Goal: Task Accomplishment & Management: Use online tool/utility

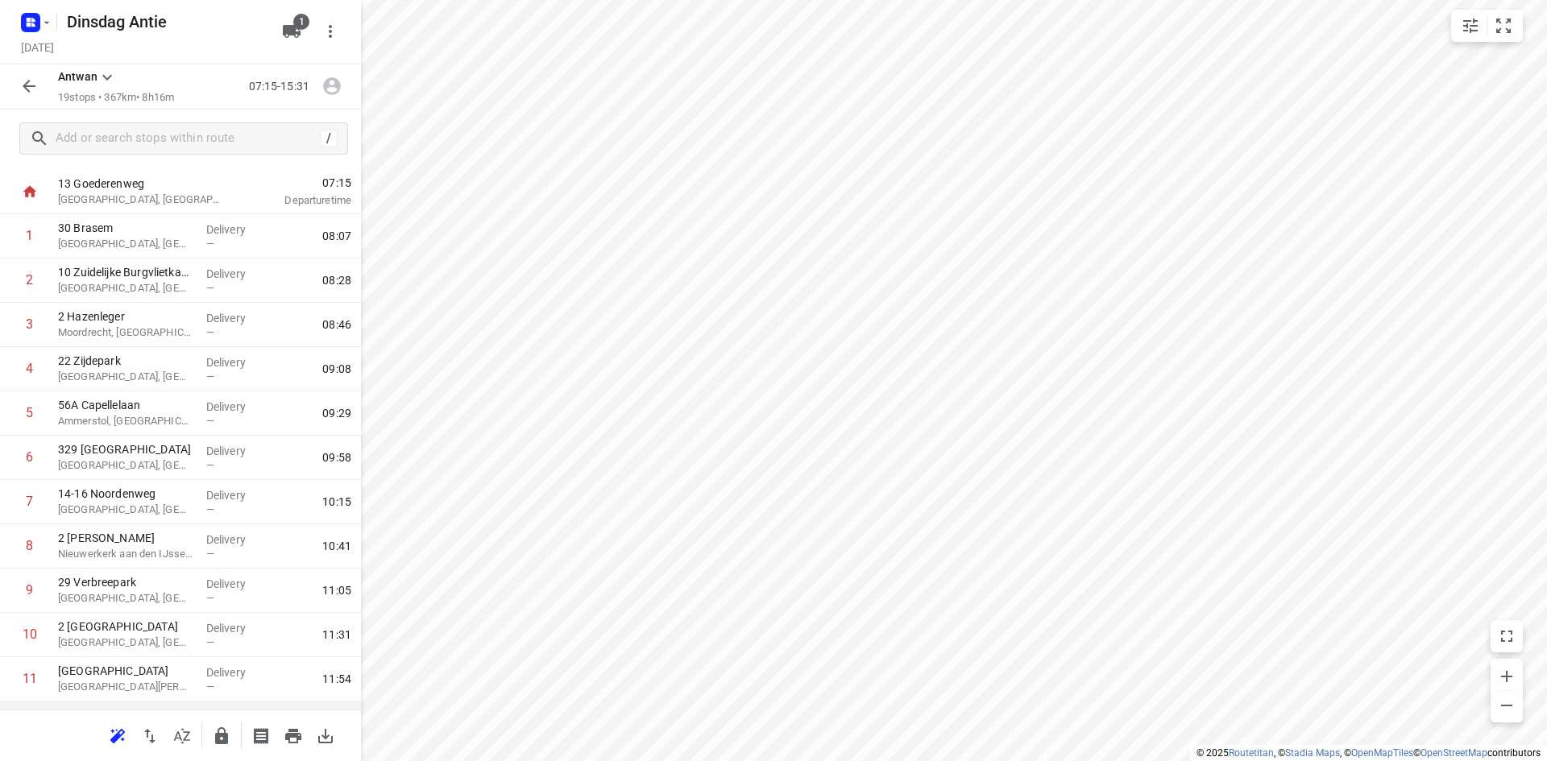
scroll to position [22, 0]
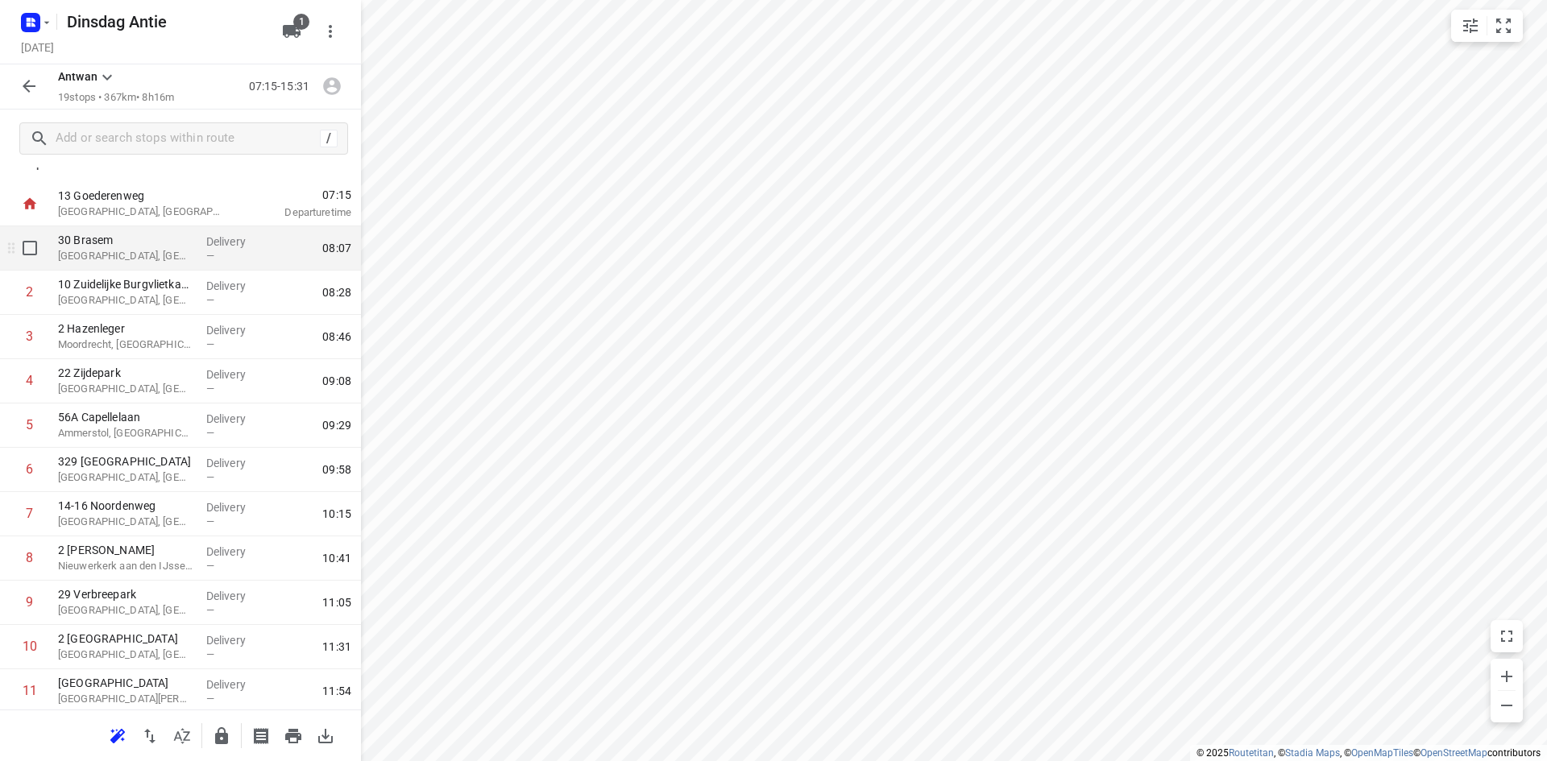
click at [138, 259] on p "[GEOGRAPHIC_DATA], [GEOGRAPHIC_DATA]" at bounding box center [125, 256] width 135 height 16
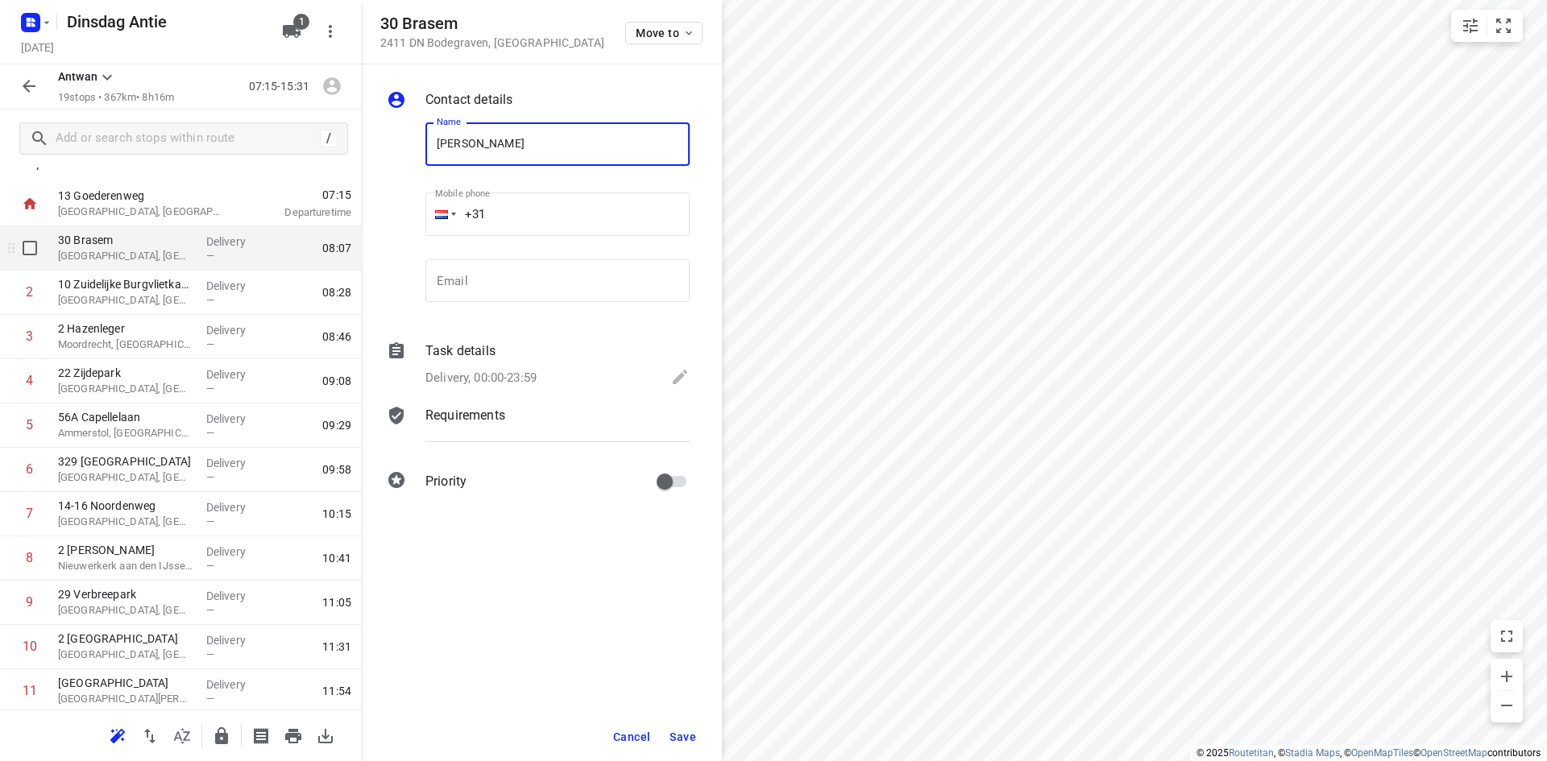
type input "[PERSON_NAME]"
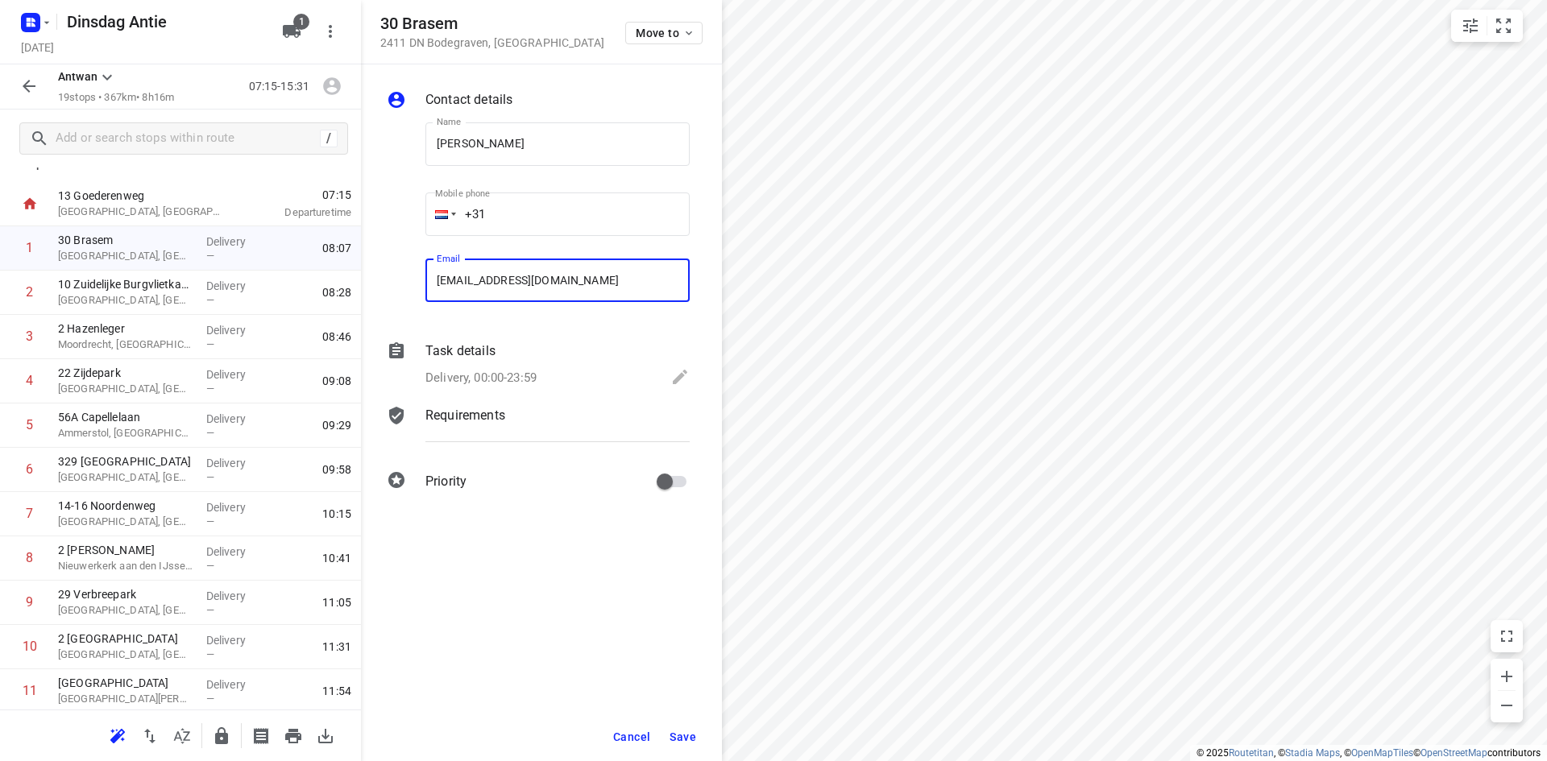
type input "[EMAIL_ADDRESS][DOMAIN_NAME]"
click at [674, 733] on span "Save" at bounding box center [683, 737] width 27 height 13
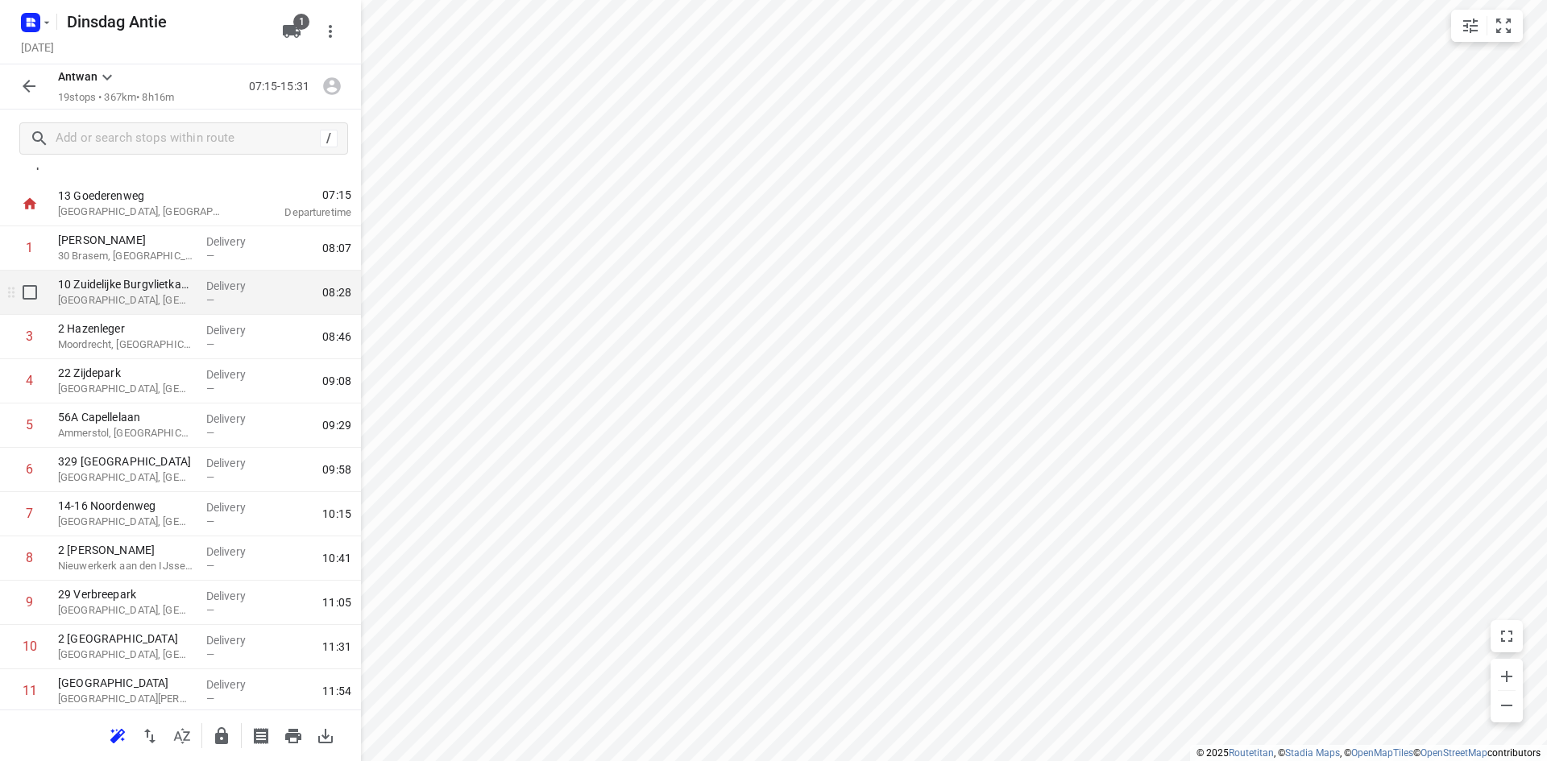
click at [189, 300] on div "[GEOGRAPHIC_DATA], [GEOGRAPHIC_DATA]" at bounding box center [126, 293] width 148 height 44
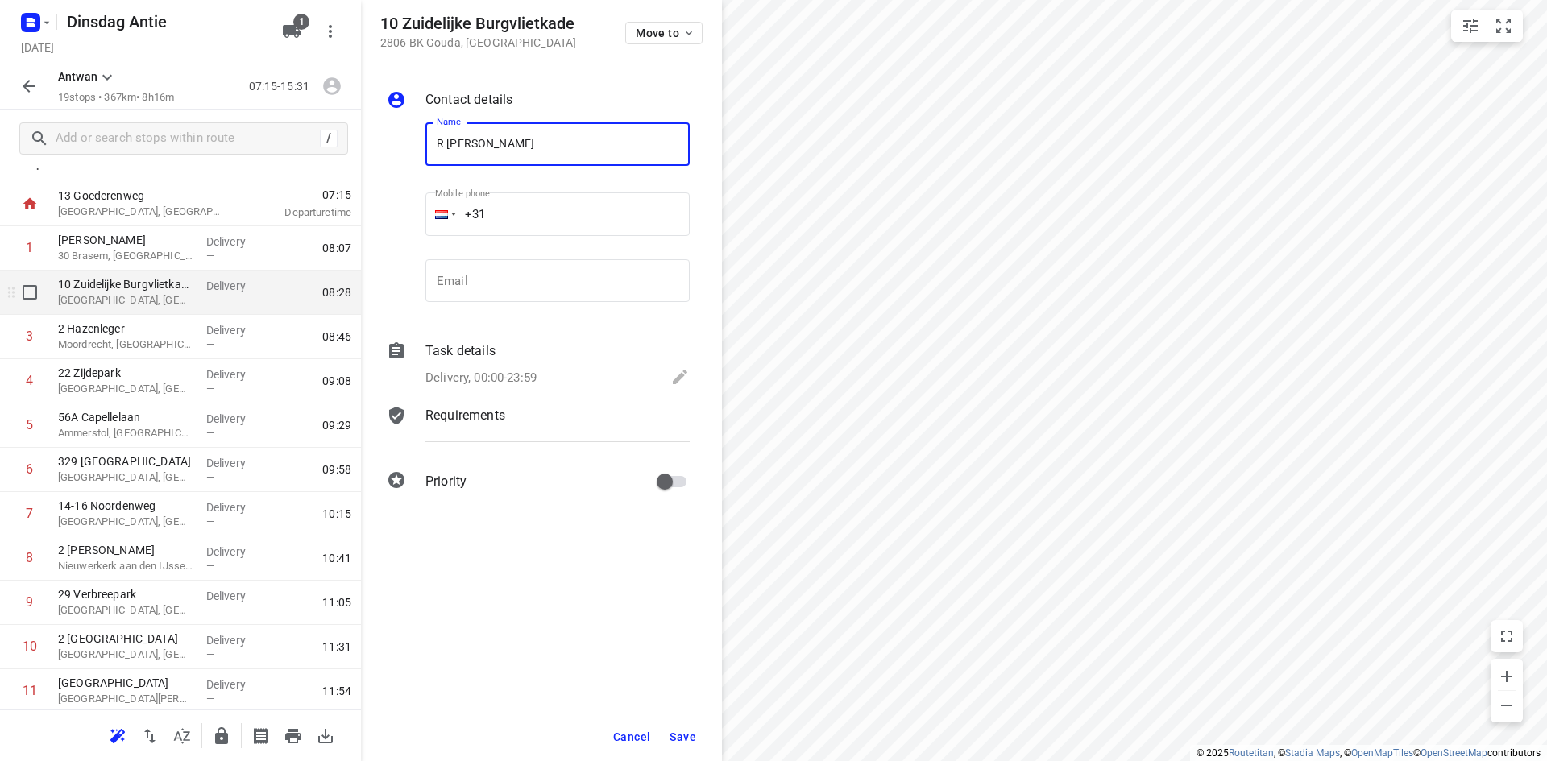
type input "R [PERSON_NAME]"
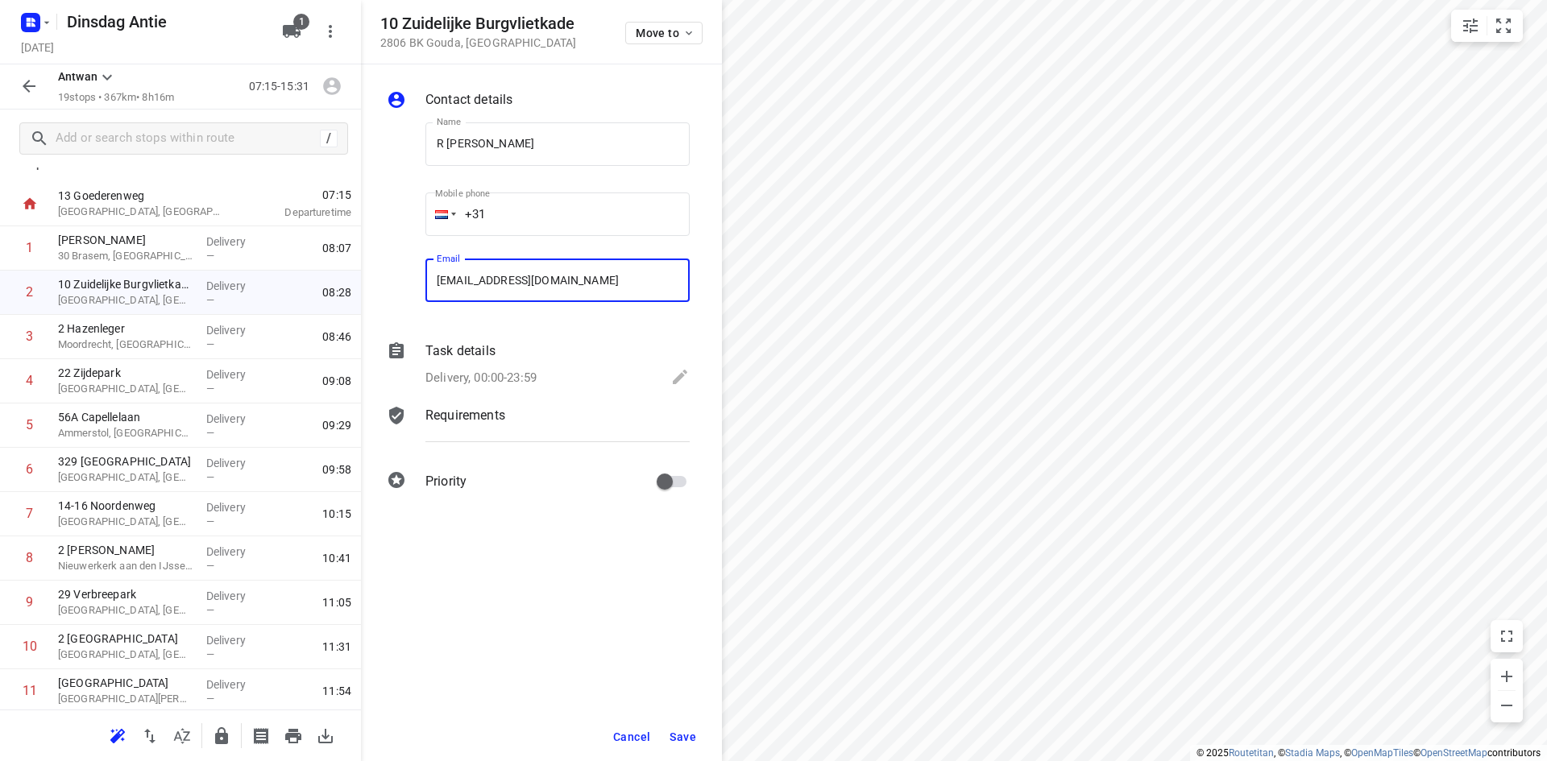
type input "[EMAIL_ADDRESS][DOMAIN_NAME]"
click at [671, 734] on span "Save" at bounding box center [683, 737] width 27 height 13
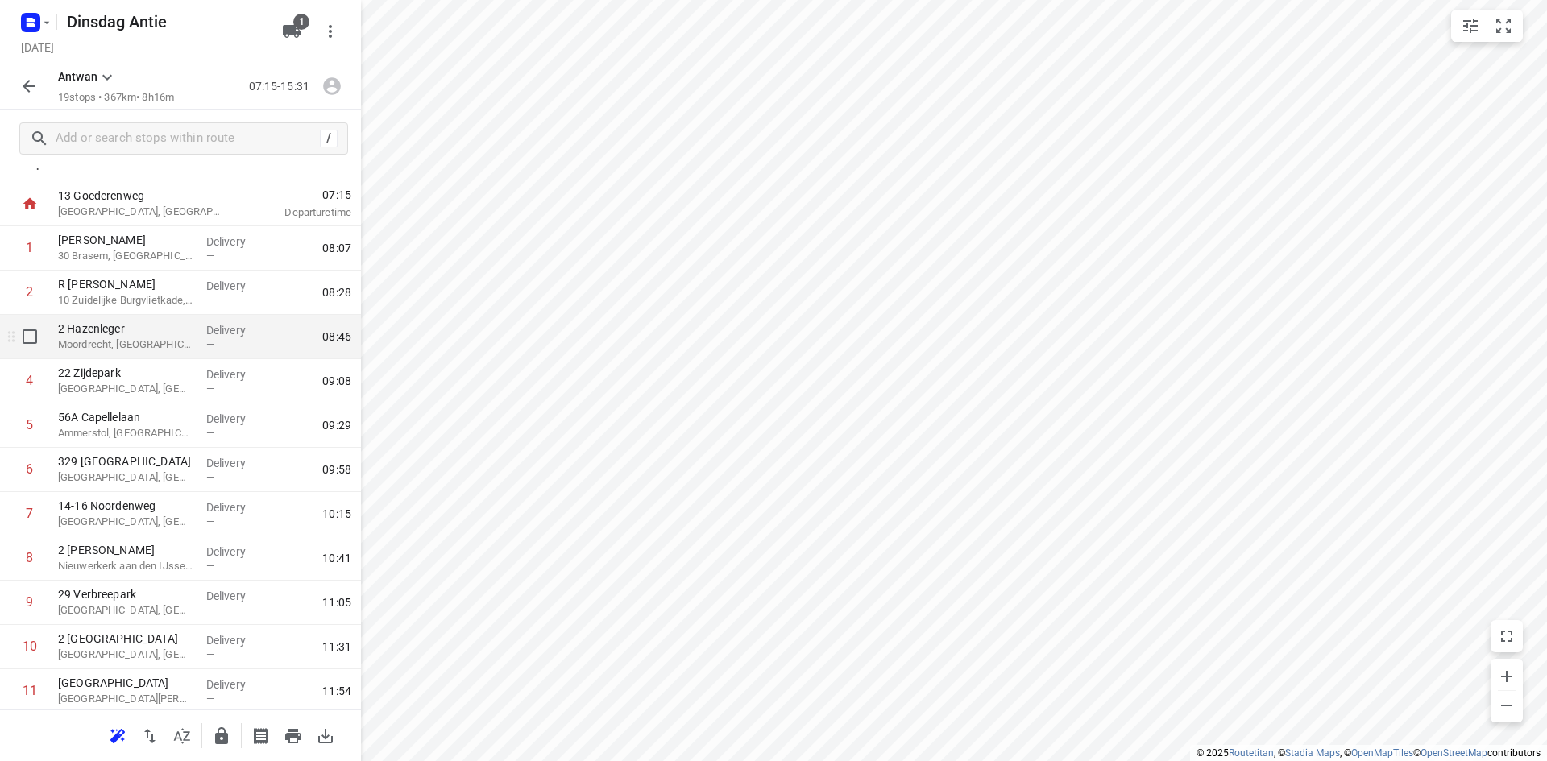
click at [180, 349] on p "Moordrecht, [GEOGRAPHIC_DATA]" at bounding box center [125, 345] width 135 height 16
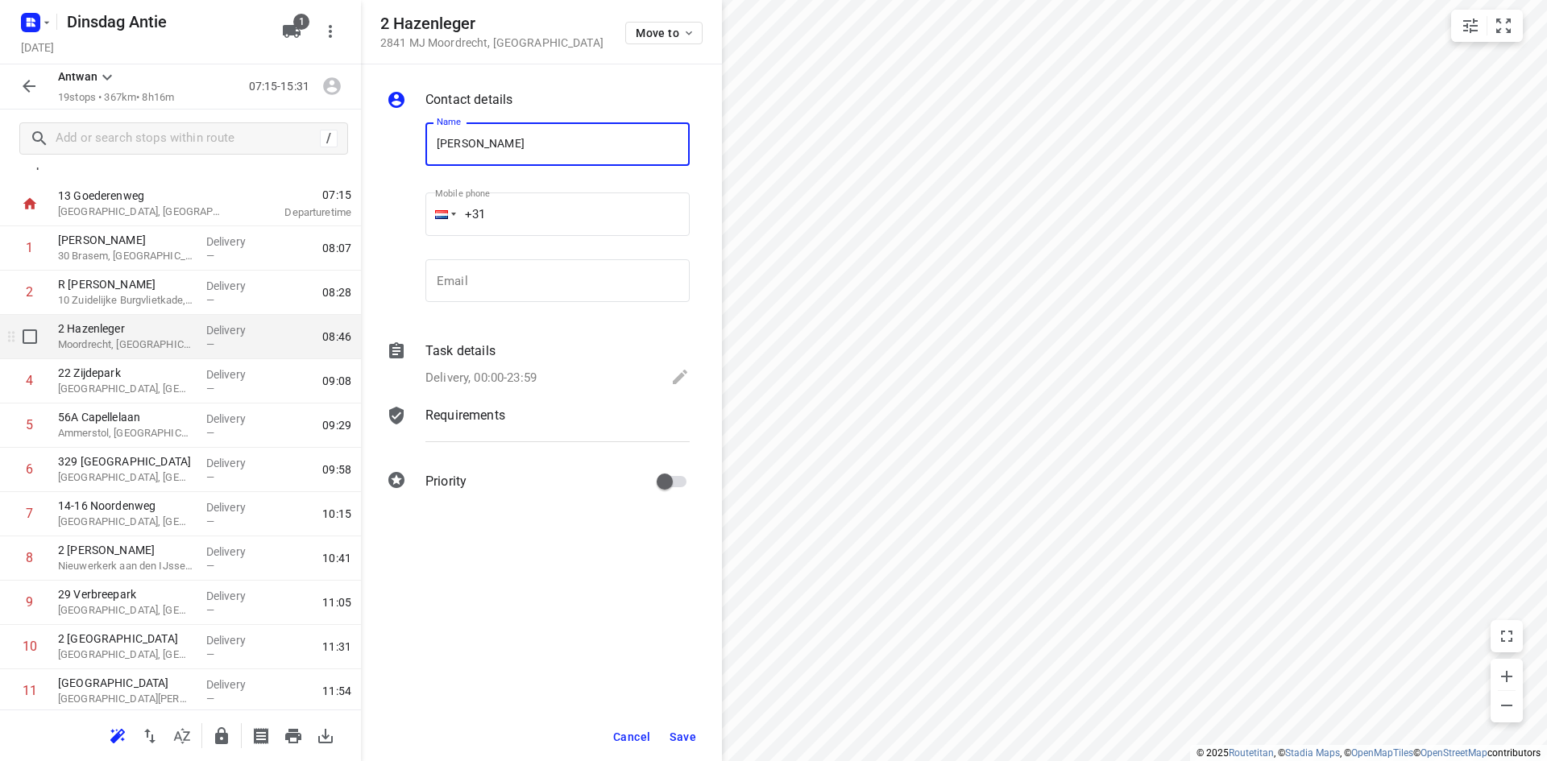
type input "[PERSON_NAME]"
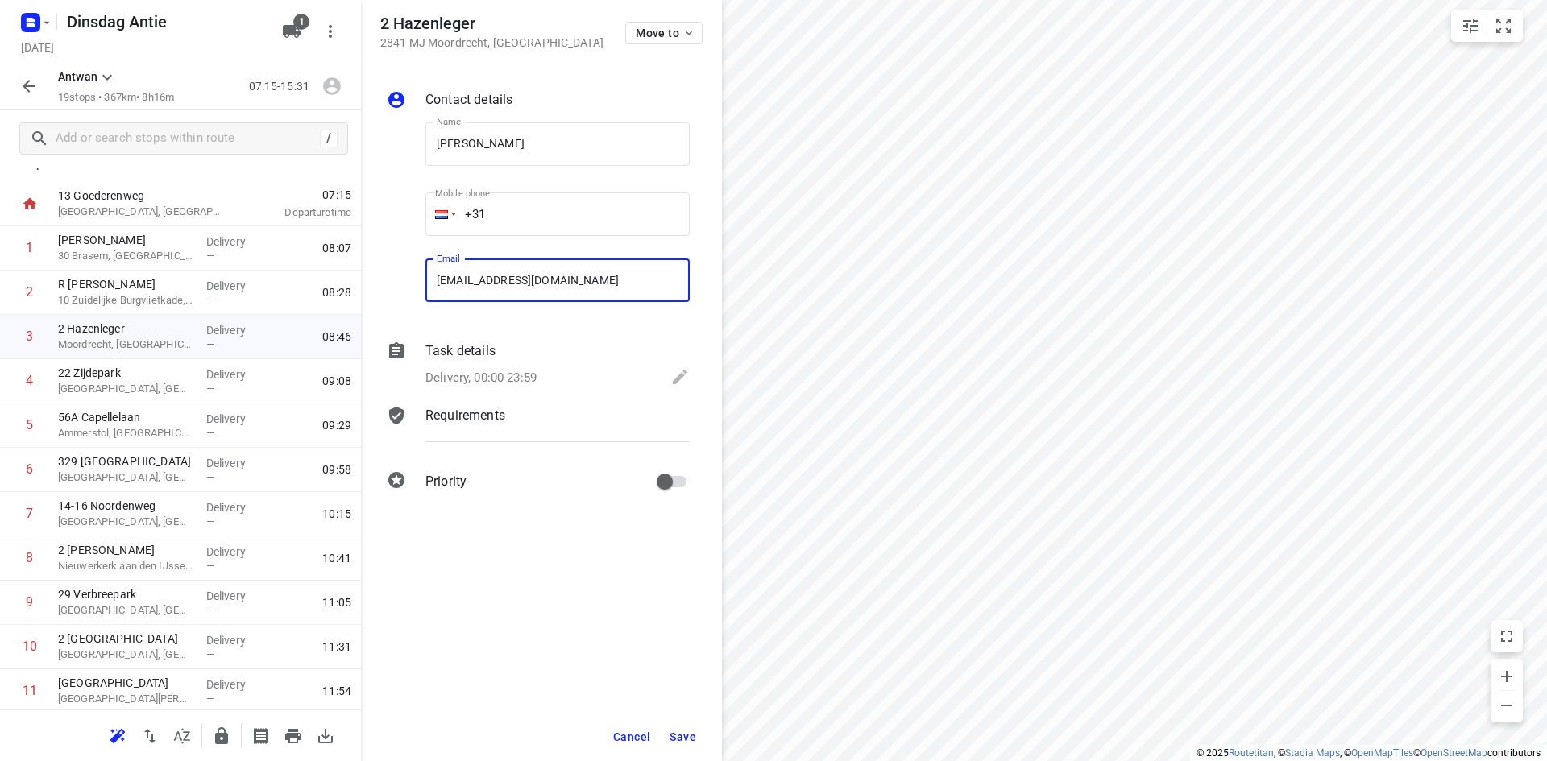
type input "[EMAIL_ADDRESS][DOMAIN_NAME]"
click at [676, 734] on span "Save" at bounding box center [683, 737] width 27 height 13
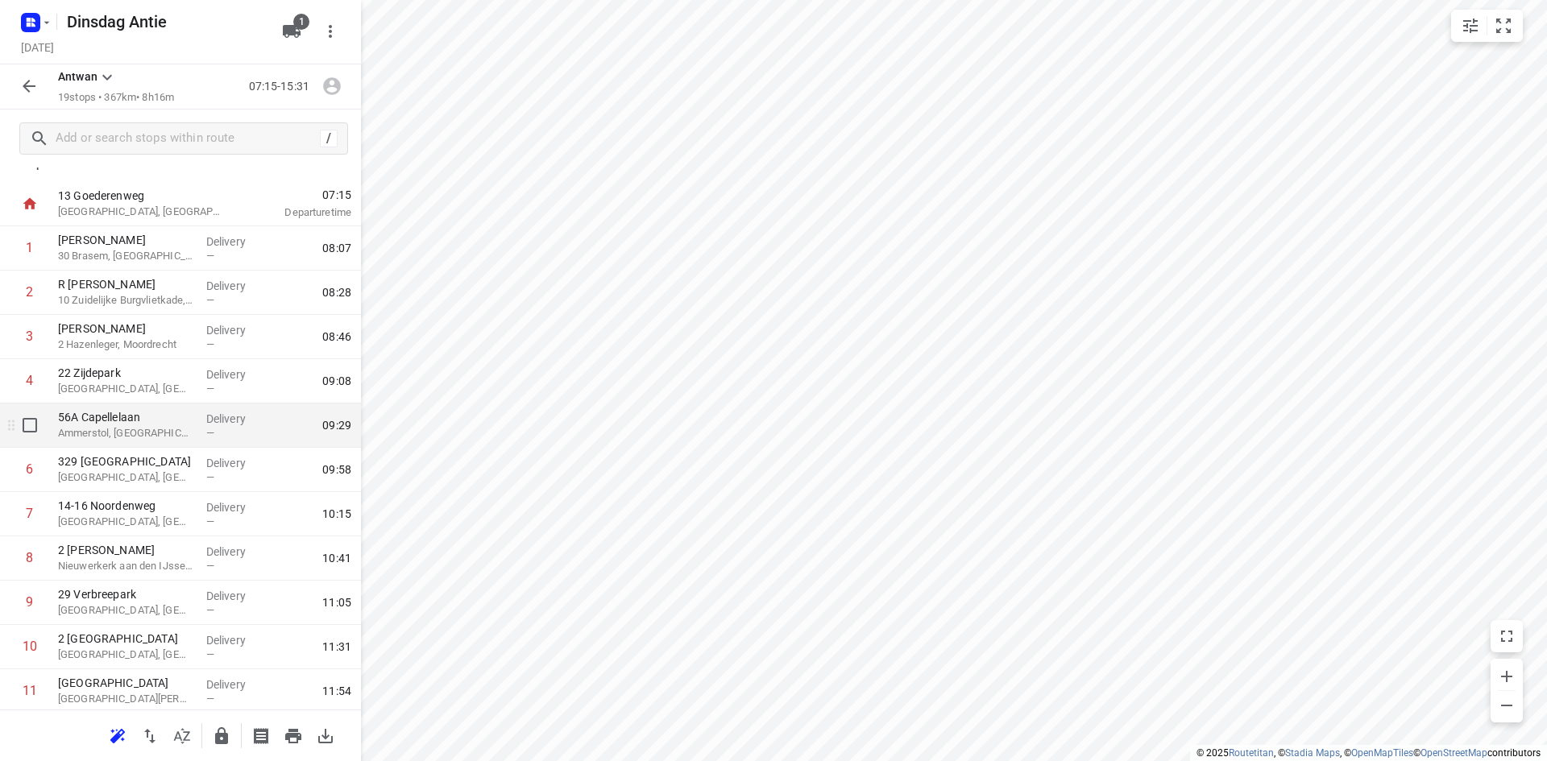
click at [137, 411] on div "1 [PERSON_NAME] 30 Brasem, [GEOGRAPHIC_DATA] Delivery — 08:07 2 R [PERSON_NAME]…" at bounding box center [180, 647] width 361 height 842
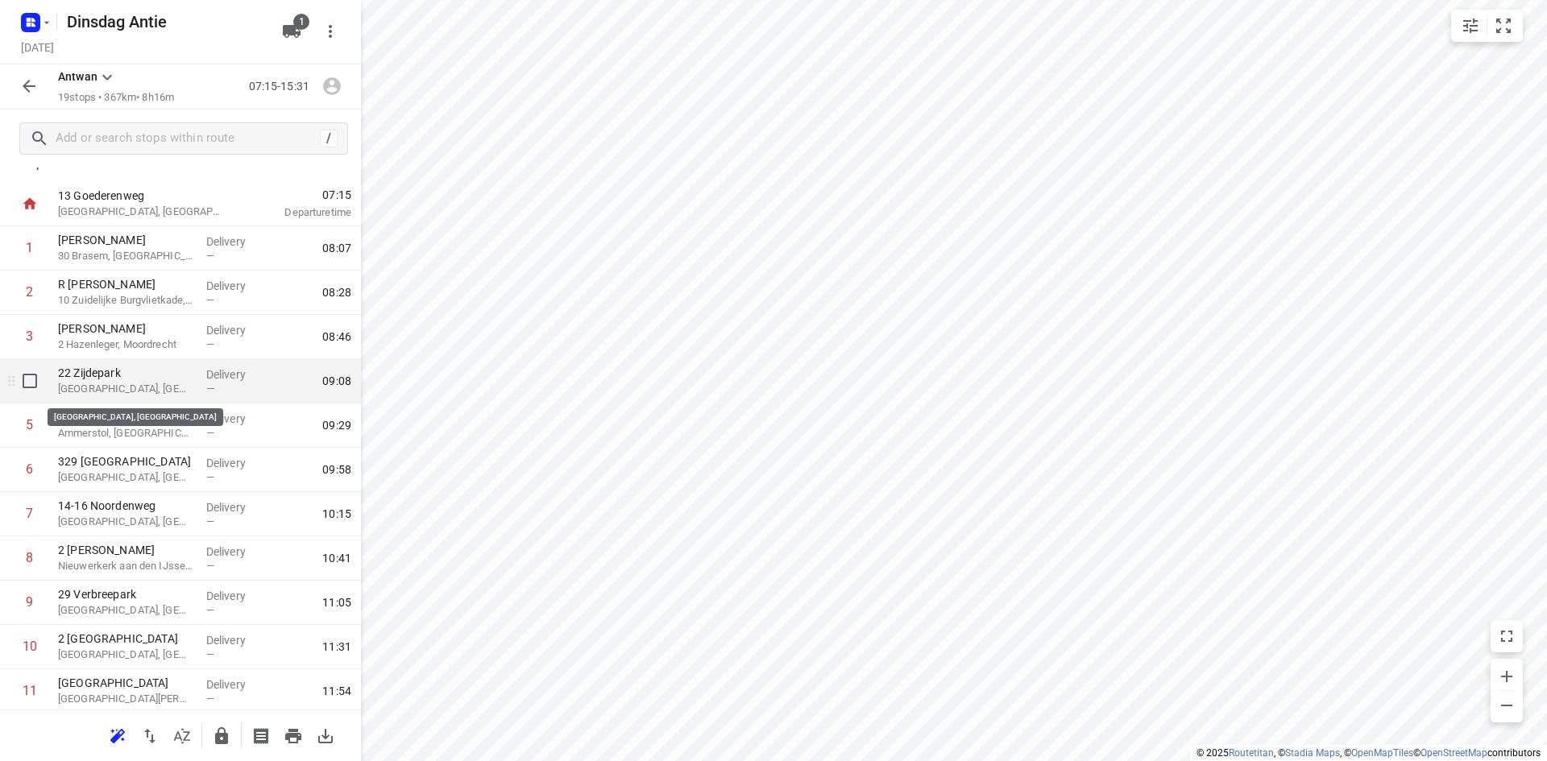
click at [132, 383] on p "[GEOGRAPHIC_DATA], [GEOGRAPHIC_DATA]" at bounding box center [125, 389] width 135 height 16
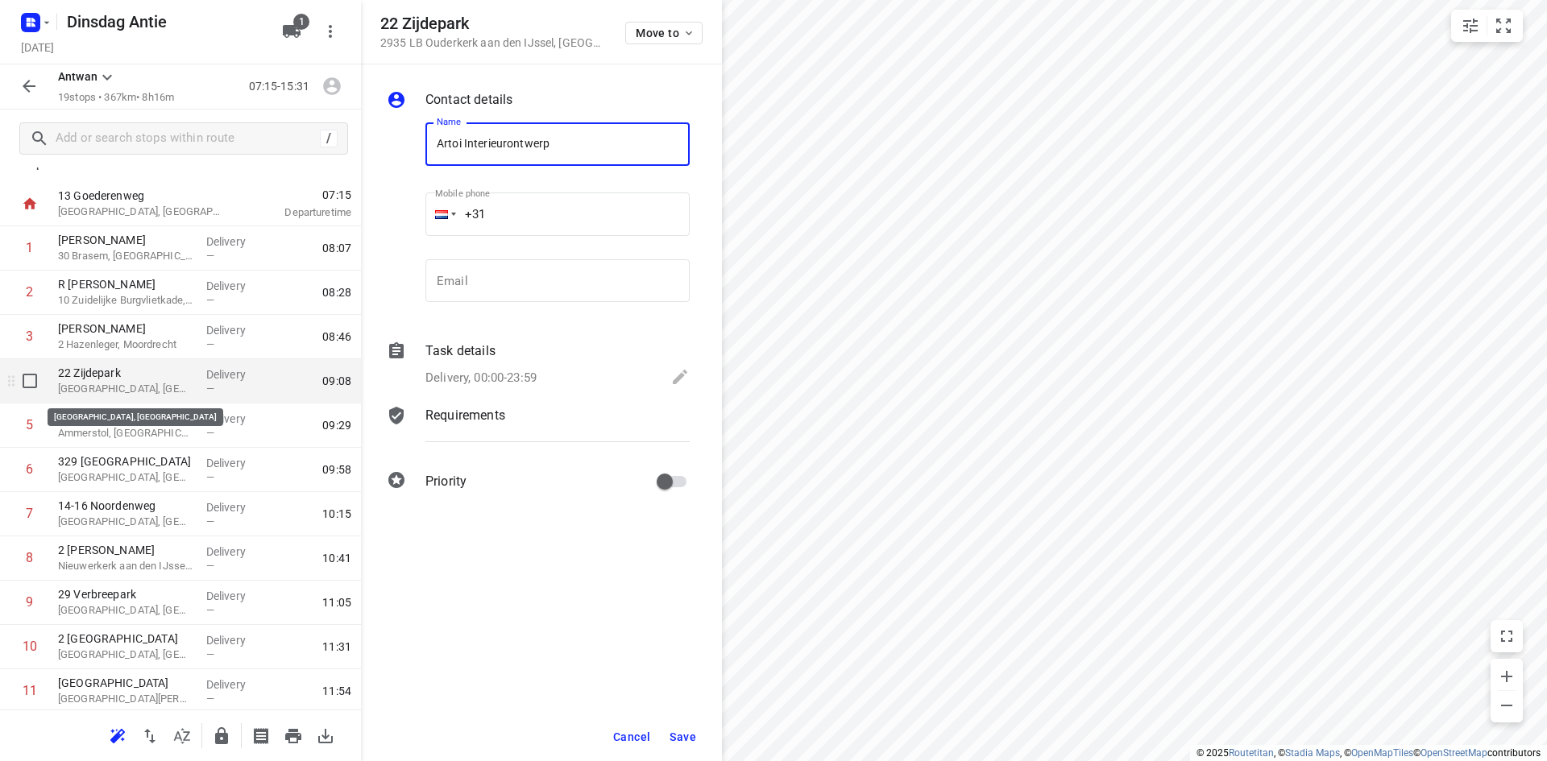
type input "Artoi Interieurontwerp"
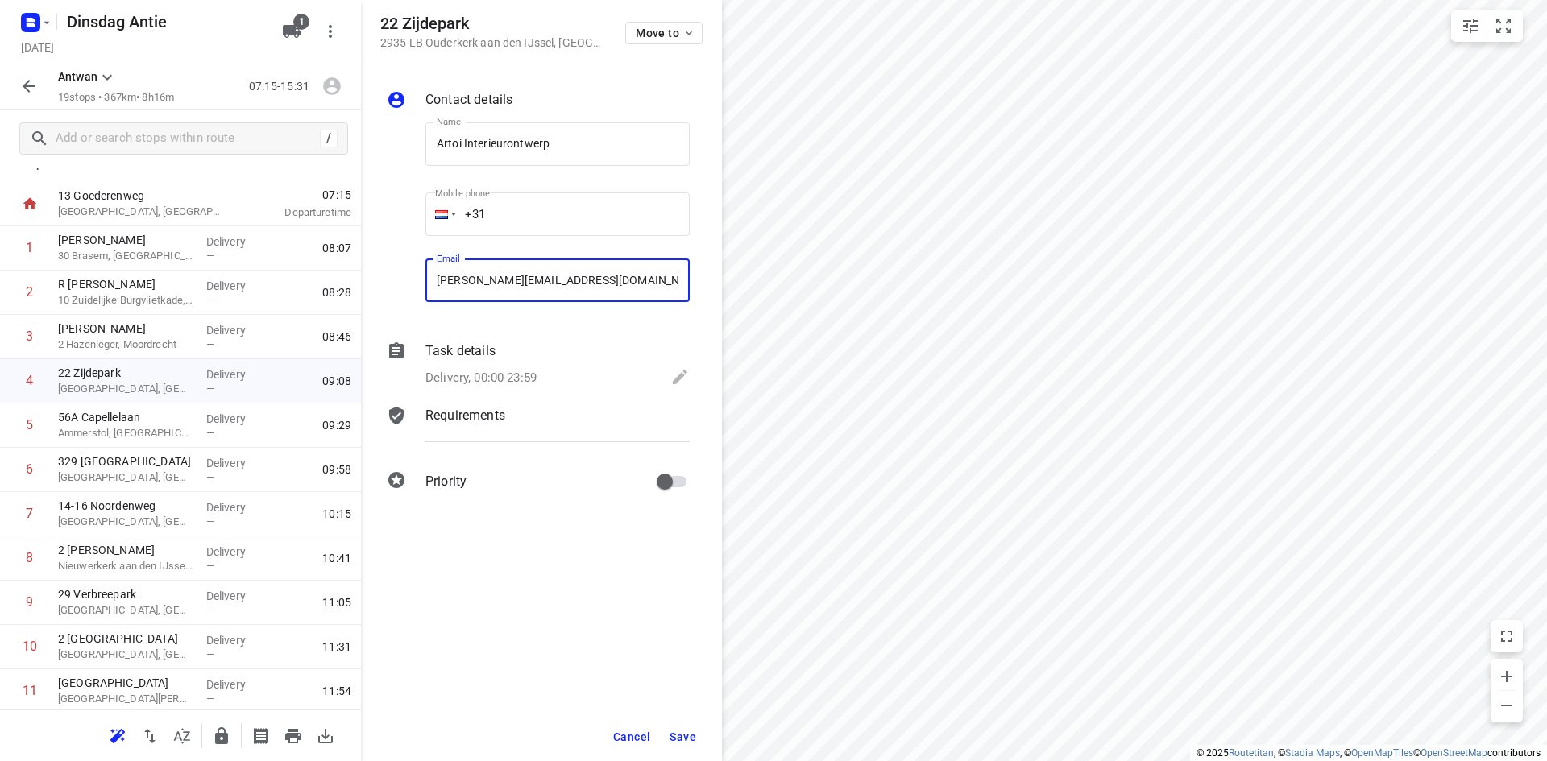
type input "[PERSON_NAME][EMAIL_ADDRESS][DOMAIN_NAME]"
click at [676, 732] on span "Save" at bounding box center [683, 737] width 27 height 13
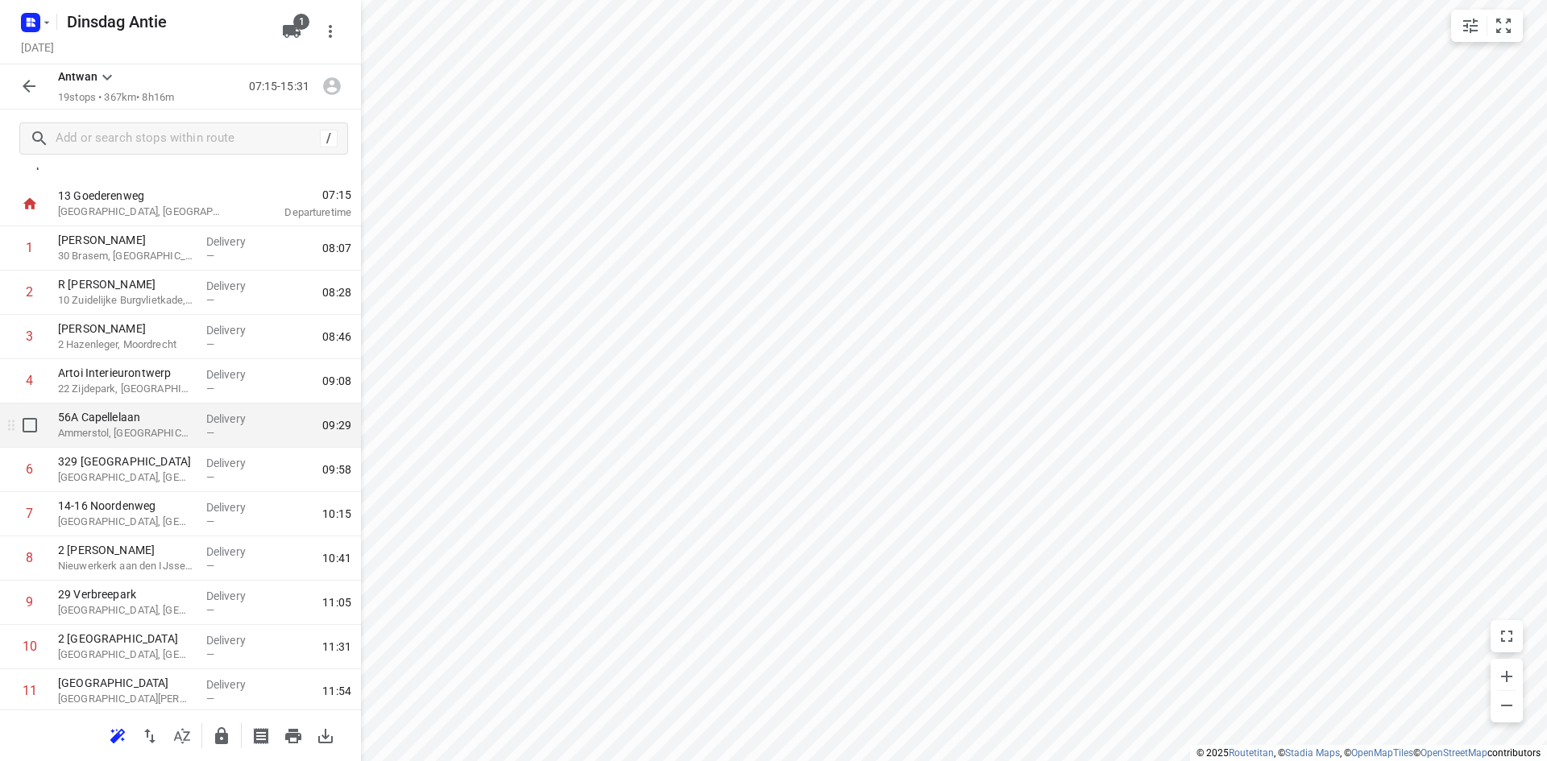
click at [110, 424] on p "56A Capellelaan" at bounding box center [125, 417] width 135 height 16
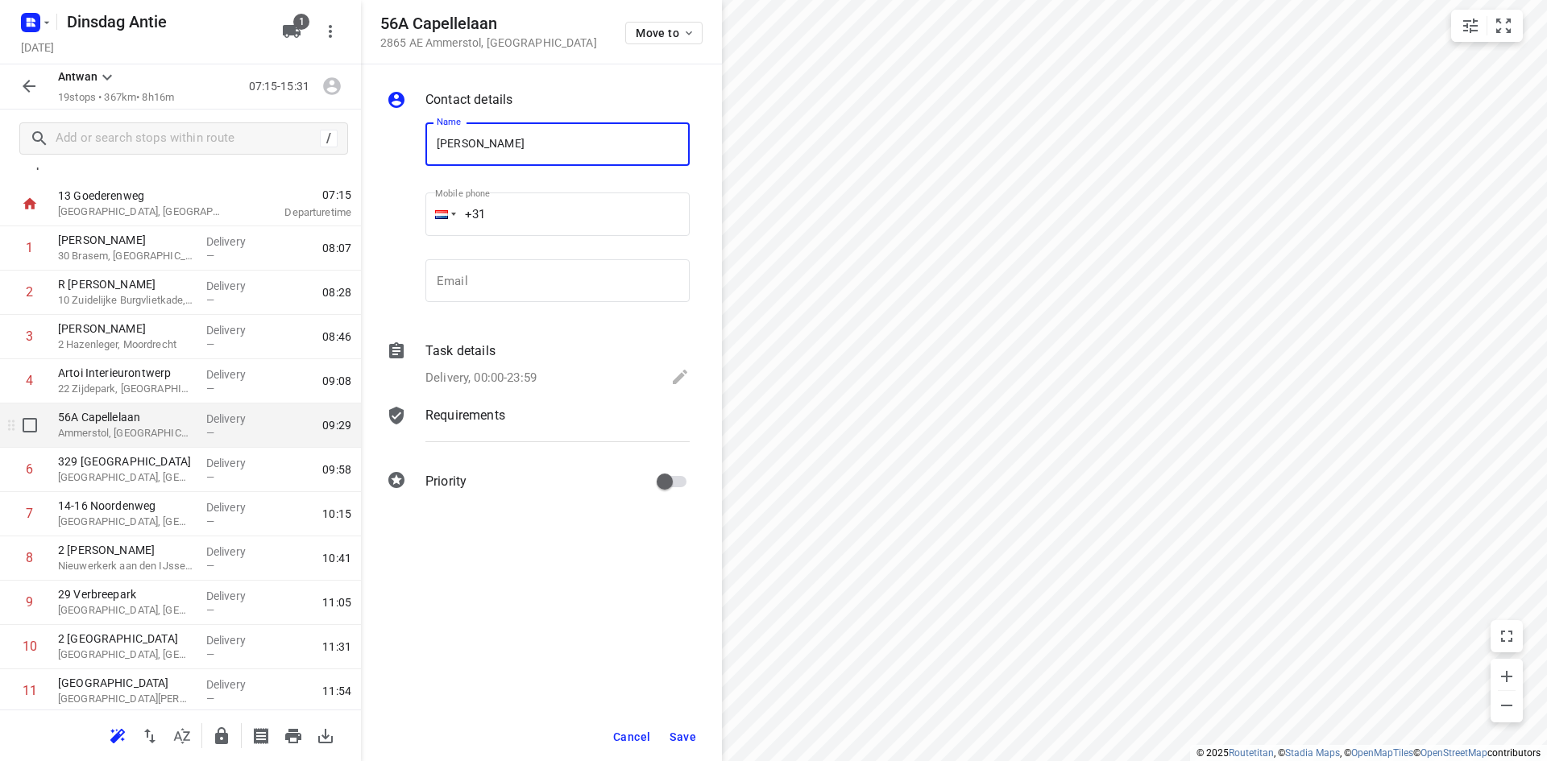
type input "[PERSON_NAME]"
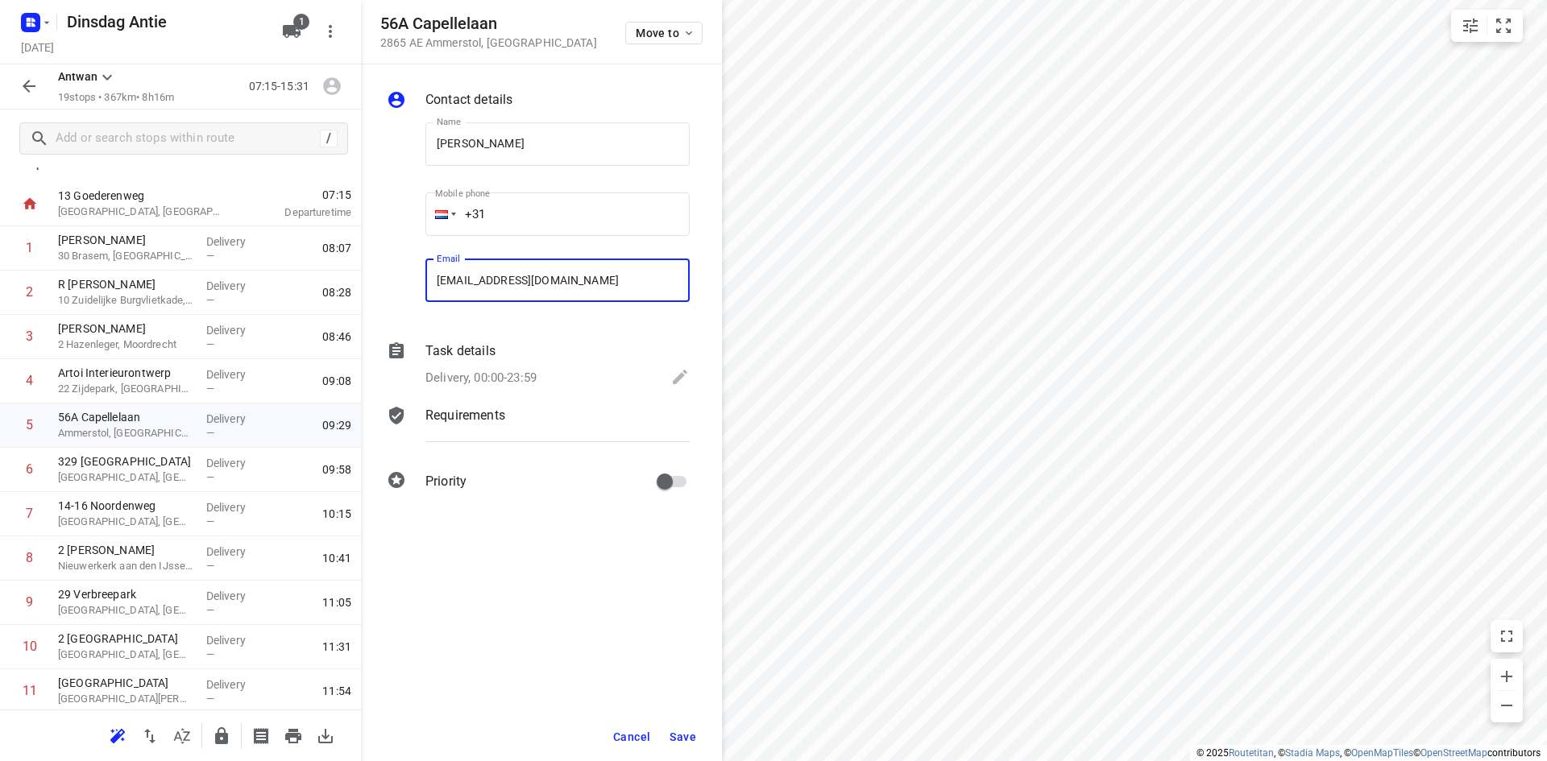
type input "[EMAIL_ADDRESS][DOMAIN_NAME]"
click at [691, 737] on span "Save" at bounding box center [683, 737] width 27 height 13
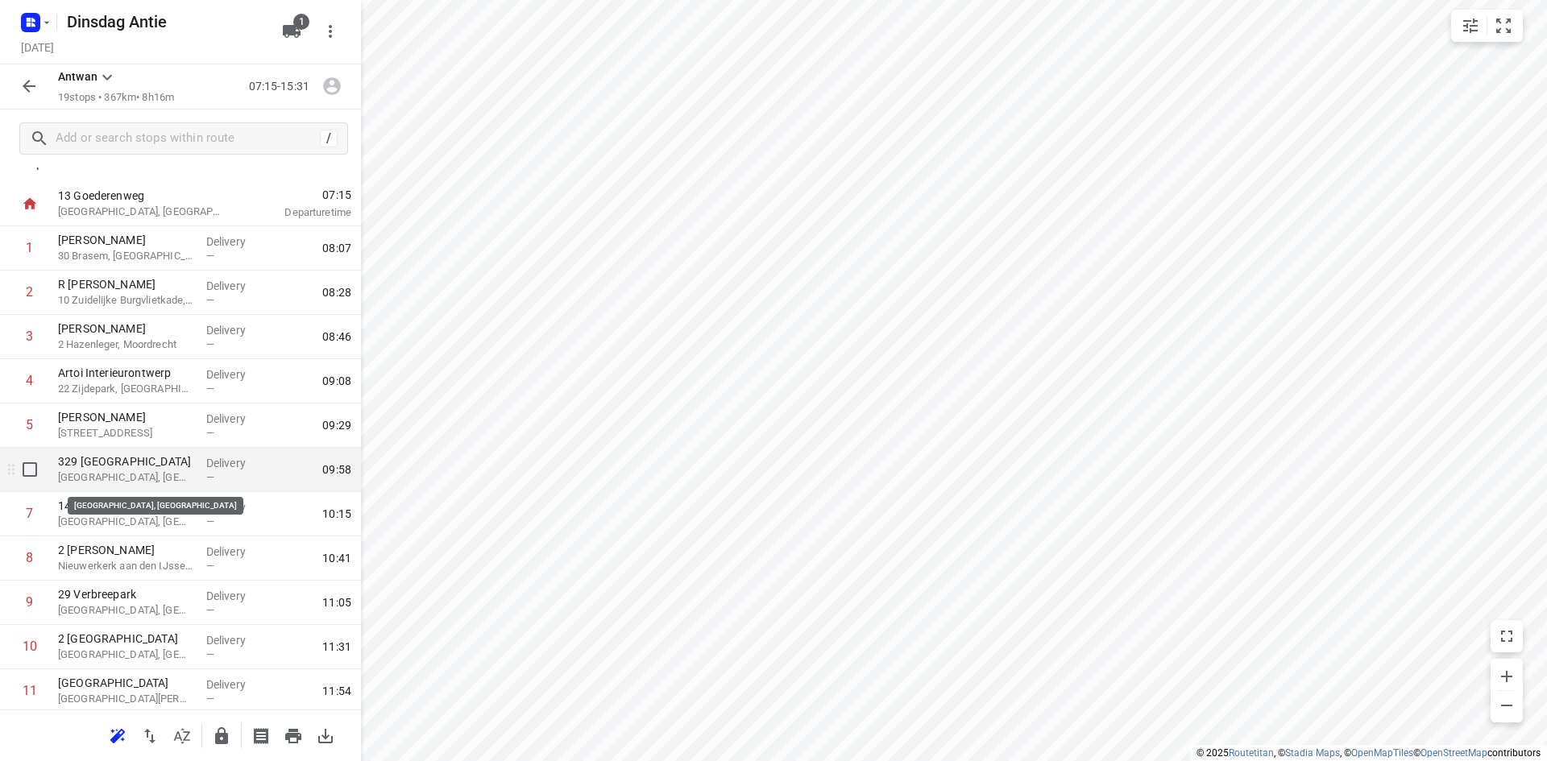
click at [92, 475] on p "[GEOGRAPHIC_DATA], [GEOGRAPHIC_DATA]" at bounding box center [125, 478] width 135 height 16
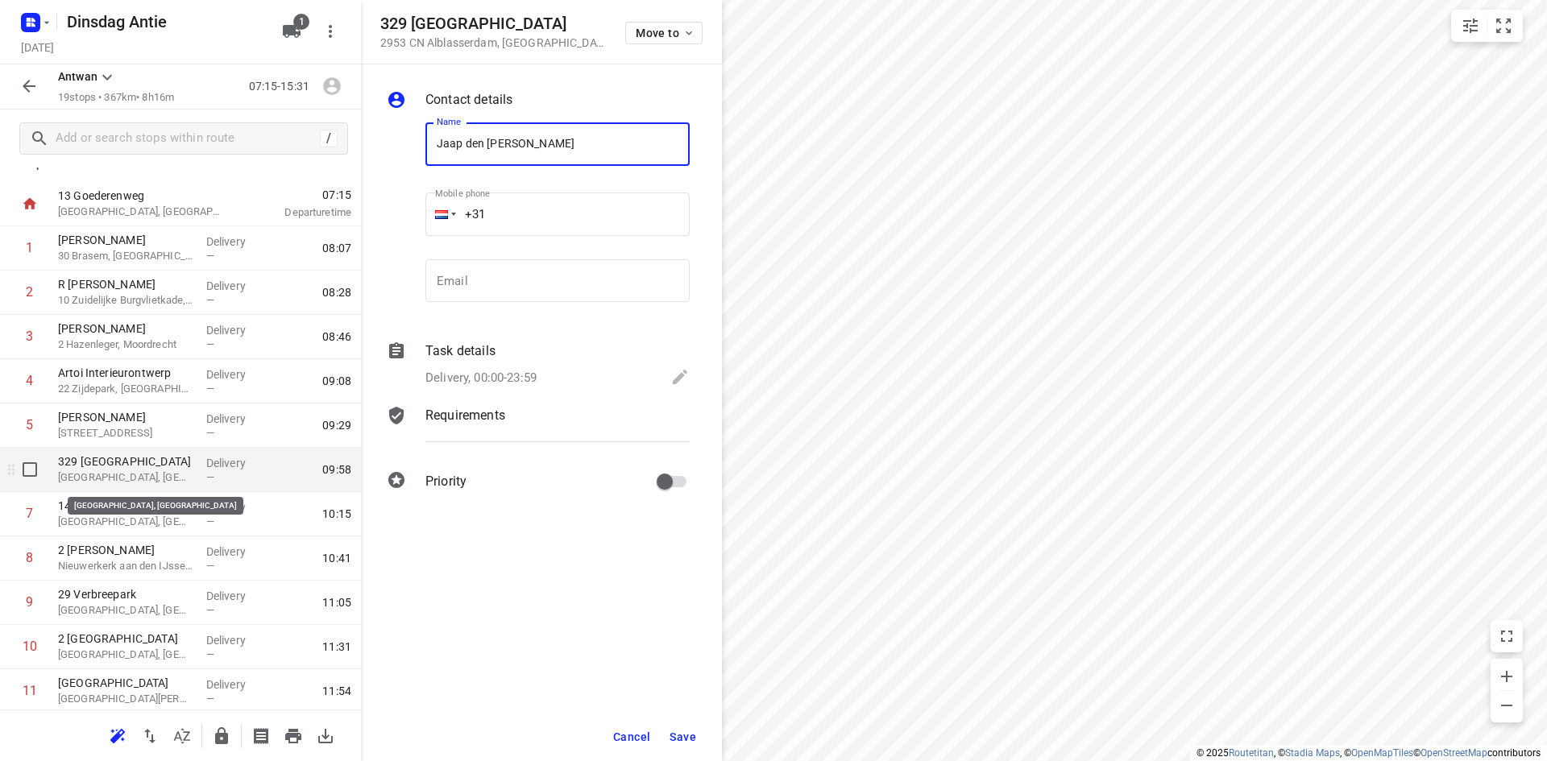
type input "Jaap den [PERSON_NAME]"
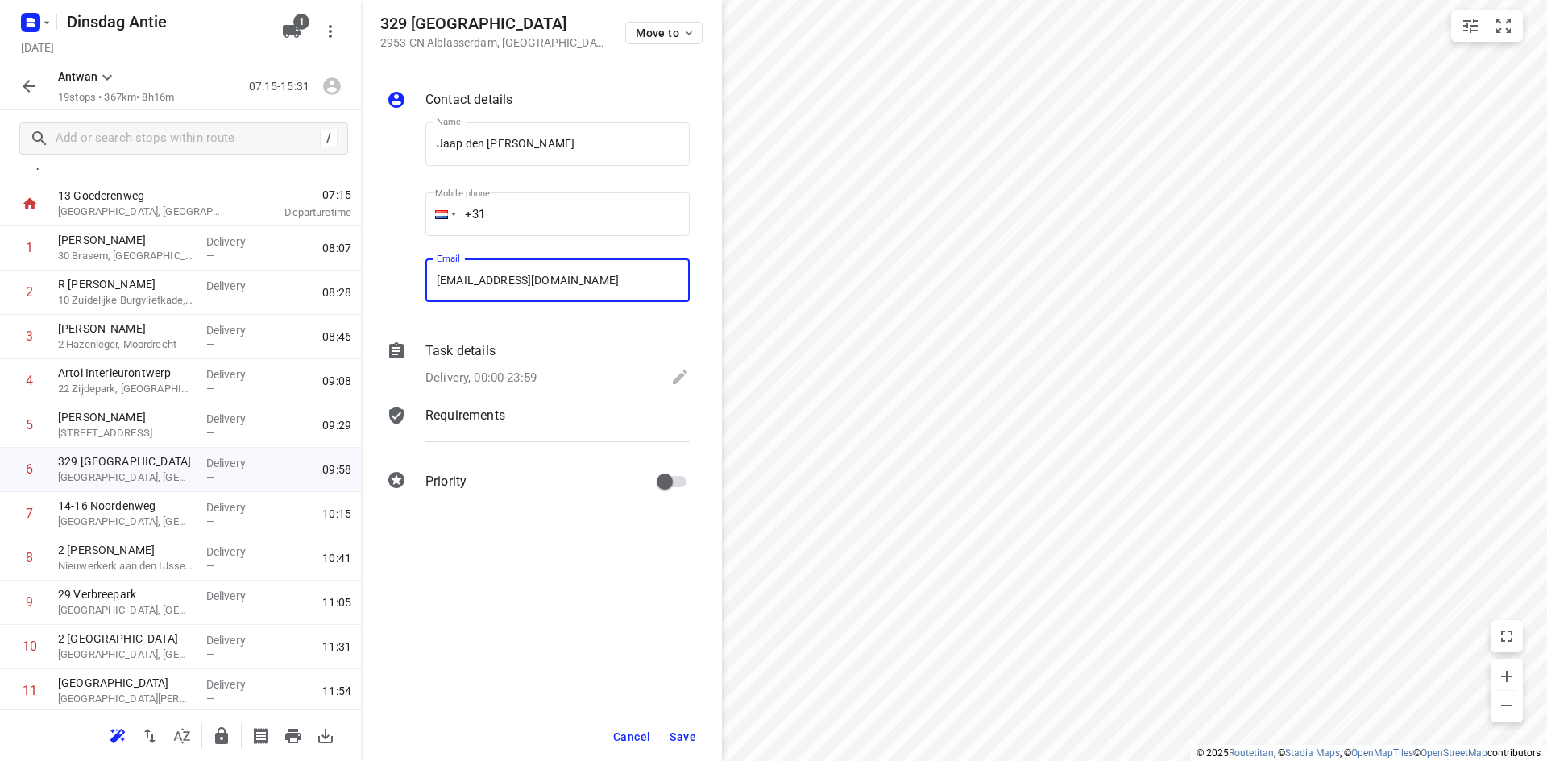
type input "[EMAIL_ADDRESS][DOMAIN_NAME]"
click at [683, 732] on span "Save" at bounding box center [683, 737] width 27 height 13
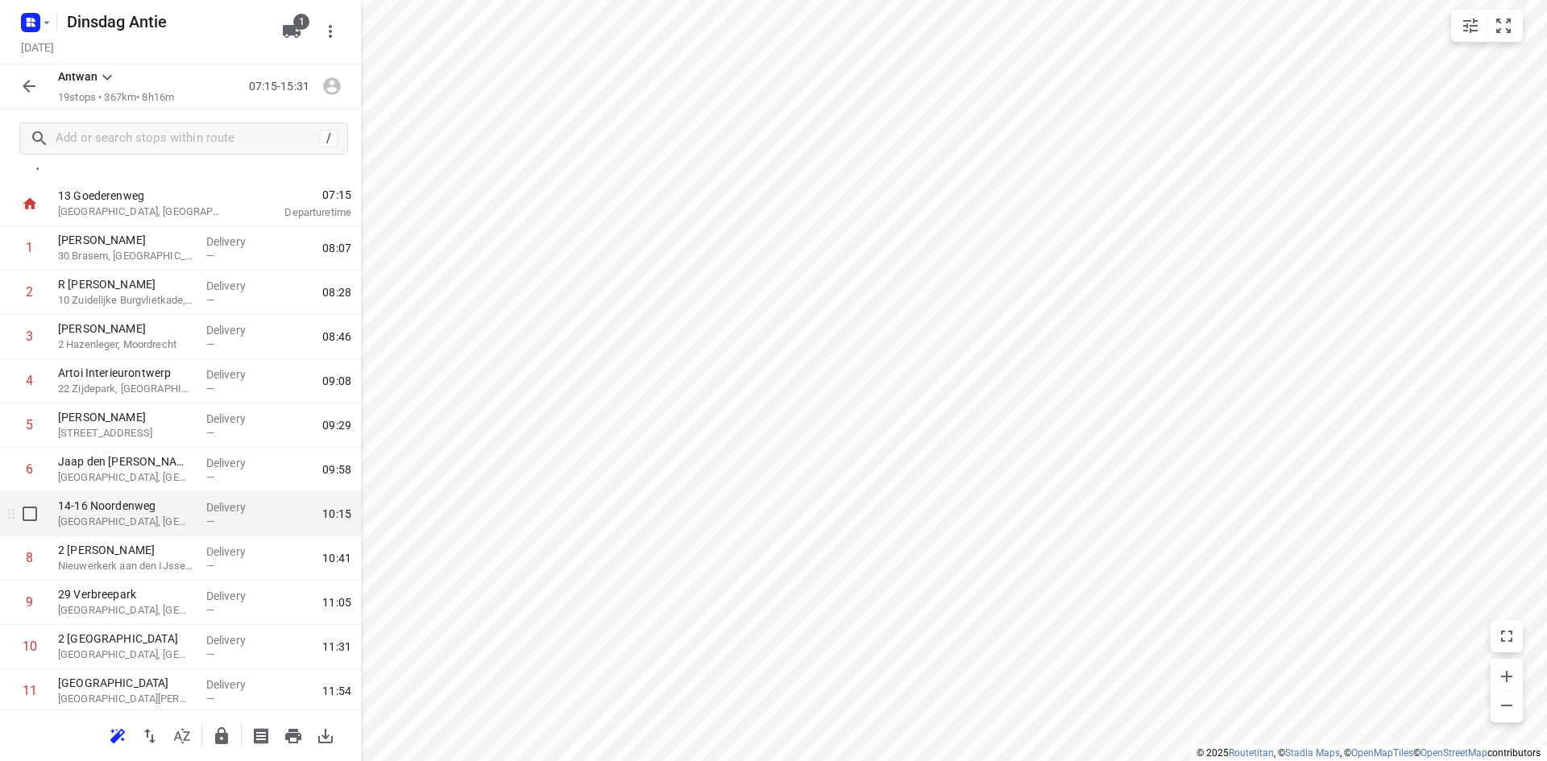
click at [125, 517] on p "[GEOGRAPHIC_DATA], [GEOGRAPHIC_DATA]" at bounding box center [125, 522] width 135 height 16
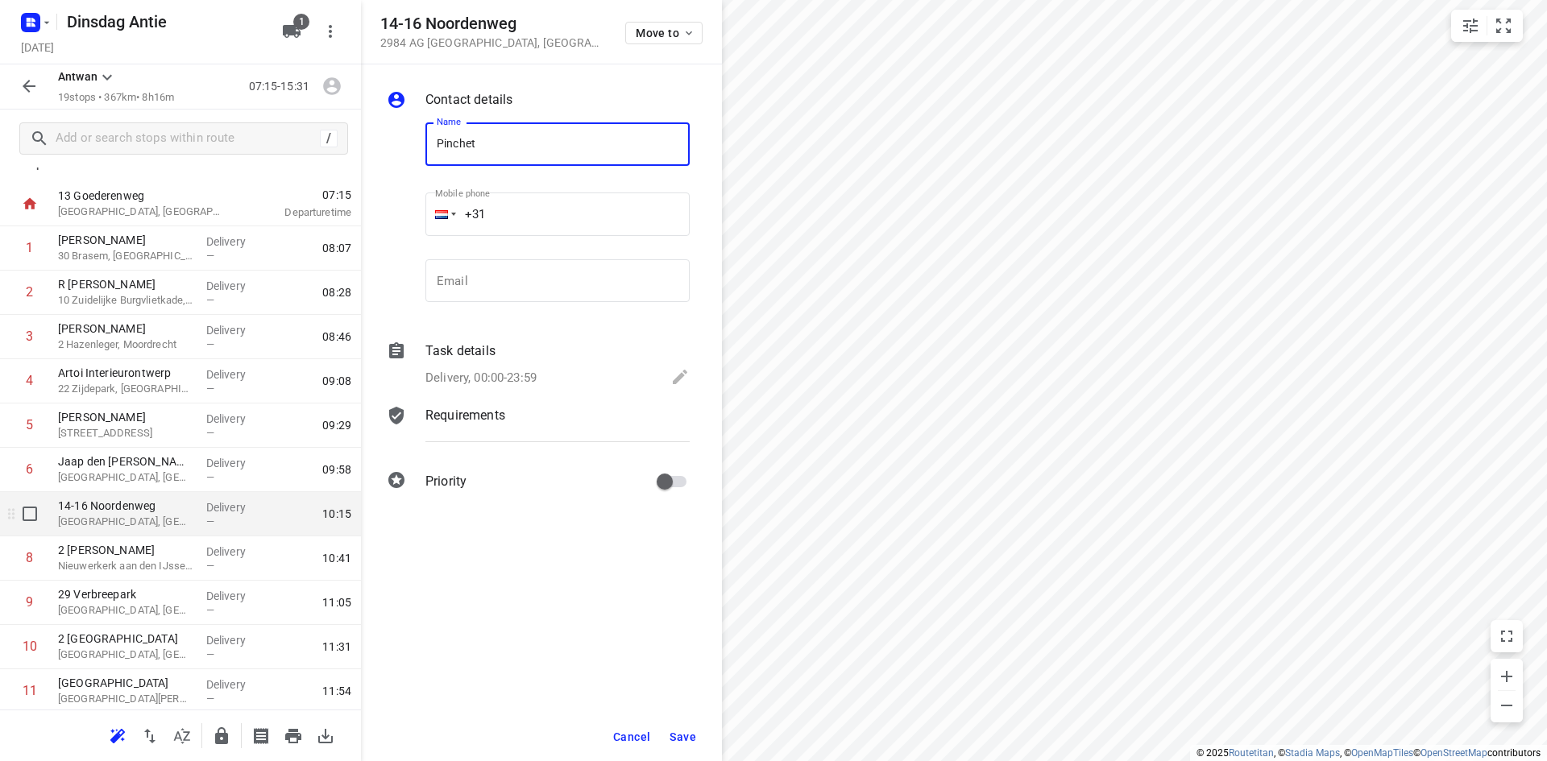
type input "Pinchetti van Caem"
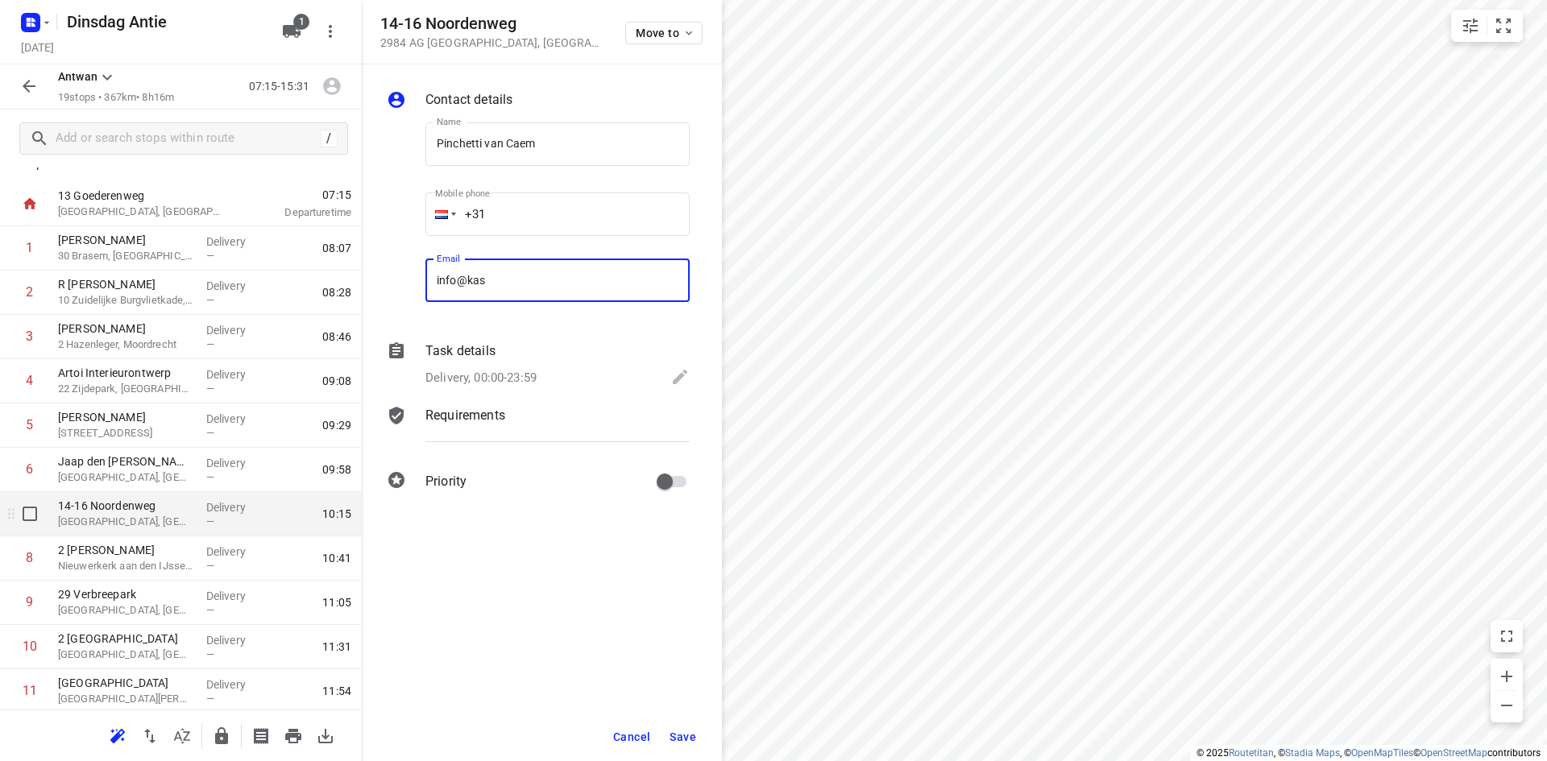
type input "[EMAIL_ADDRESS][DOMAIN_NAME]"
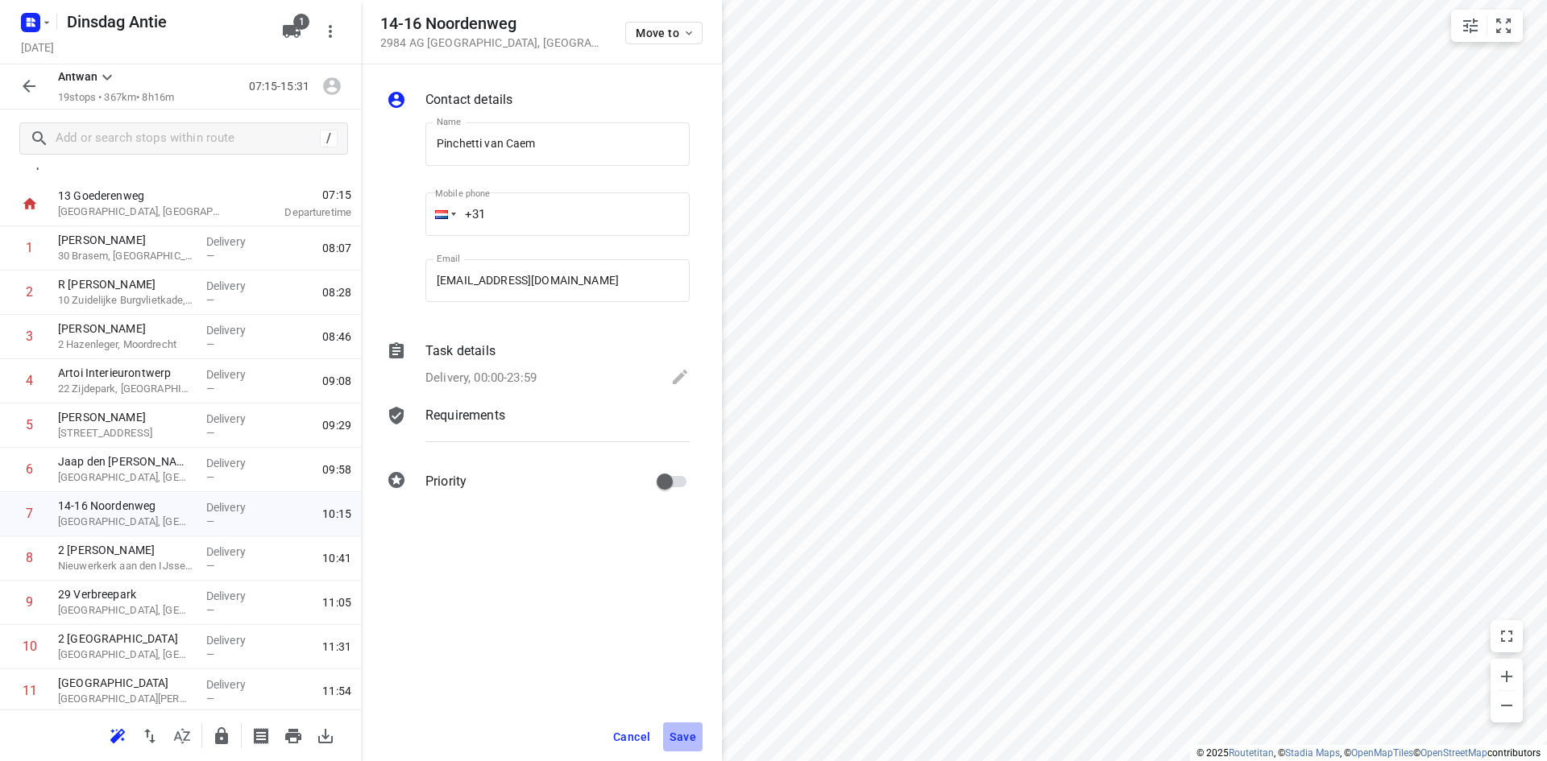
click at [691, 738] on span "Save" at bounding box center [683, 737] width 27 height 13
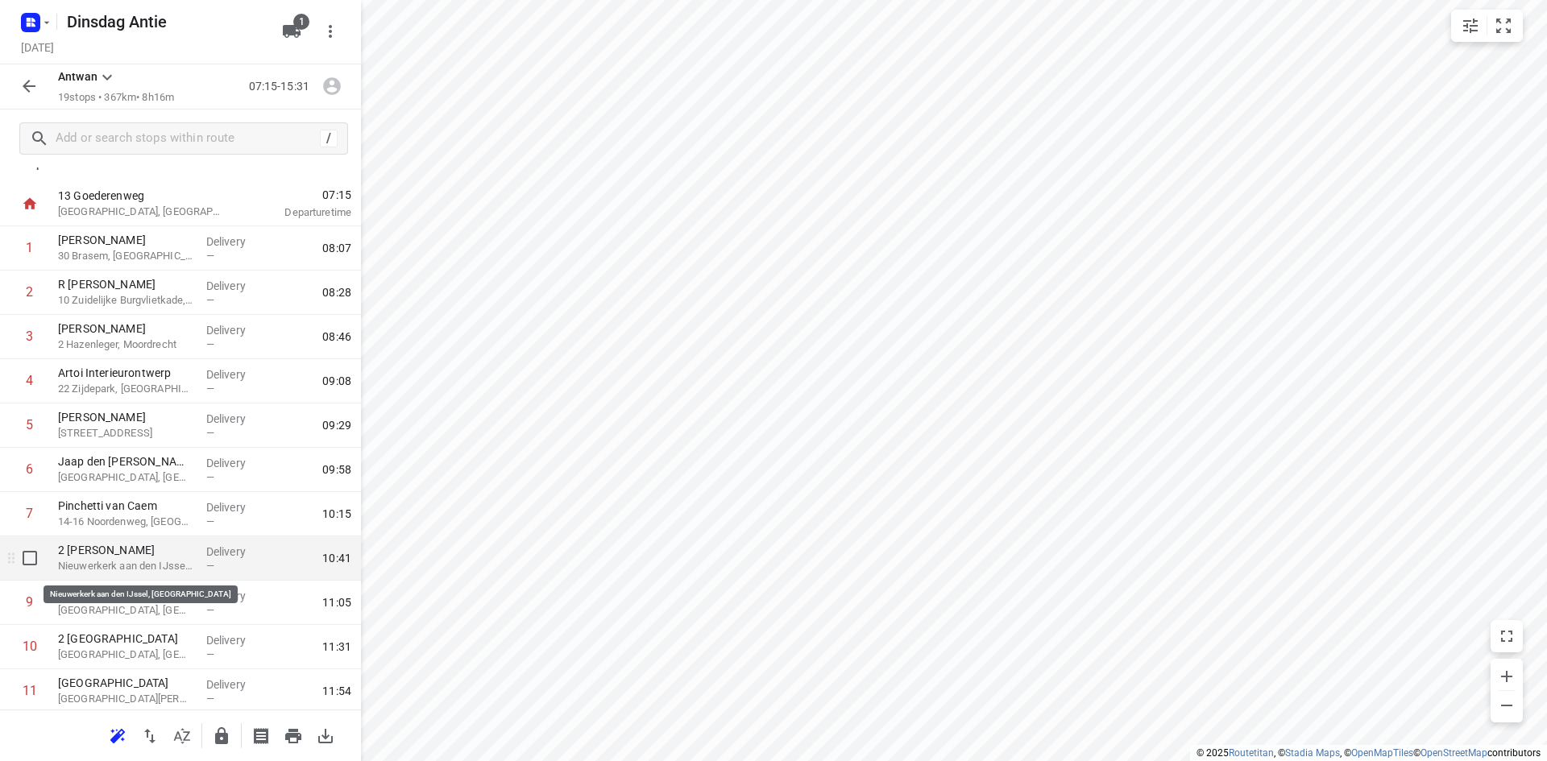
click at [142, 562] on p "Nieuwerkerk aan den IJssel, [GEOGRAPHIC_DATA]" at bounding box center [125, 566] width 135 height 16
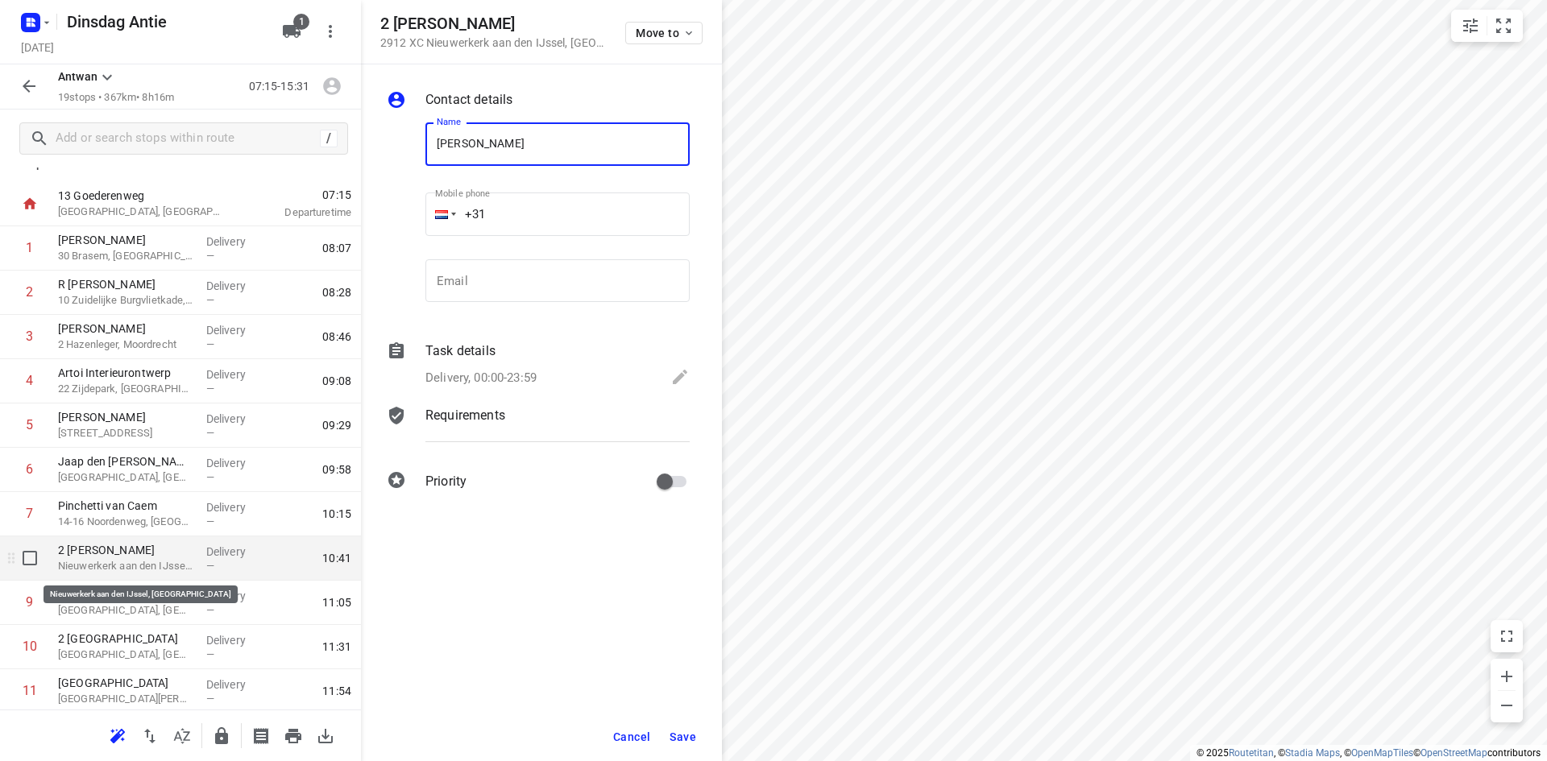
type input "[PERSON_NAME]"
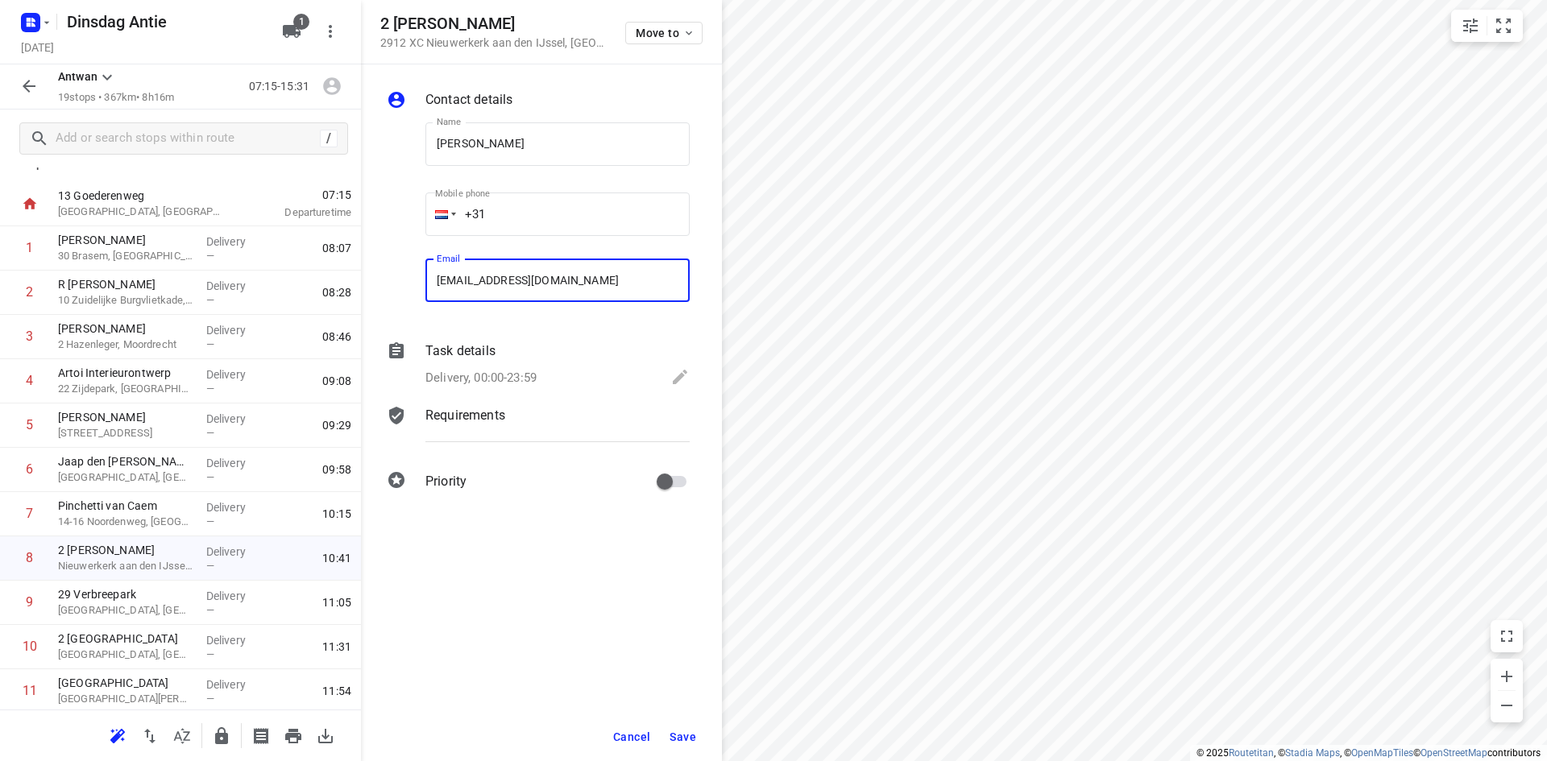
type input "[EMAIL_ADDRESS][DOMAIN_NAME]"
click at [677, 734] on span "Save" at bounding box center [683, 737] width 27 height 13
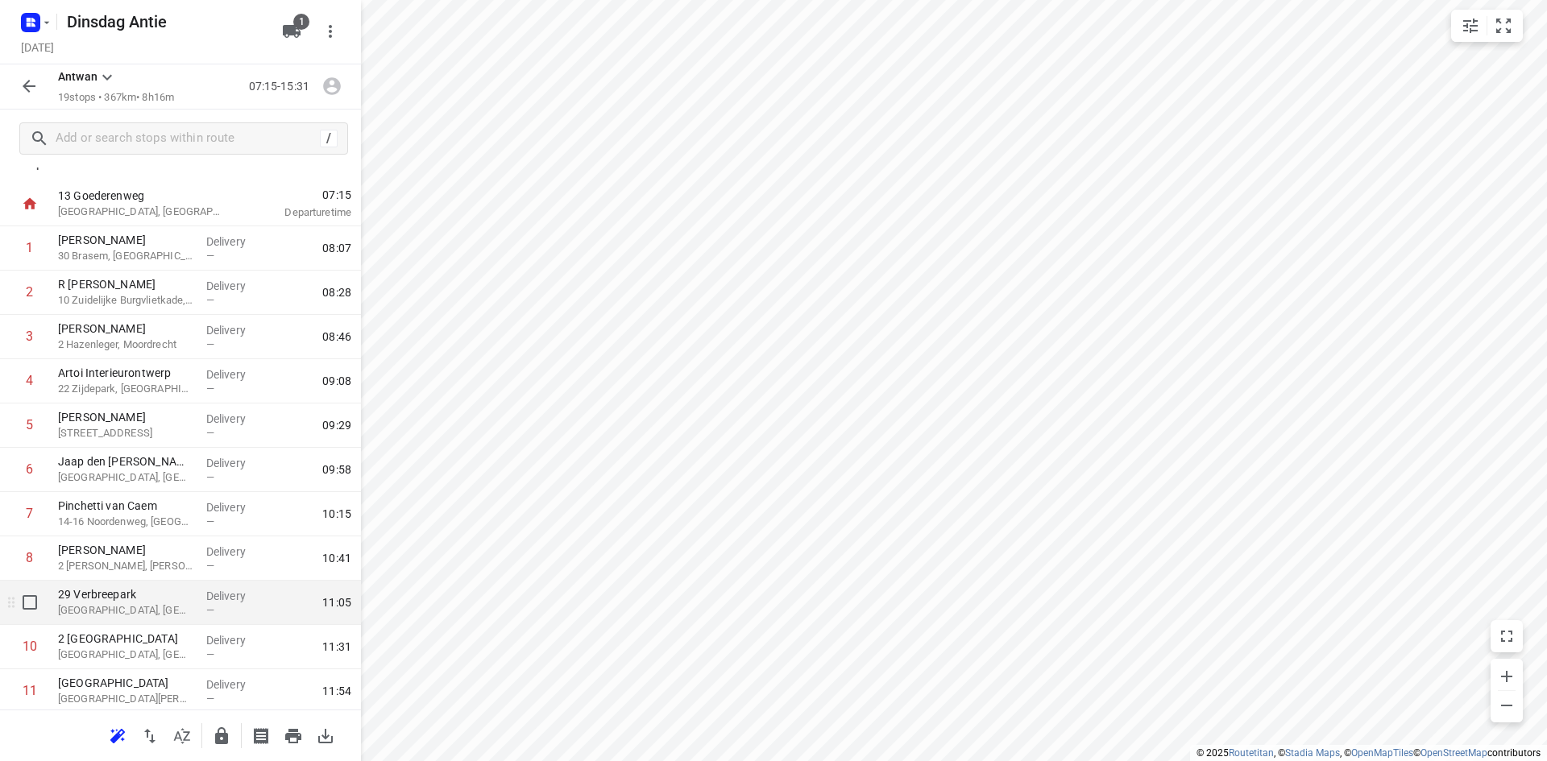
click at [101, 610] on p "[GEOGRAPHIC_DATA], [GEOGRAPHIC_DATA]" at bounding box center [125, 611] width 135 height 16
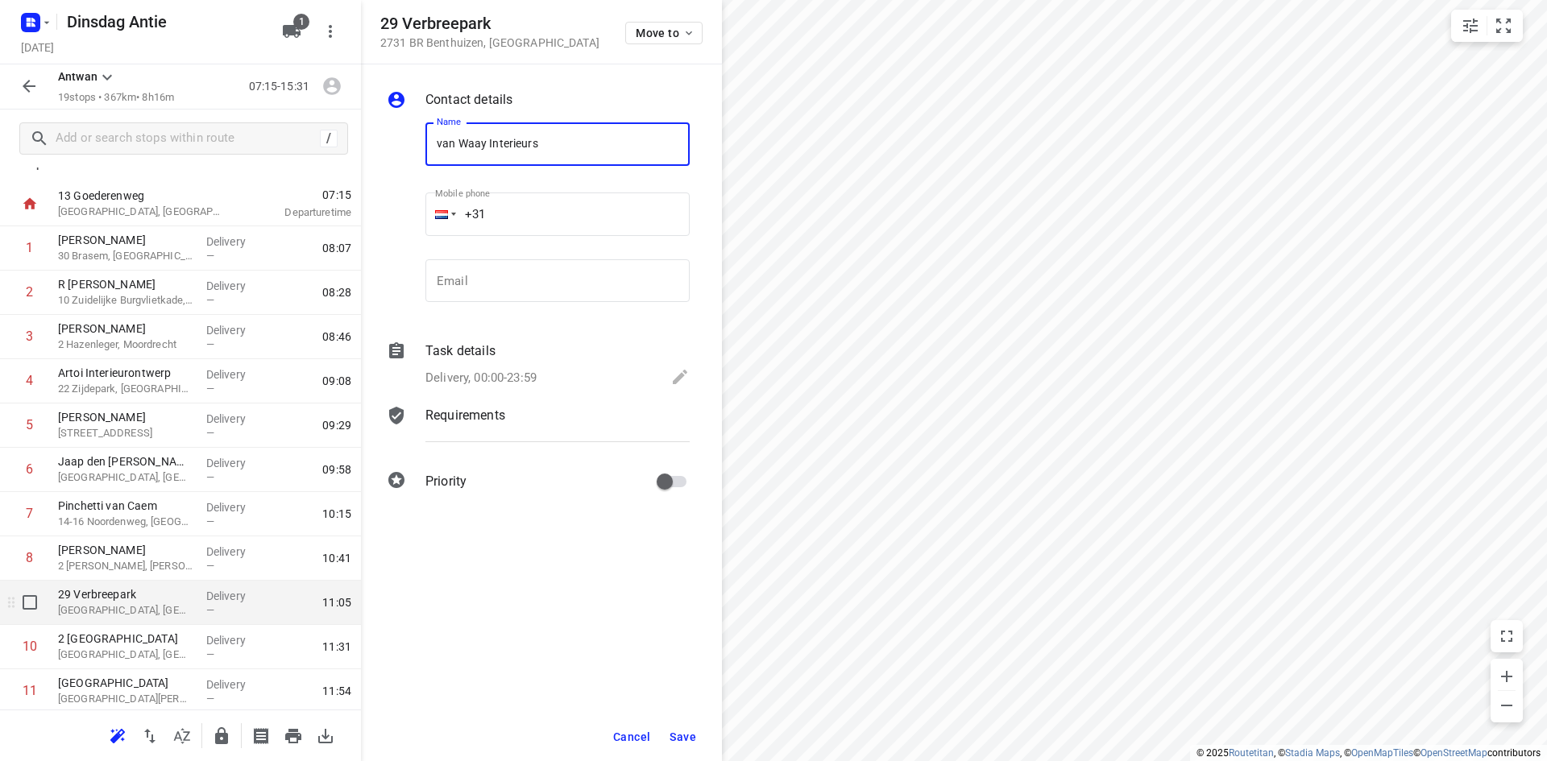
type input "van Waay Interieurs"
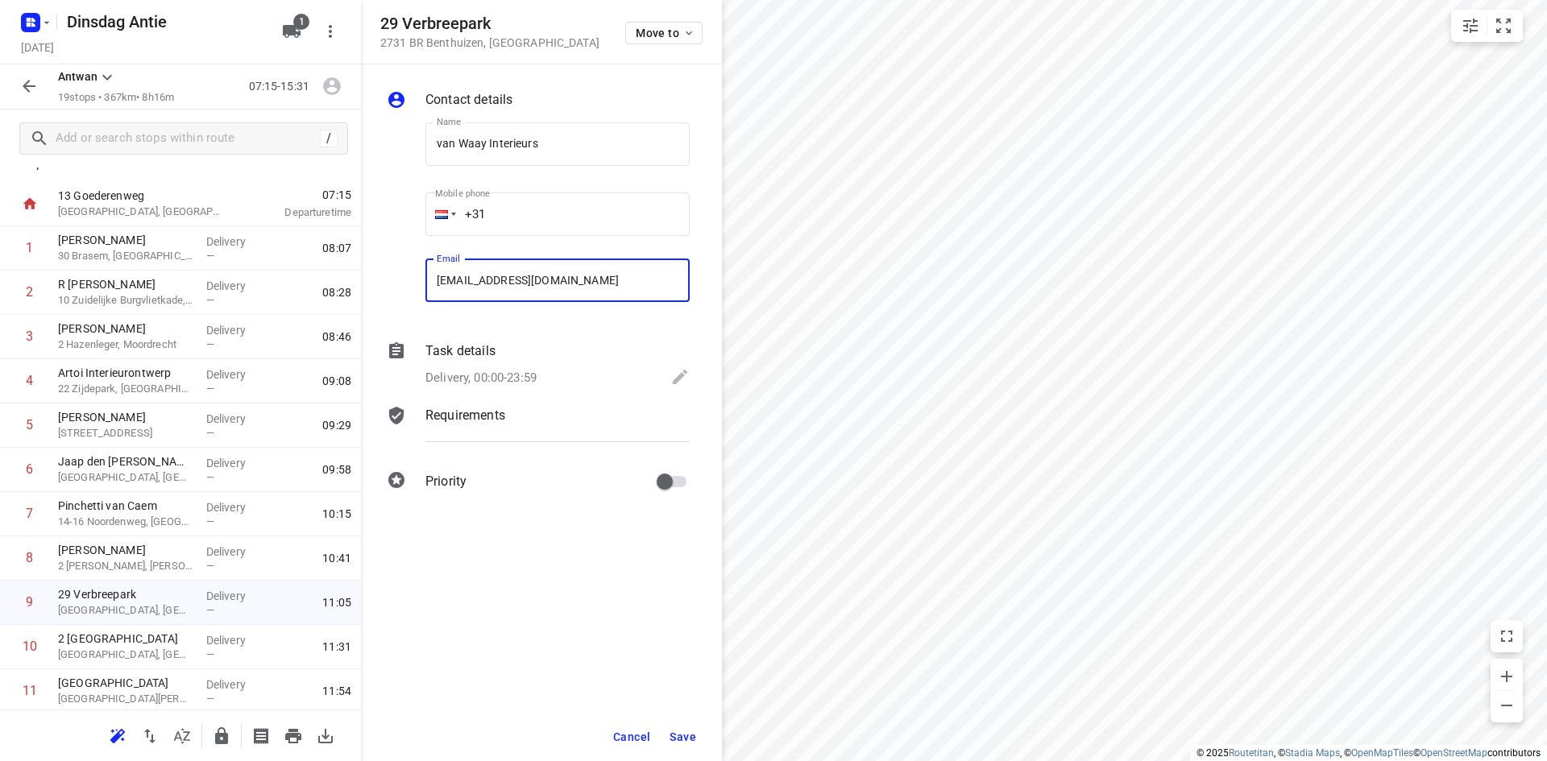
type input "[EMAIL_ADDRESS][DOMAIN_NAME]"
click at [673, 738] on span "Save" at bounding box center [683, 737] width 27 height 13
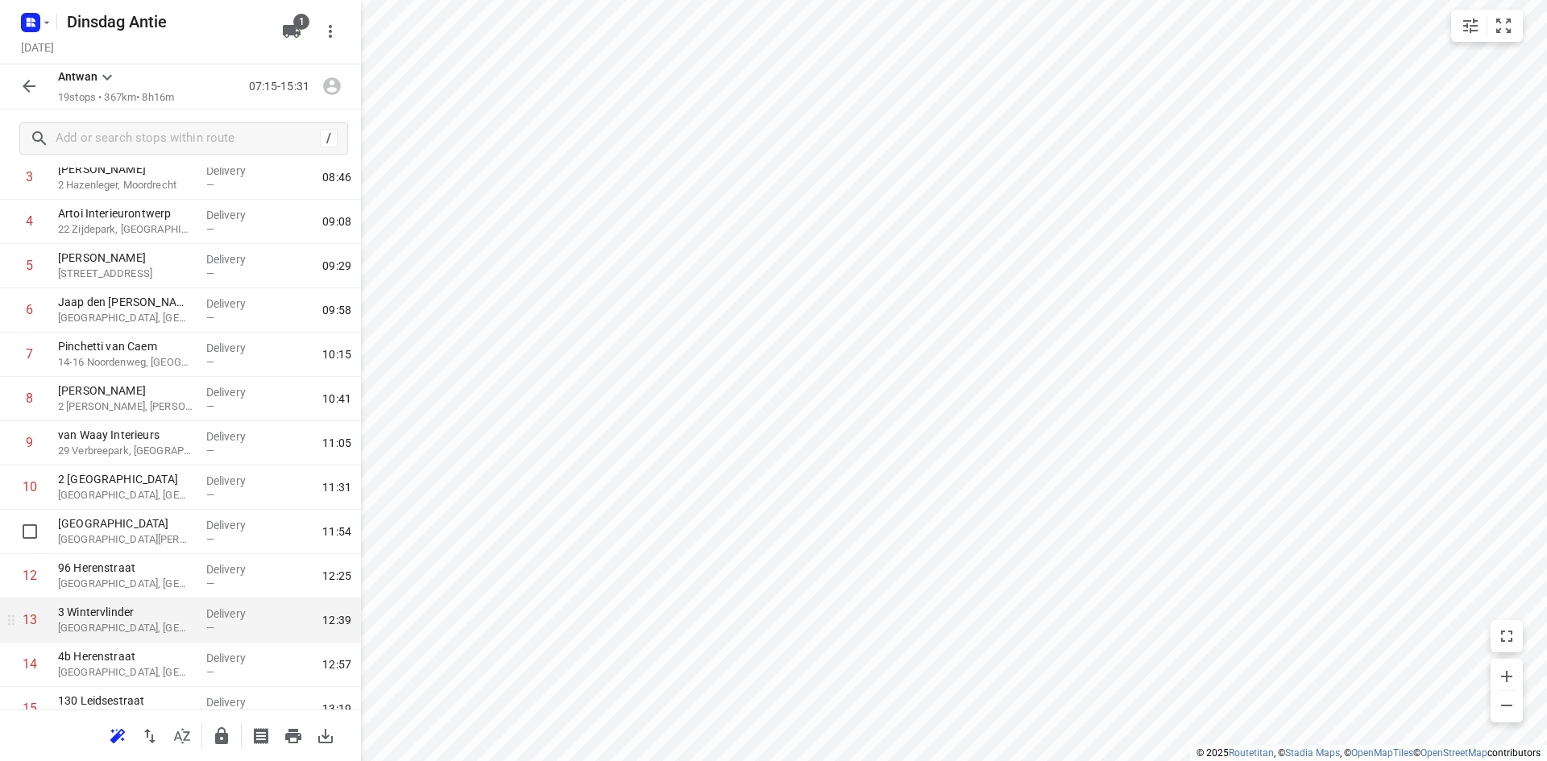
scroll to position [183, 0]
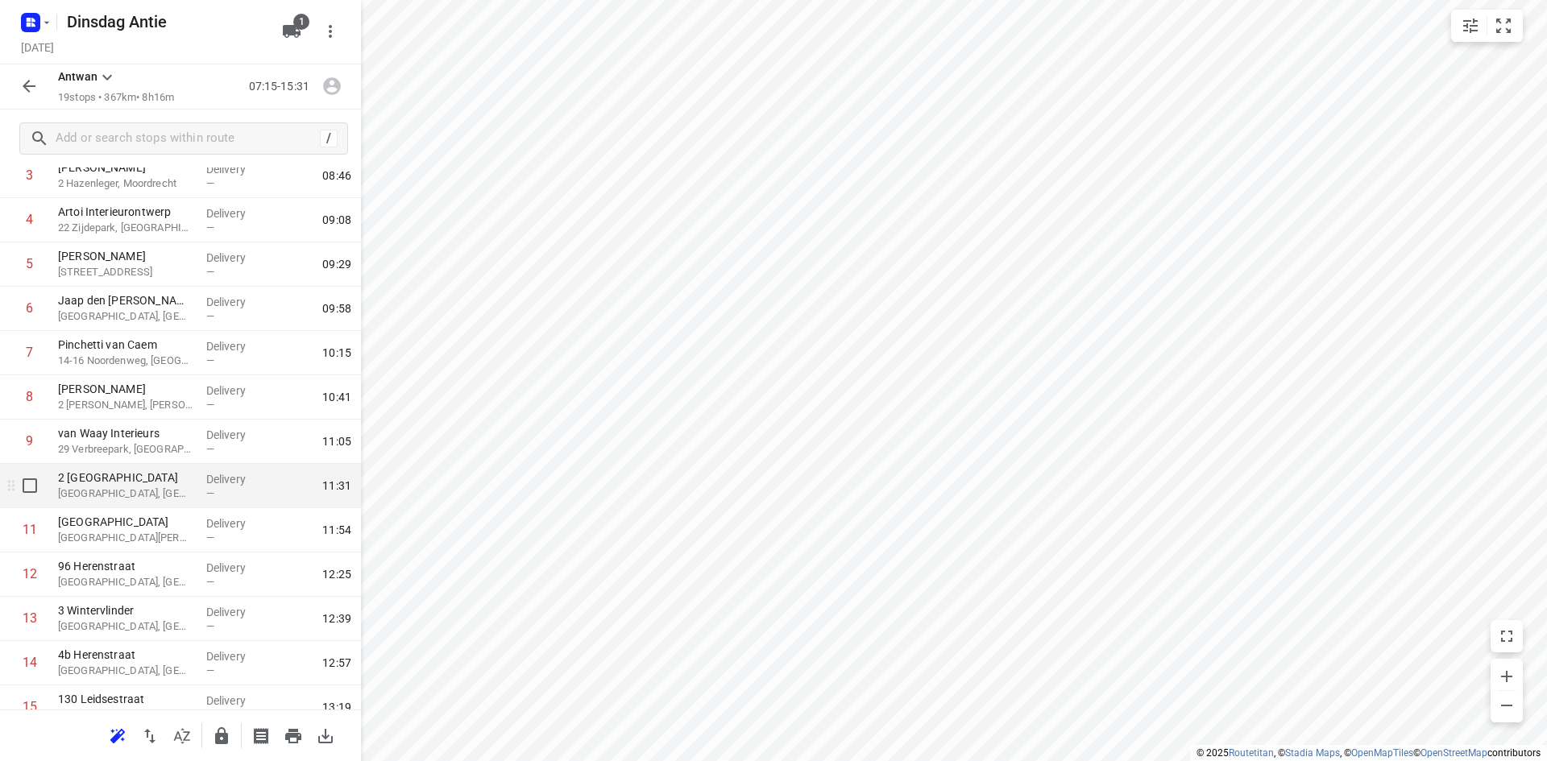
click at [96, 497] on p "[GEOGRAPHIC_DATA], [GEOGRAPHIC_DATA]" at bounding box center [125, 494] width 135 height 16
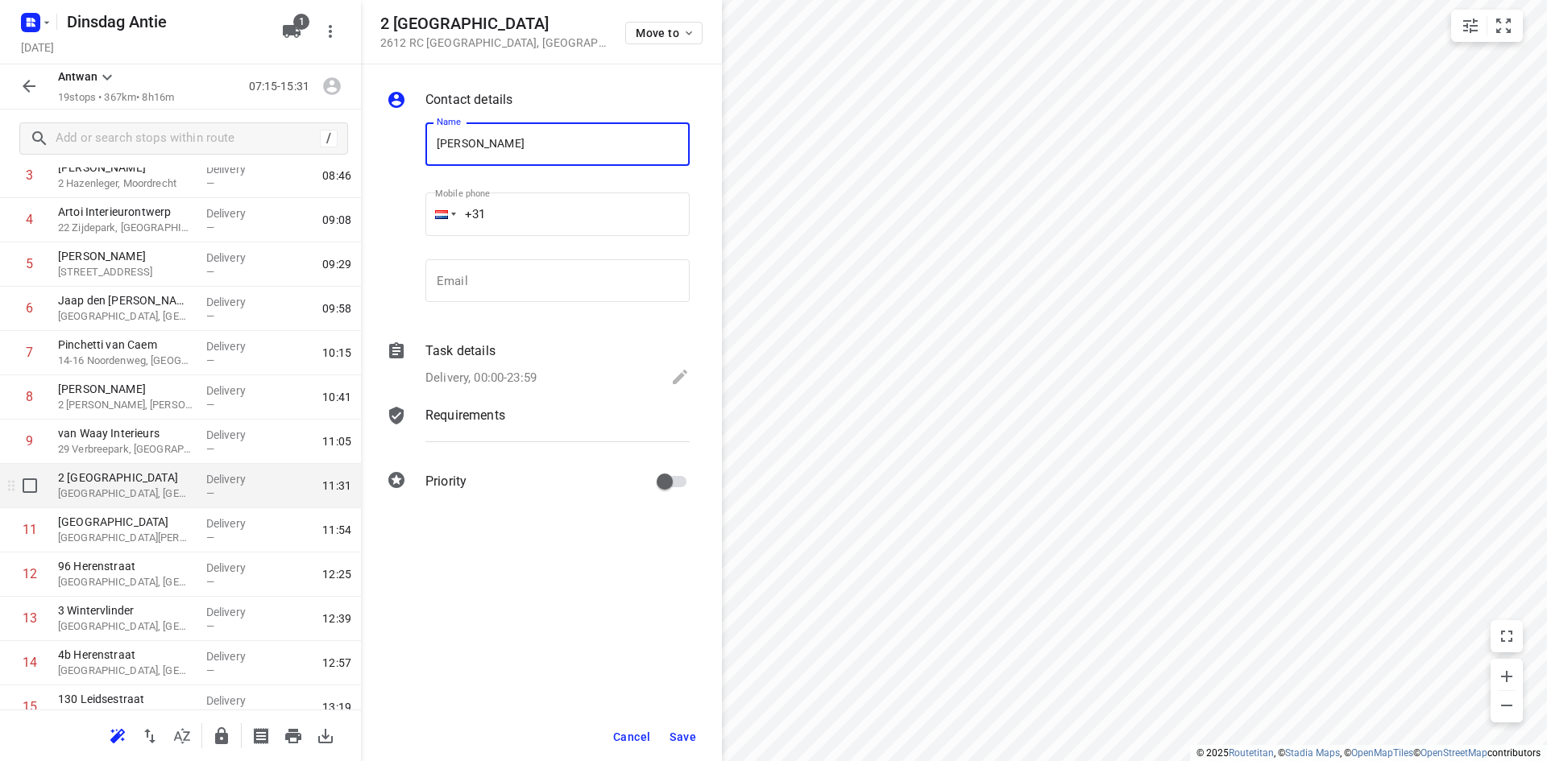
type input "[PERSON_NAME]"
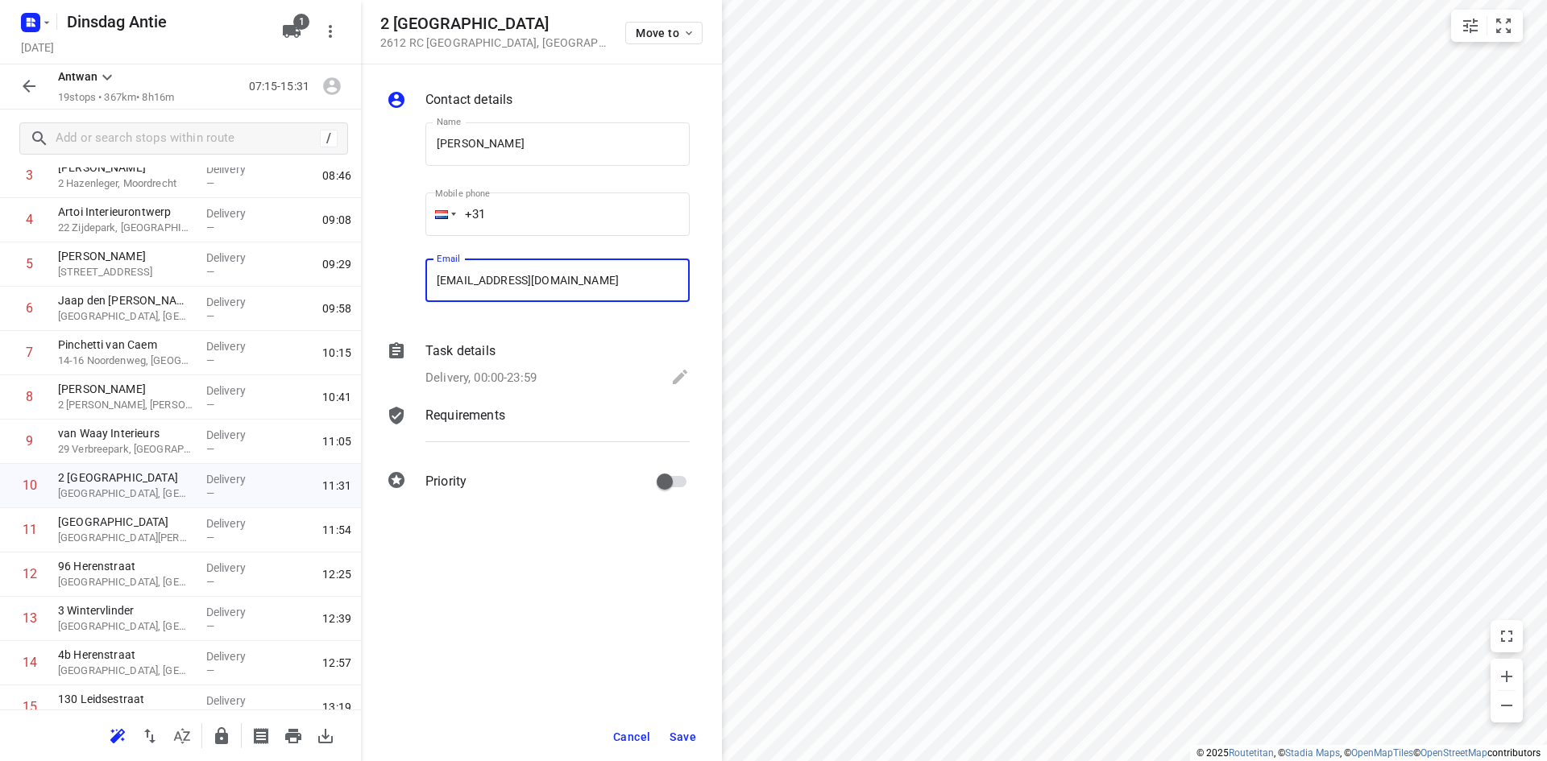
type input "[EMAIL_ADDRESS][DOMAIN_NAME]"
click at [679, 740] on span "Save" at bounding box center [683, 737] width 27 height 13
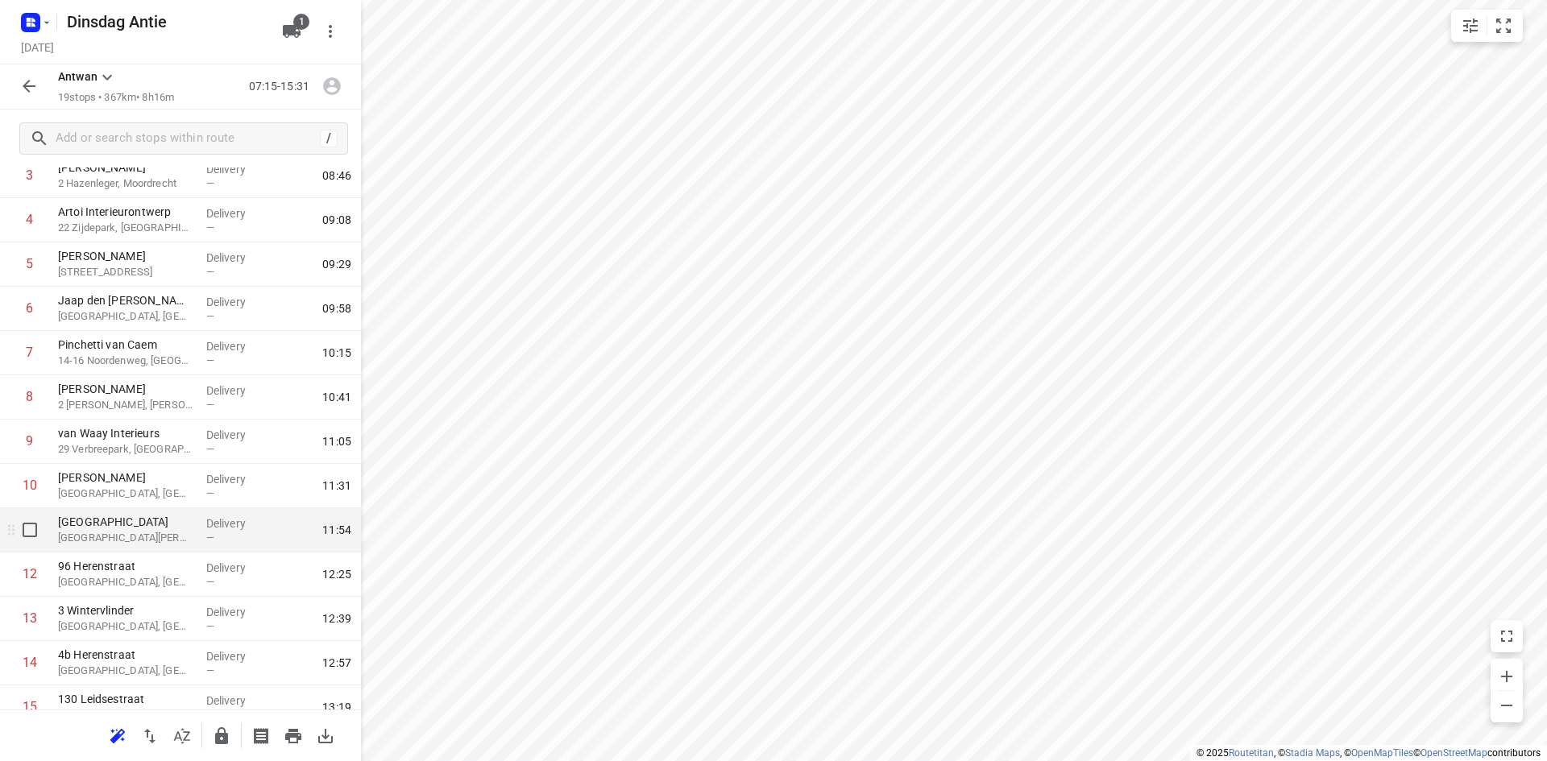
click at [133, 548] on div "[STREET_ADDRESS][PERSON_NAME]" at bounding box center [126, 530] width 148 height 44
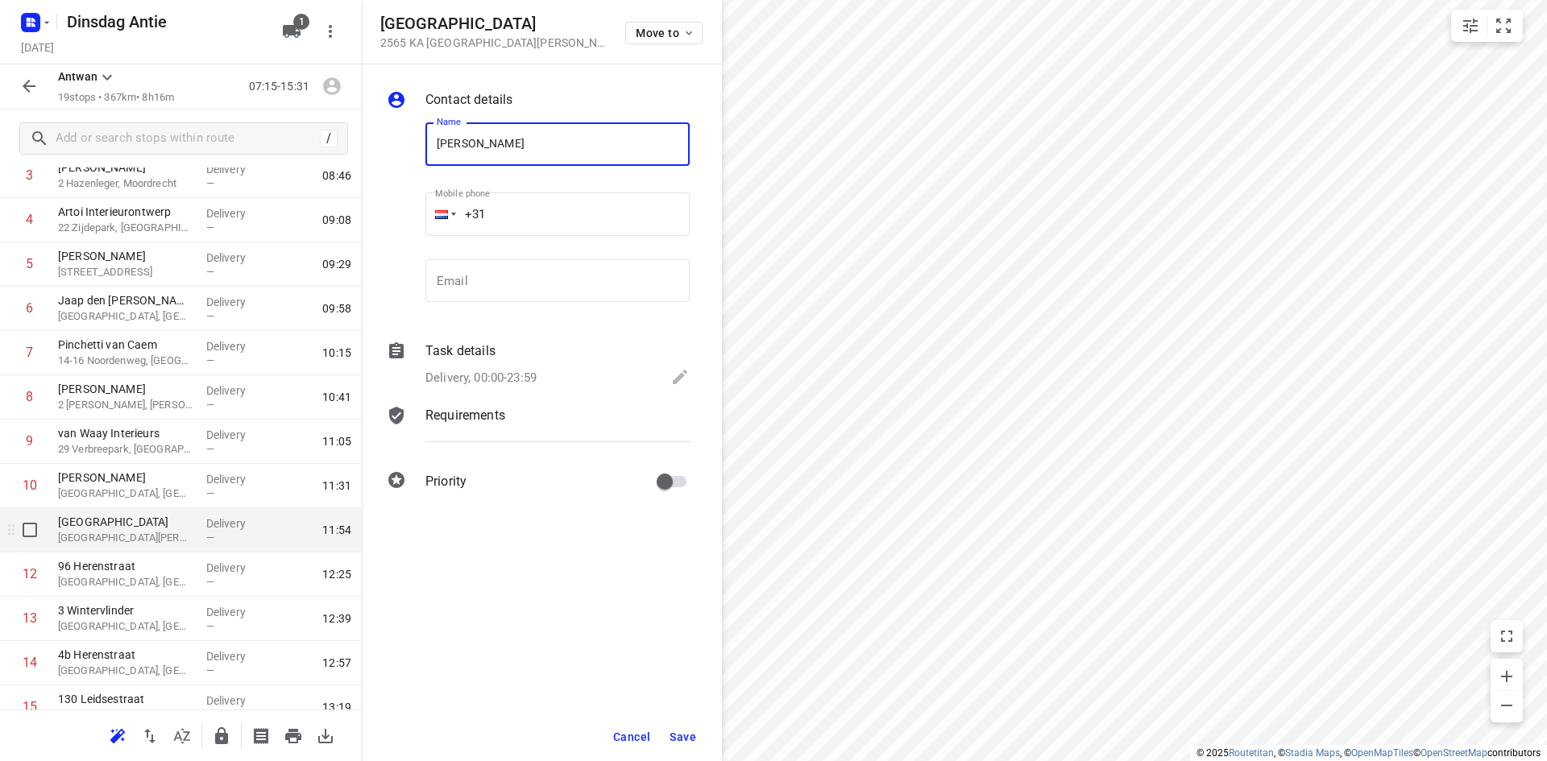
type input "[PERSON_NAME]"
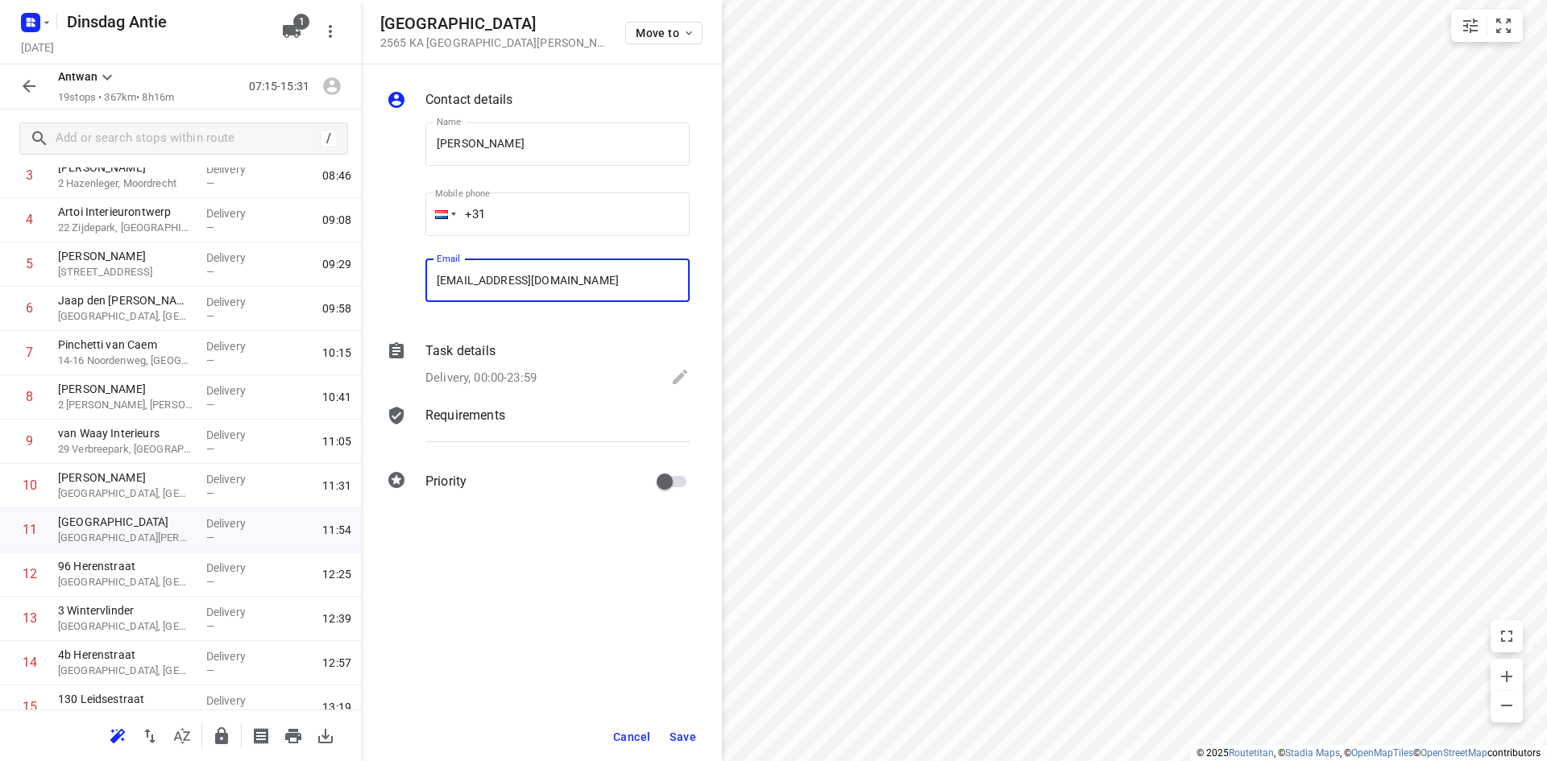
type input "[EMAIL_ADDRESS][DOMAIN_NAME]"
click at [681, 734] on span "Save" at bounding box center [683, 737] width 27 height 13
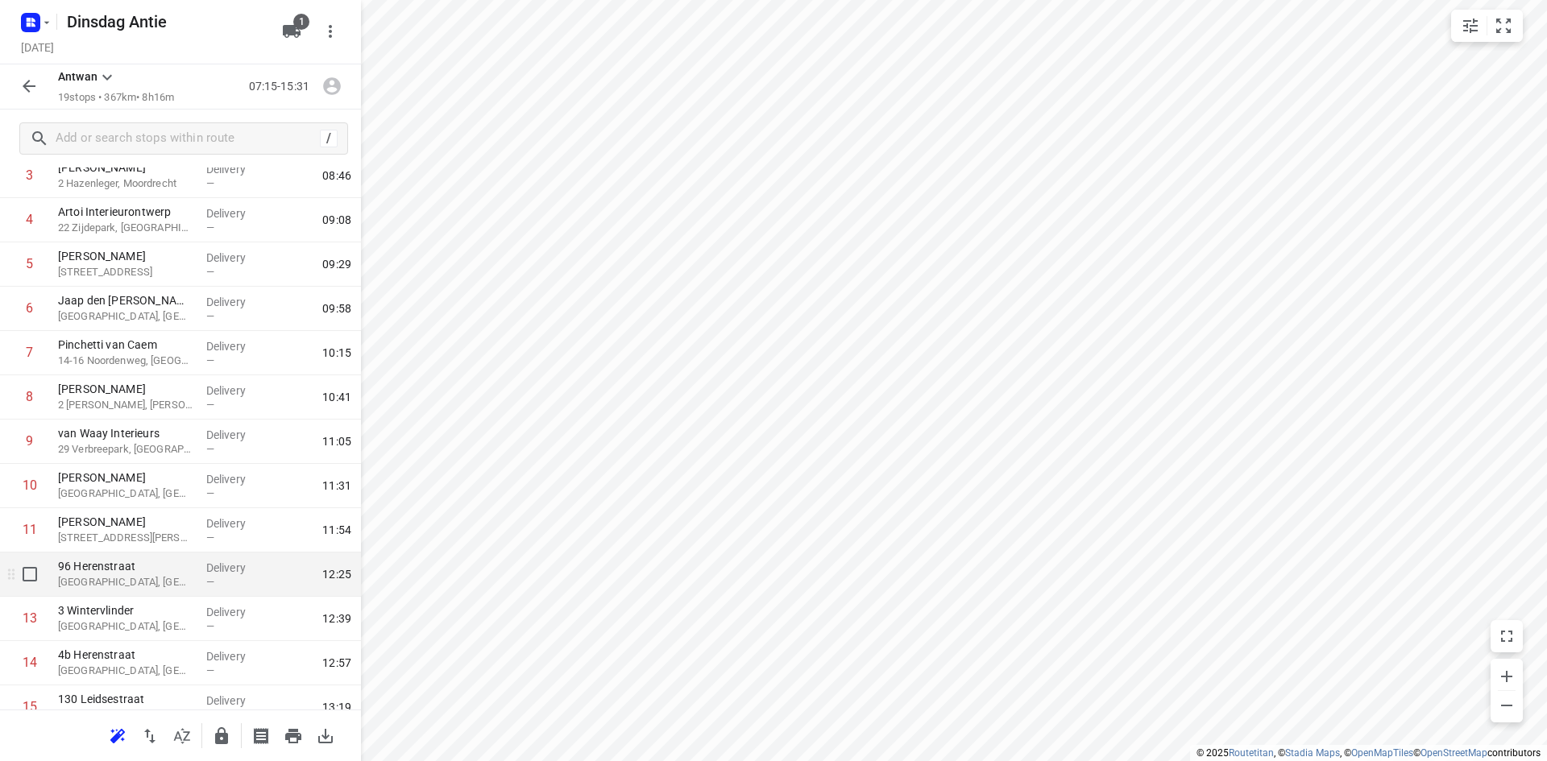
click at [151, 590] on p "[GEOGRAPHIC_DATA], [GEOGRAPHIC_DATA]" at bounding box center [125, 582] width 135 height 16
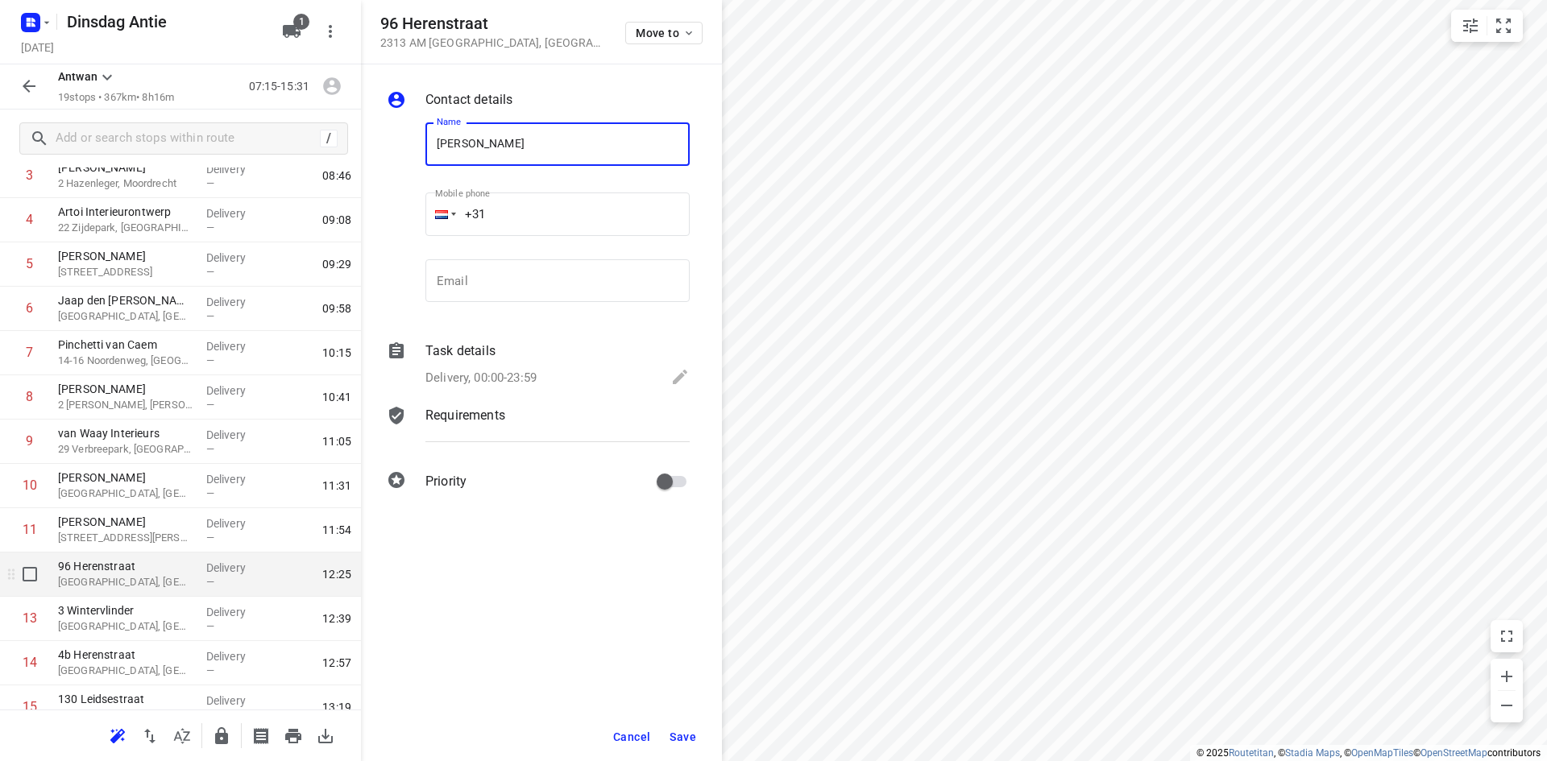
type input "[PERSON_NAME]"
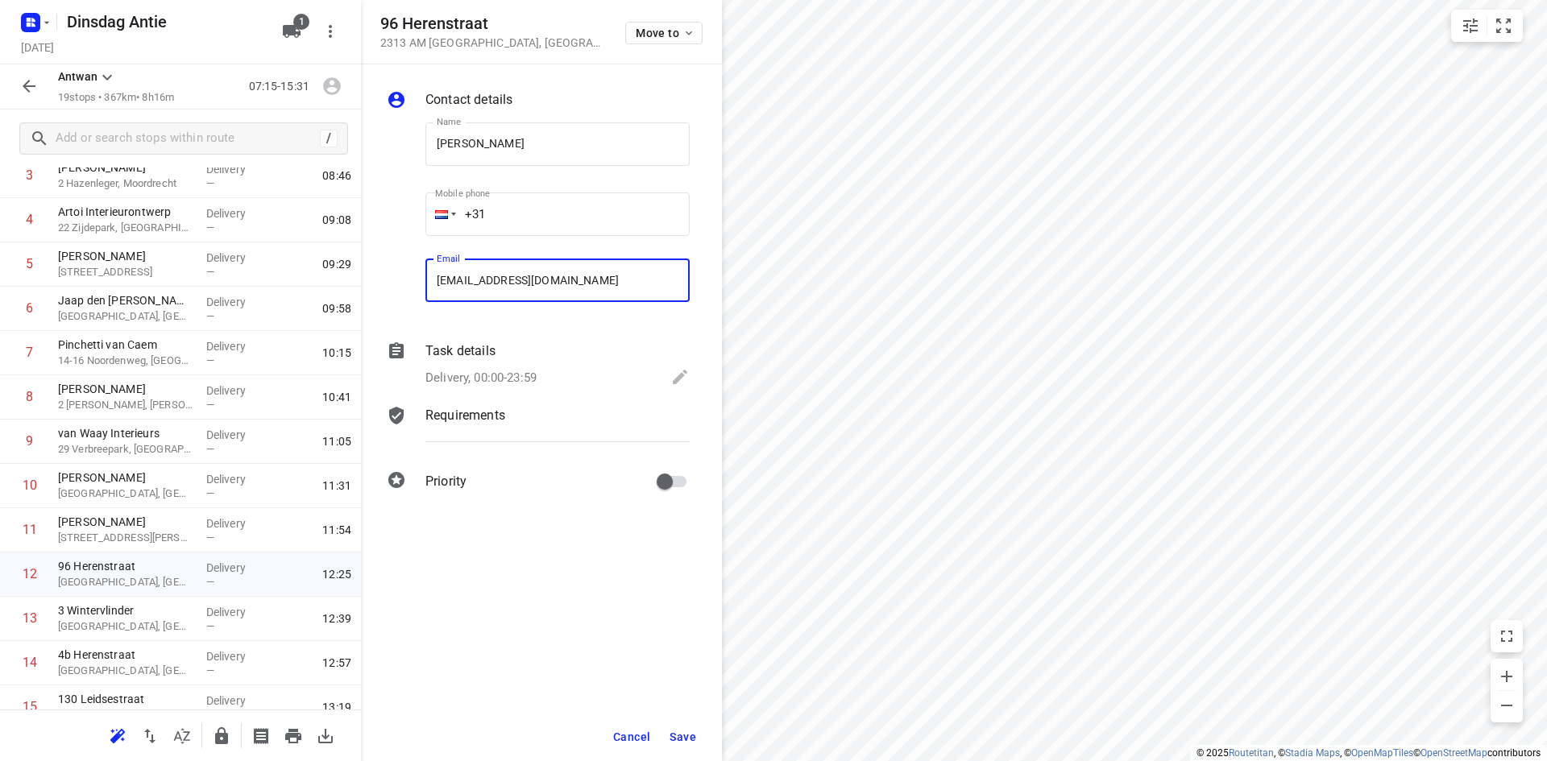
type input "[EMAIL_ADDRESS][DOMAIN_NAME]"
click at [676, 744] on button "Save" at bounding box center [682, 737] width 39 height 29
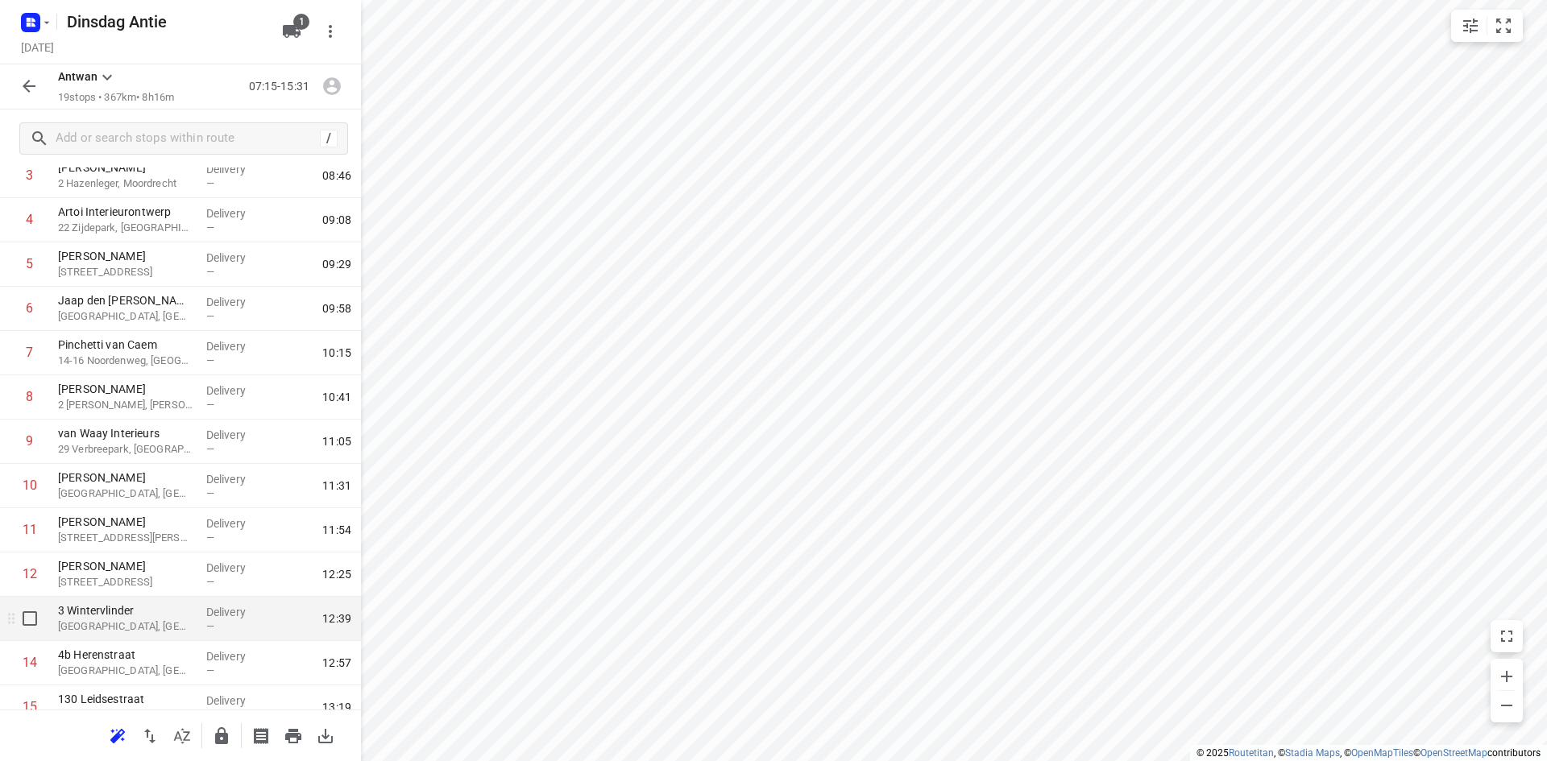
click at [130, 612] on p "3 Wintervlinder" at bounding box center [125, 611] width 135 height 16
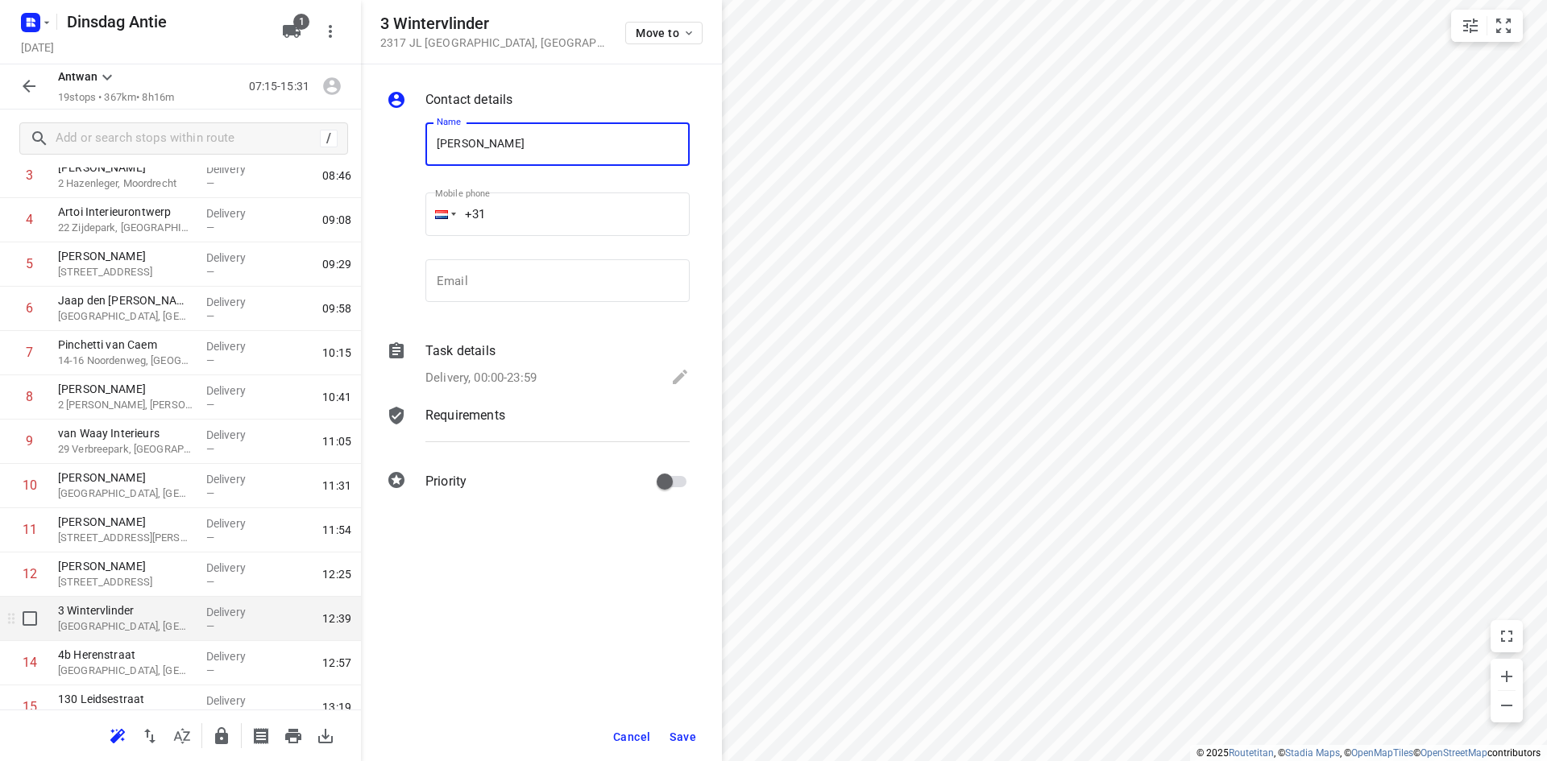
type input "[PERSON_NAME]"
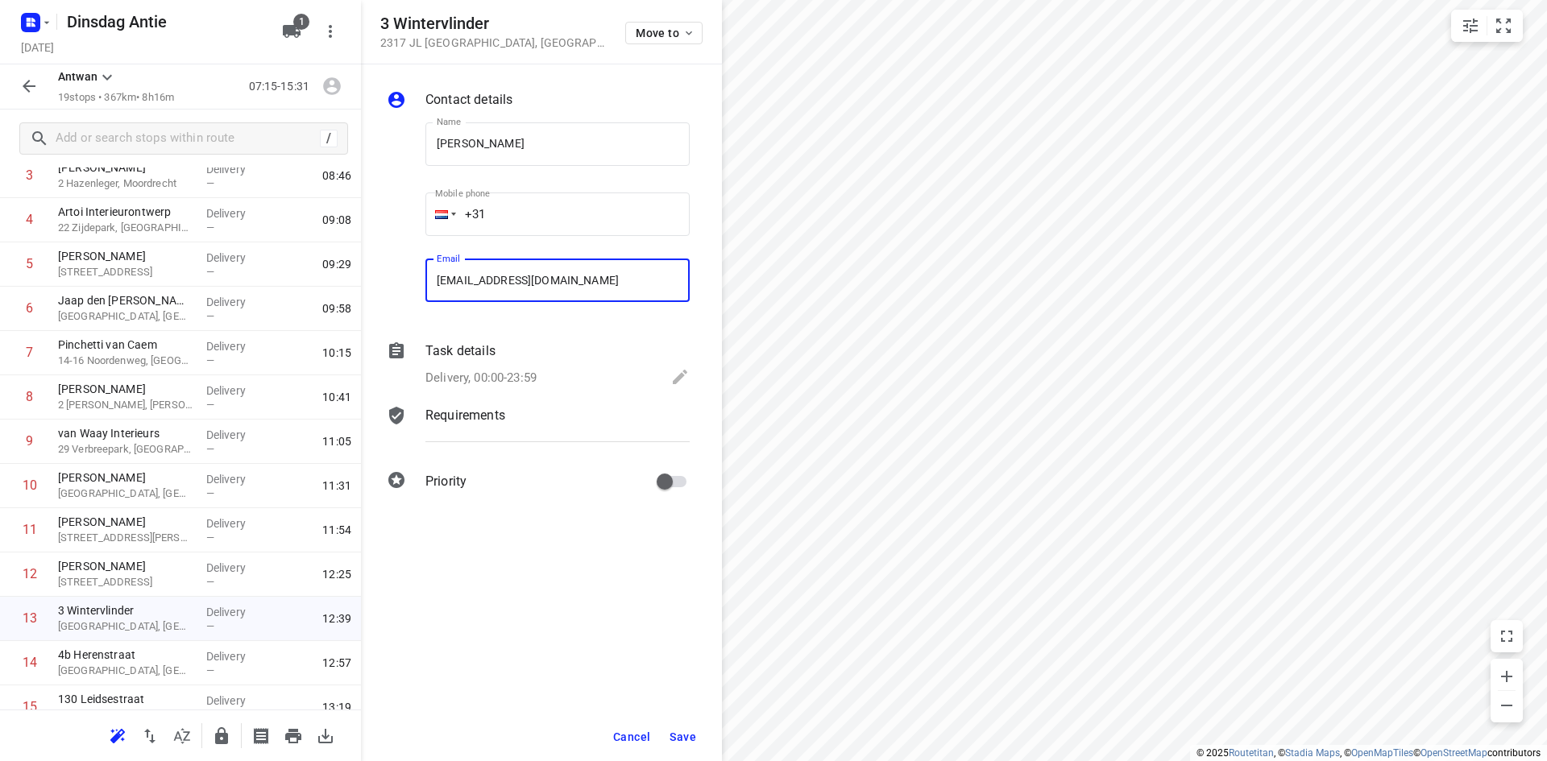
type input "[EMAIL_ADDRESS][DOMAIN_NAME]"
click at [690, 731] on span "Save" at bounding box center [683, 737] width 27 height 13
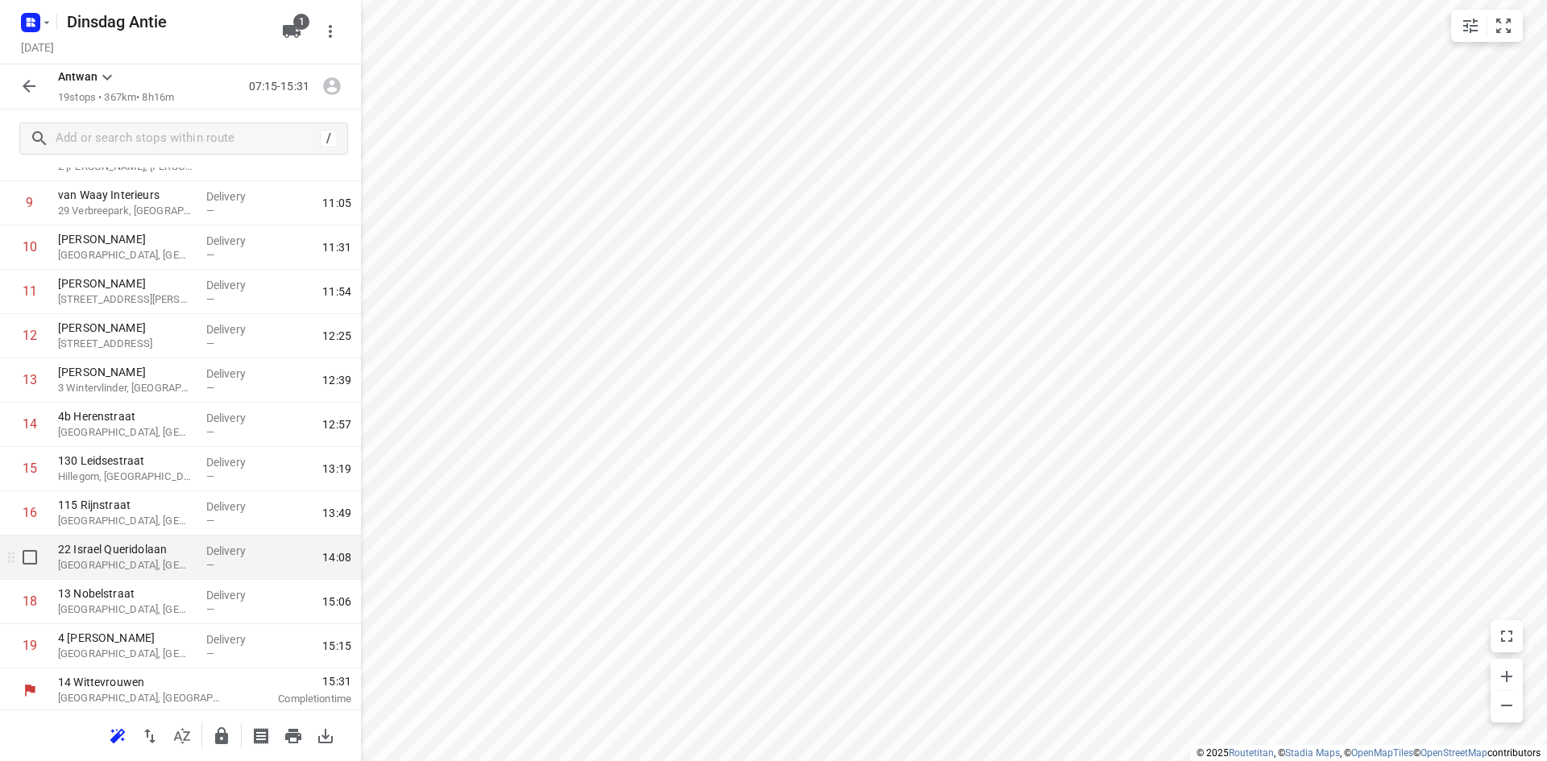
scroll to position [425, 0]
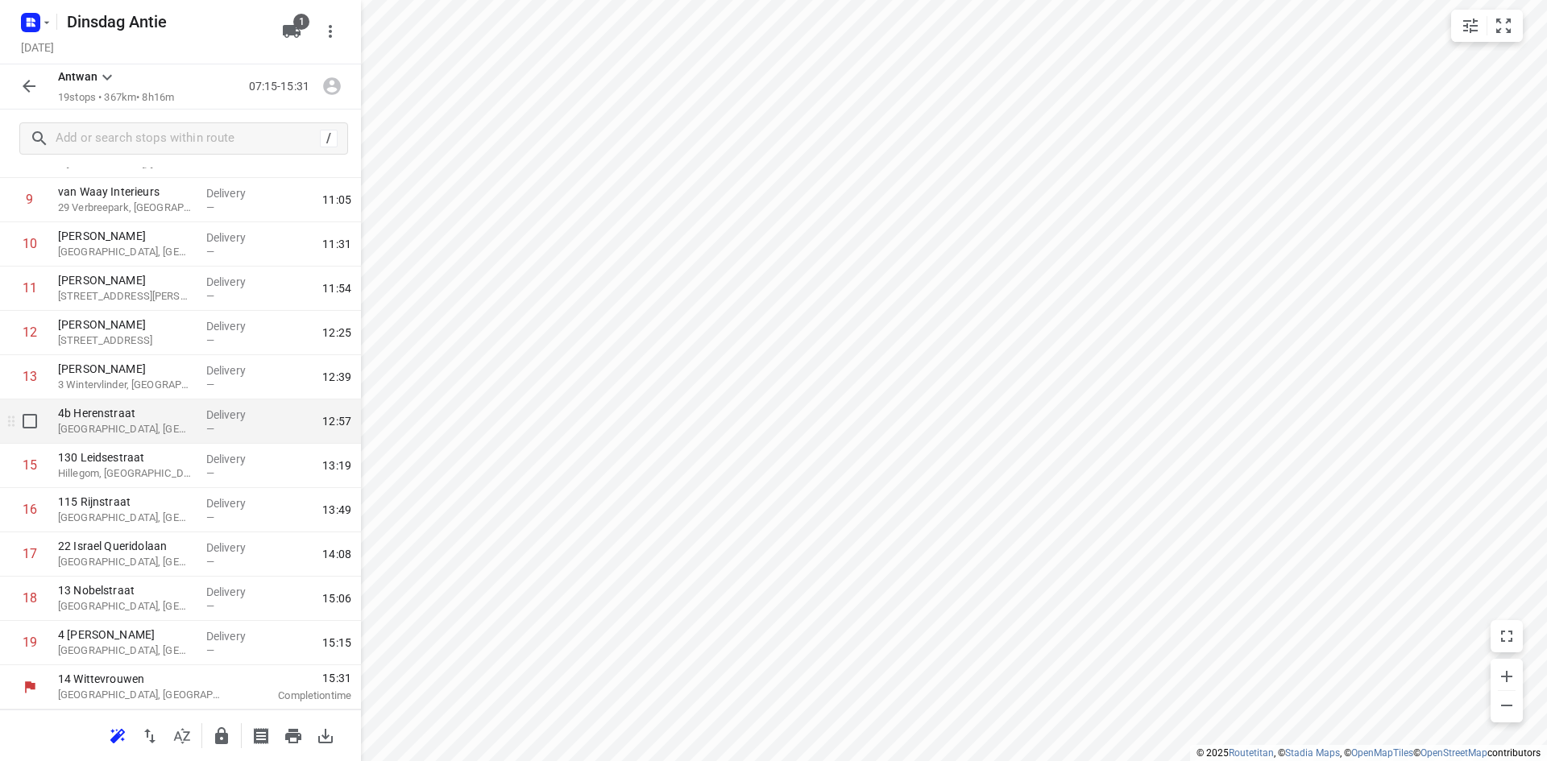
click at [85, 423] on p "[GEOGRAPHIC_DATA], [GEOGRAPHIC_DATA]" at bounding box center [125, 429] width 135 height 16
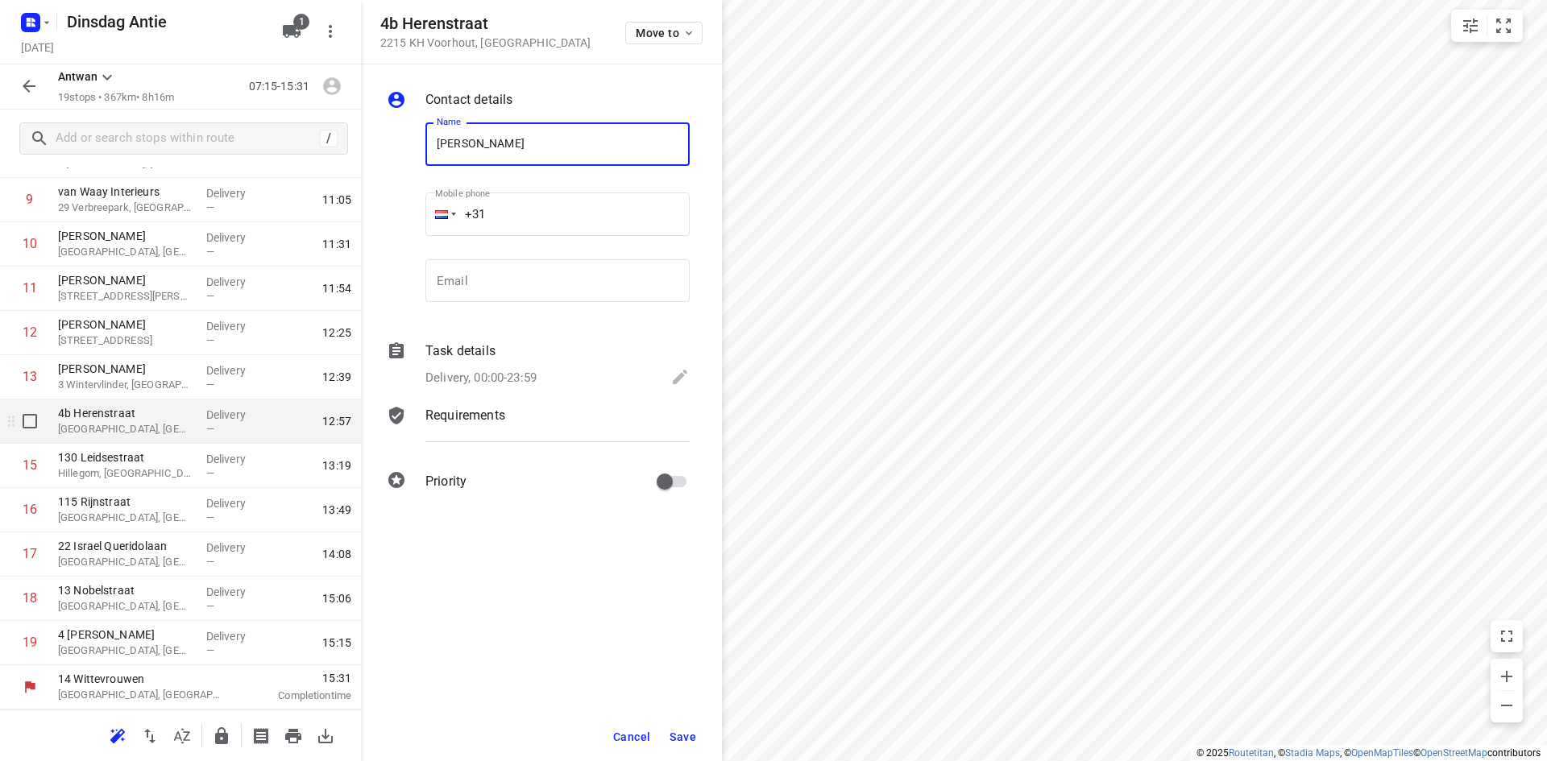
type input "[PERSON_NAME]"
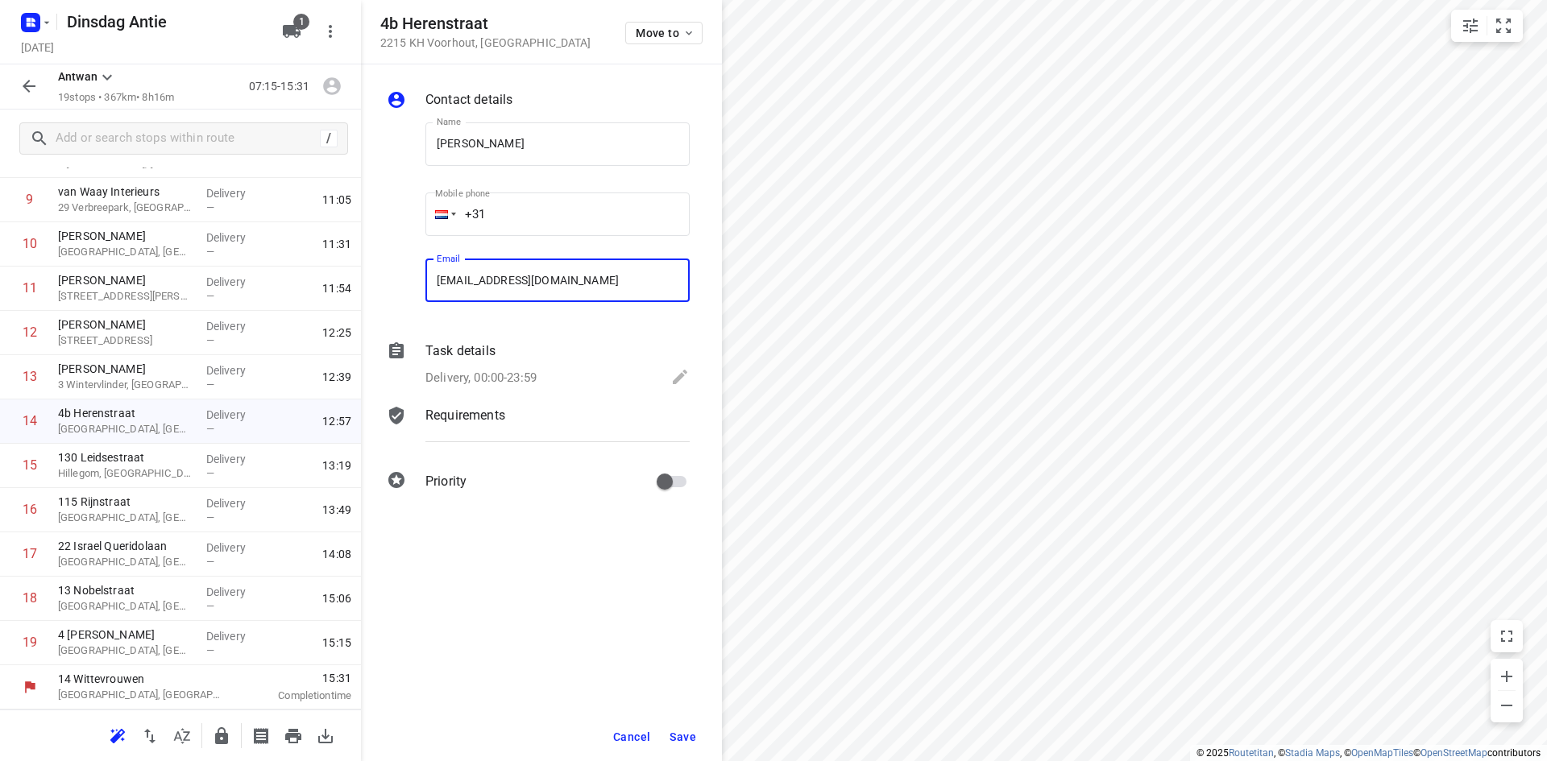
type input "[EMAIL_ADDRESS][DOMAIN_NAME]"
click at [692, 737] on span "Save" at bounding box center [683, 737] width 27 height 13
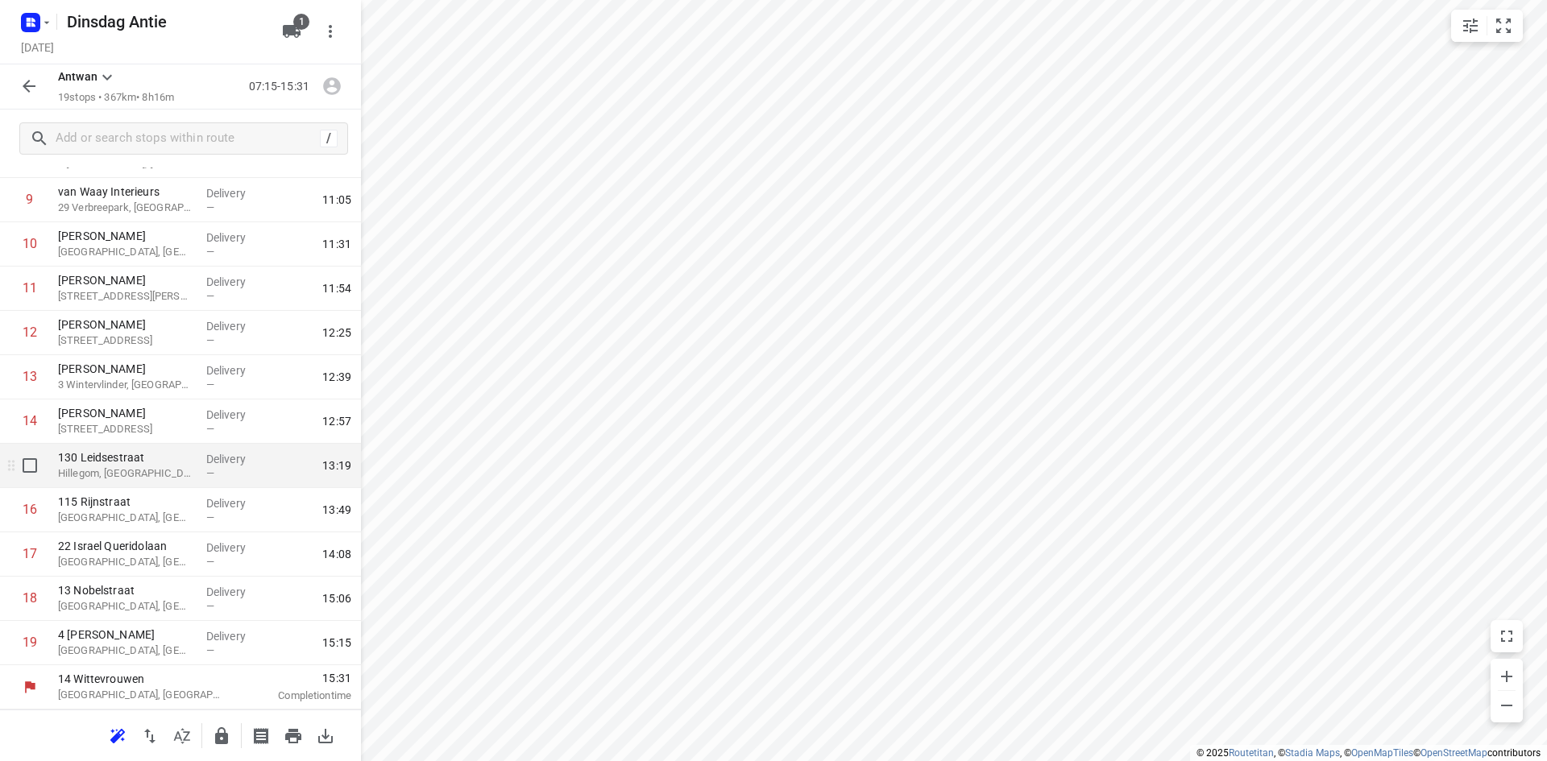
click at [112, 471] on p "Hillegom, [GEOGRAPHIC_DATA]" at bounding box center [125, 474] width 135 height 16
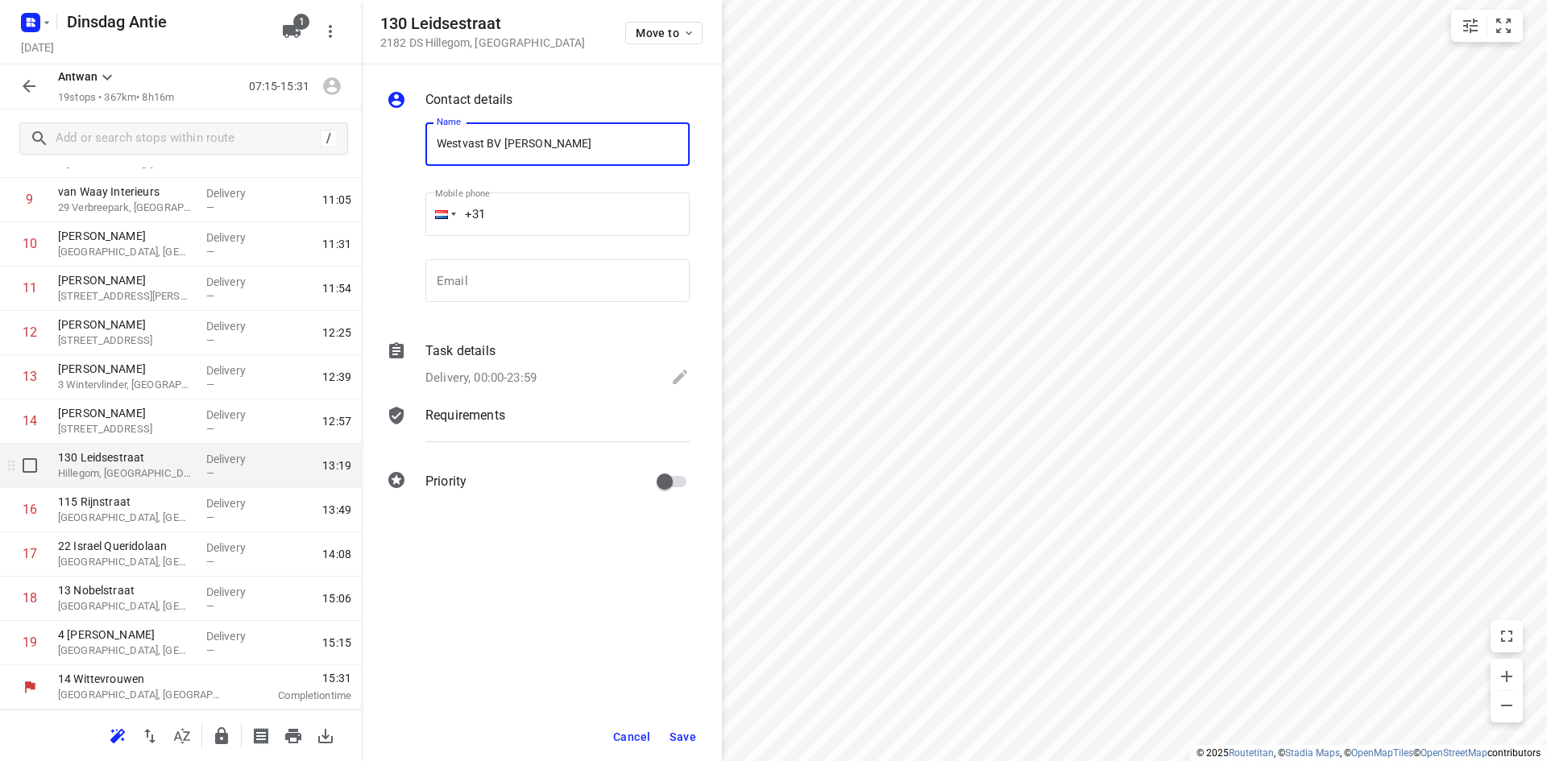
type input "Westvast BV [PERSON_NAME]"
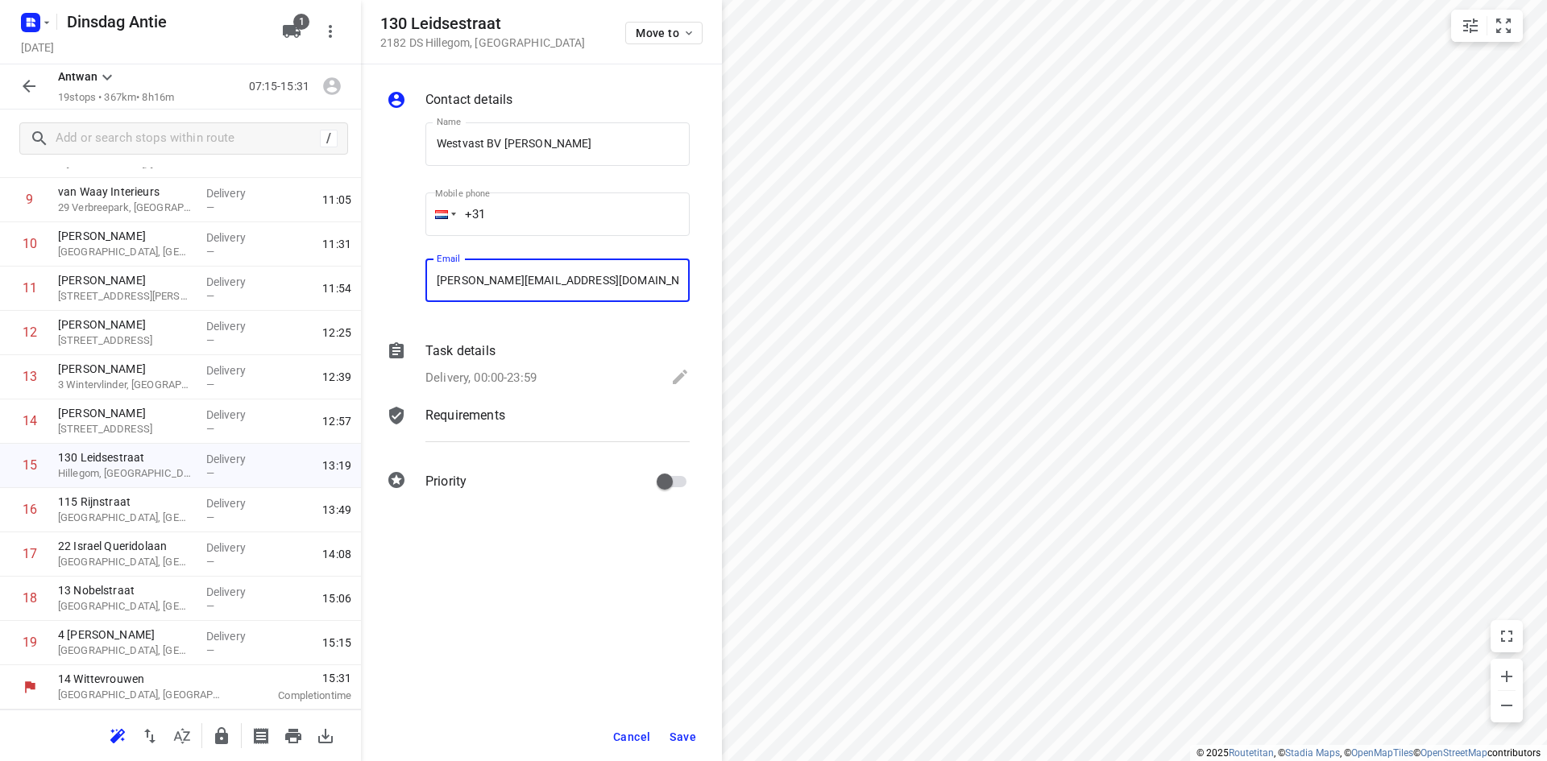
type input "[PERSON_NAME][EMAIL_ADDRESS][DOMAIN_NAME]"
click at [695, 742] on span "Save" at bounding box center [683, 737] width 27 height 13
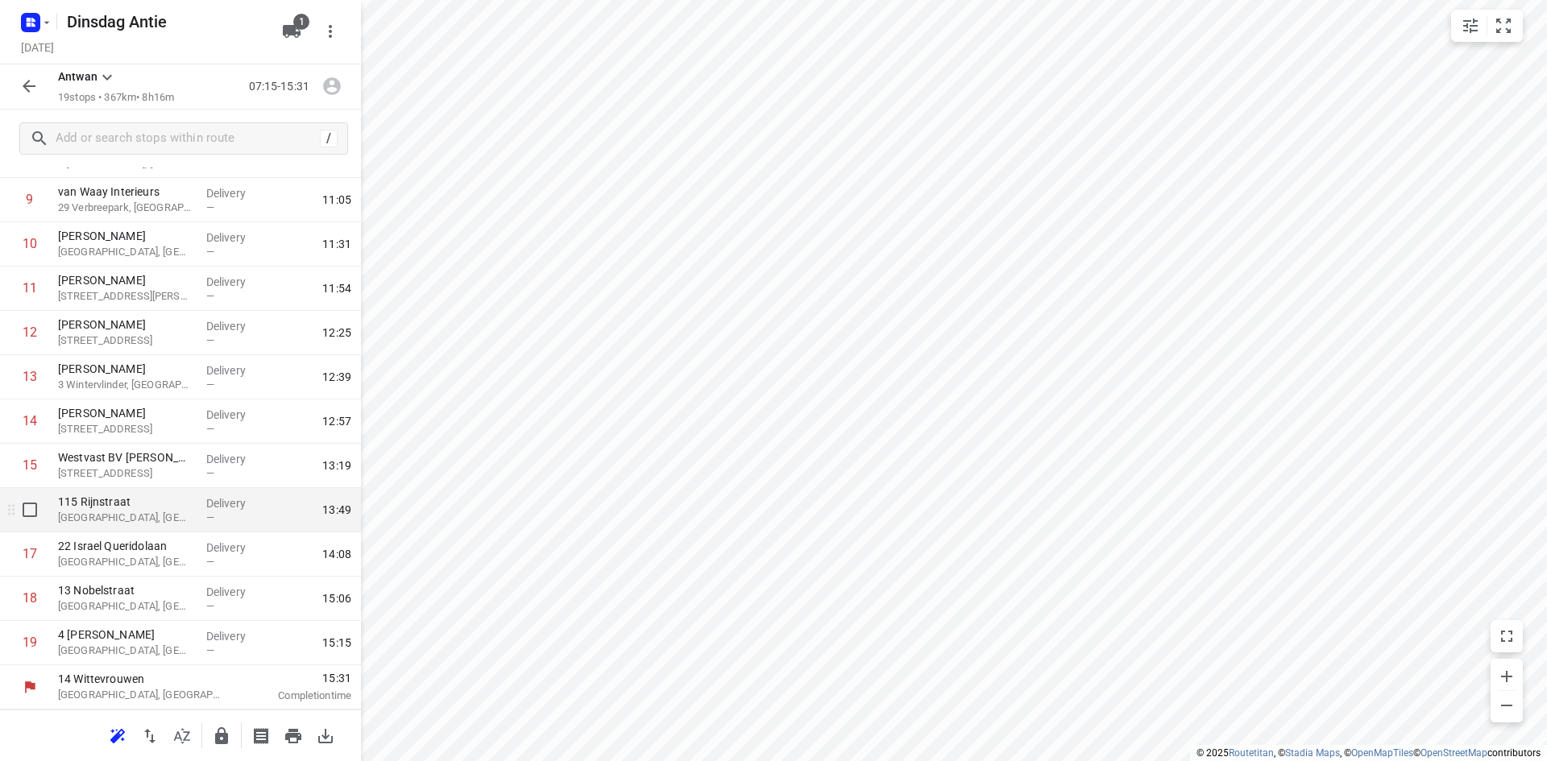
click at [130, 512] on p "[GEOGRAPHIC_DATA], [GEOGRAPHIC_DATA]" at bounding box center [125, 518] width 135 height 16
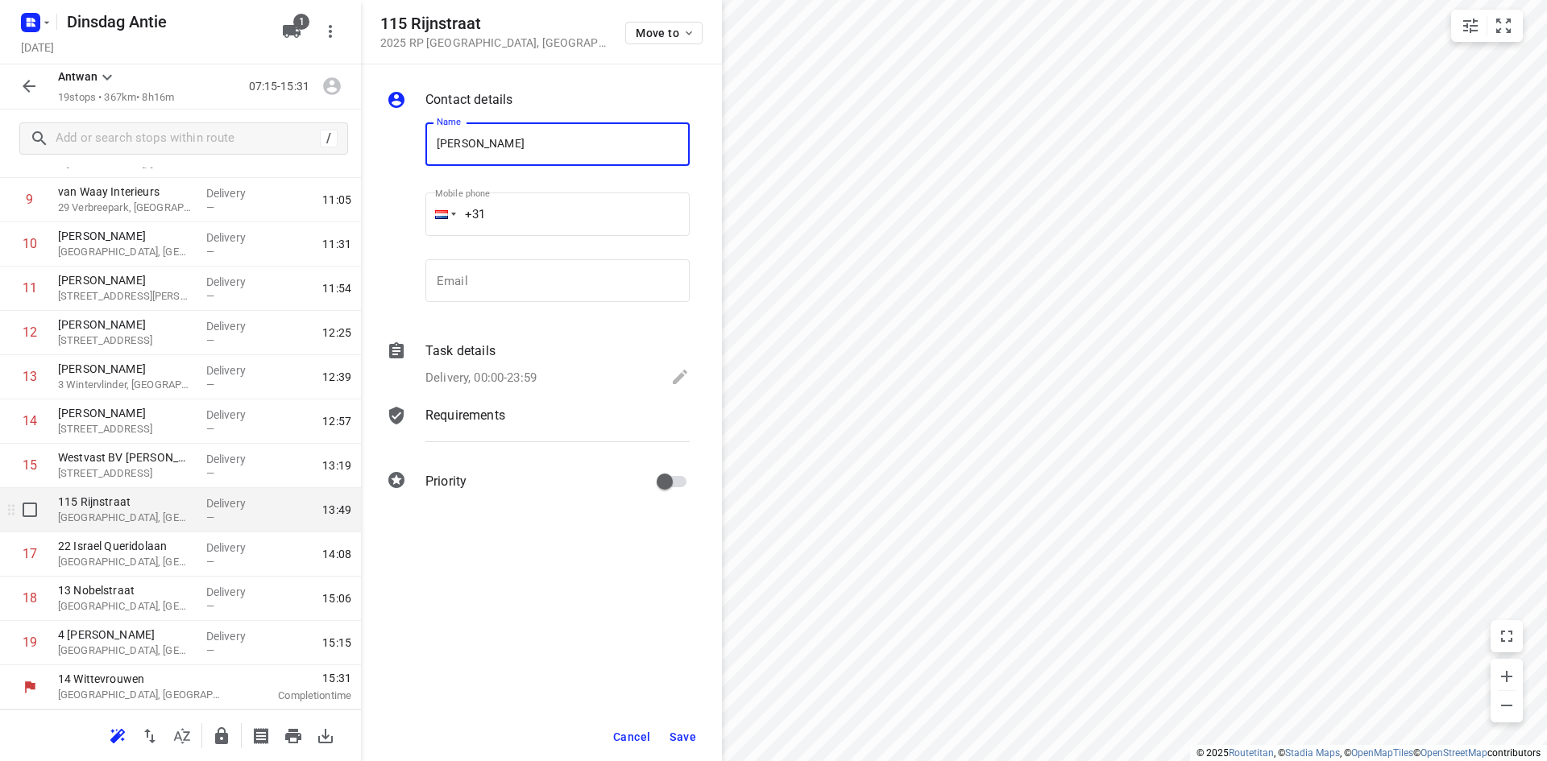
type input "[PERSON_NAME]"
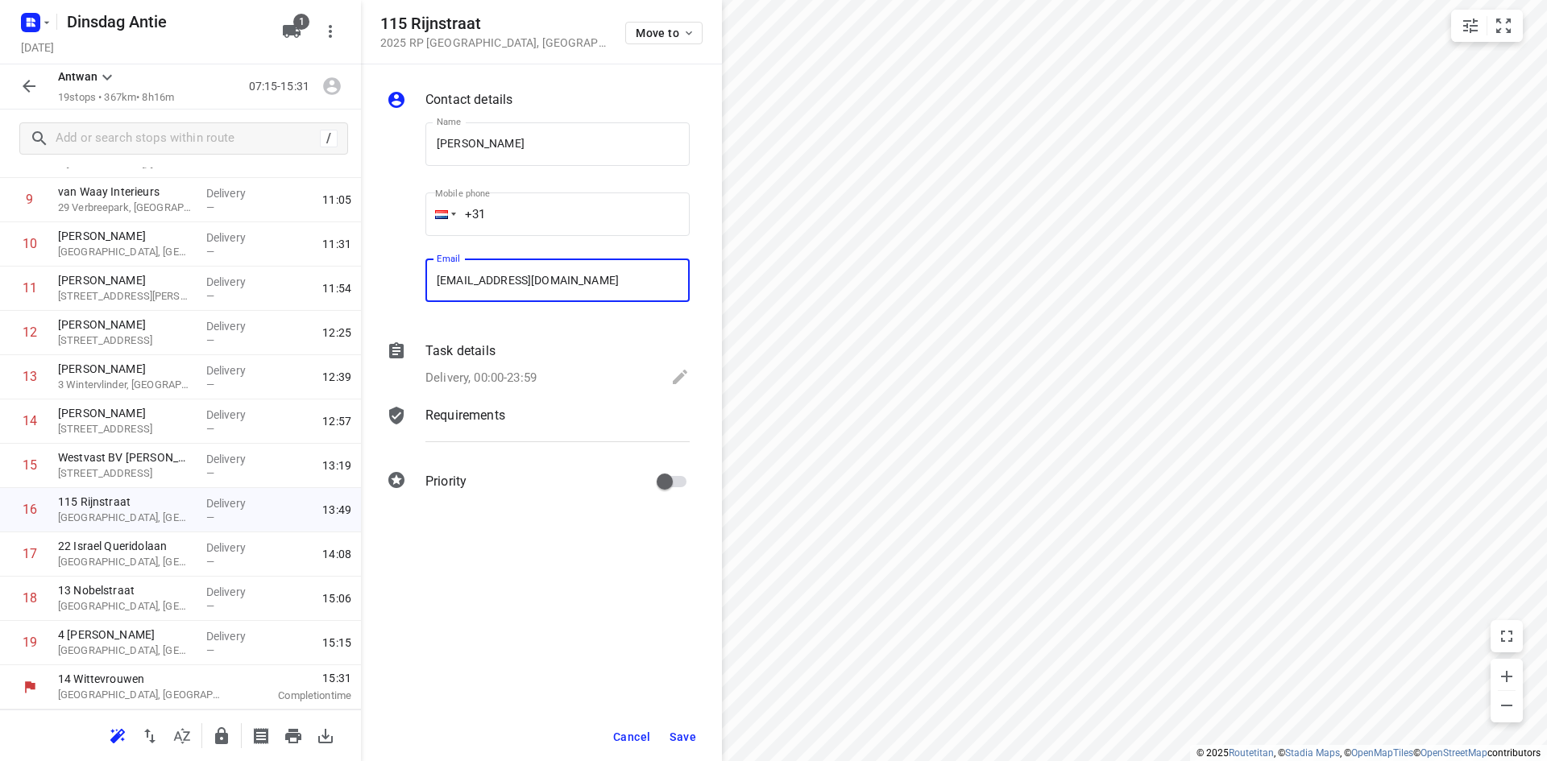
type input "[EMAIL_ADDRESS][DOMAIN_NAME]"
click at [672, 734] on span "Save" at bounding box center [683, 737] width 27 height 13
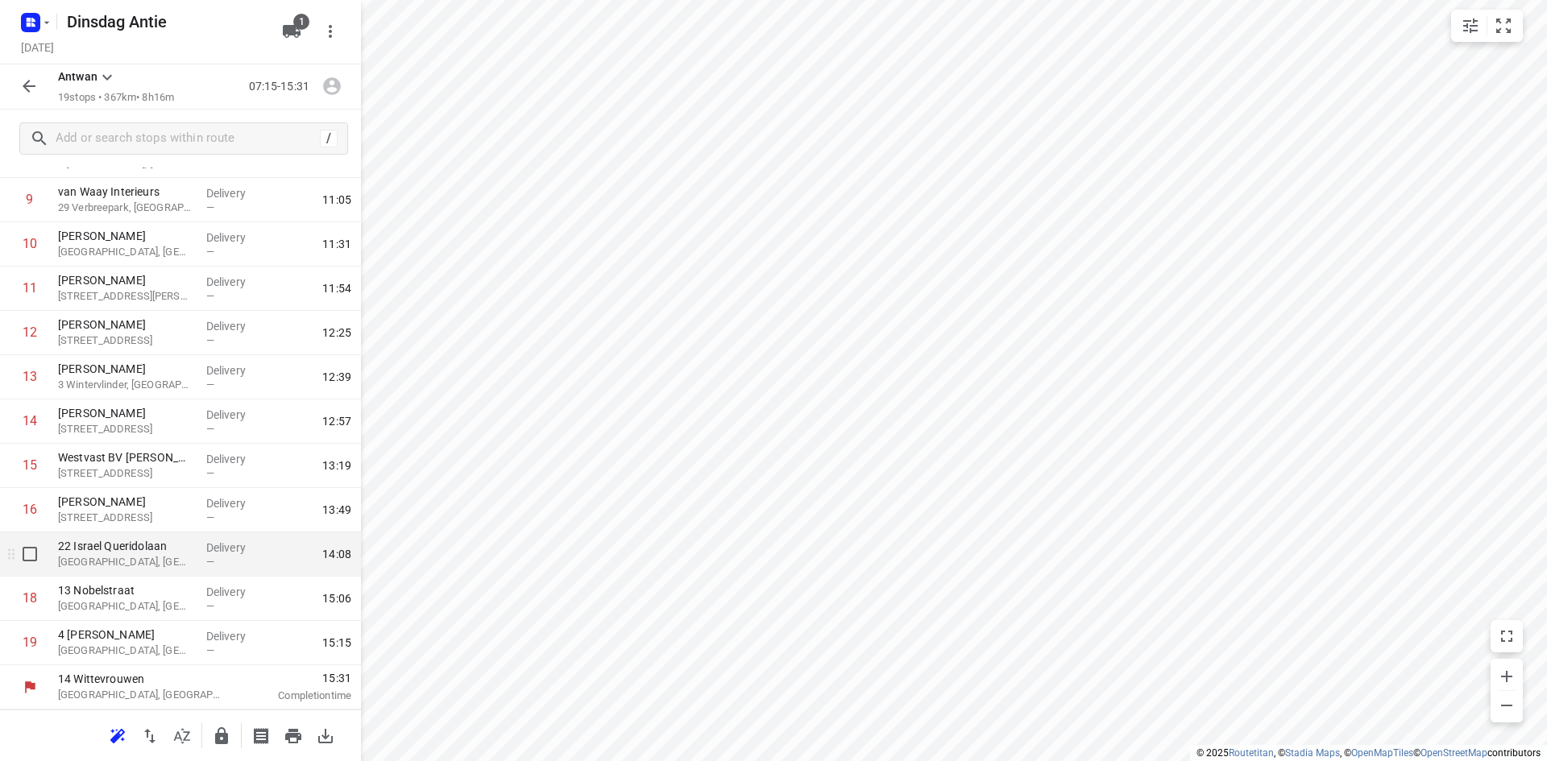
click at [152, 570] on div "22 Israel Queridolaan [GEOGRAPHIC_DATA], [GEOGRAPHIC_DATA]" at bounding box center [126, 555] width 148 height 44
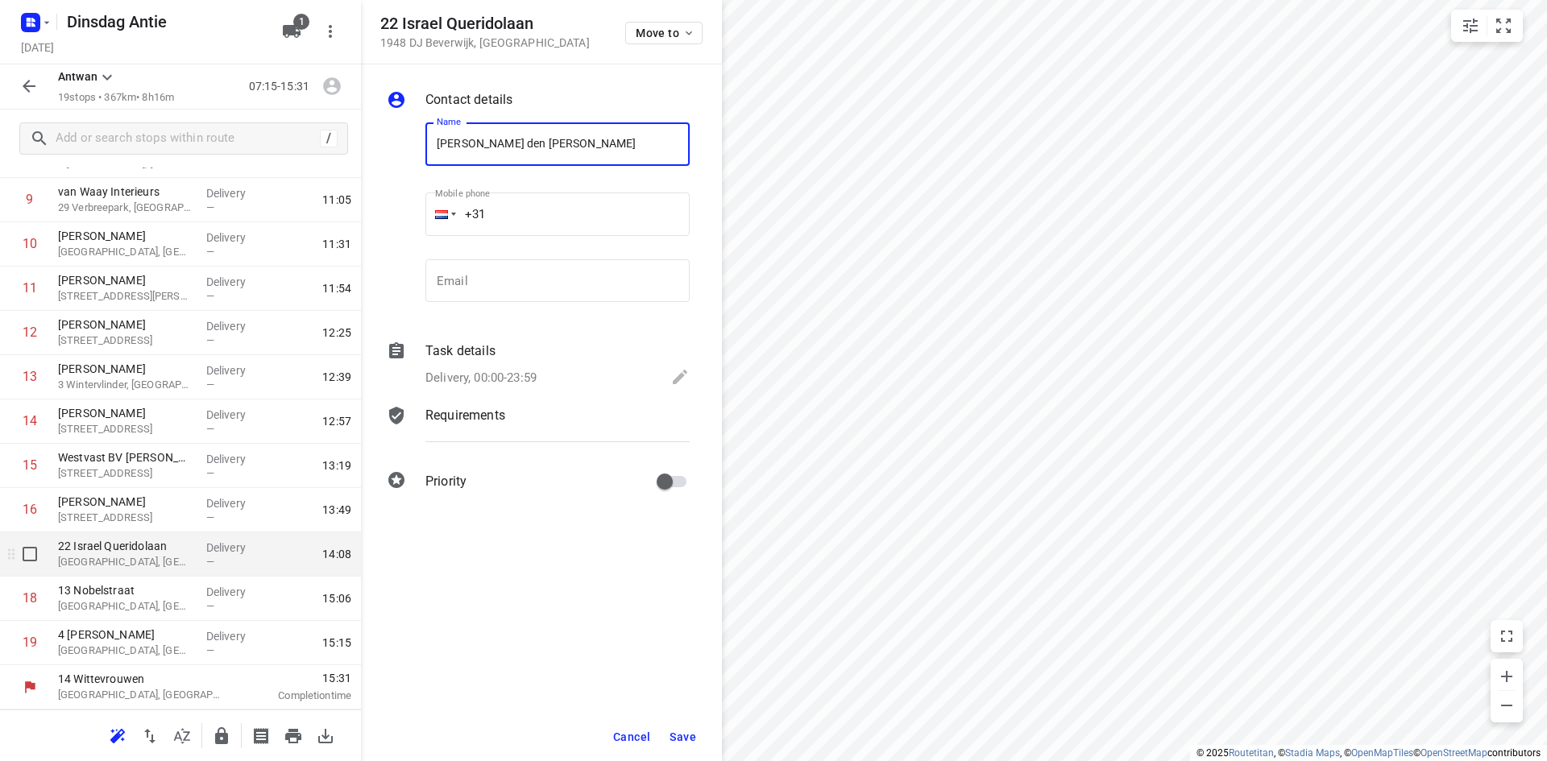
type input "[PERSON_NAME] den [PERSON_NAME]"
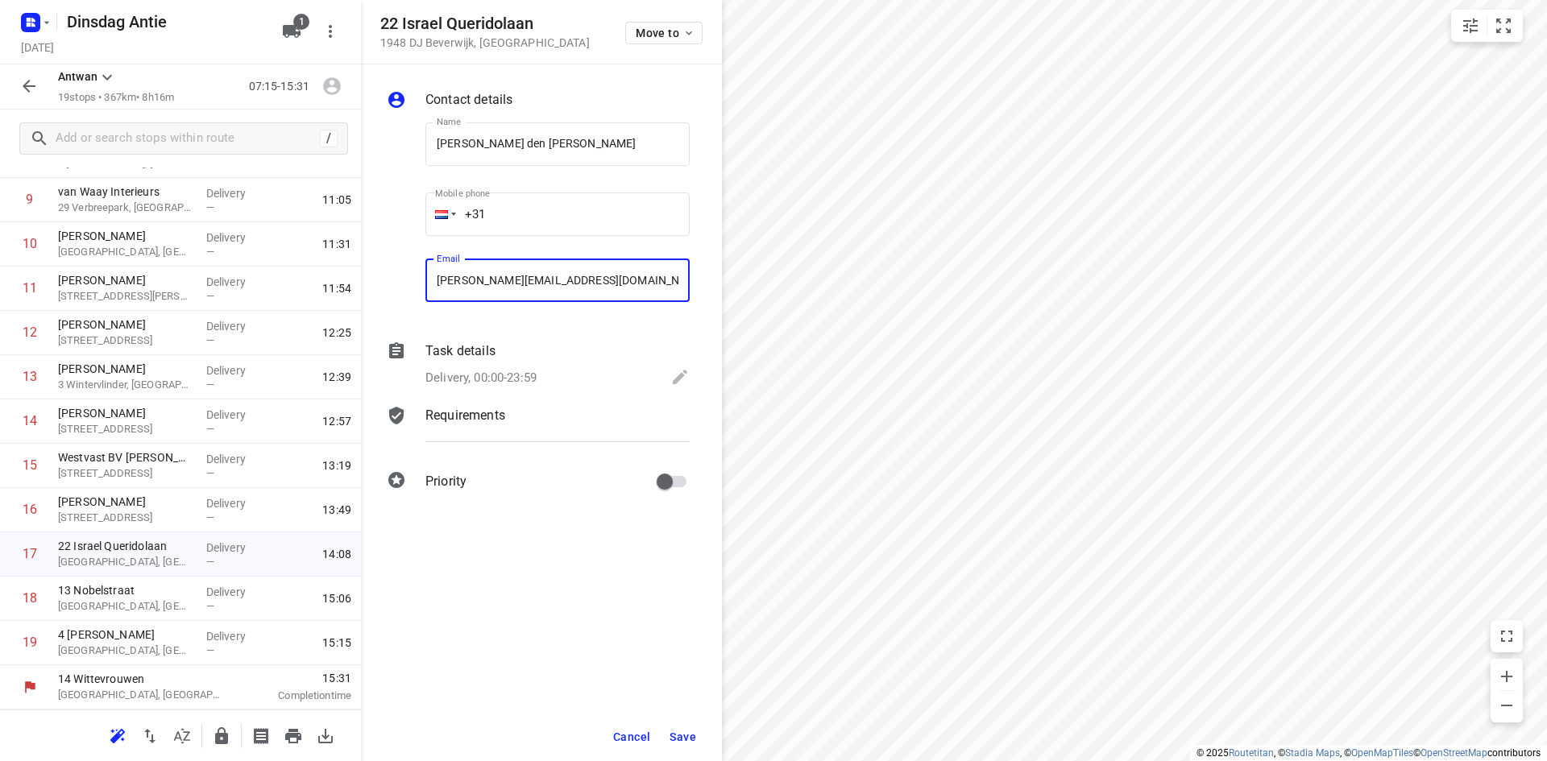
type input "[PERSON_NAME][EMAIL_ADDRESS][DOMAIN_NAME]"
click at [678, 735] on span "Save" at bounding box center [683, 737] width 27 height 13
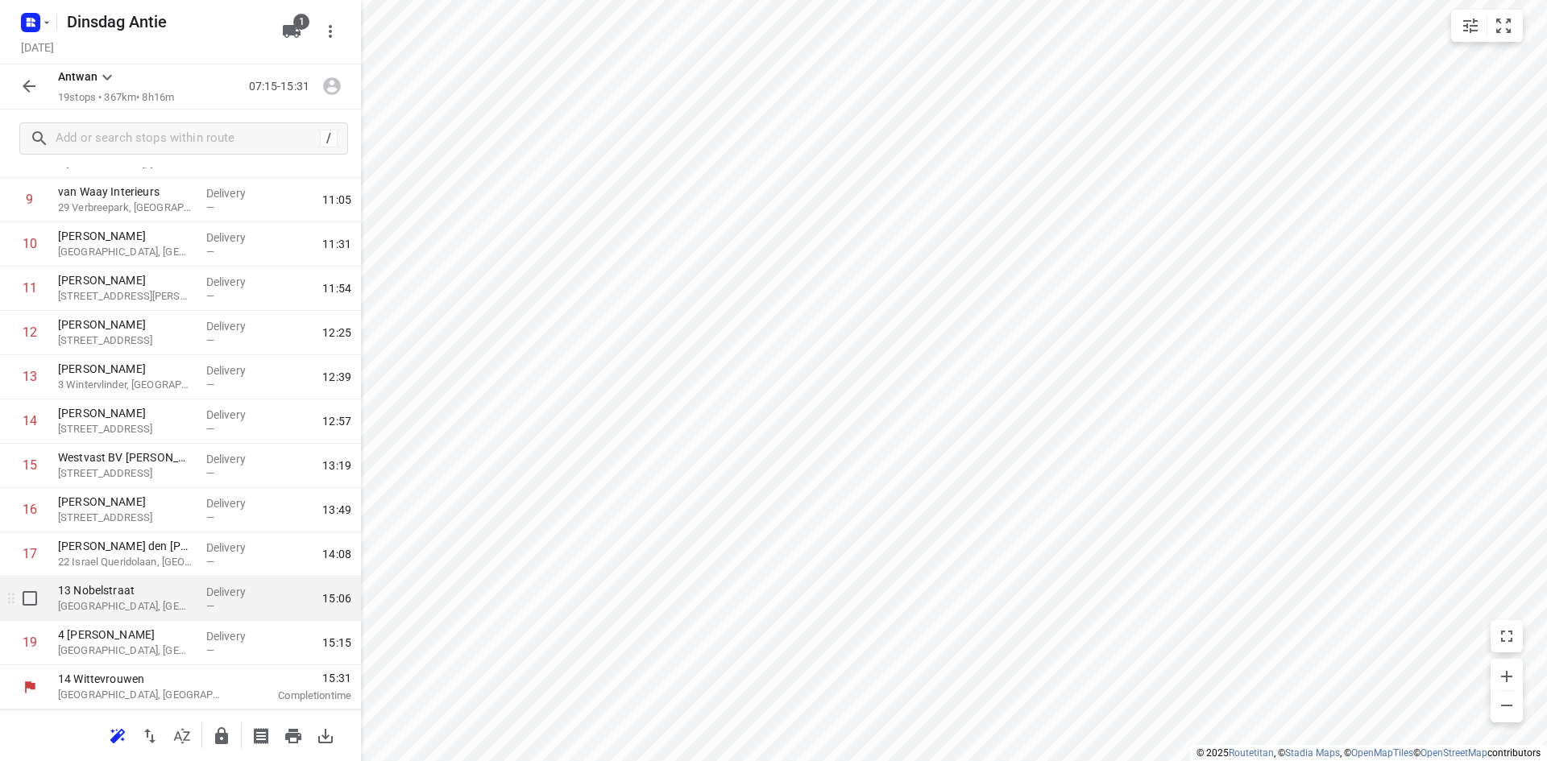
click at [173, 599] on p "[GEOGRAPHIC_DATA], [GEOGRAPHIC_DATA]" at bounding box center [125, 607] width 135 height 16
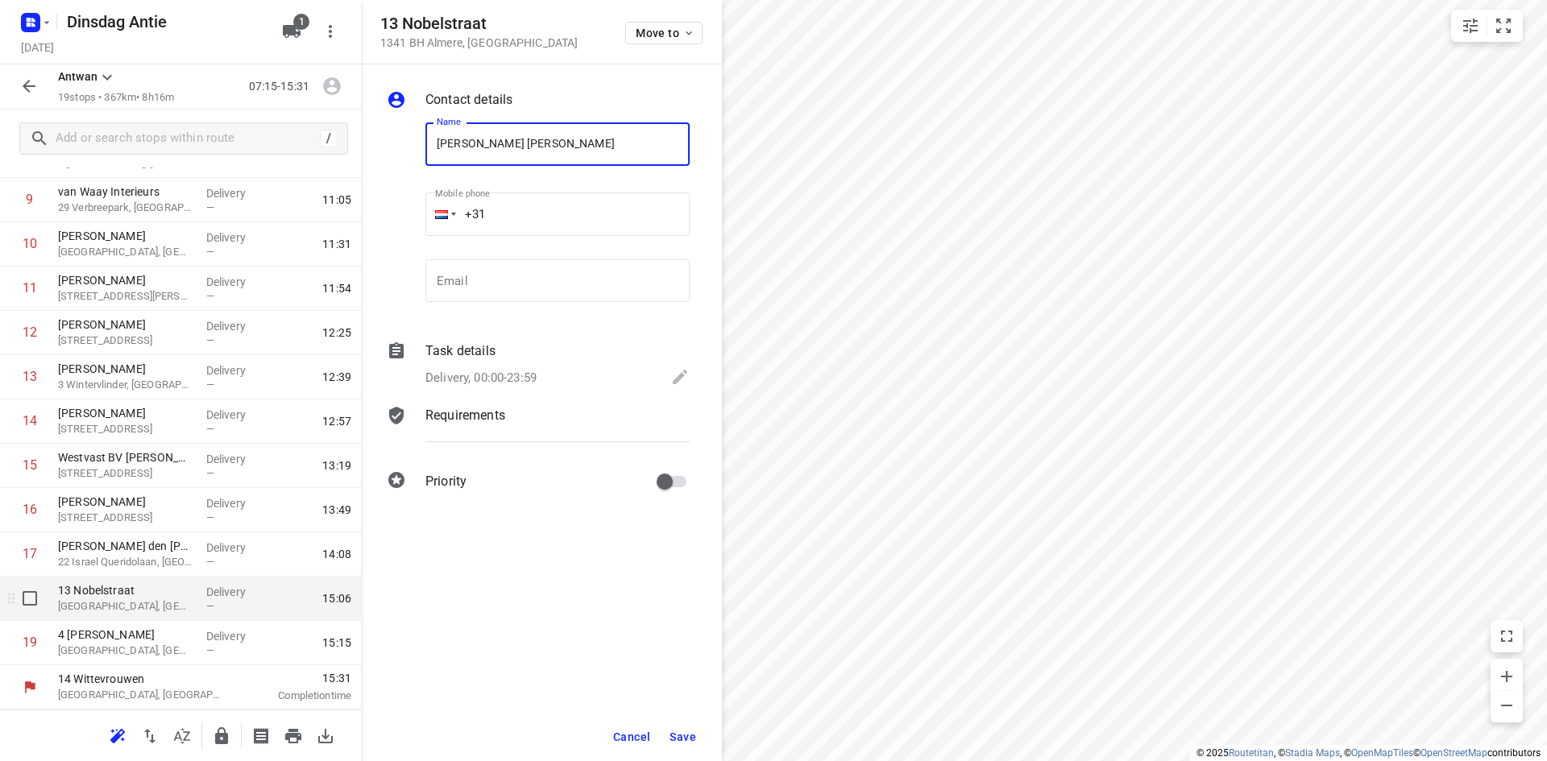
type input "[PERSON_NAME] [PERSON_NAME]"
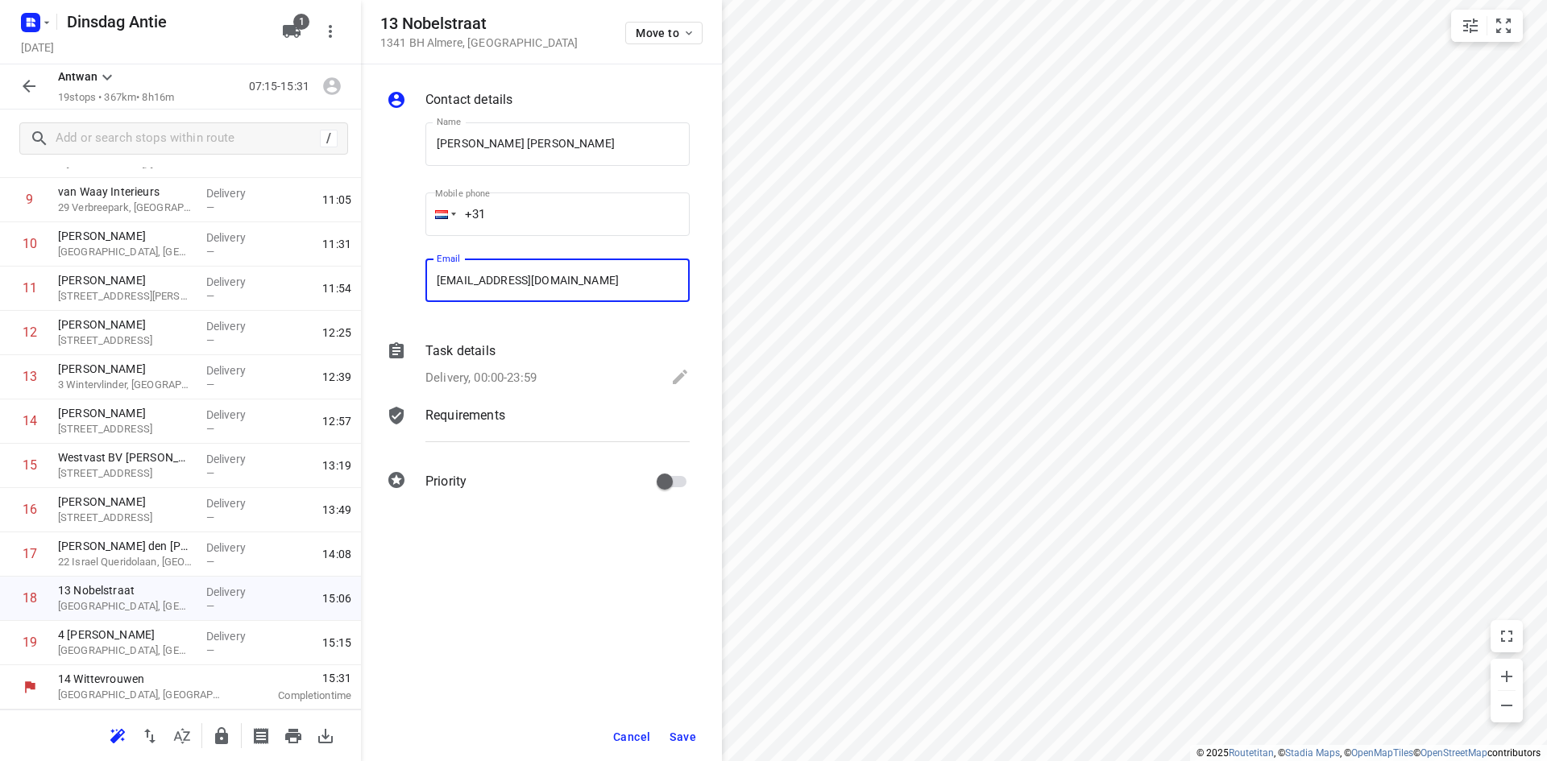
type input "[EMAIL_ADDRESS][DOMAIN_NAME]"
click at [677, 743] on span "Save" at bounding box center [683, 737] width 27 height 13
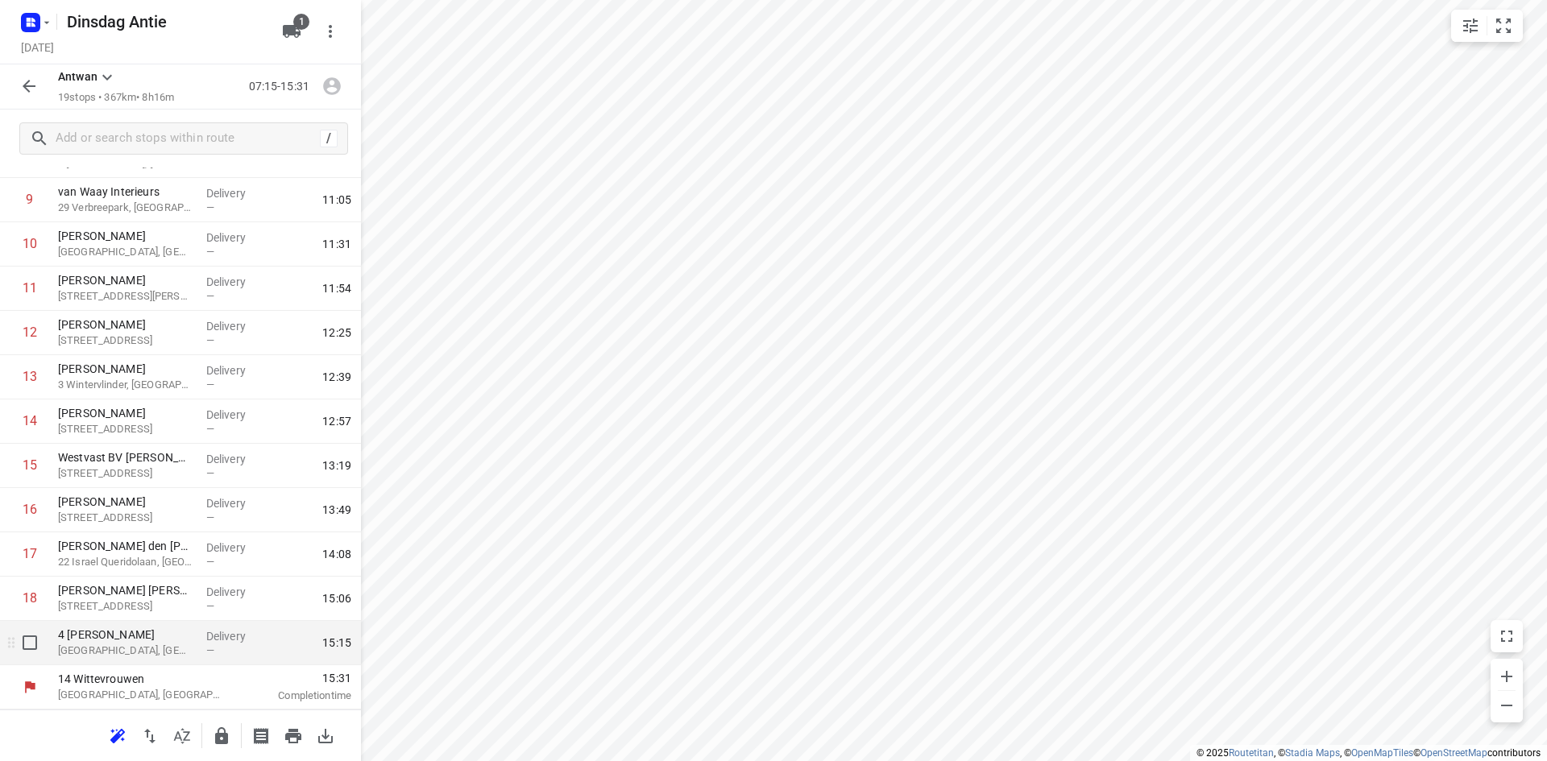
click at [157, 649] on p "[GEOGRAPHIC_DATA], [GEOGRAPHIC_DATA]" at bounding box center [125, 651] width 135 height 16
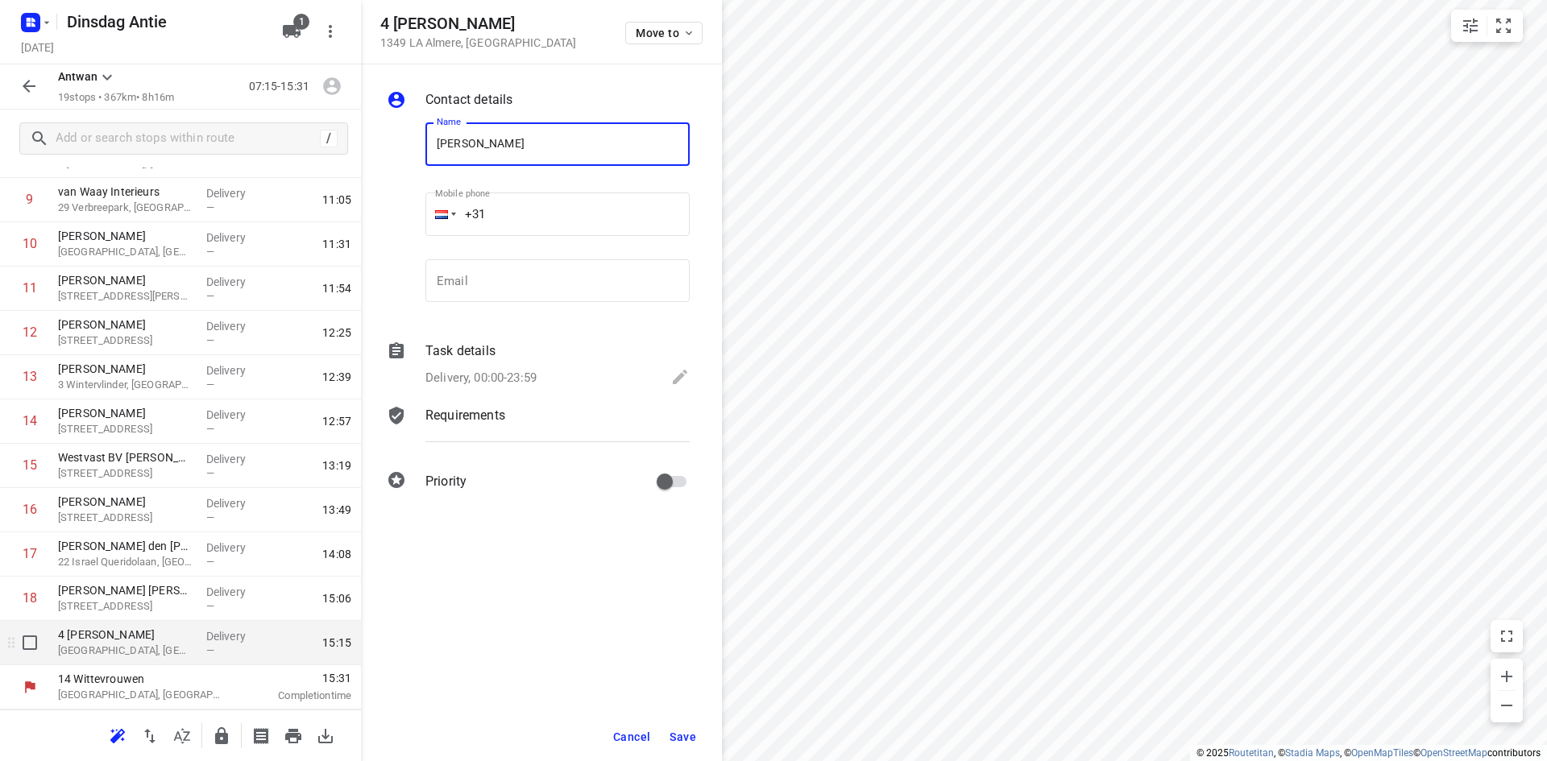
type input "[PERSON_NAME]"
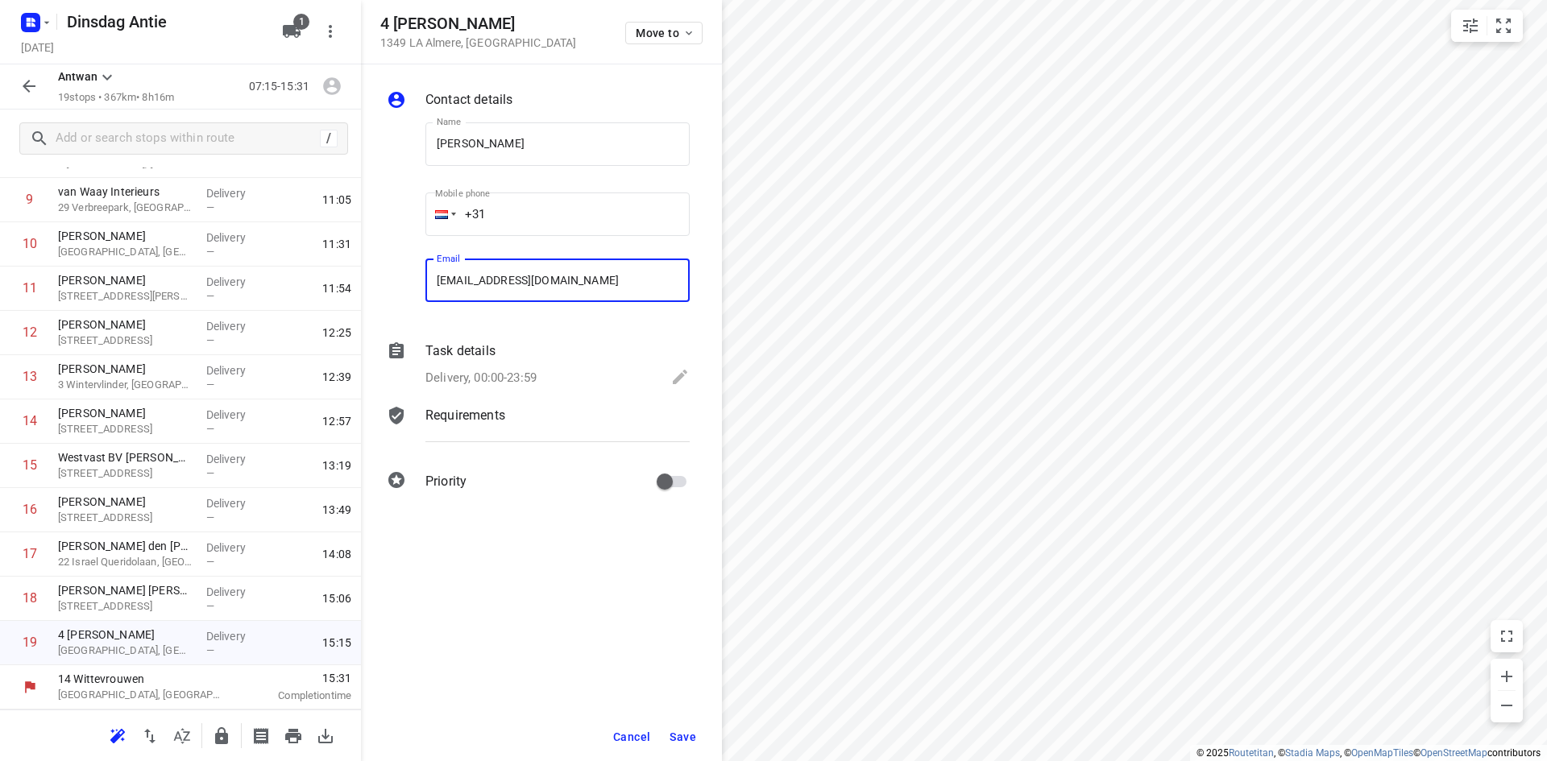
type input "[EMAIL_ADDRESS][DOMAIN_NAME]"
click at [698, 743] on button "Save" at bounding box center [682, 737] width 39 height 29
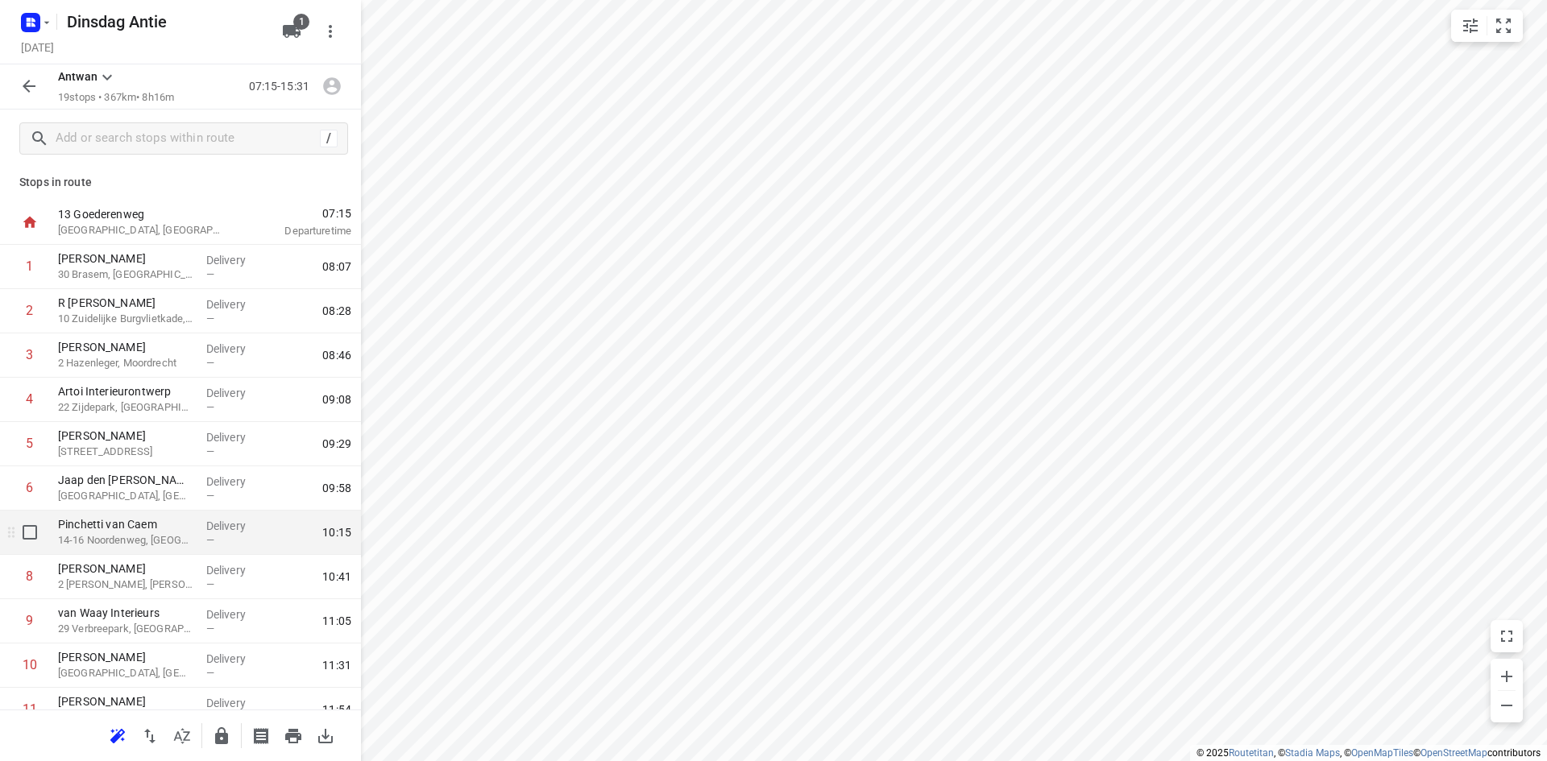
scroll to position [0, 0]
click at [194, 171] on div "Stops in route 13 Goederenweg [GEOGRAPHIC_DATA], [GEOGRAPHIC_DATA] 07:15 Depart…" at bounding box center [180, 439] width 361 height 542
click at [140, 201] on div "Stops in route 13 Goederenweg [GEOGRAPHIC_DATA], [GEOGRAPHIC_DATA] 07:15 Depart…" at bounding box center [180, 439] width 361 height 542
click at [33, 100] on button "button" at bounding box center [29, 86] width 32 height 32
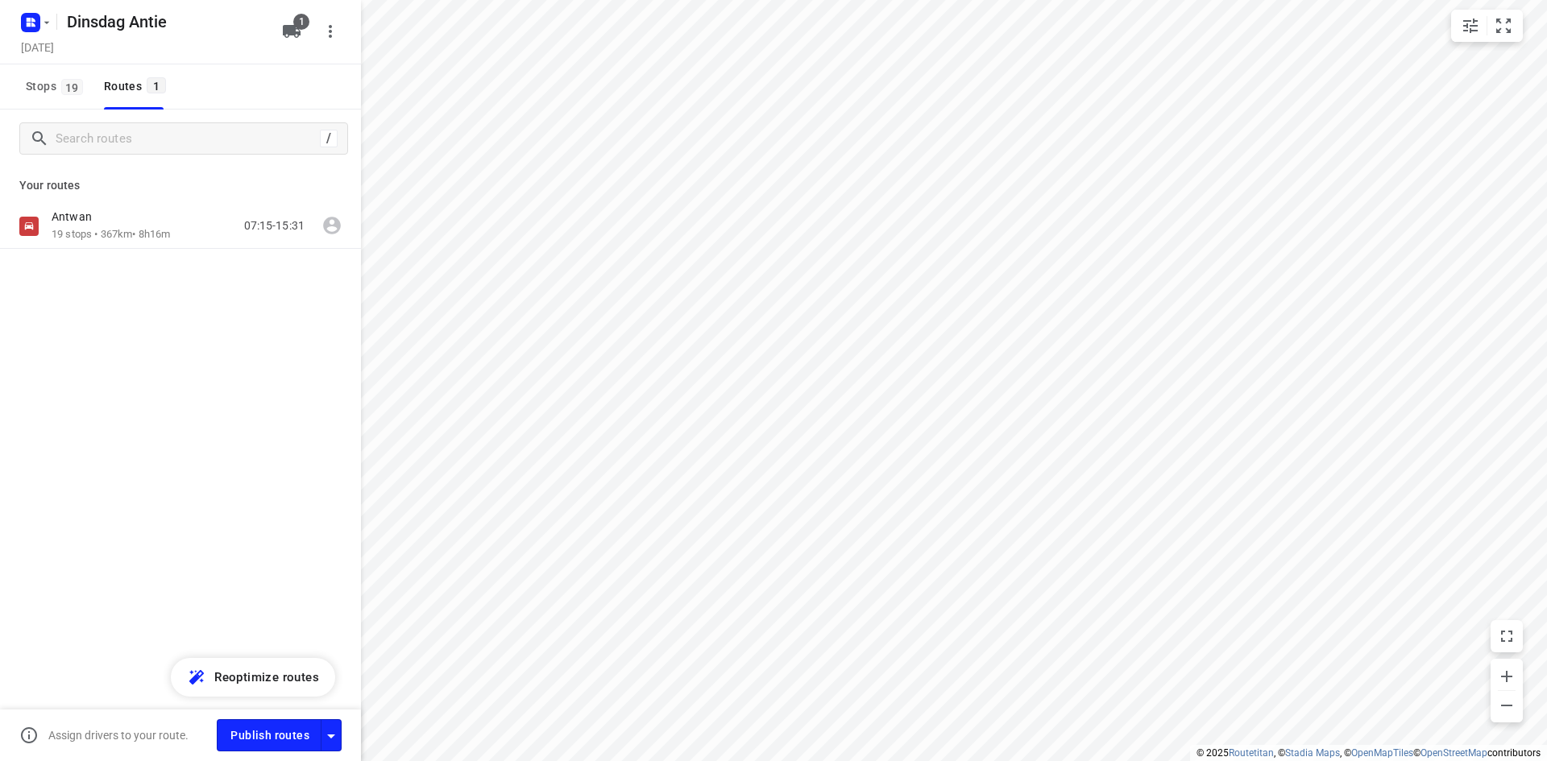
click at [215, 423] on div "/ Your routes [PERSON_NAME] 19 stops • 367km • 8h16m 07:15-15:31" at bounding box center [180, 458] width 361 height 697
click at [256, 736] on span "Publish routes" at bounding box center [269, 736] width 79 height 20
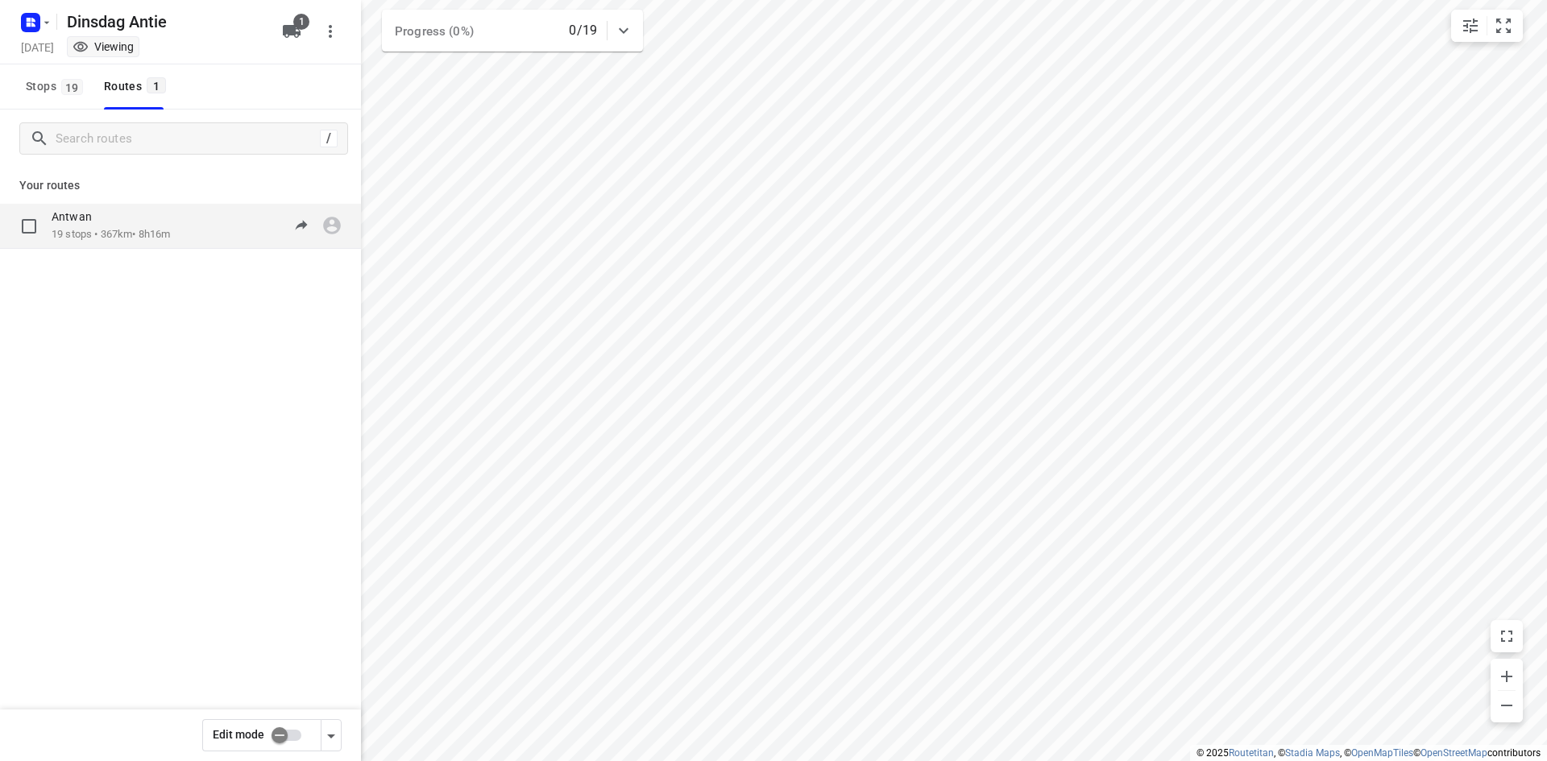
click at [139, 236] on p "19 stops • 367km • 8h16m" at bounding box center [111, 234] width 118 height 15
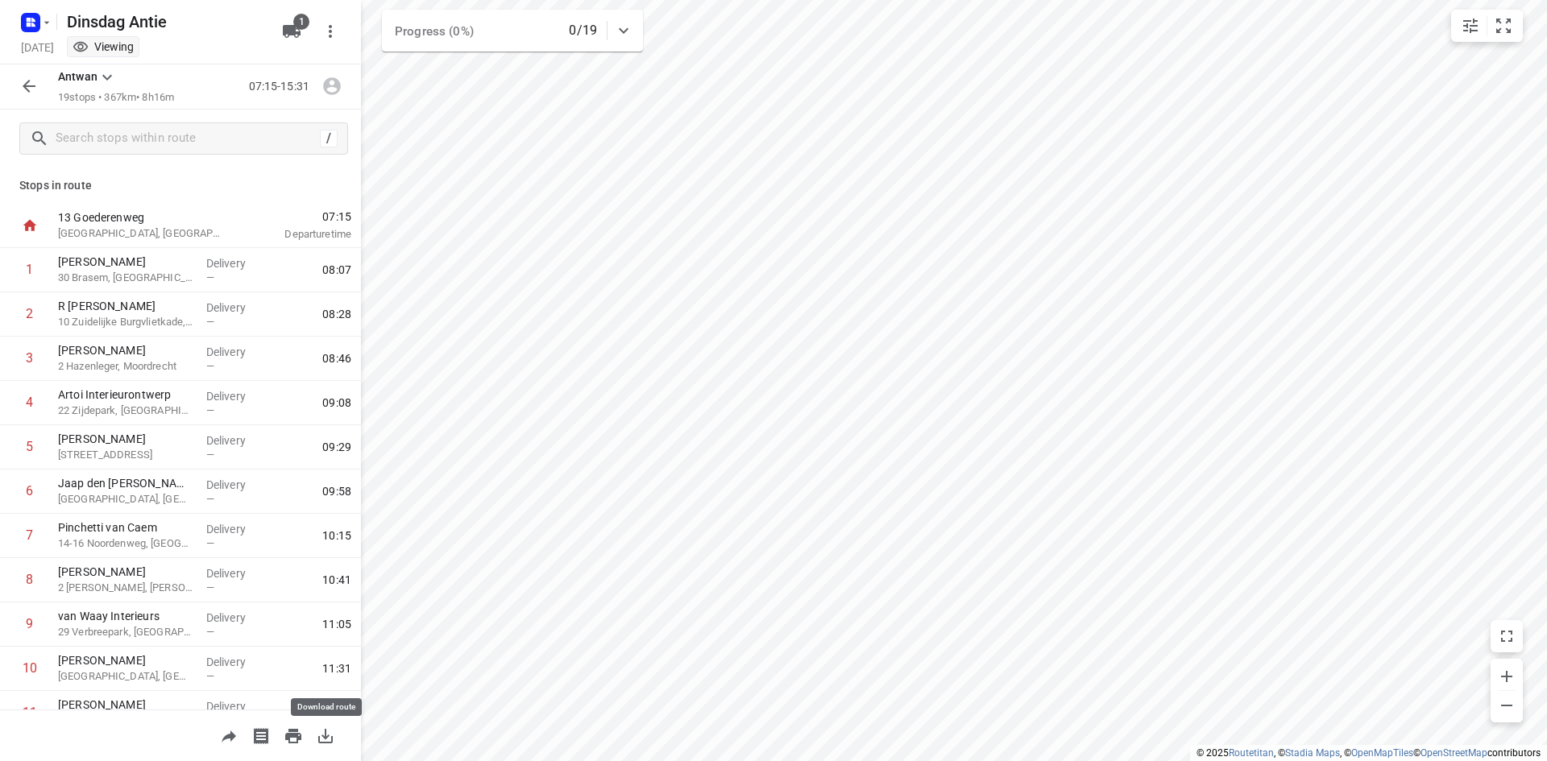
click at [327, 742] on icon "button" at bounding box center [325, 736] width 15 height 15
click at [24, 94] on icon "button" at bounding box center [28, 86] width 19 height 19
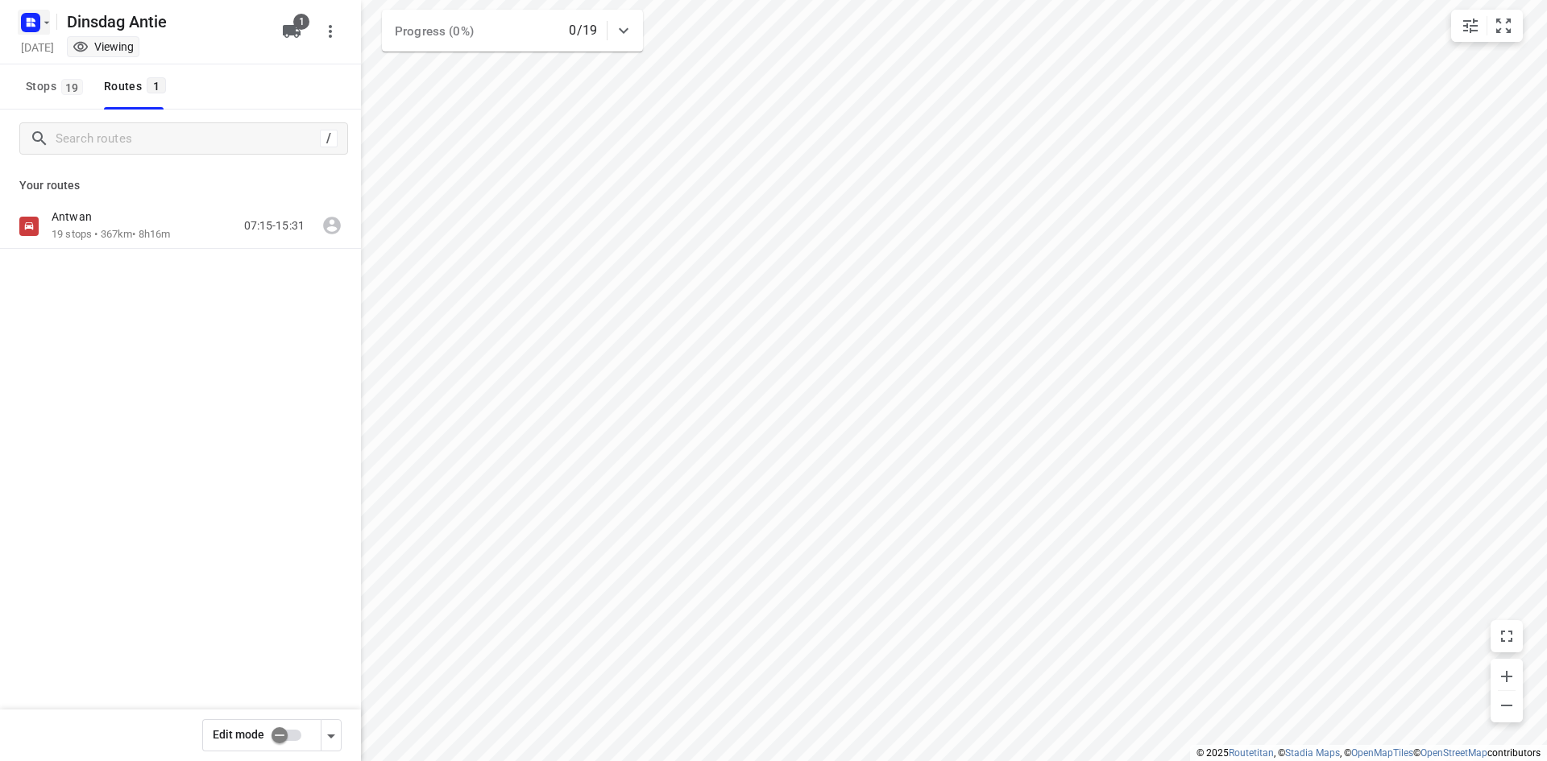
click at [40, 32] on icon "button" at bounding box center [31, 23] width 26 height 26
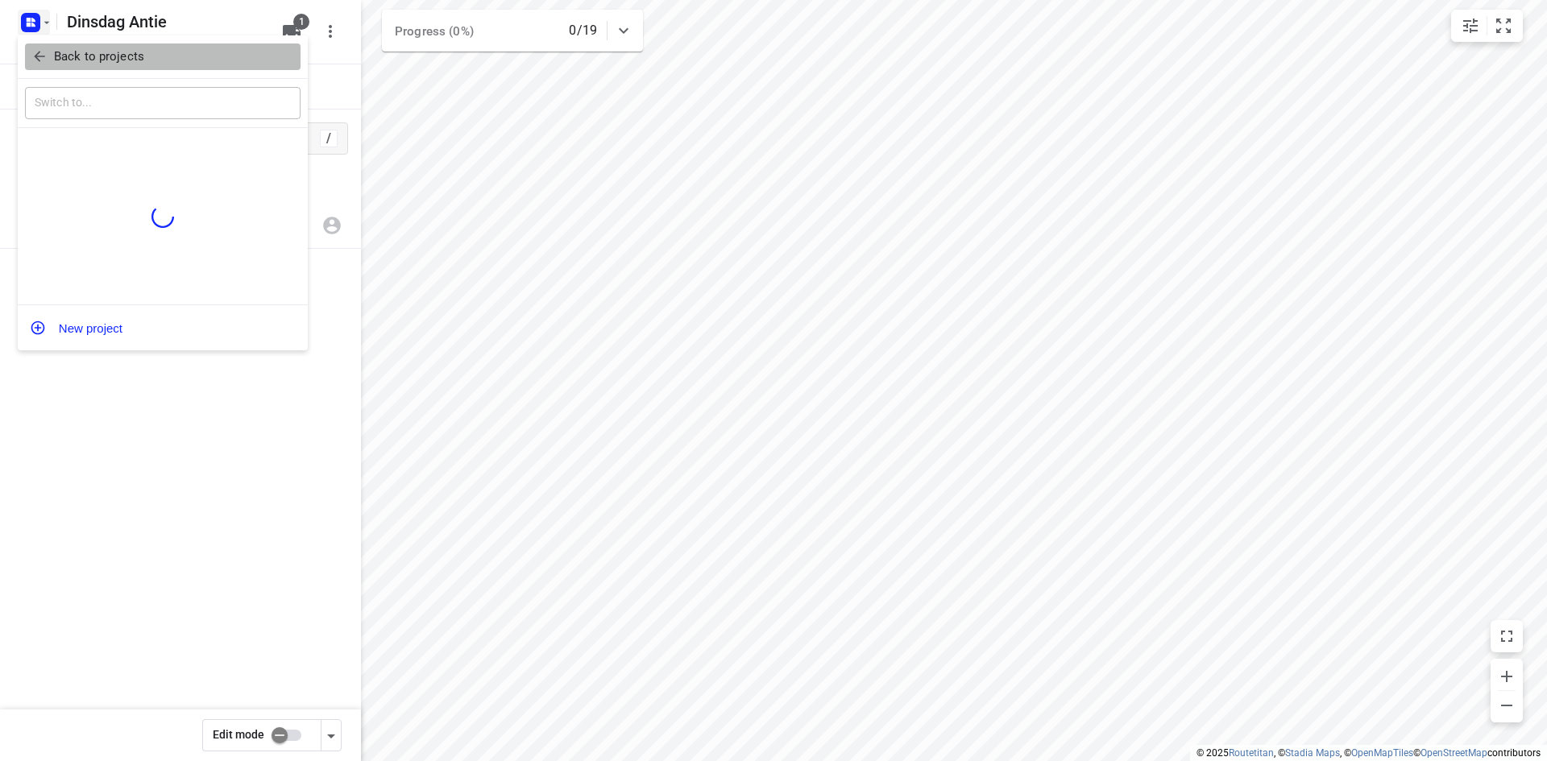
click at [51, 52] on span "Back to projects" at bounding box center [162, 57] width 263 height 19
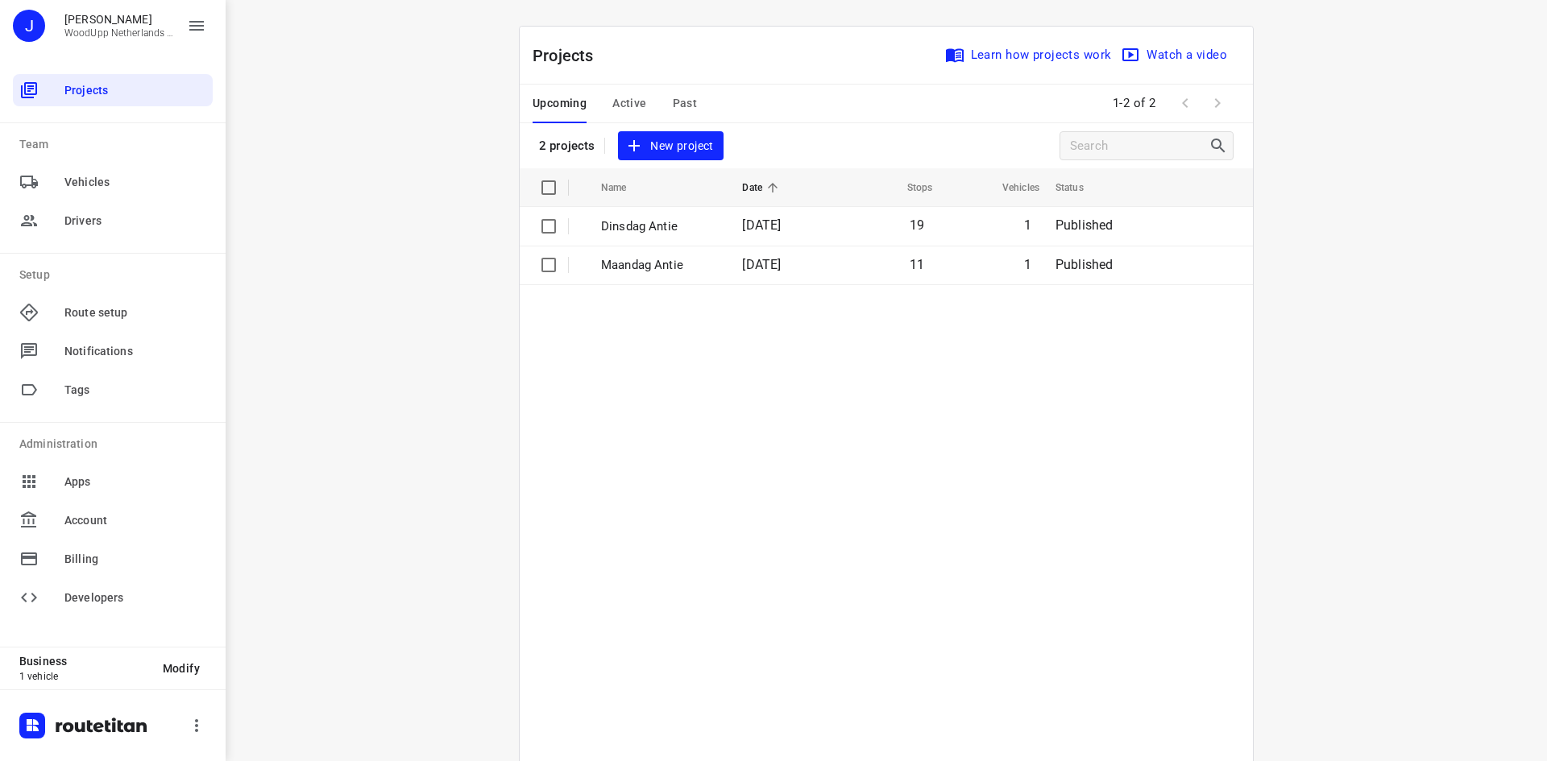
click at [455, 197] on div "i © 2025 Routetitan , © Stadia Maps , © OpenMapTiles © OpenStreetMap contributo…" at bounding box center [886, 380] width 1321 height 761
click at [463, 163] on div "i © 2025 Routetitan , © Stadia Maps , © OpenMapTiles © OpenStreetMap contributo…" at bounding box center [886, 380] width 1321 height 761
click at [667, 141] on span "New project" at bounding box center [670, 146] width 85 height 20
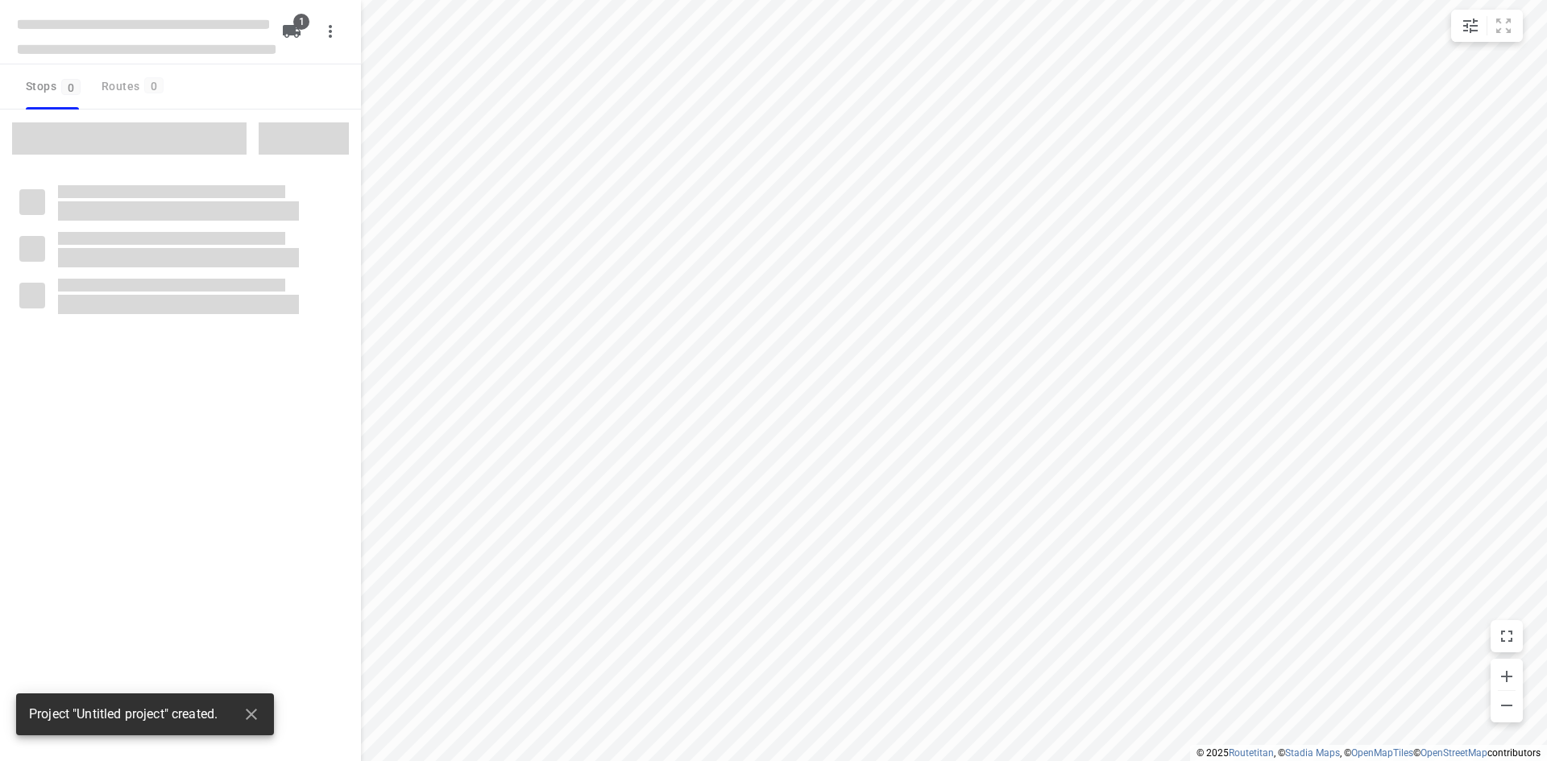
type input "distance"
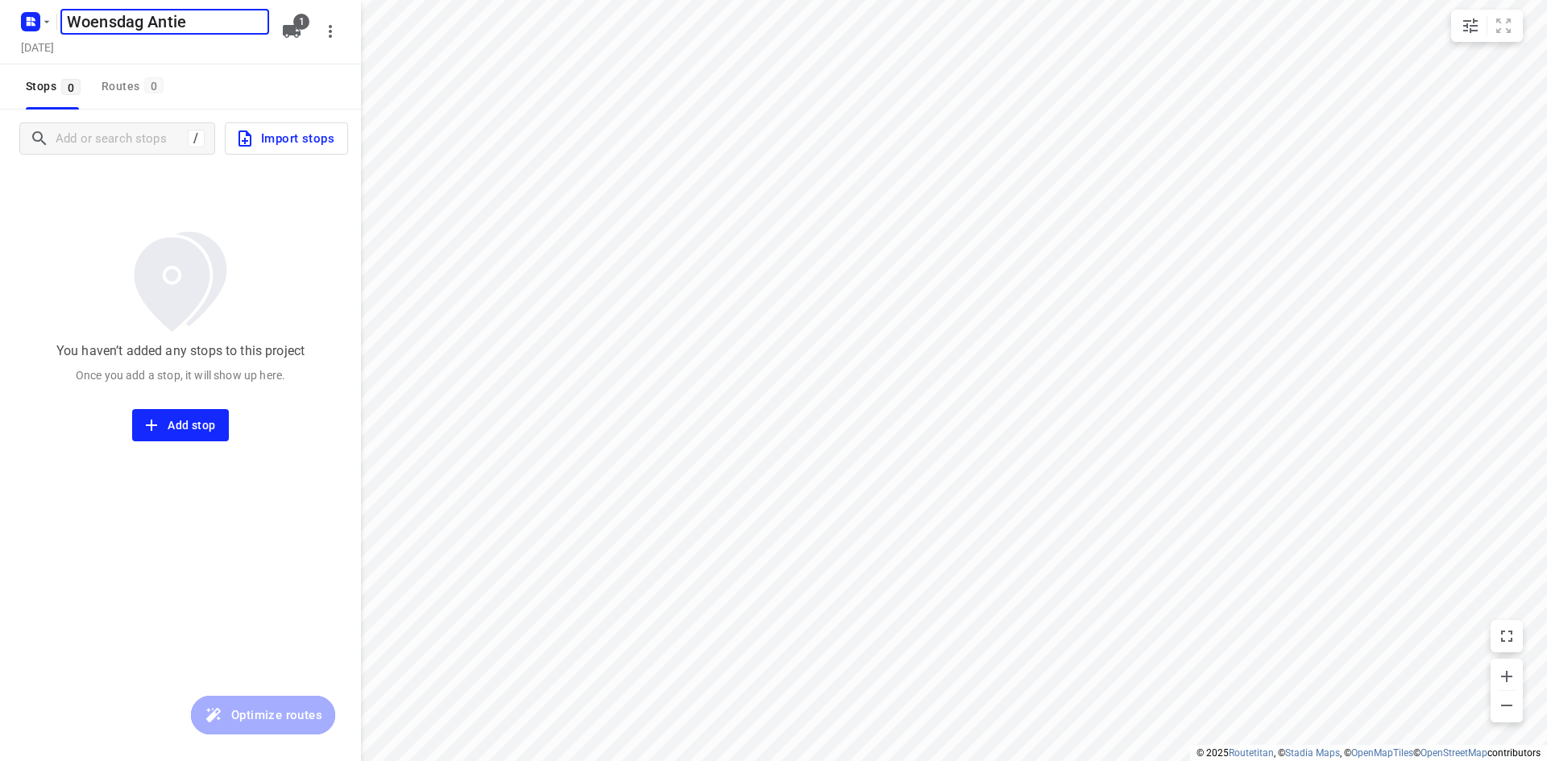
type input "Woensdag Antie"
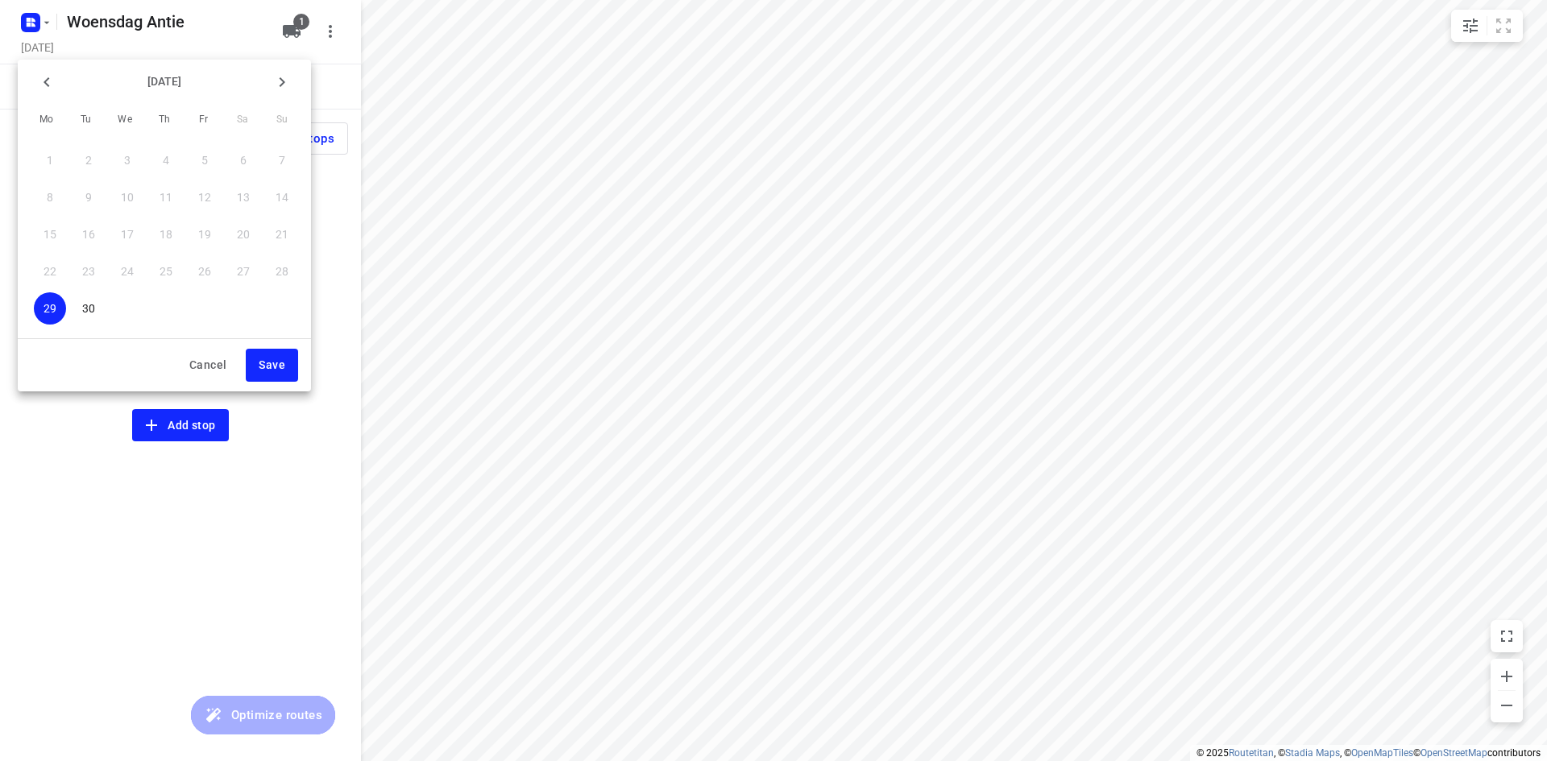
drag, startPoint x: 296, startPoint y: 84, endPoint x: 287, endPoint y: 83, distance: 8.9
click at [294, 84] on button "button" at bounding box center [282, 82] width 32 height 32
click at [139, 153] on span "1" at bounding box center [127, 160] width 32 height 16
click at [274, 372] on span "Save" at bounding box center [272, 365] width 27 height 20
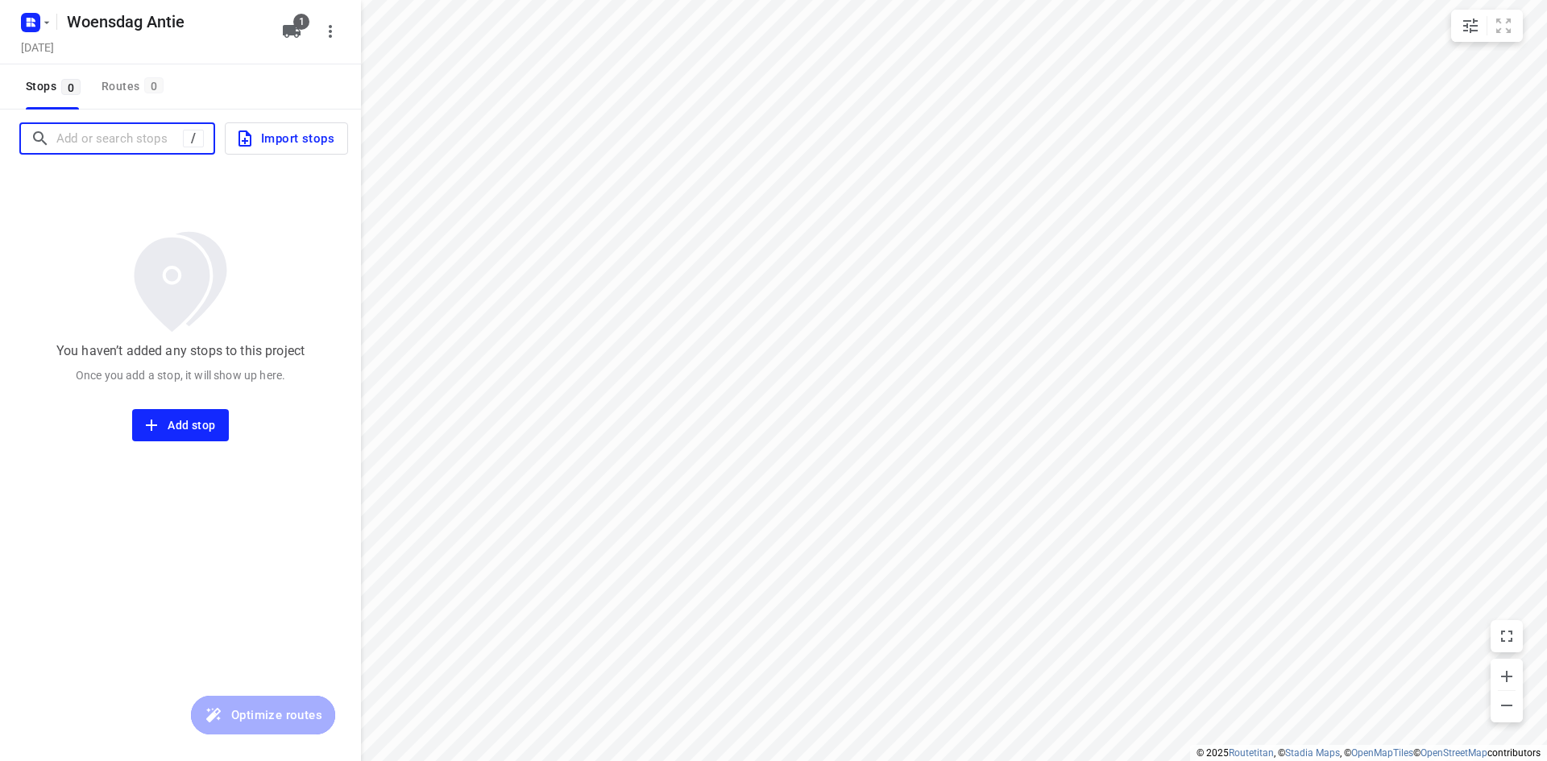
click at [118, 147] on input "Add or search stops" at bounding box center [119, 138] width 126 height 25
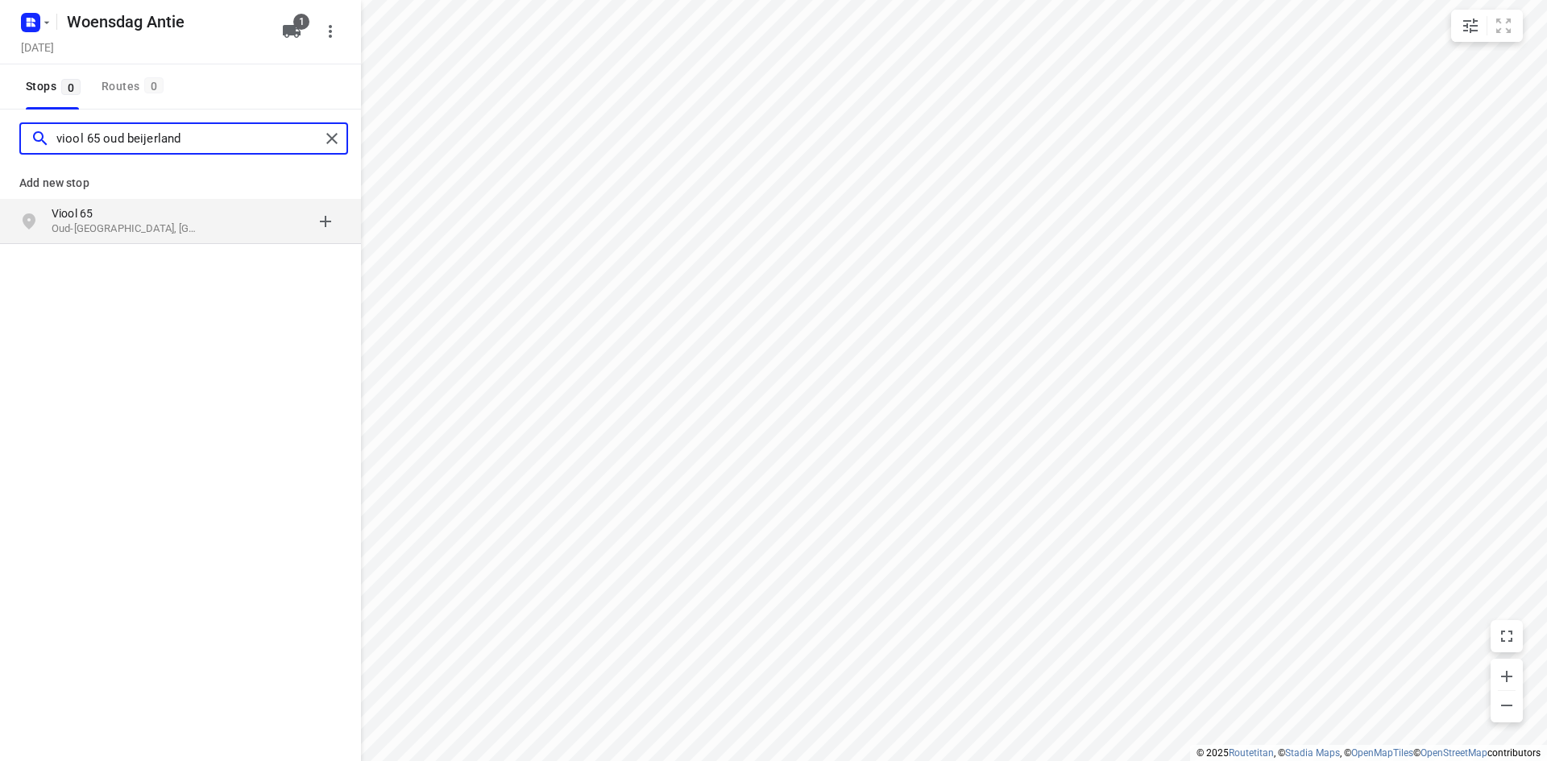
type input "viool 65 oud beijerland"
click at [85, 228] on p "Oud-[GEOGRAPHIC_DATA], [GEOGRAPHIC_DATA]" at bounding box center [126, 229] width 148 height 15
type input "crooswijksebocht 100"
click at [93, 230] on p "[GEOGRAPHIC_DATA], [GEOGRAPHIC_DATA]" at bounding box center [126, 229] width 148 height 15
type input "[STREET_ADDRESS]"
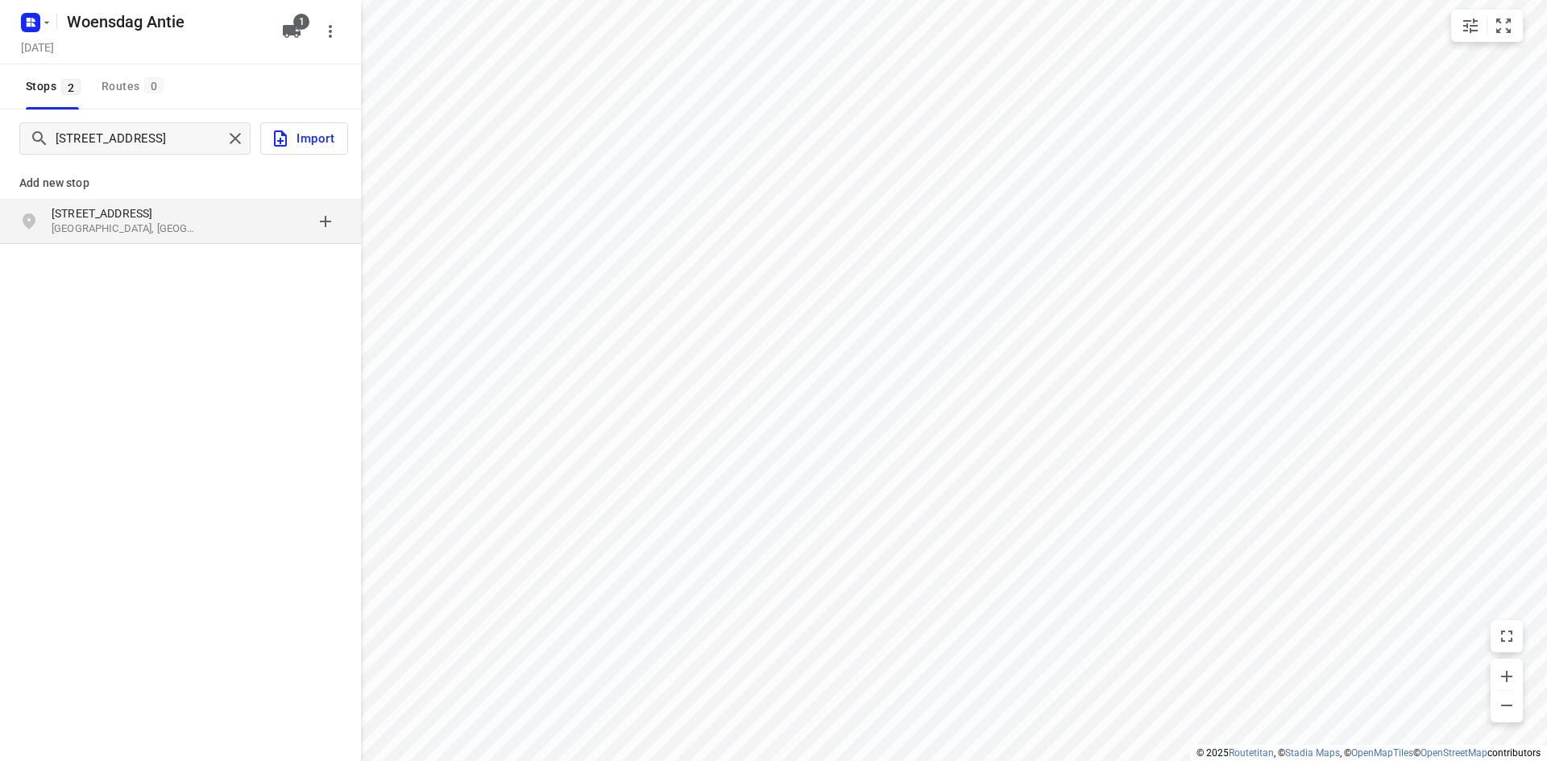
click at [102, 222] on p "[GEOGRAPHIC_DATA], [GEOGRAPHIC_DATA]" at bounding box center [126, 229] width 148 height 15
type input "[STREET_ADDRESS]"
click at [120, 210] on p "[STREET_ADDRESS]" at bounding box center [126, 213] width 148 height 16
type input "molentienden 48 [GEOGRAPHIC_DATA]"
click at [121, 214] on p "Molentienden 48" at bounding box center [126, 213] width 148 height 16
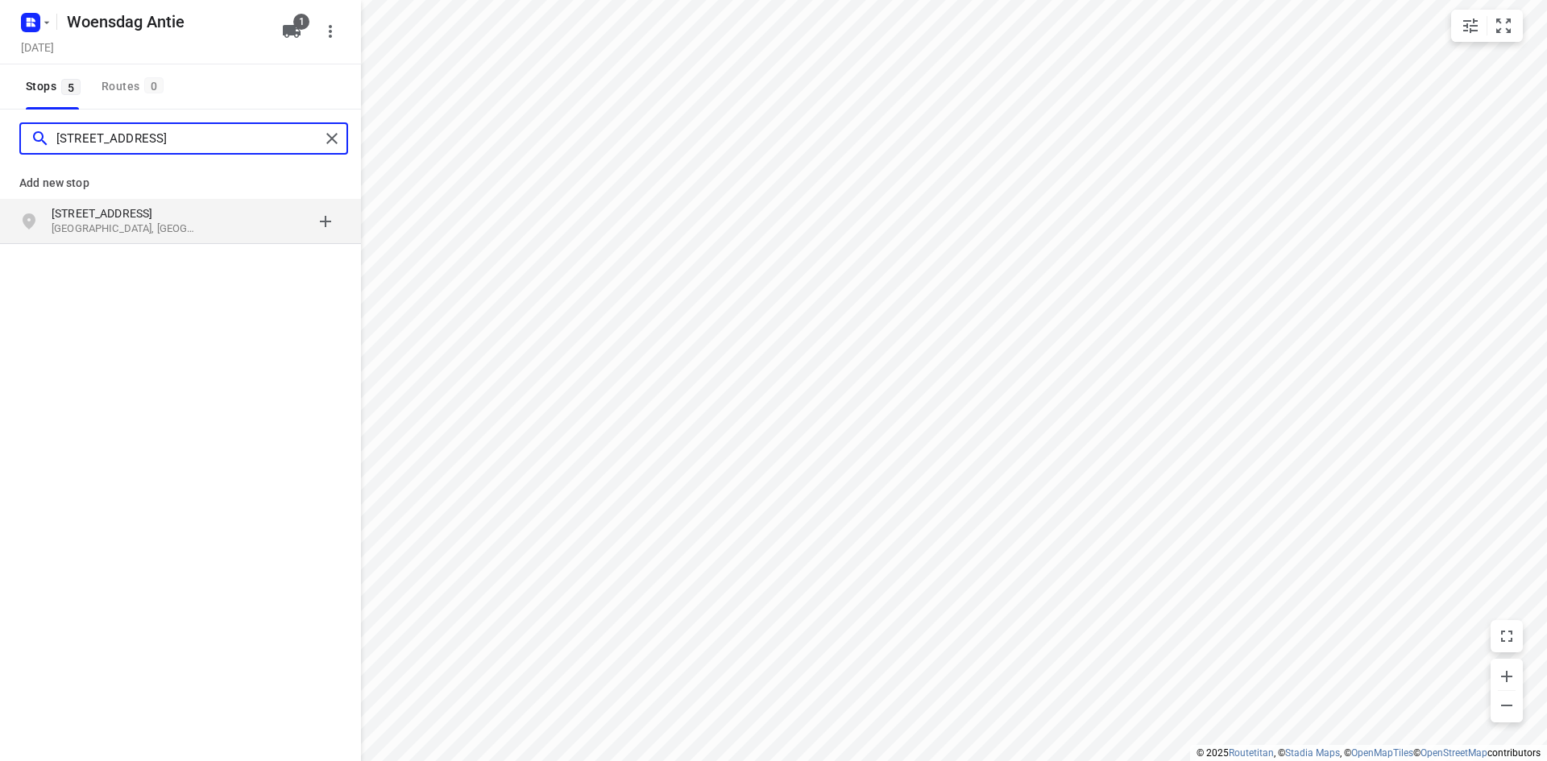
type input "[STREET_ADDRESS]"
click at [119, 226] on p "[GEOGRAPHIC_DATA], [GEOGRAPHIC_DATA]" at bounding box center [126, 229] width 148 height 15
type input "verlengde [STREET_ADDRESS]"
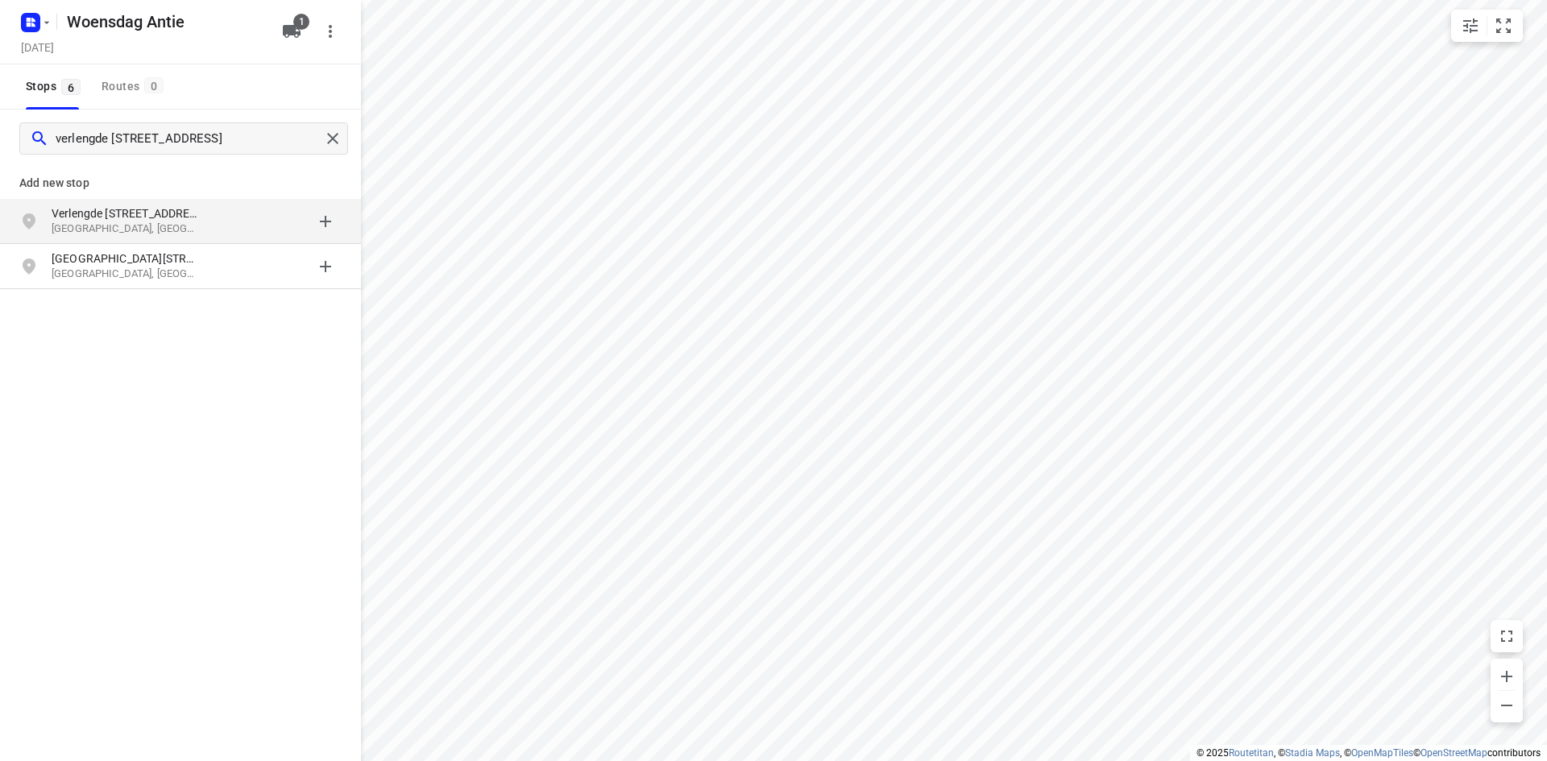
click at [135, 235] on p "[GEOGRAPHIC_DATA], [GEOGRAPHIC_DATA]" at bounding box center [126, 229] width 148 height 15
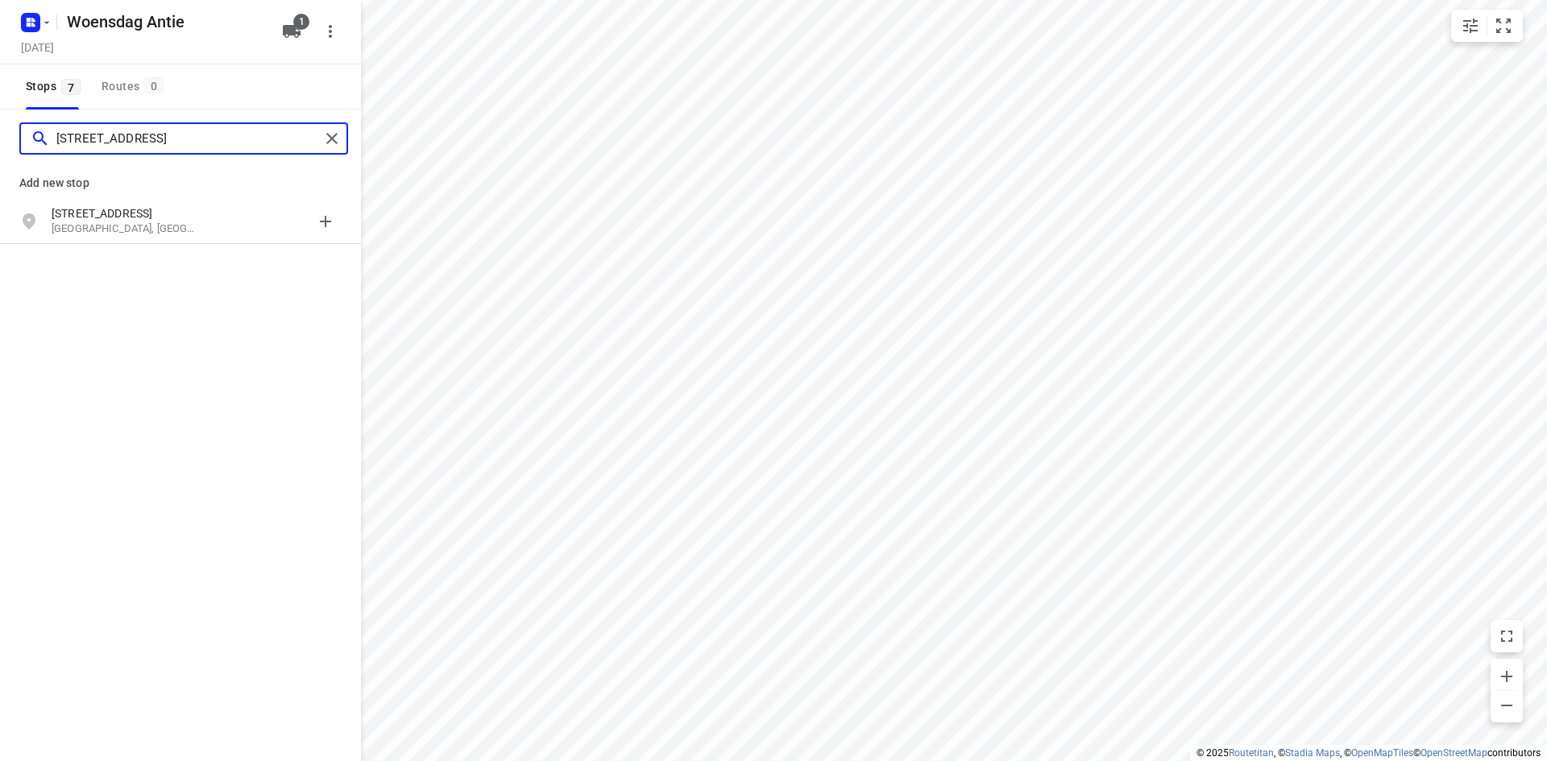
type input "[STREET_ADDRESS]"
click at [131, 243] on div "[STREET_ADDRESS]" at bounding box center [180, 221] width 361 height 45
type input "kogge 12 brielle"
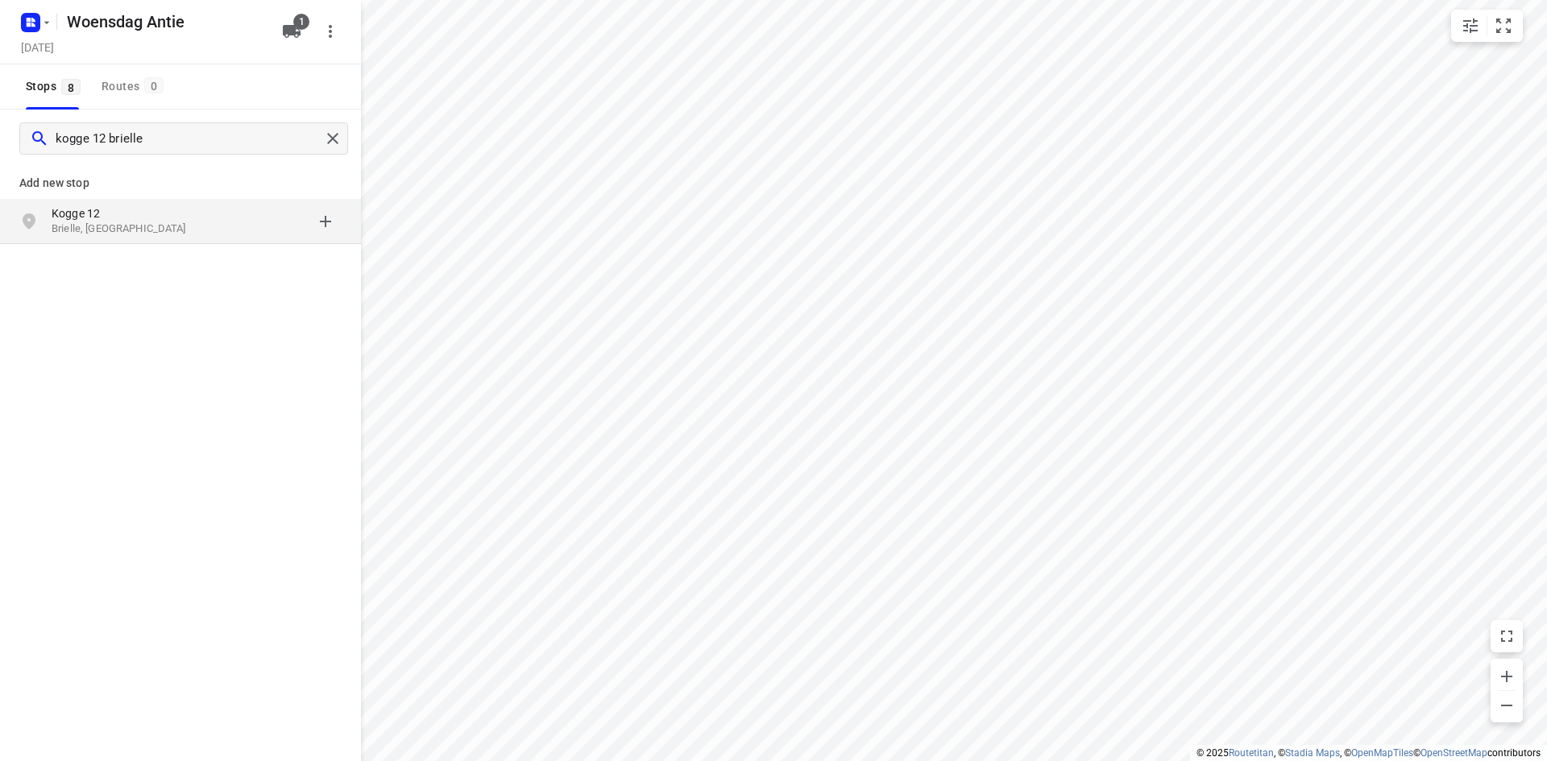
click at [109, 205] on p "Kogge 12" at bounding box center [126, 213] width 148 height 16
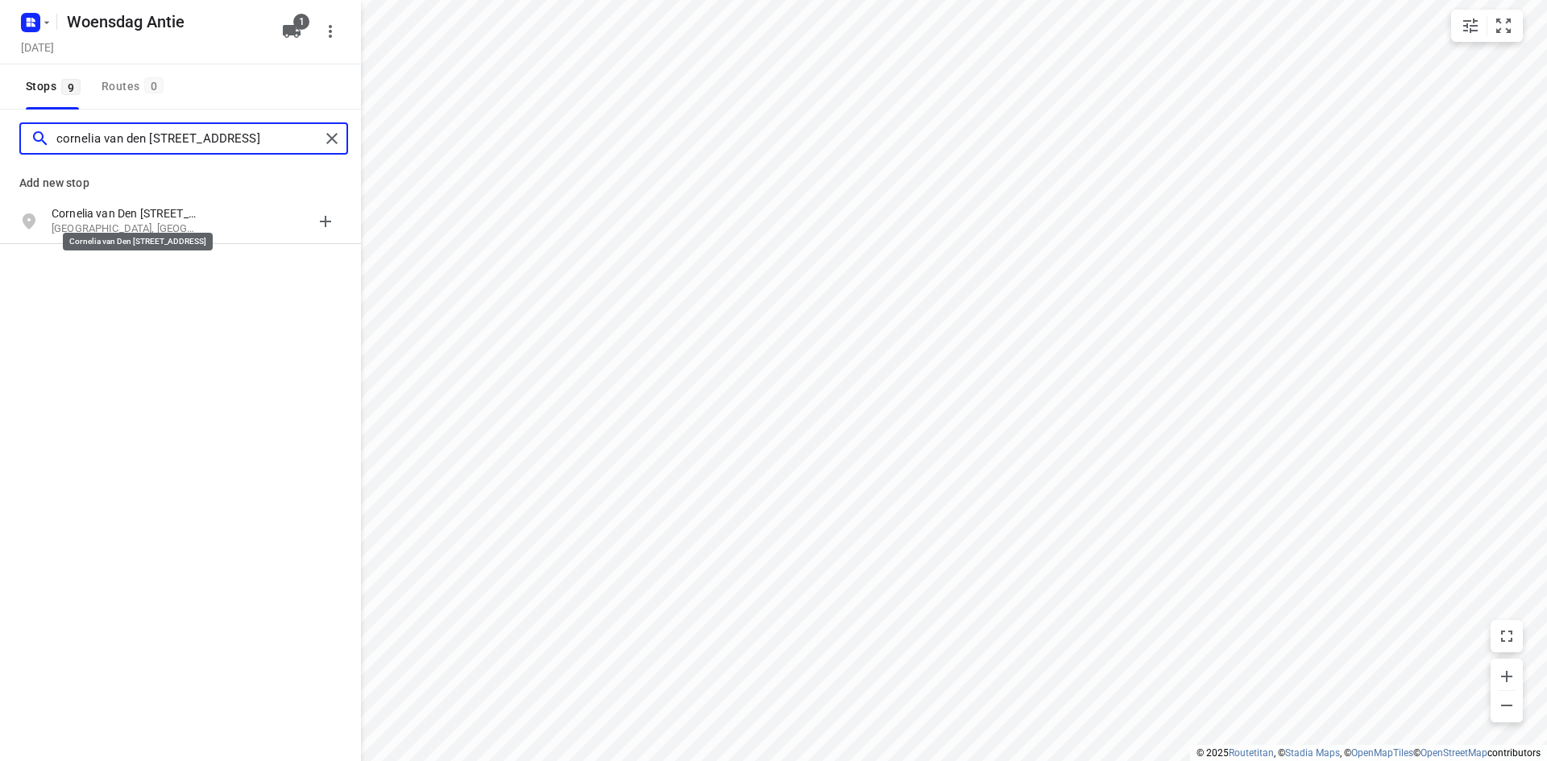
type input "cornelia van den [STREET_ADDRESS]"
click at [108, 209] on p "Cornelia van Den [STREET_ADDRESS]" at bounding box center [126, 213] width 148 height 16
type input "brieltjenspolder 14b"
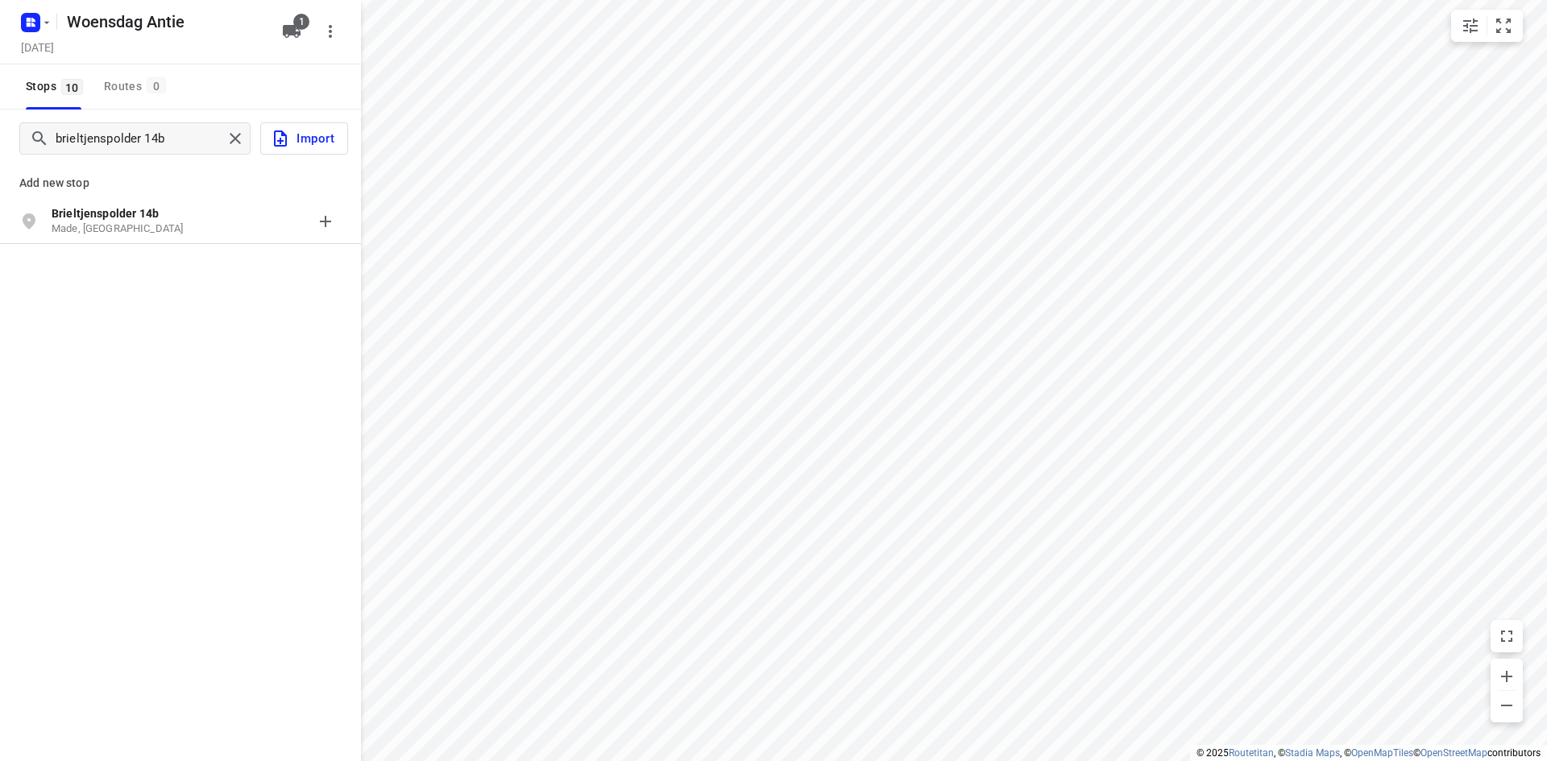
click at [102, 209] on b "Brieltjenspolder 14b" at bounding box center [105, 213] width 107 height 13
type input "hertraksestraat 16 sint"
click at [102, 209] on p "[STREET_ADDRESS]" at bounding box center [126, 213] width 148 height 16
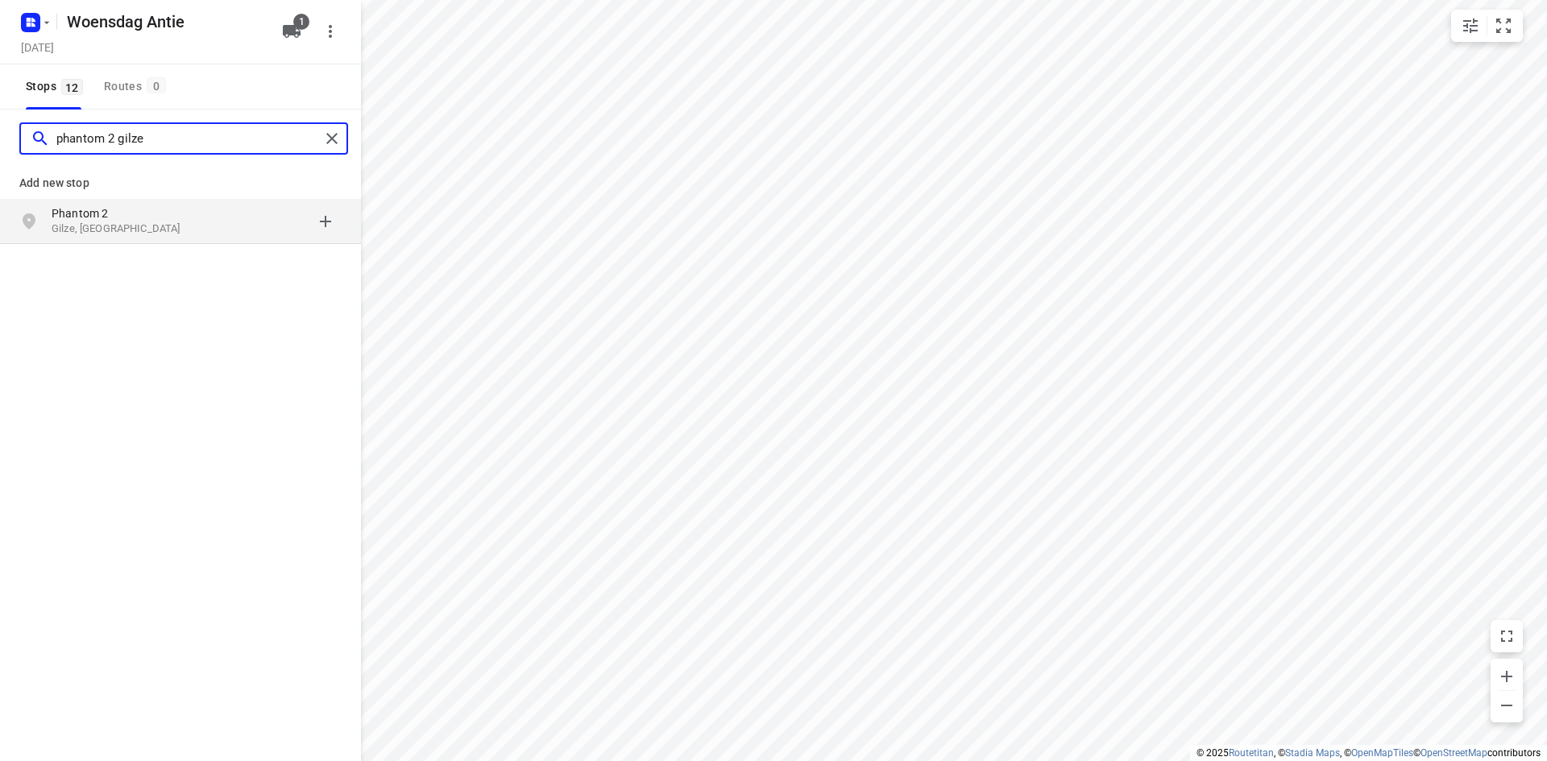
type input "phantom 2 gilze"
click at [107, 222] on p "Gilze, [GEOGRAPHIC_DATA]" at bounding box center [126, 229] width 148 height 15
type input "[STREET_ADDRESS]"
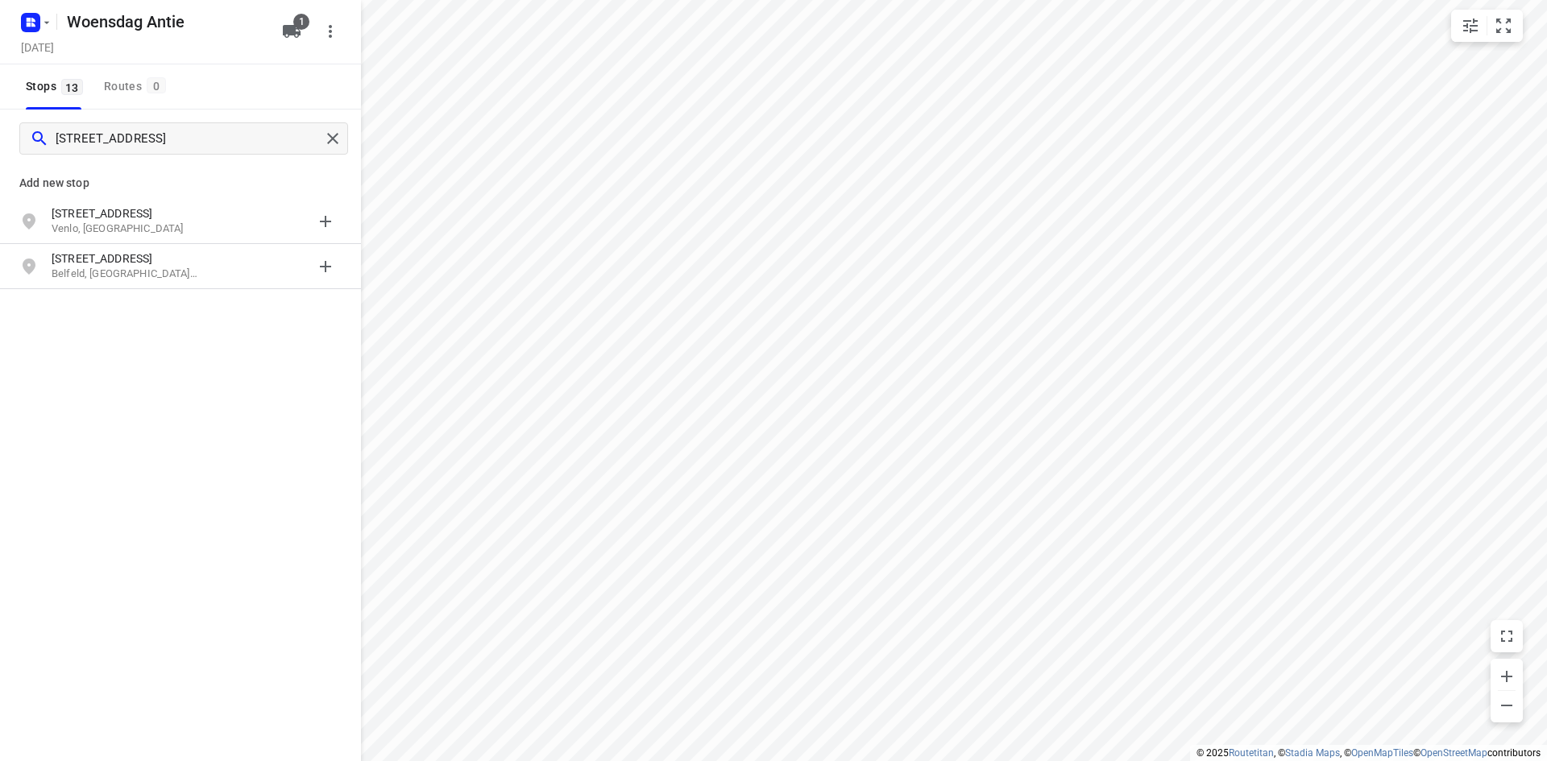
click at [108, 222] on p "Venlo, [GEOGRAPHIC_DATA]" at bounding box center [126, 229] width 148 height 15
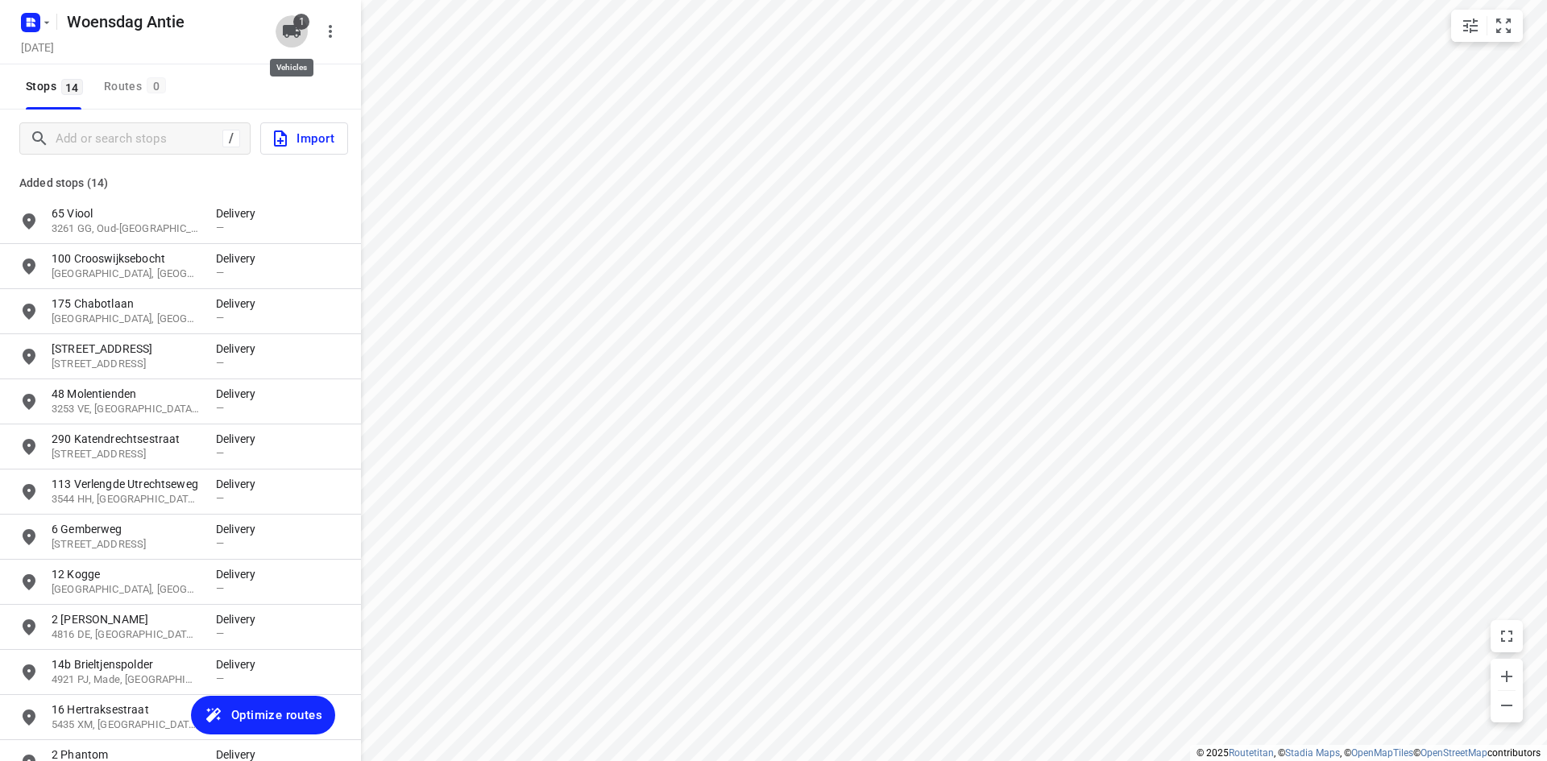
click at [301, 39] on icon "button" at bounding box center [291, 31] width 19 height 19
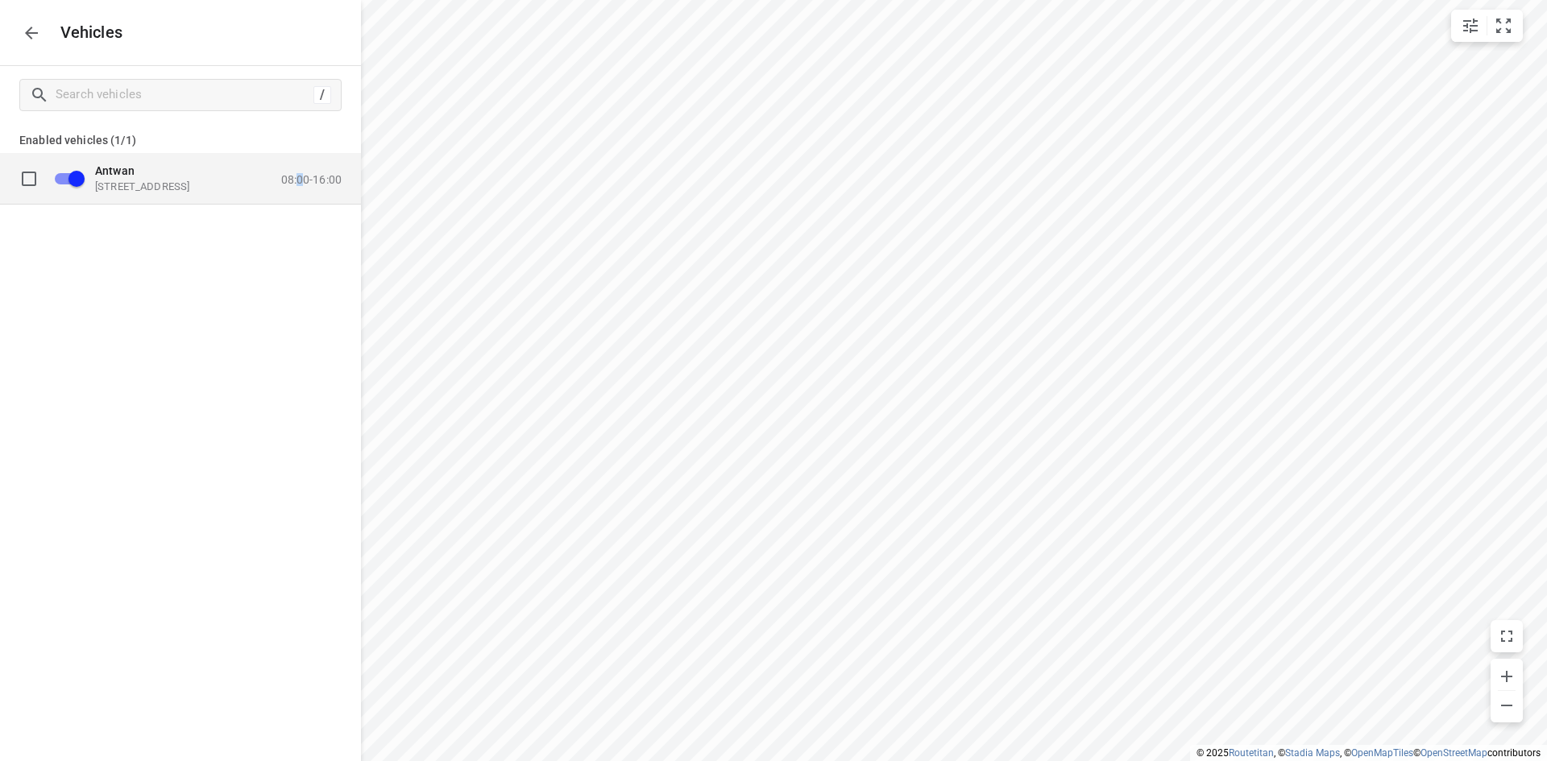
click at [301, 168] on div "Antwan [STREET_ADDRESS] 08:00-16:00" at bounding box center [213, 178] width 256 height 29
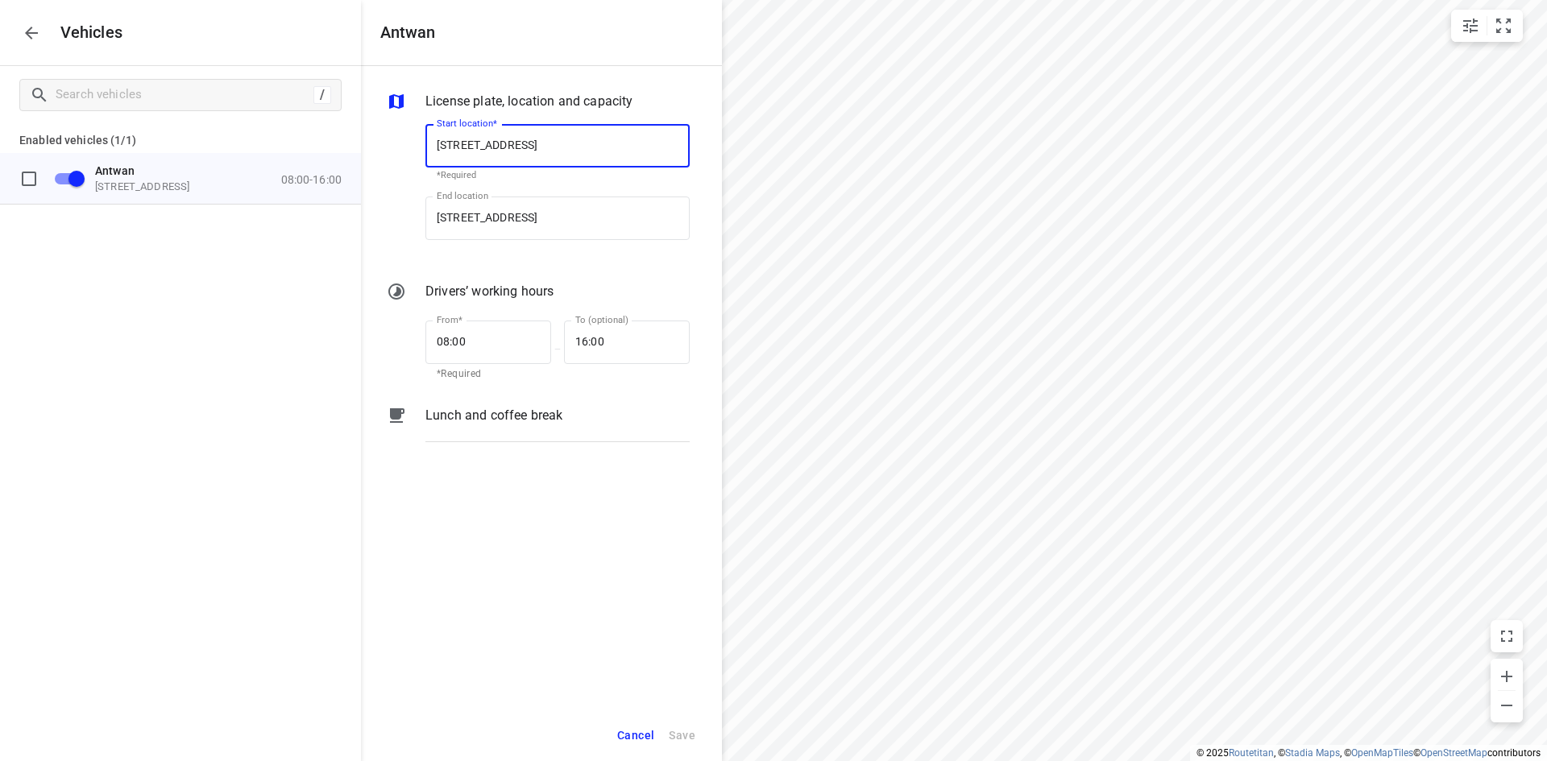
scroll to position [0, 2]
click at [455, 338] on input "08:00" at bounding box center [479, 343] width 108 height 44
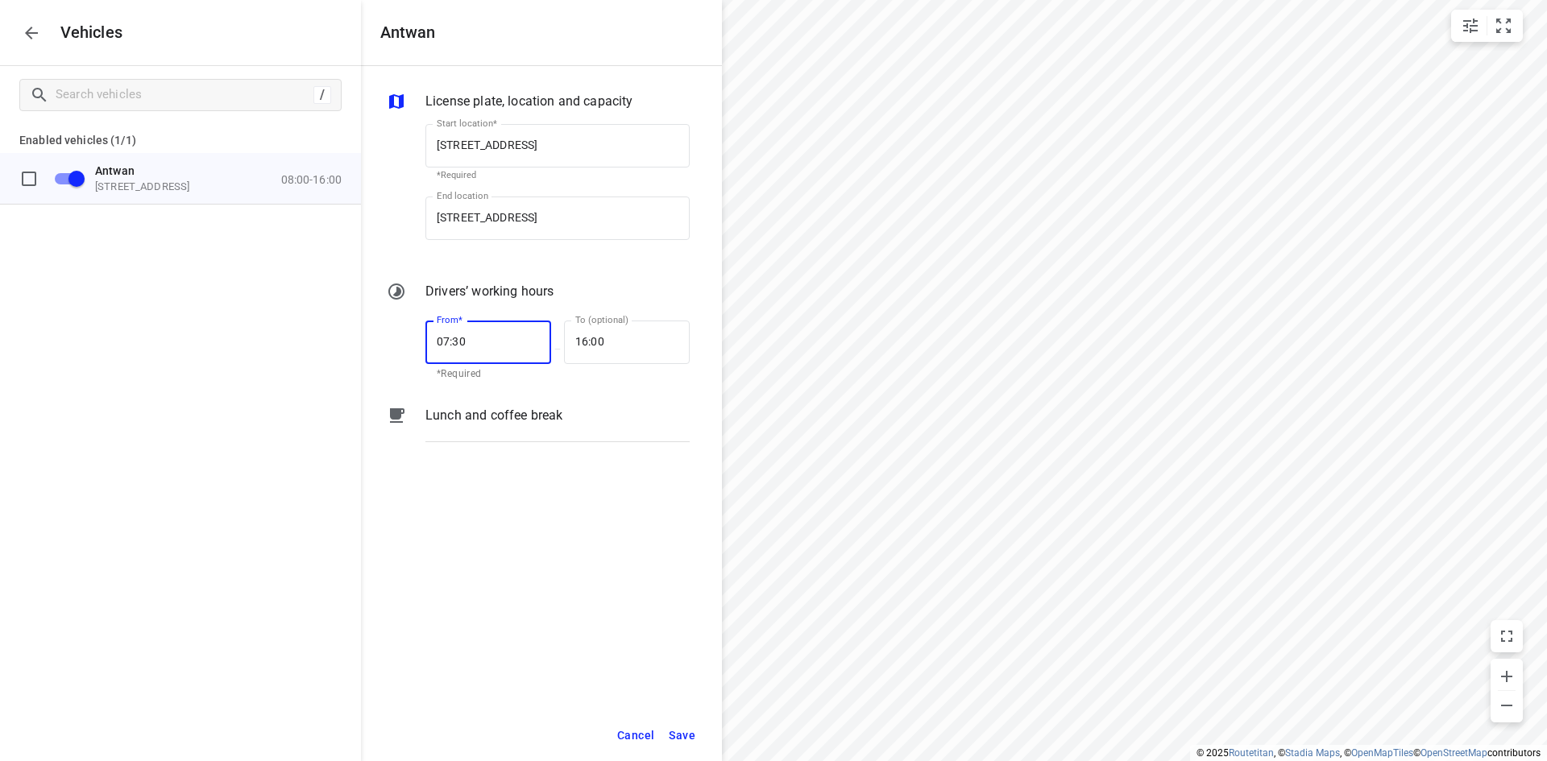
type input "07:30"
type input "17:00"
click at [492, 213] on input "[STREET_ADDRESS]" at bounding box center [557, 219] width 264 height 44
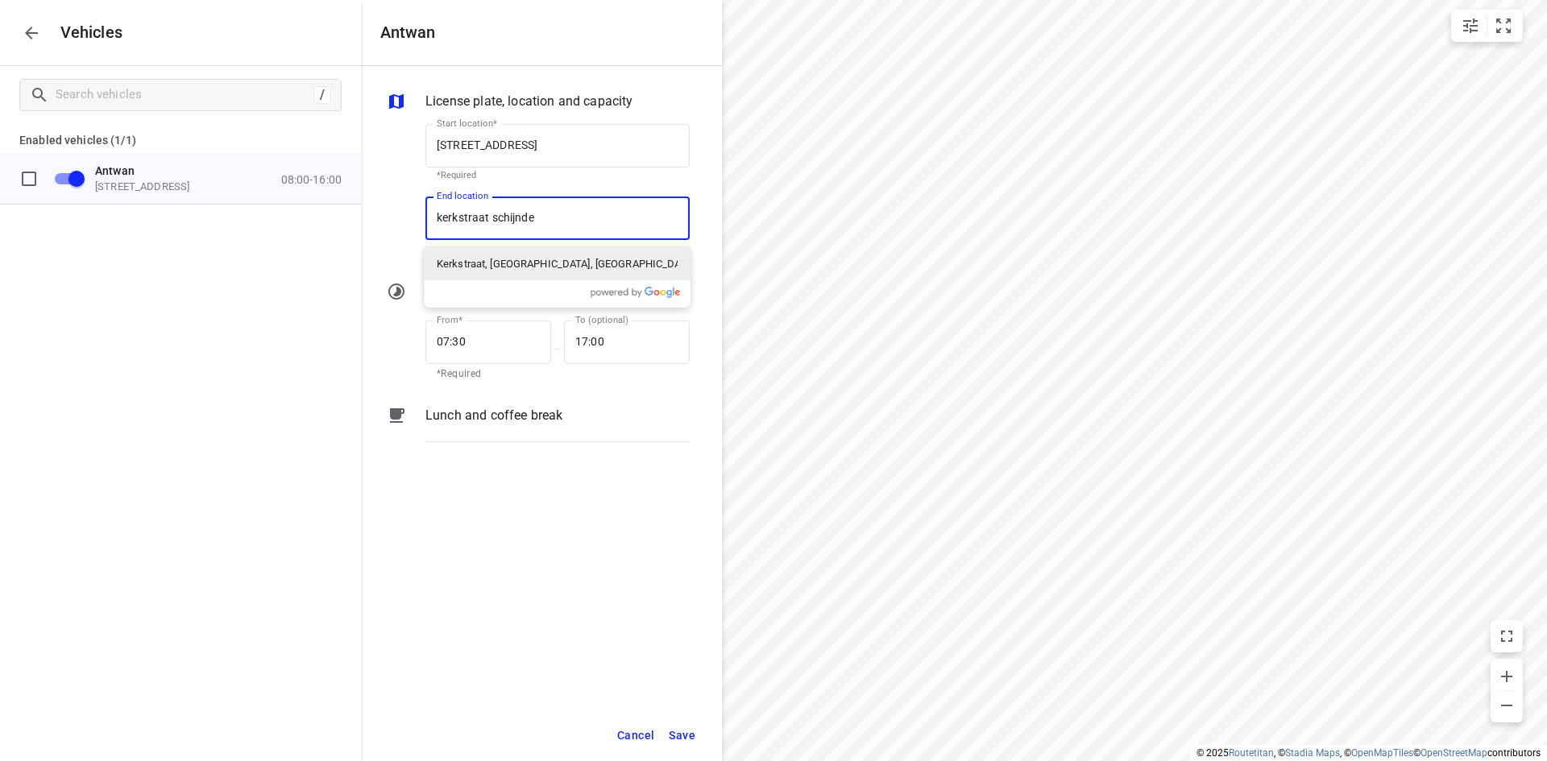
type input "kerkstraat schijndel"
type input "[STREET_ADDRESS]"
click at [681, 726] on span "Save" at bounding box center [682, 736] width 27 height 20
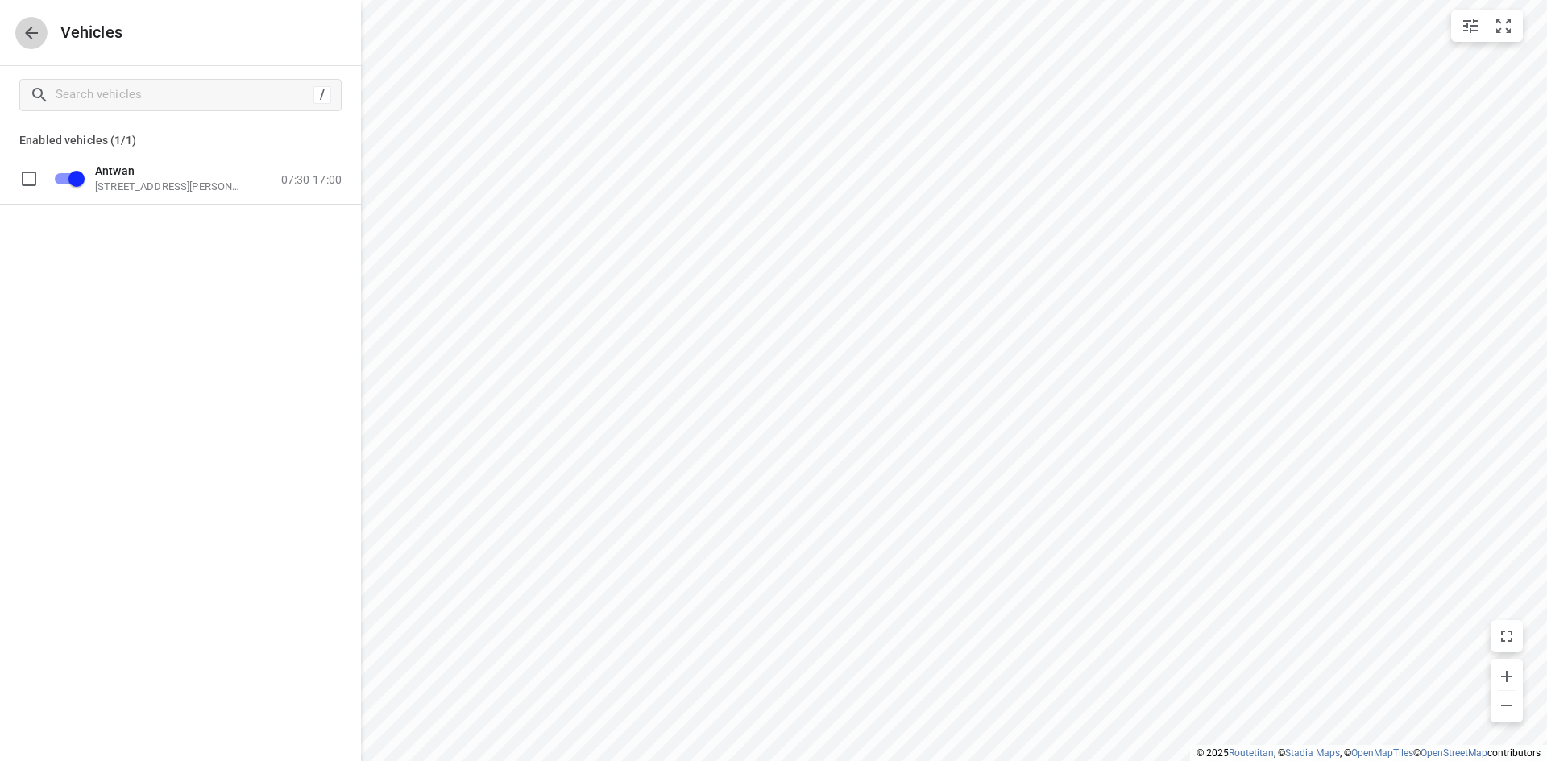
click at [26, 37] on icon "button" at bounding box center [31, 32] width 19 height 19
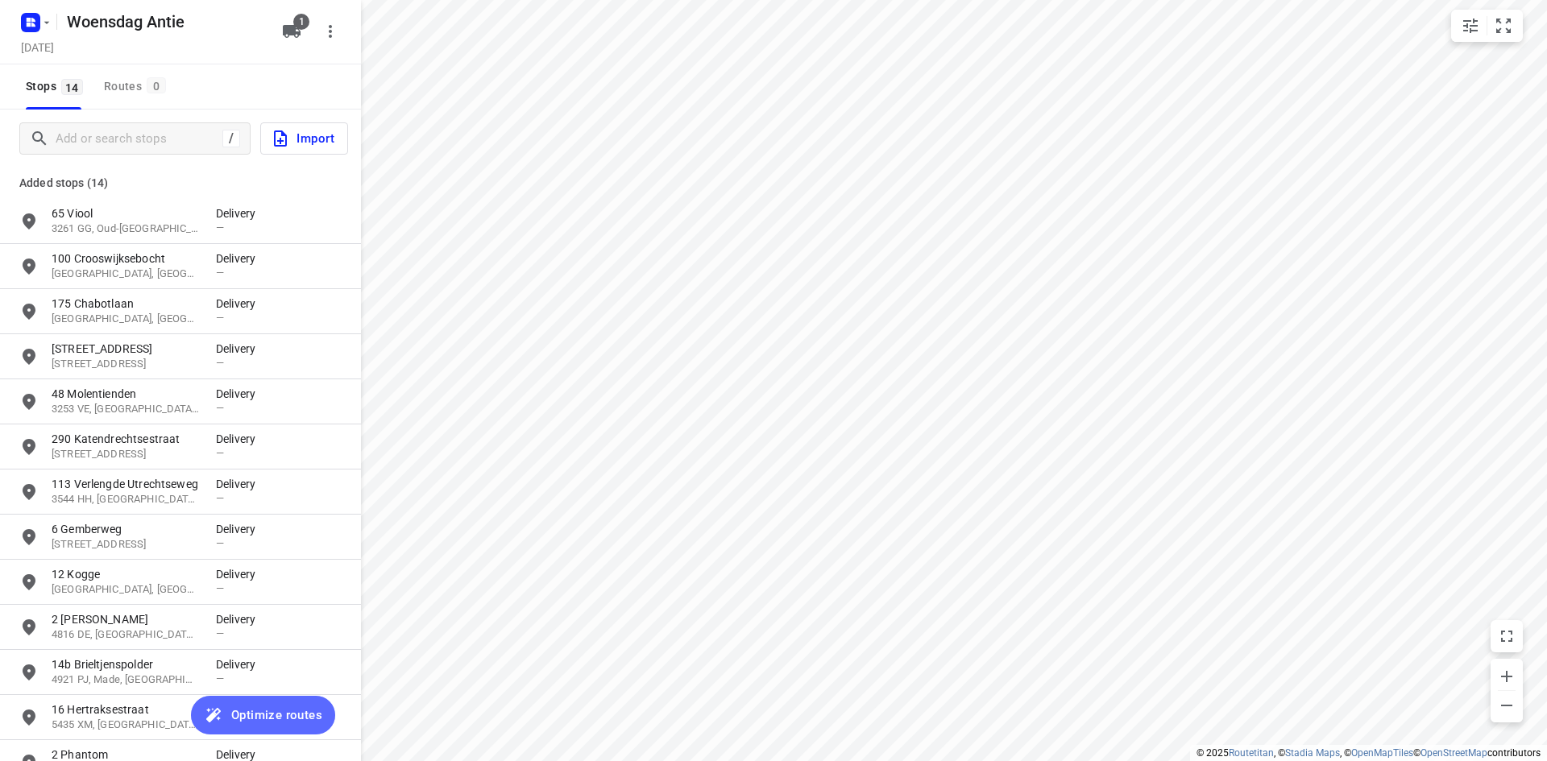
click at [262, 703] on button "Optimize routes" at bounding box center [263, 715] width 144 height 39
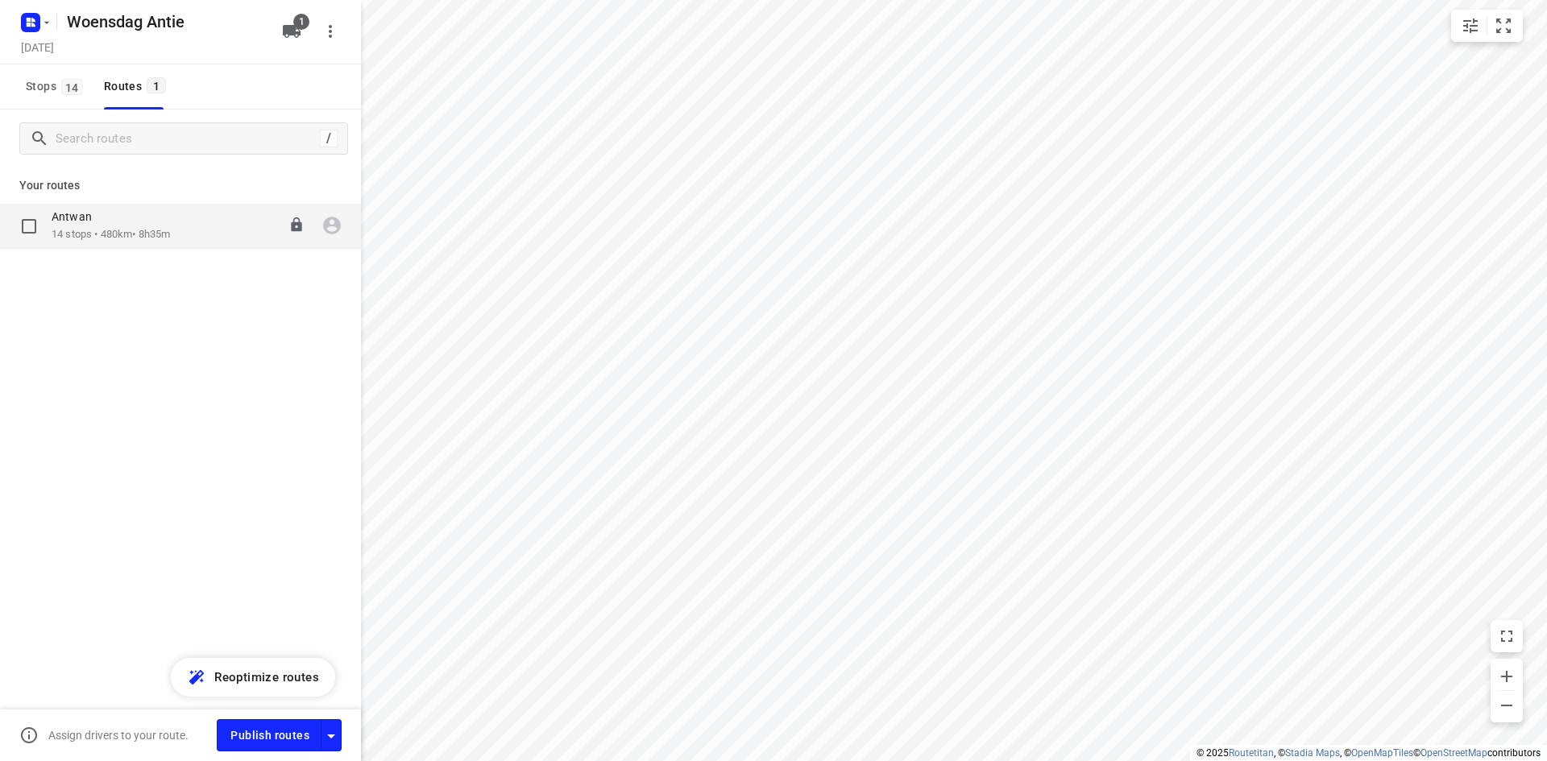
click at [179, 242] on div "[PERSON_NAME] 14 stops • 480km • 8h35m 07:30-16:05" at bounding box center [206, 225] width 309 height 33
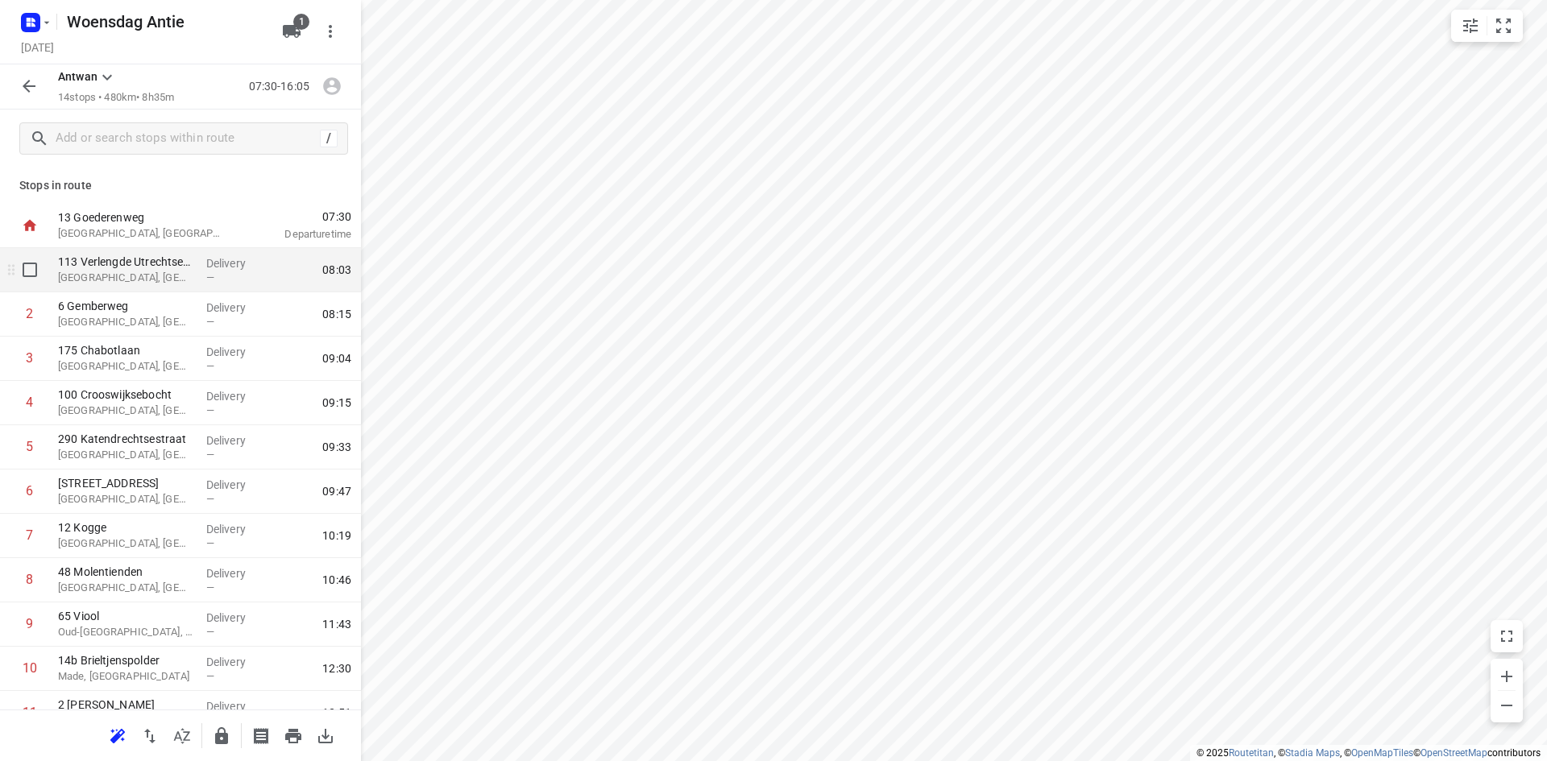
click at [129, 283] on p "[GEOGRAPHIC_DATA], [GEOGRAPHIC_DATA]" at bounding box center [125, 278] width 135 height 16
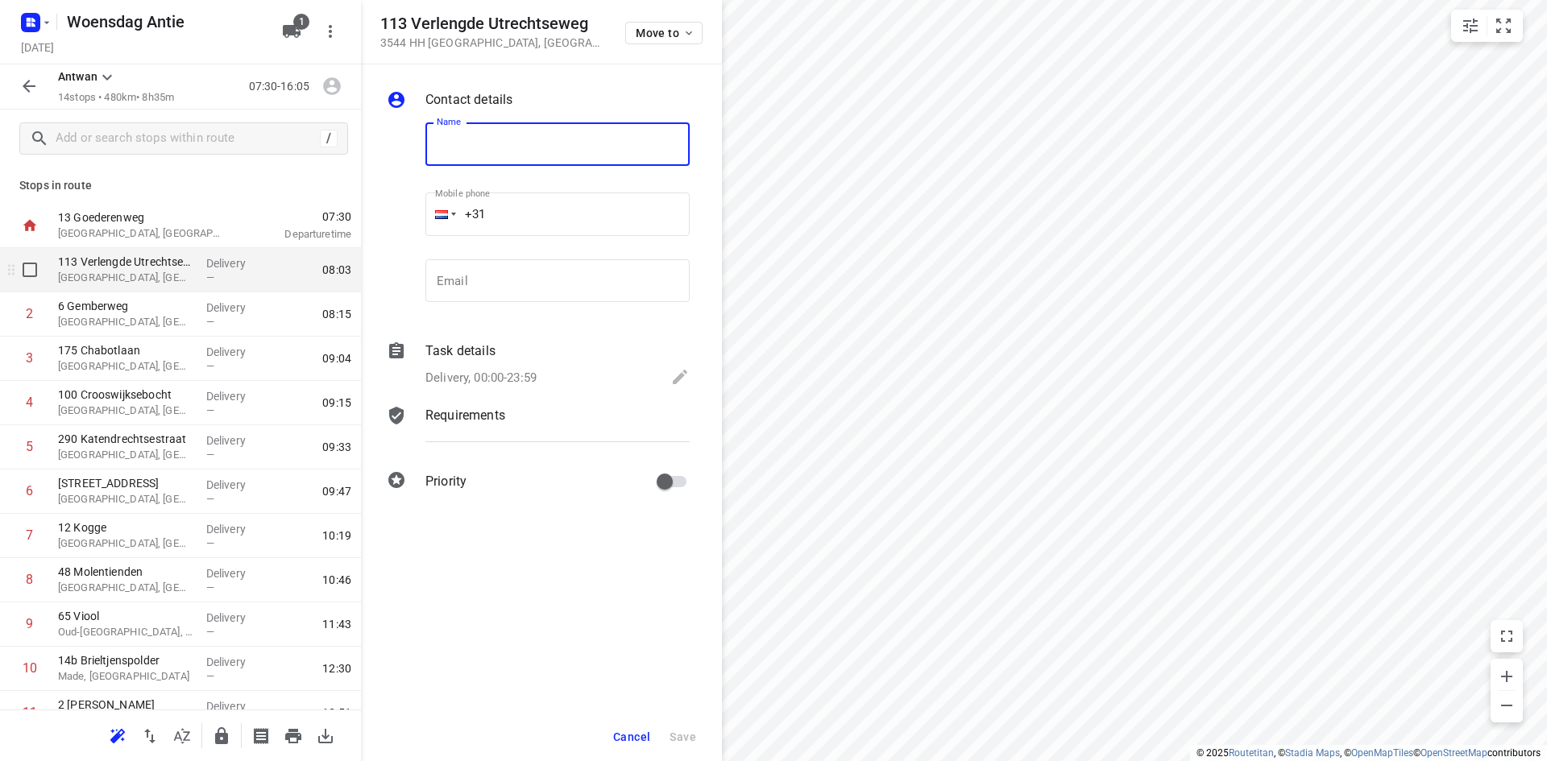
type input "r"
type input "[PERSON_NAME]"
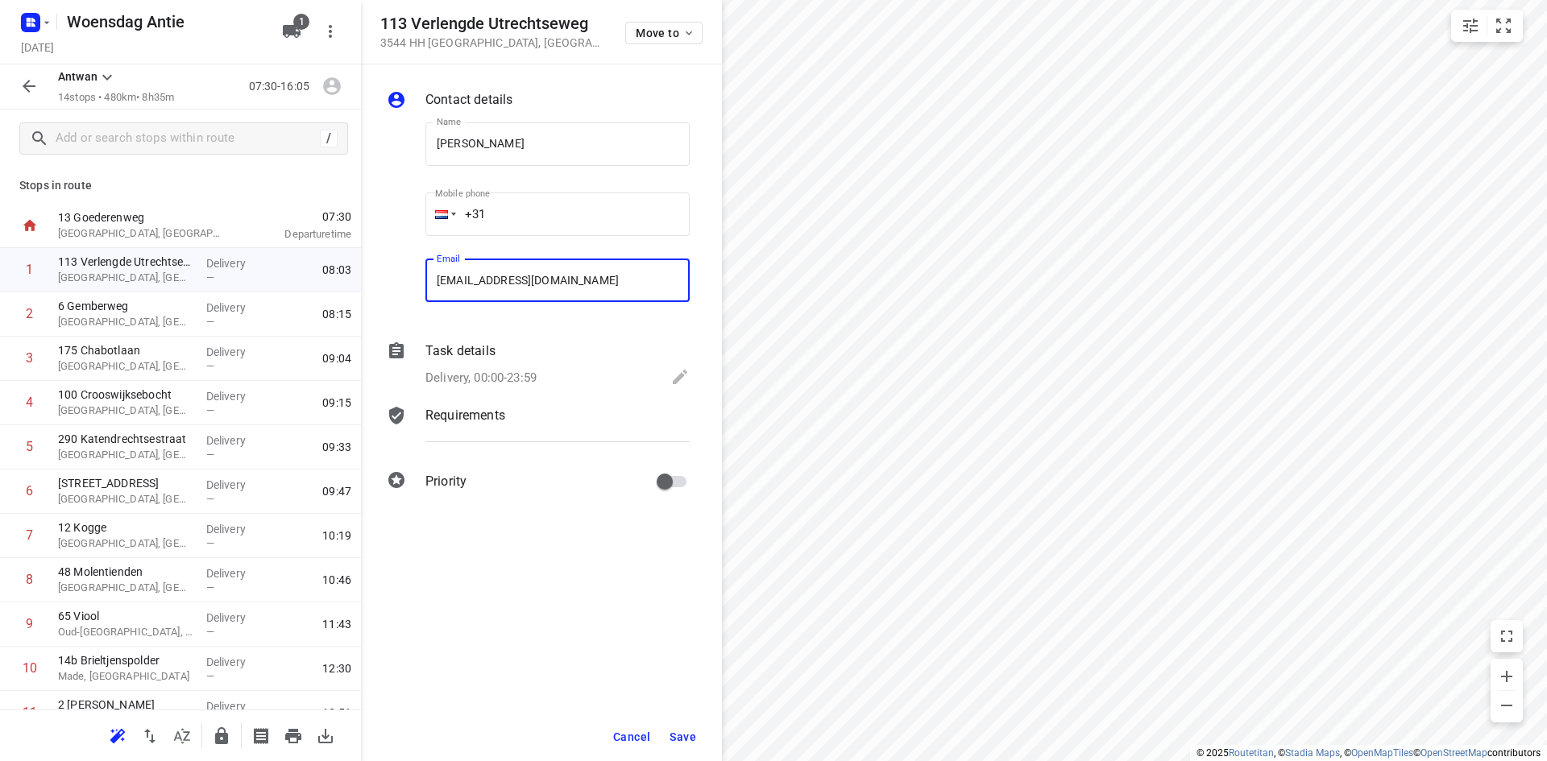
type input "[EMAIL_ADDRESS][DOMAIN_NAME]"
click at [686, 734] on span "Save" at bounding box center [683, 737] width 27 height 13
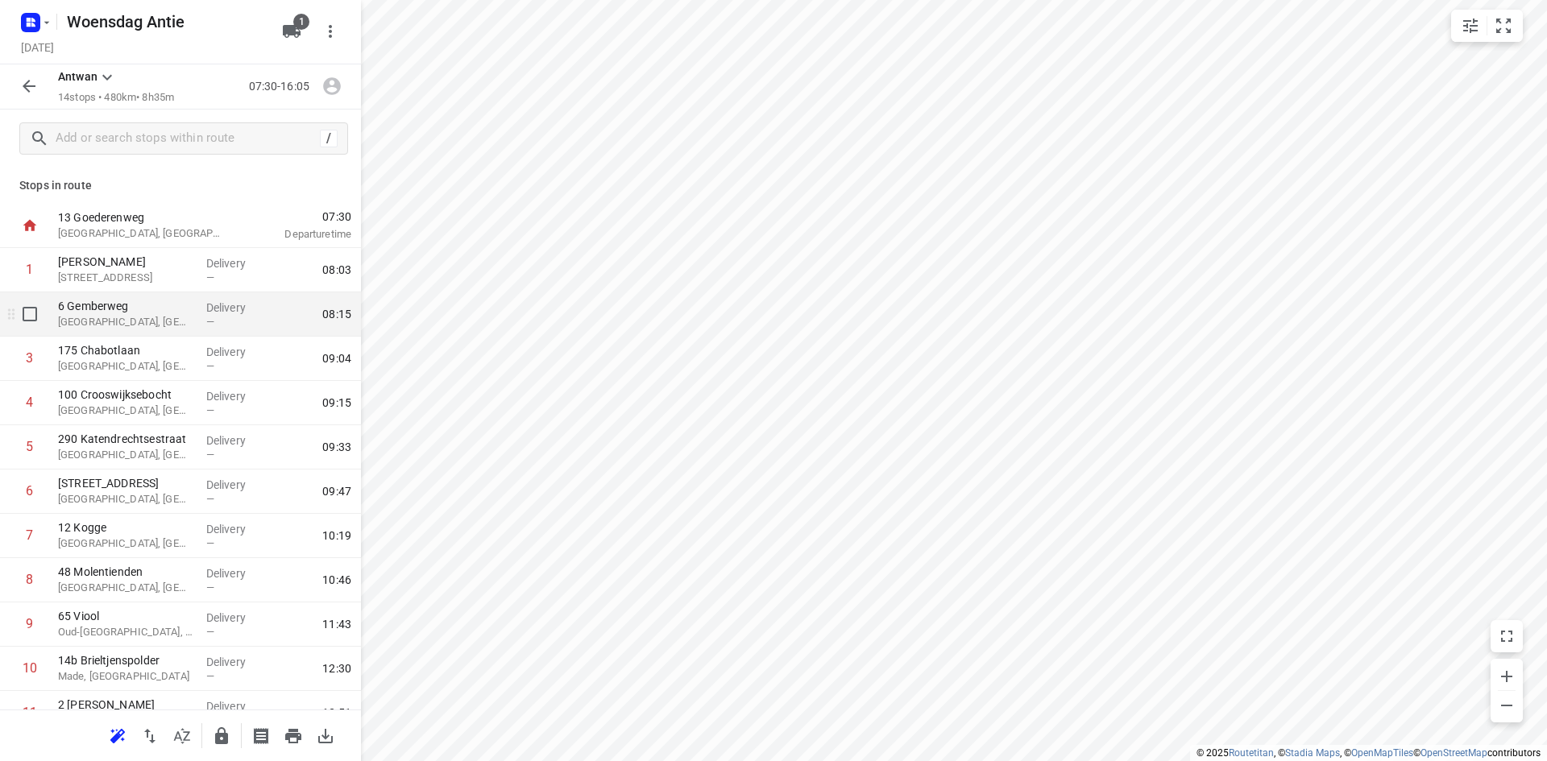
drag, startPoint x: 102, startPoint y: 321, endPoint x: 90, endPoint y: 321, distance: 11.3
click at [100, 321] on p "[GEOGRAPHIC_DATA], [GEOGRAPHIC_DATA]" at bounding box center [125, 322] width 135 height 16
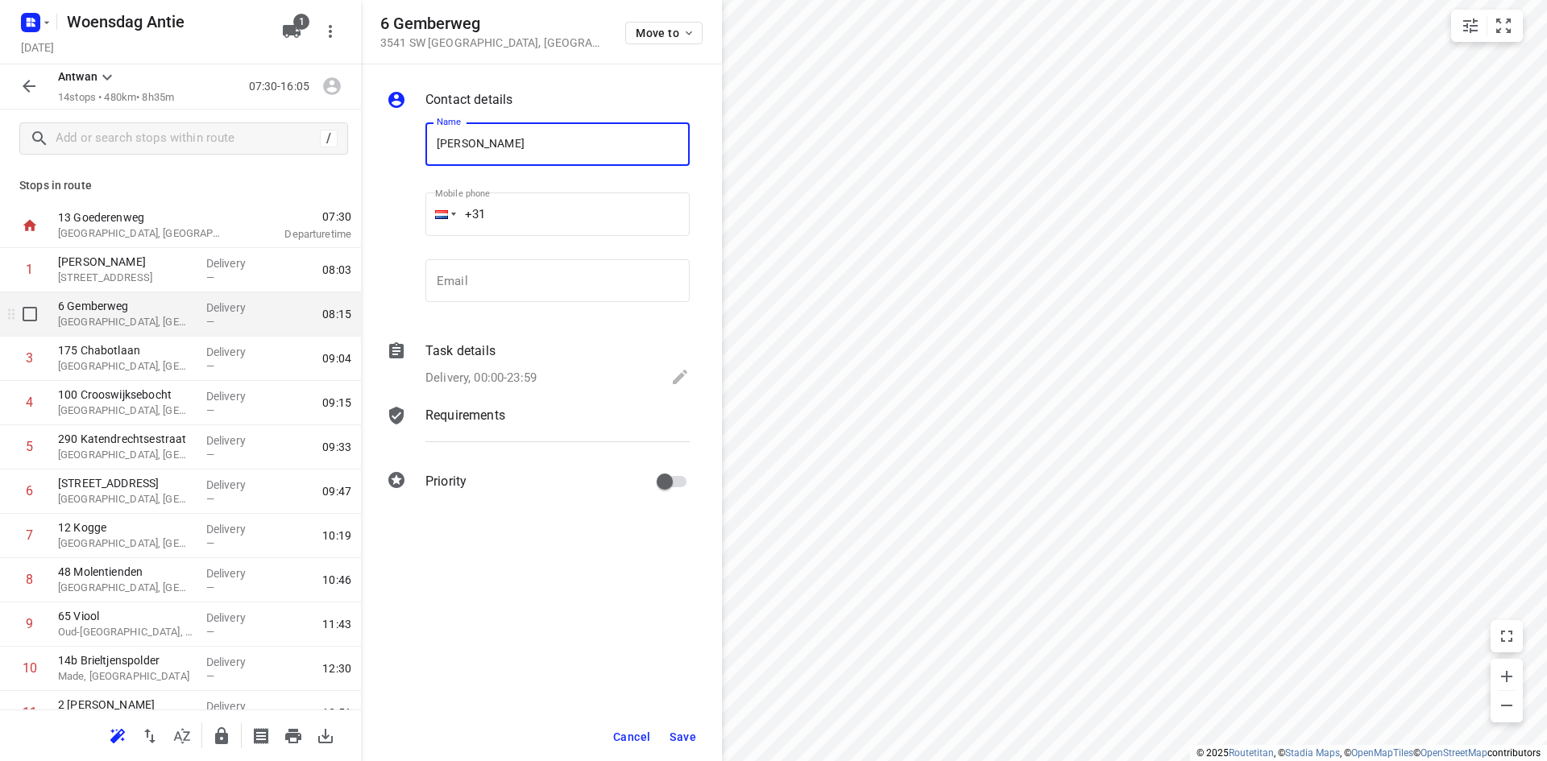
type input "[PERSON_NAME]"
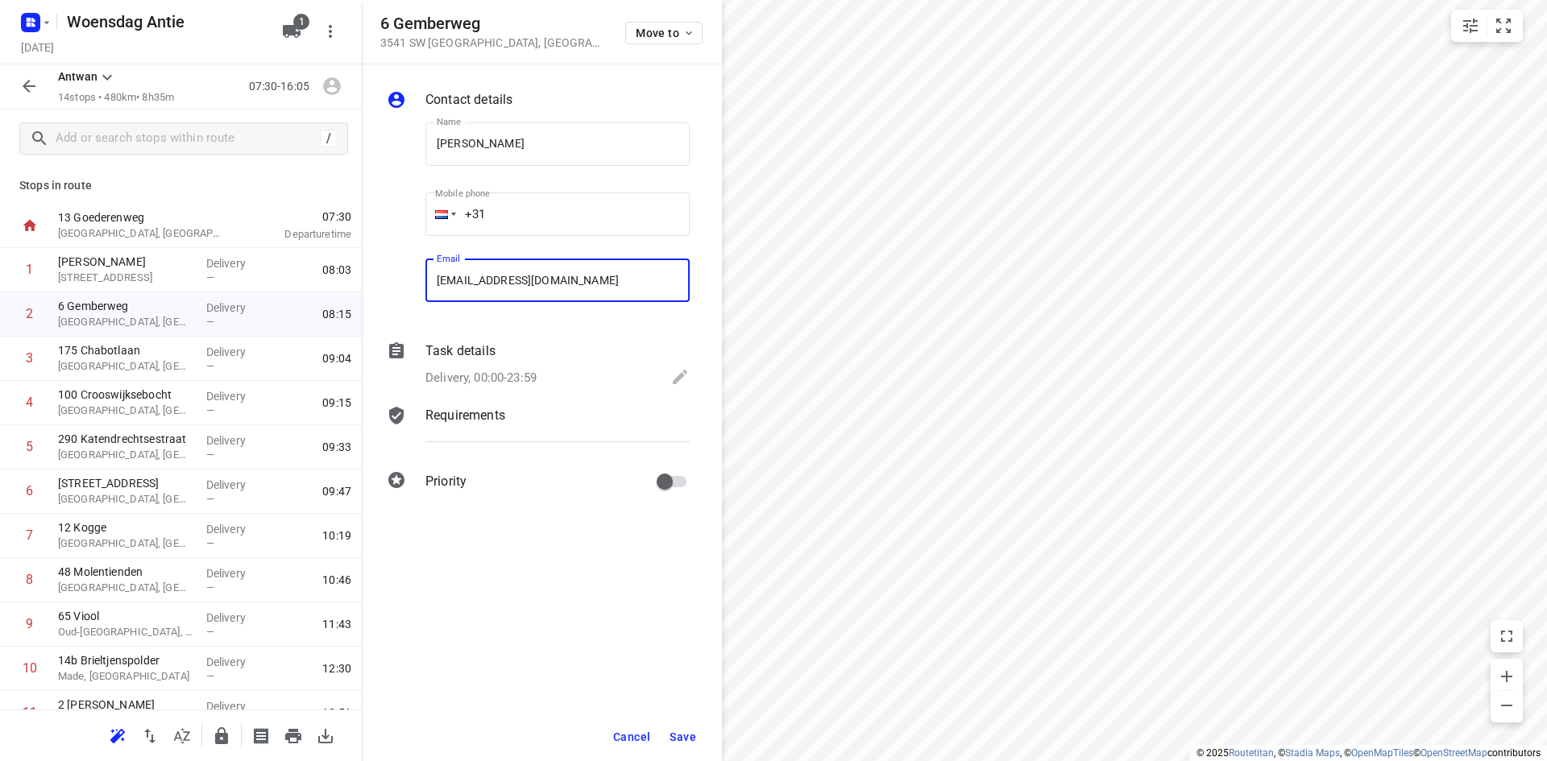
type input "[EMAIL_ADDRESS][DOMAIN_NAME]"
click at [683, 738] on span "Save" at bounding box center [683, 737] width 27 height 13
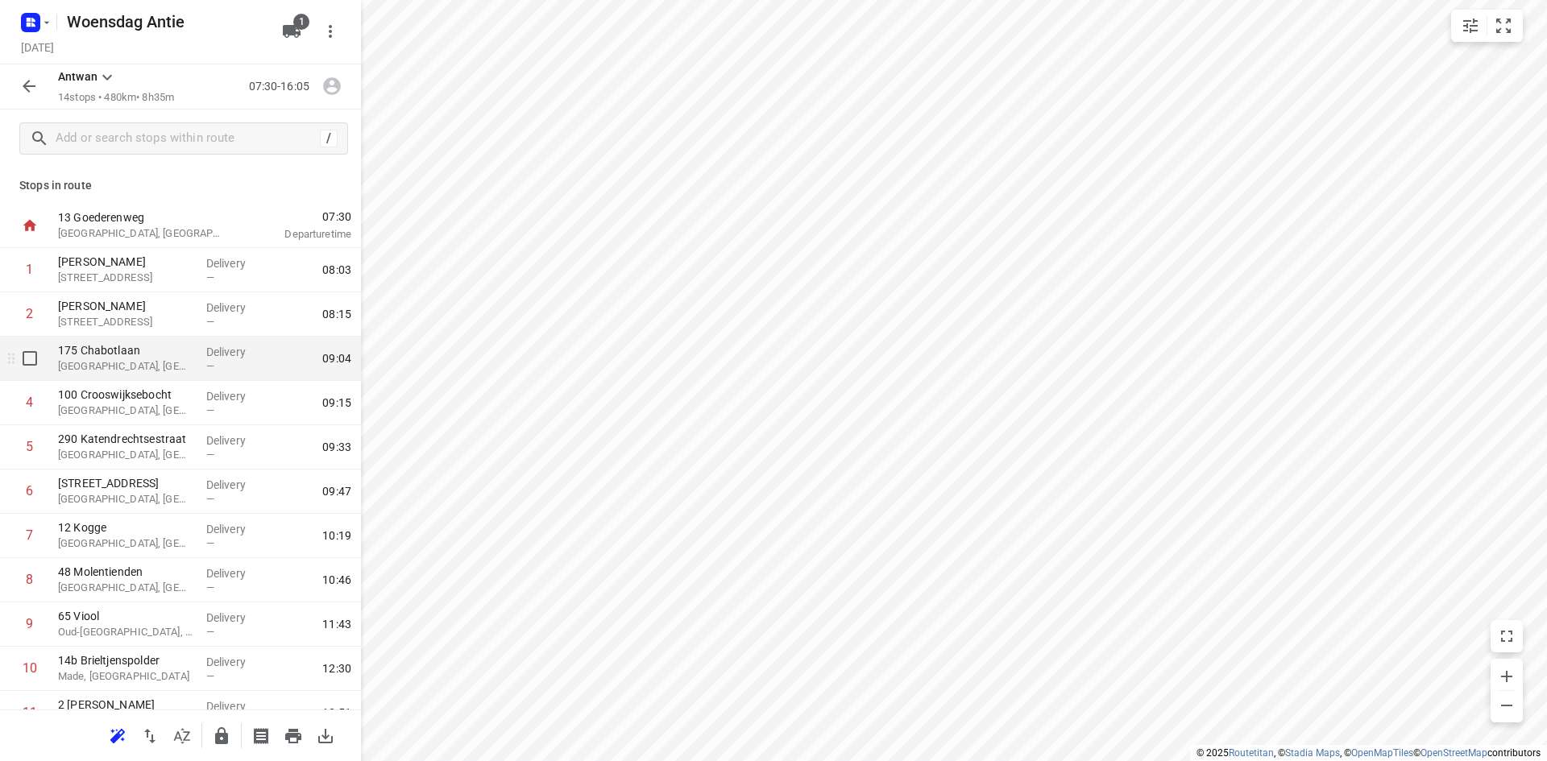
click at [135, 378] on div "[STREET_ADDRESS]" at bounding box center [126, 359] width 148 height 44
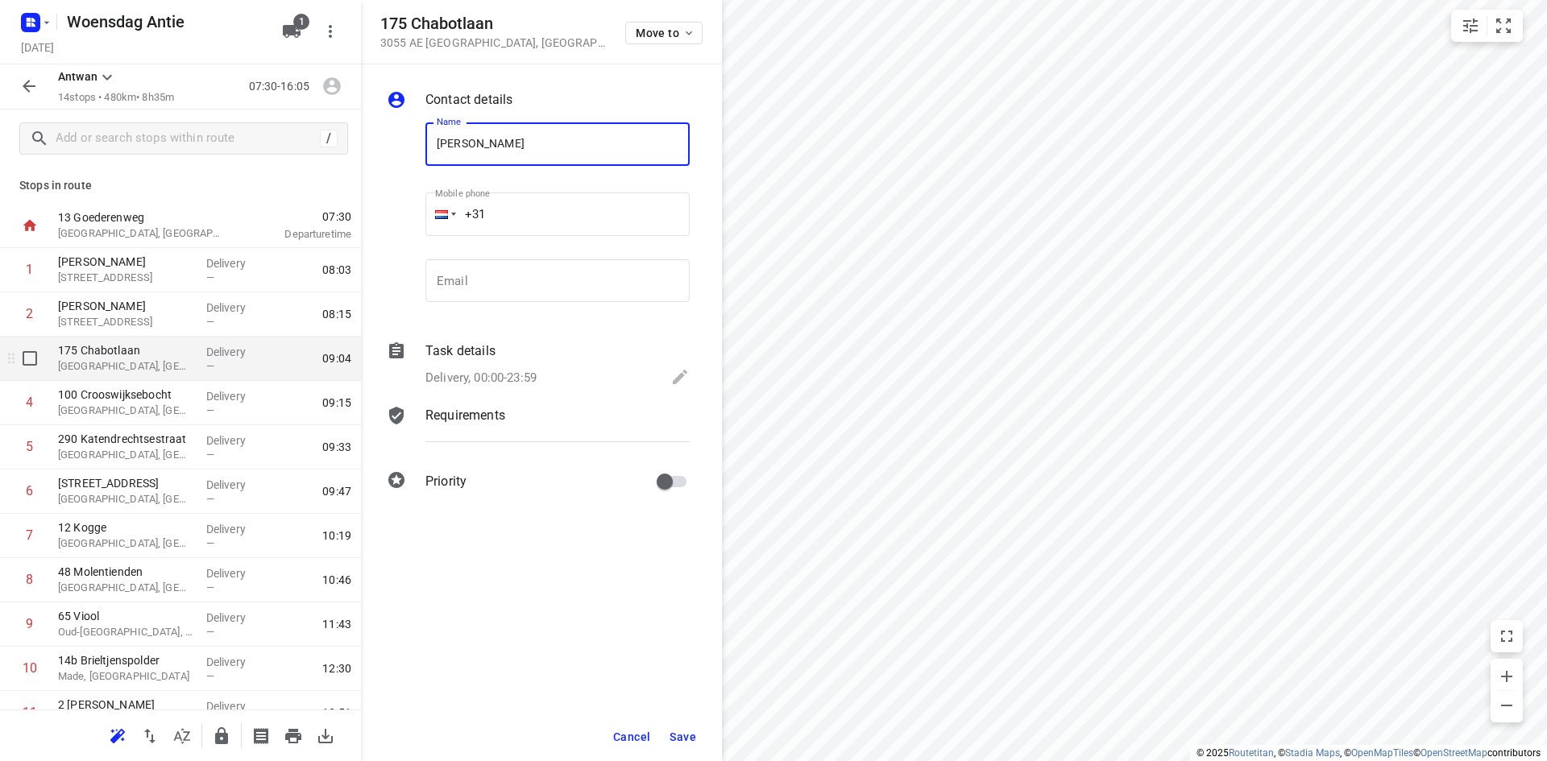
type input "[PERSON_NAME]"
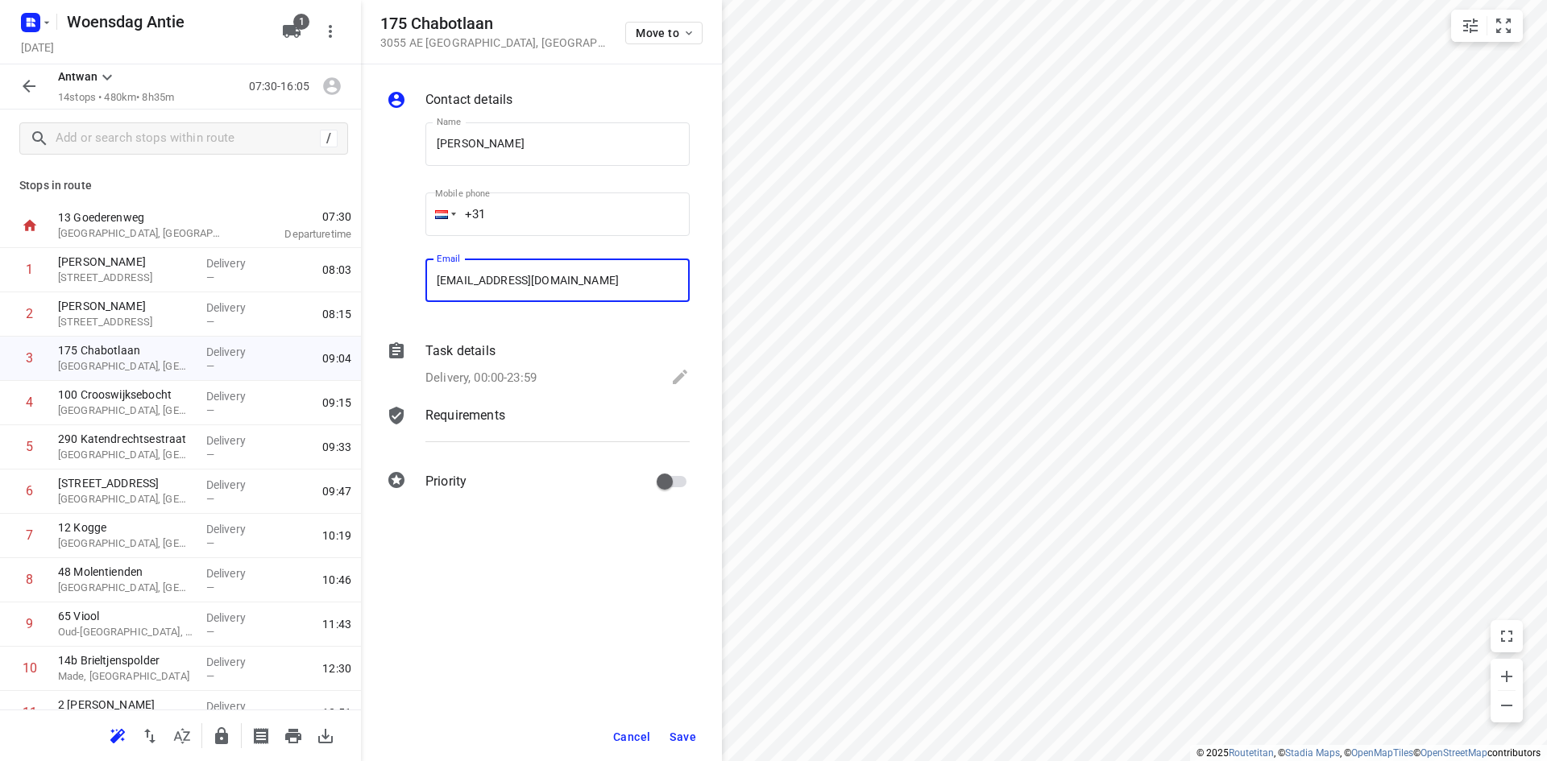
type input "[EMAIL_ADDRESS][DOMAIN_NAME]"
click at [685, 733] on span "Save" at bounding box center [683, 737] width 27 height 13
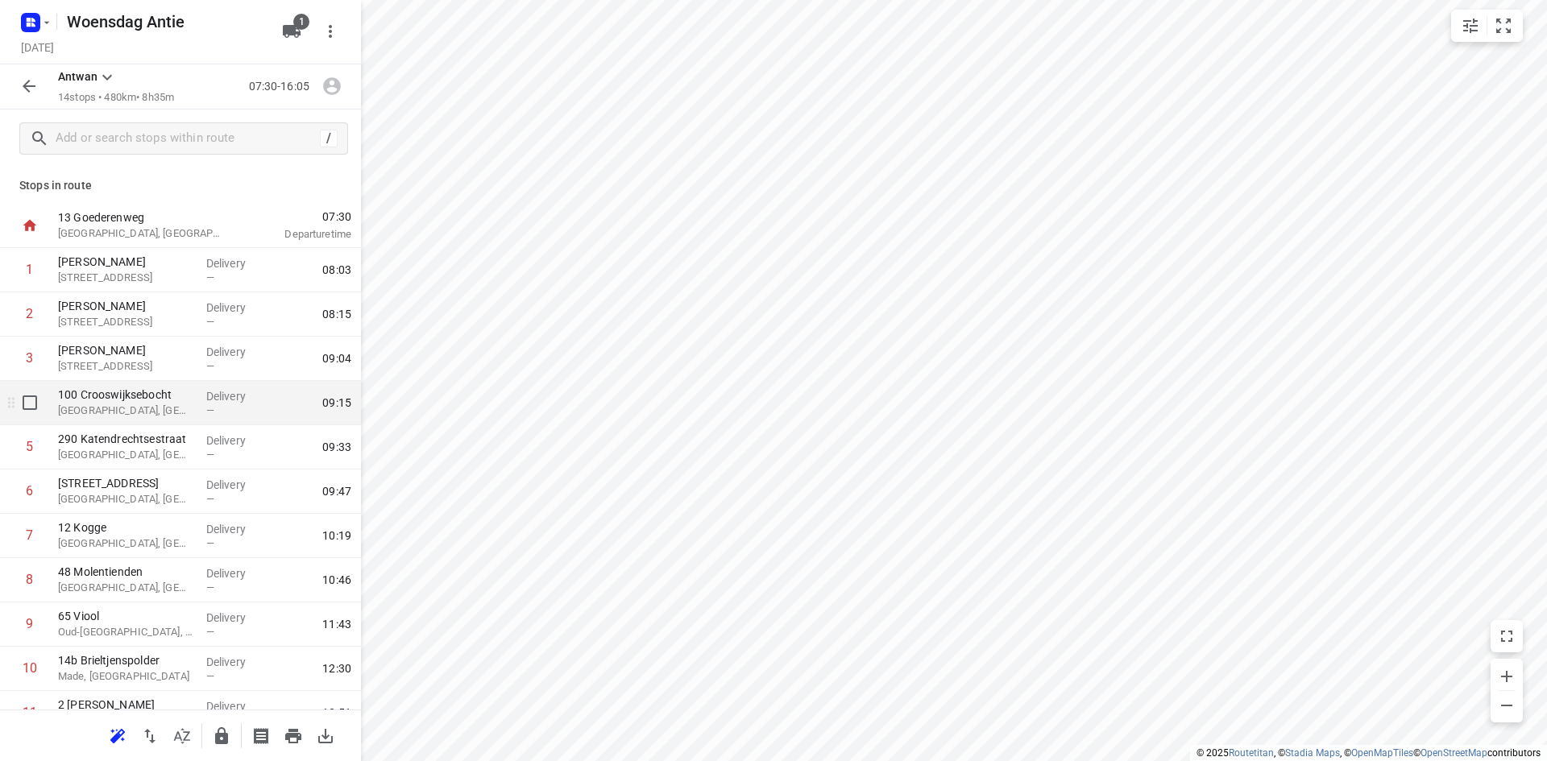
click at [151, 407] on p "[GEOGRAPHIC_DATA], [GEOGRAPHIC_DATA]" at bounding box center [125, 411] width 135 height 16
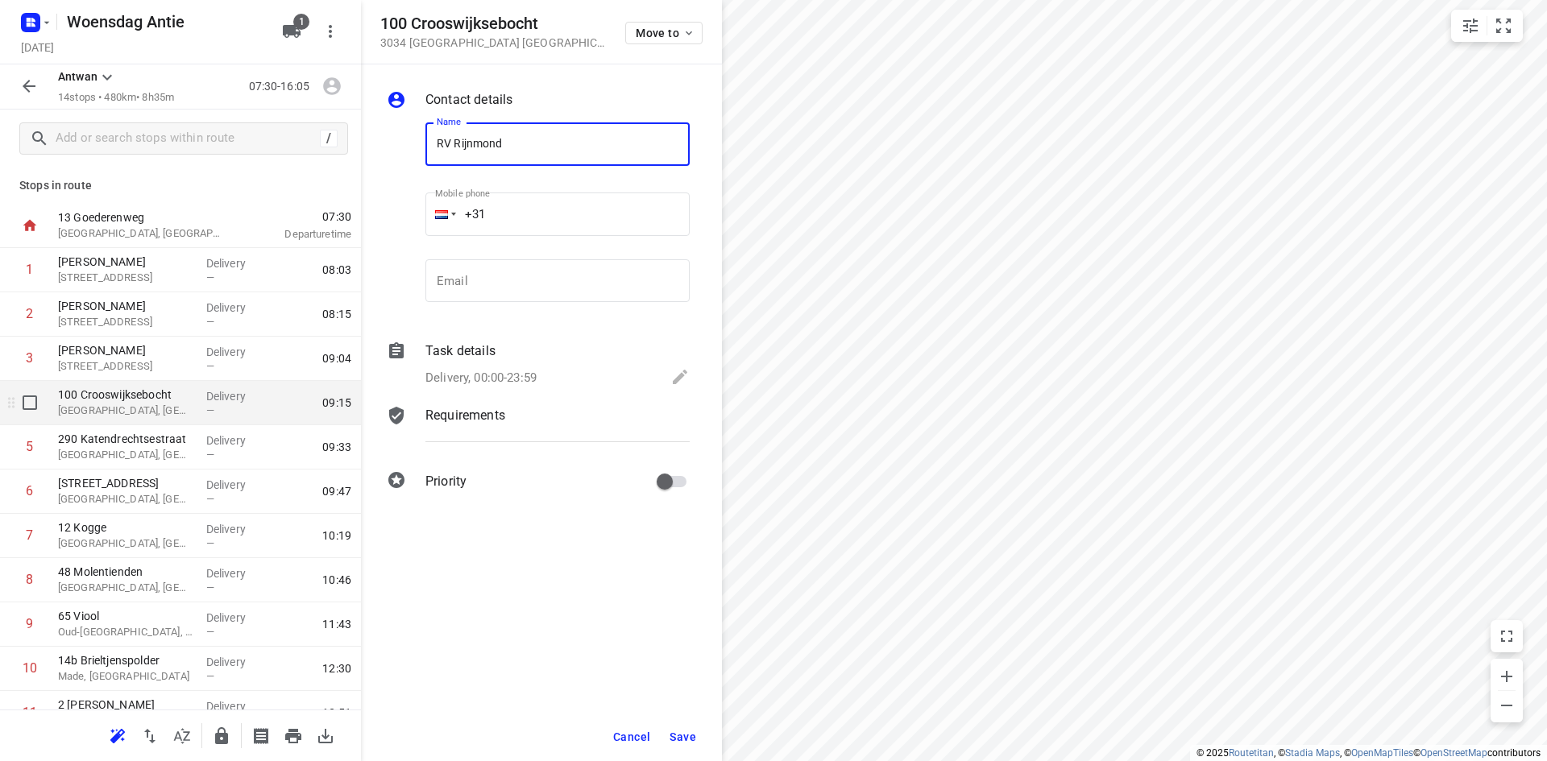
type input "RV Rijnmond"
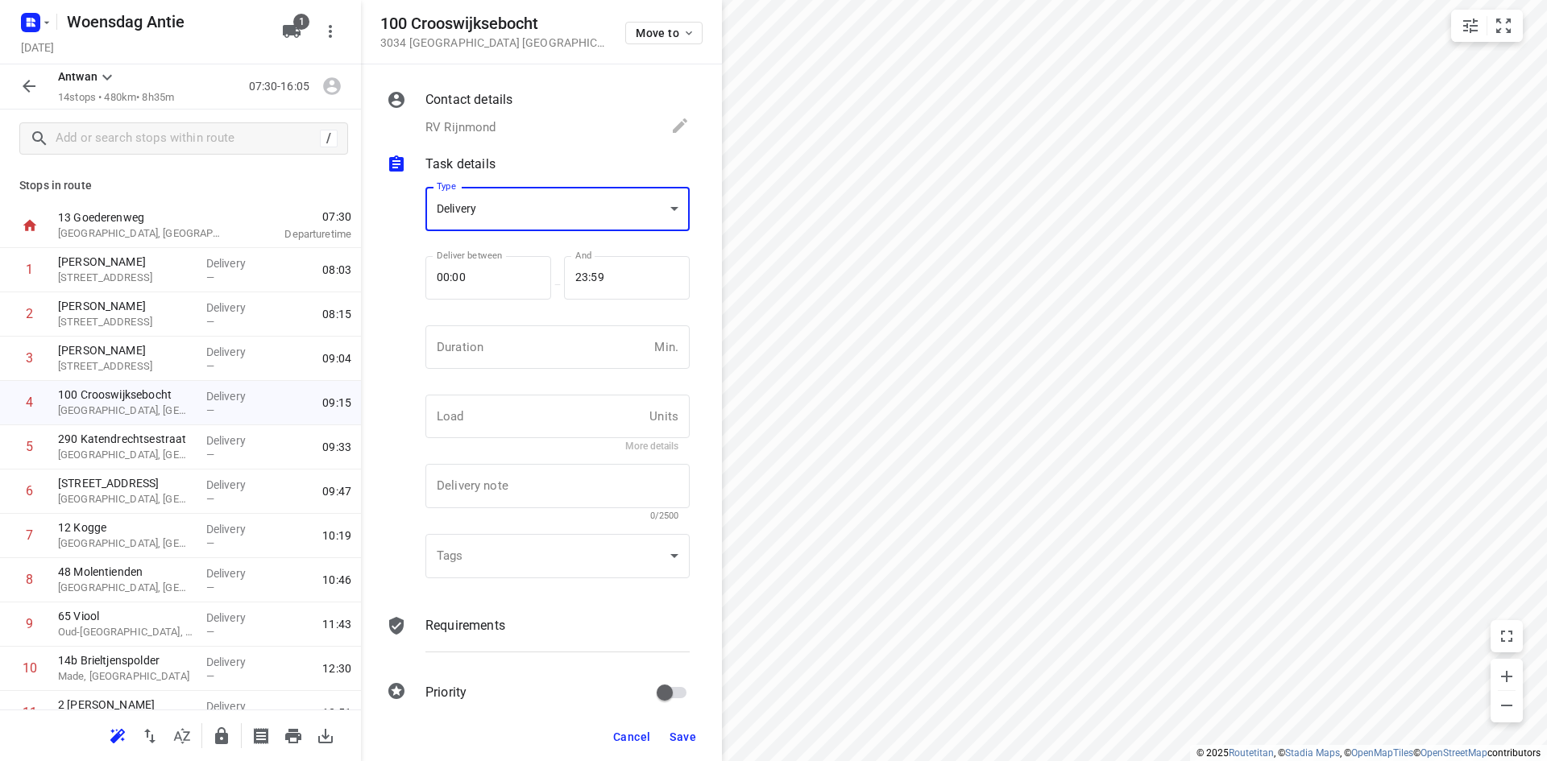
click at [517, 119] on div "RV Rijnmond" at bounding box center [557, 127] width 264 height 23
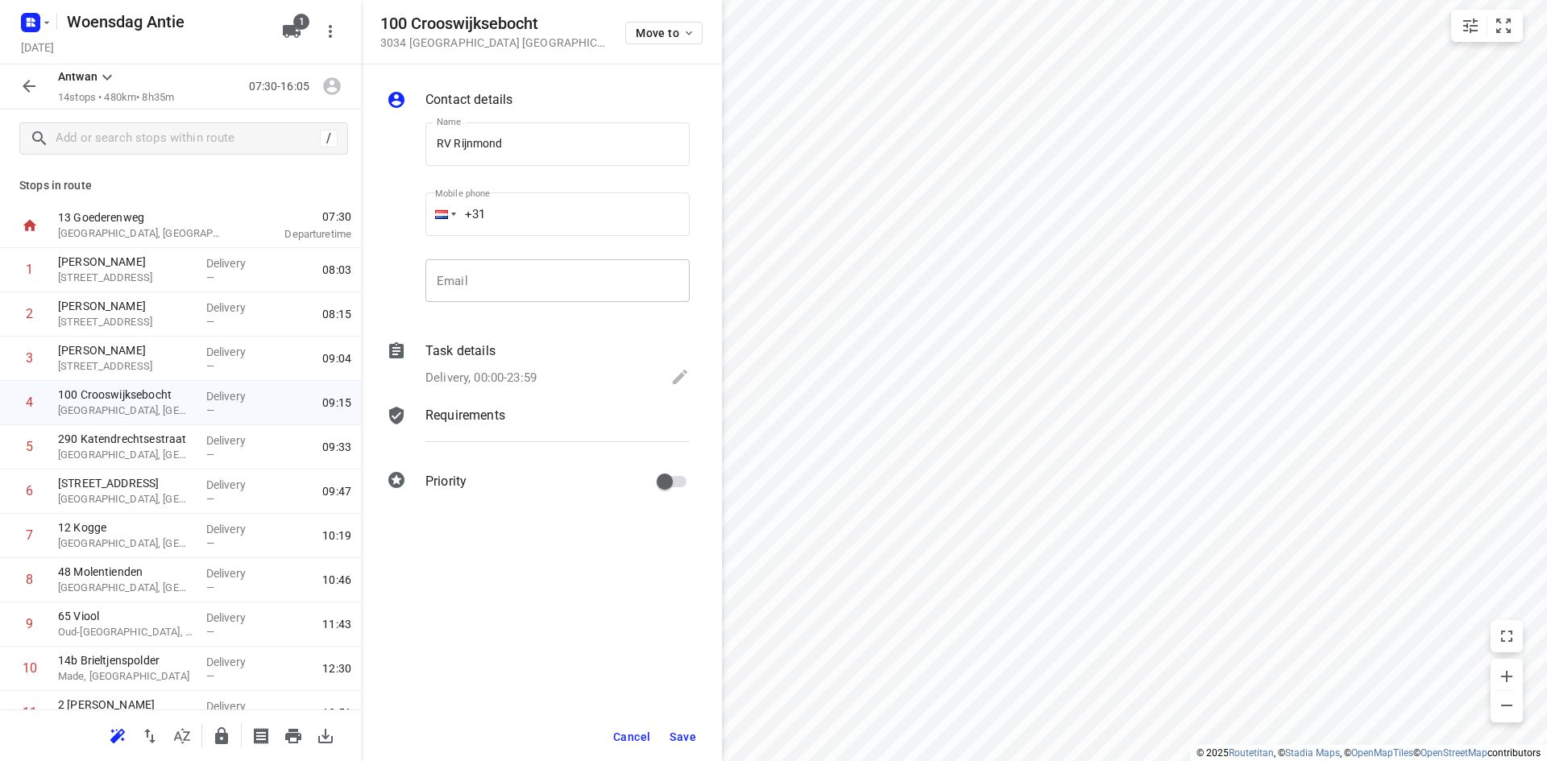
click at [504, 284] on input "email" at bounding box center [557, 281] width 264 height 44
type input "[EMAIL_ADDRESS][DOMAIN_NAME]"
click at [695, 744] on button "Save" at bounding box center [682, 737] width 39 height 29
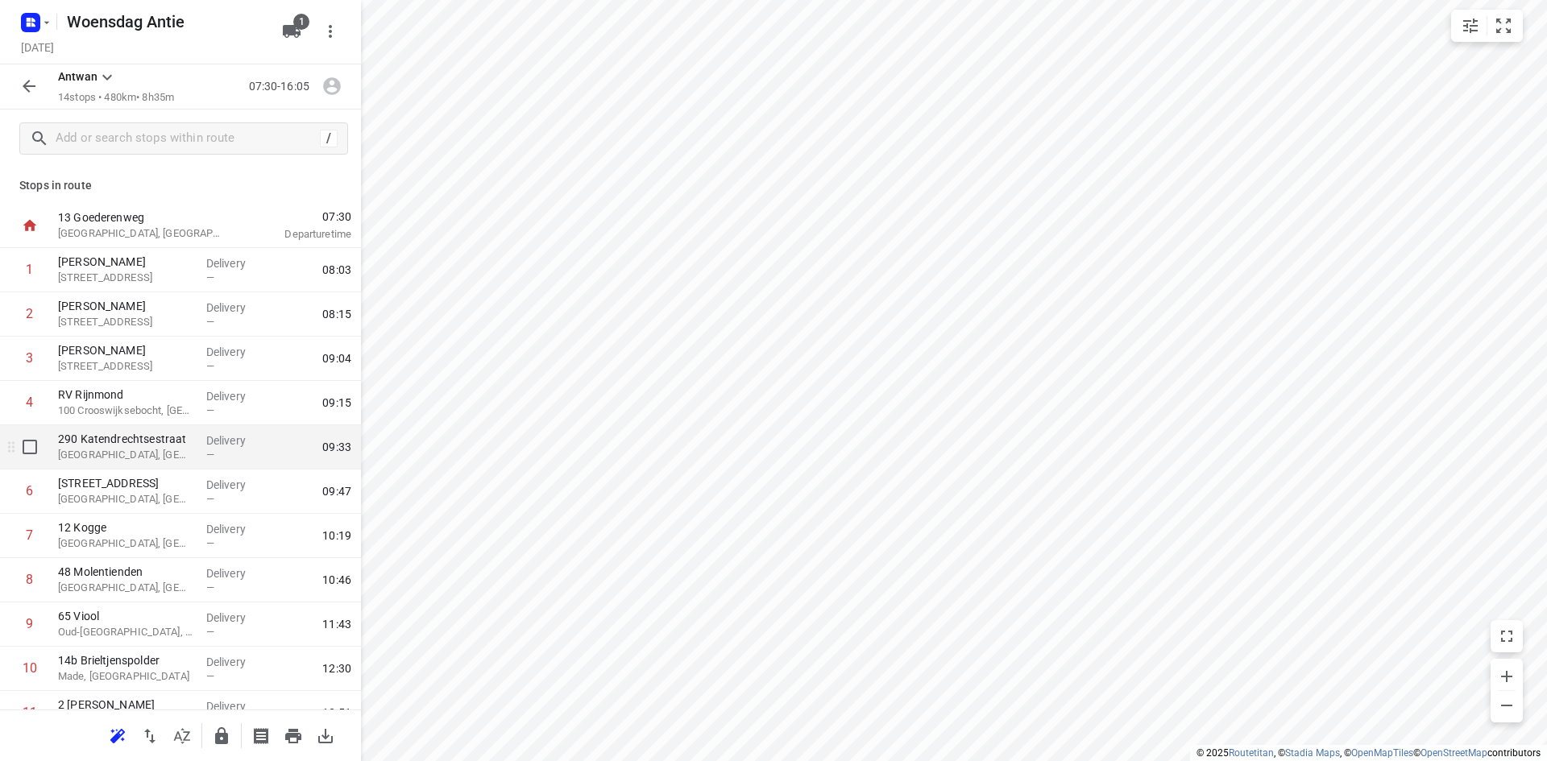
click at [132, 458] on p "[GEOGRAPHIC_DATA], [GEOGRAPHIC_DATA]" at bounding box center [125, 455] width 135 height 16
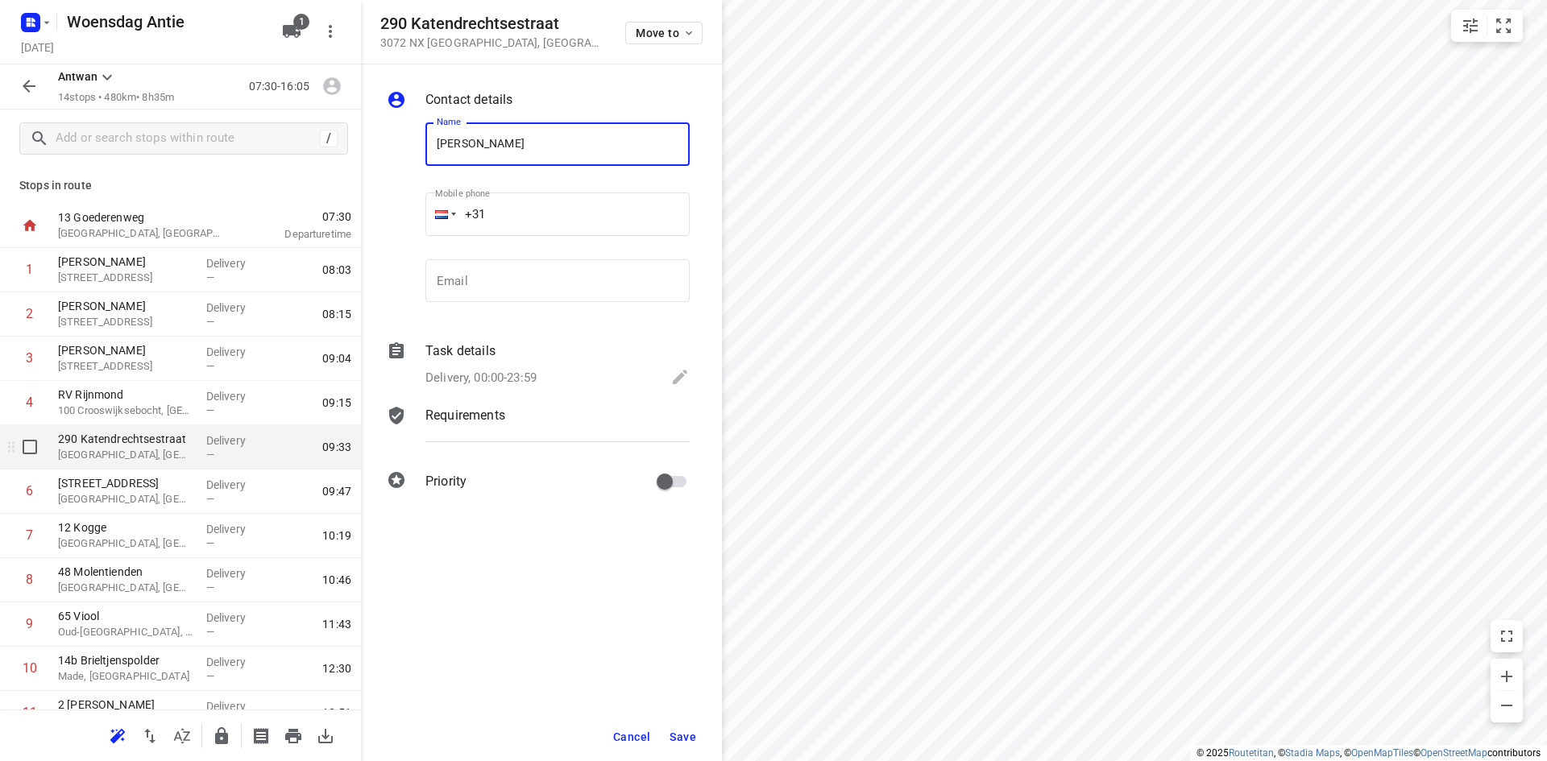
type input "[PERSON_NAME]"
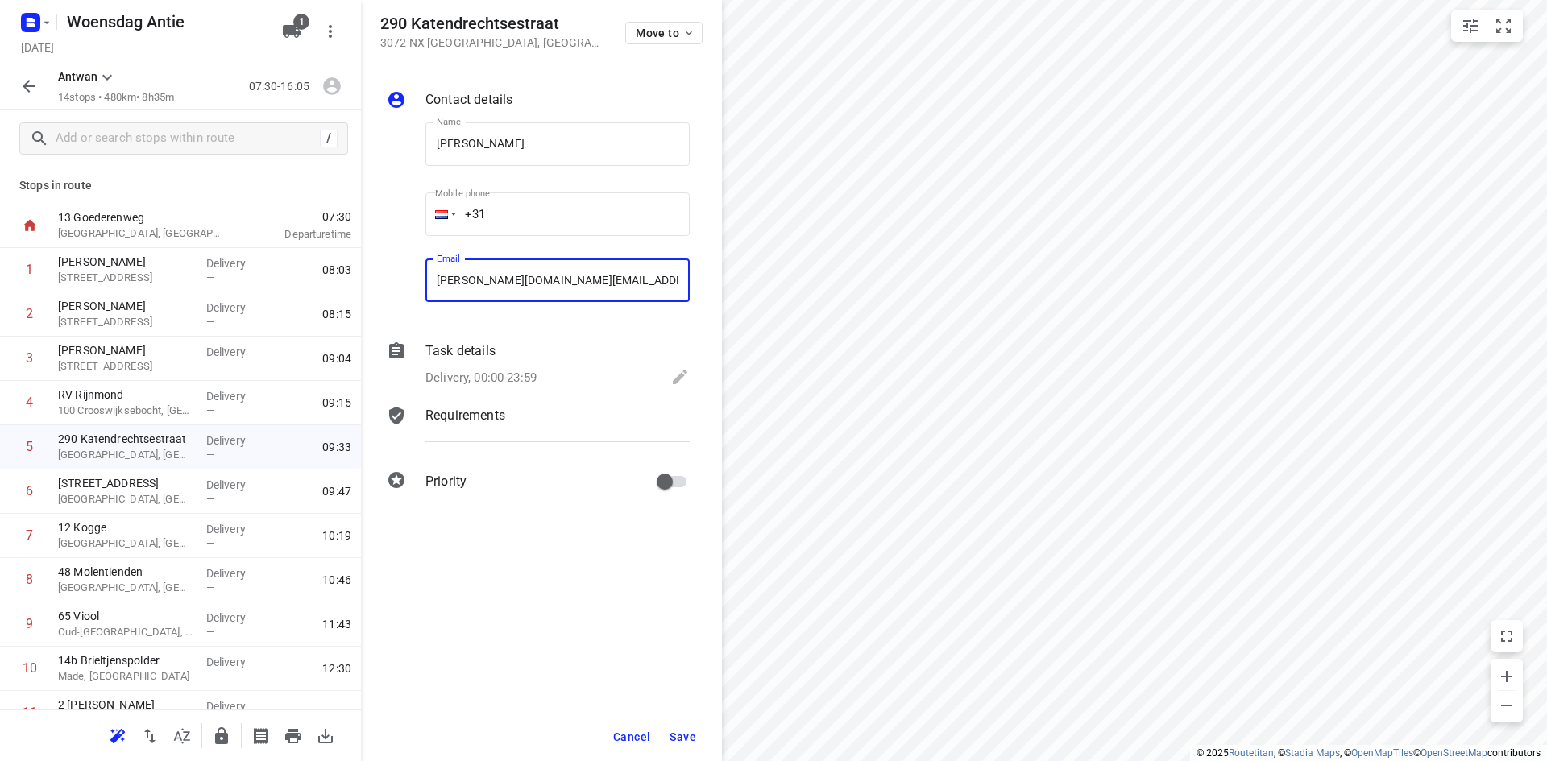
type input "[PERSON_NAME][DOMAIN_NAME][EMAIL_ADDRESS][PERSON_NAME][DOMAIN_NAME]"
click at [670, 742] on span "Save" at bounding box center [683, 737] width 27 height 13
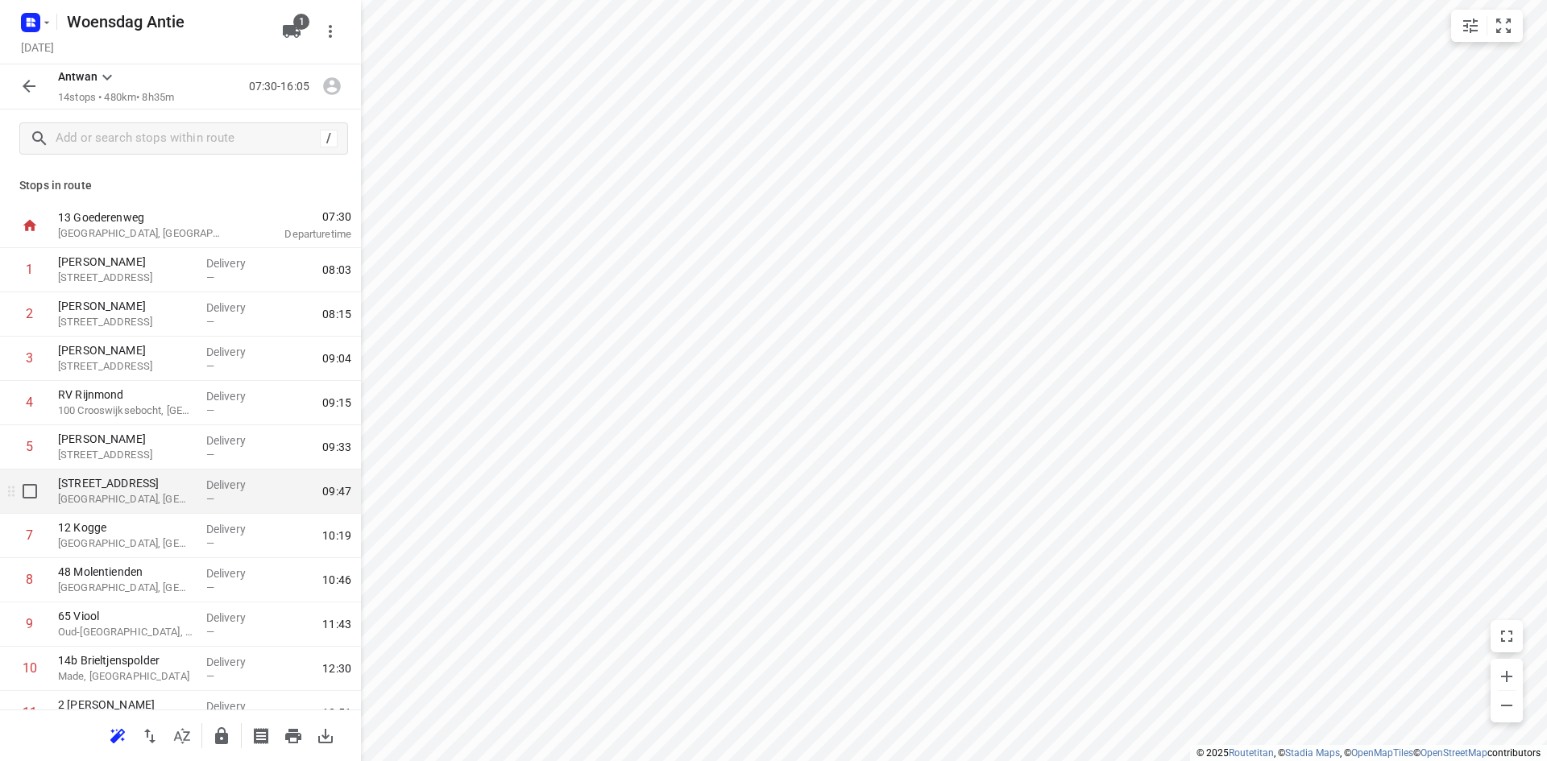
click at [172, 508] on div "[STREET_ADDRESS]" at bounding box center [126, 492] width 148 height 44
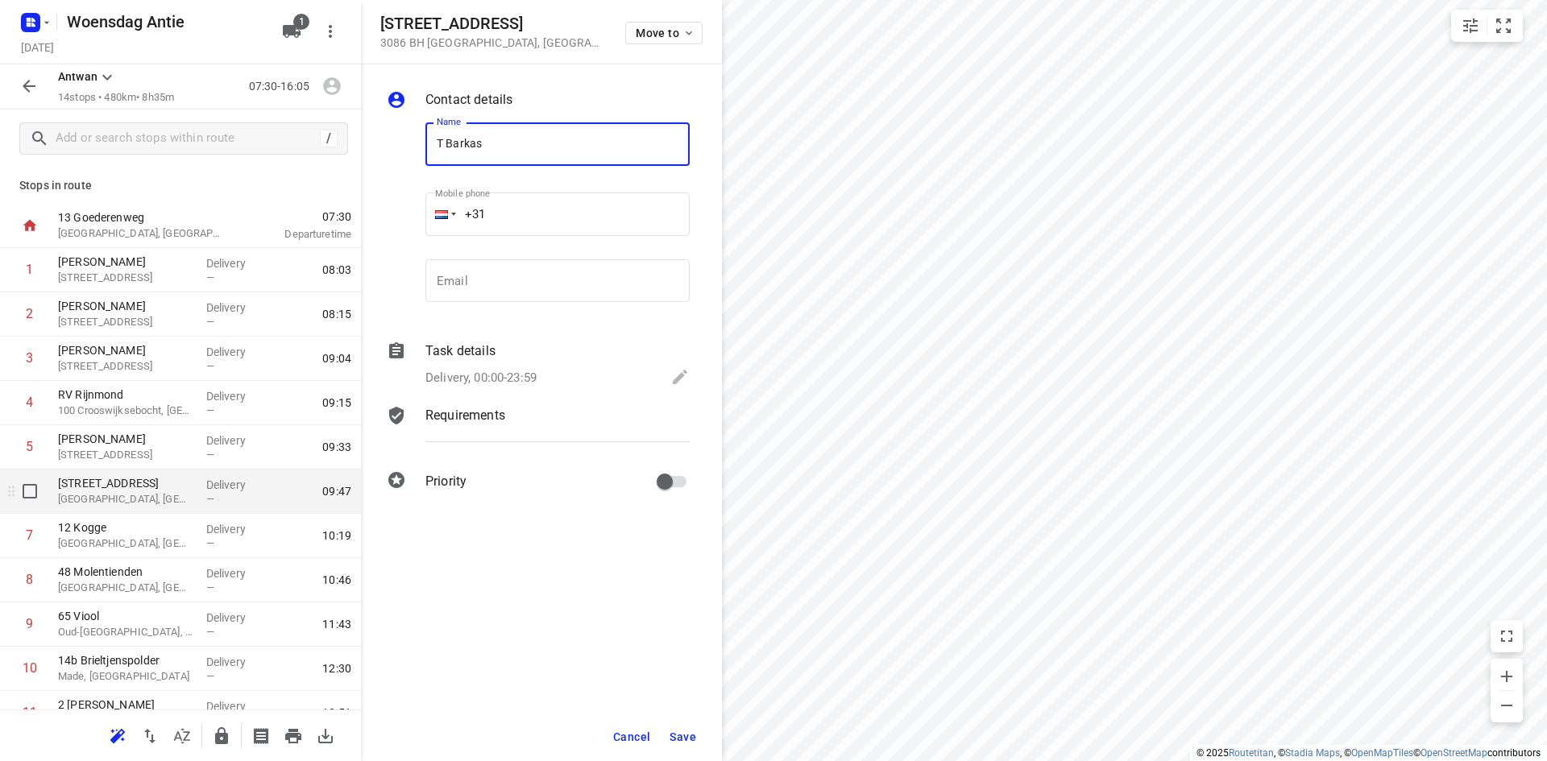
type input "T Barkas"
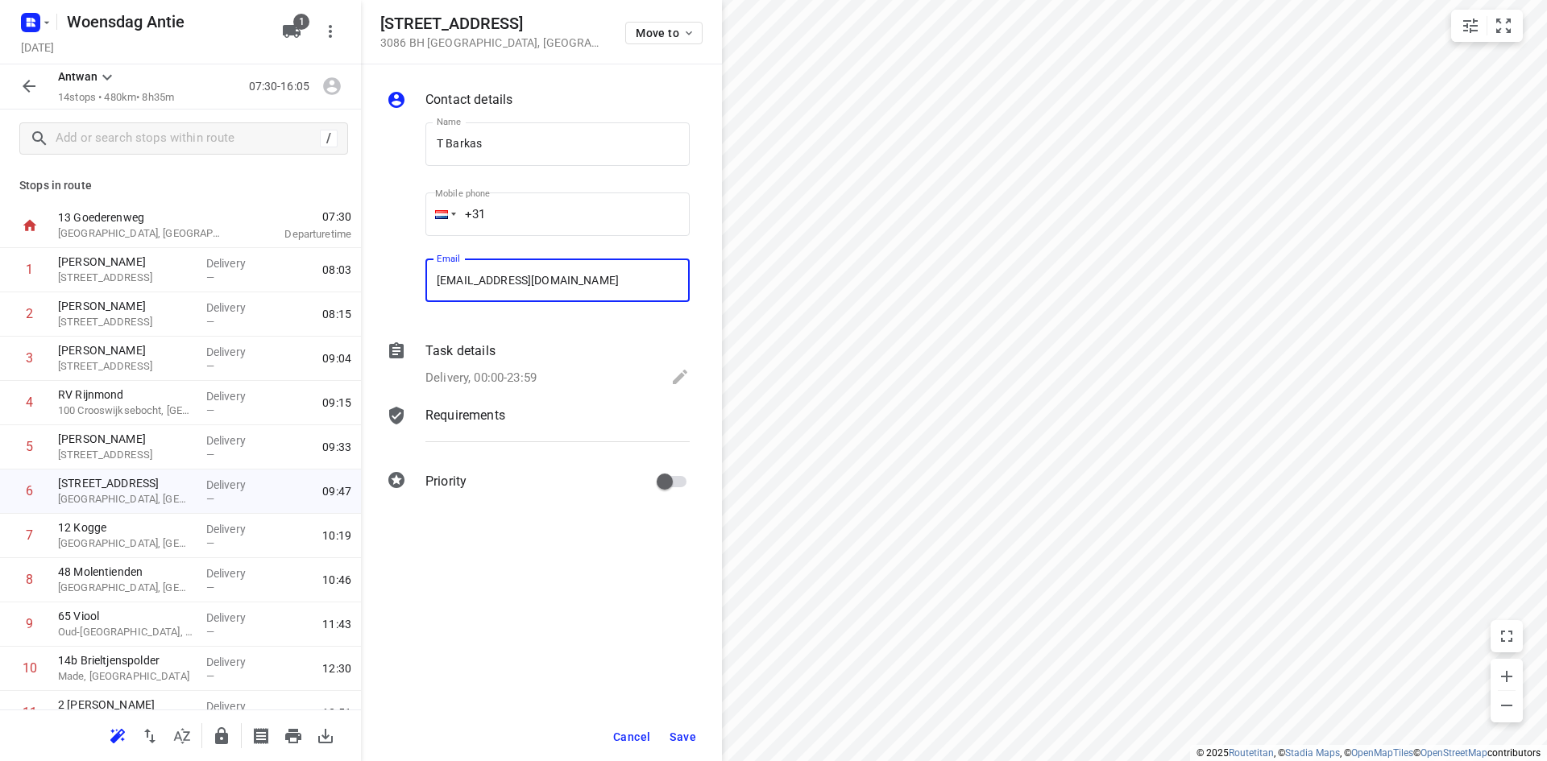
type input "[EMAIL_ADDRESS][DOMAIN_NAME]"
click at [690, 741] on span "Save" at bounding box center [683, 737] width 27 height 13
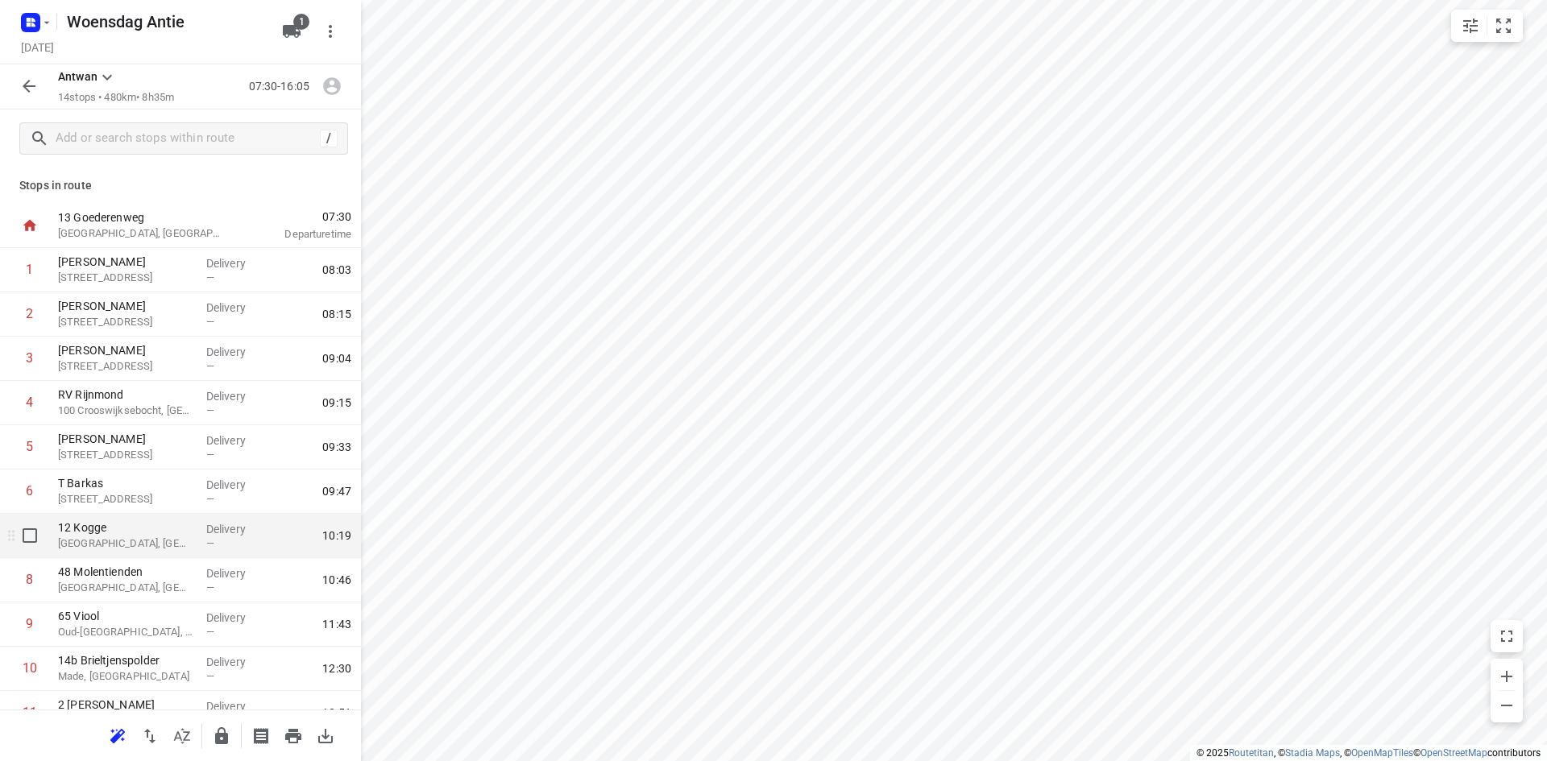
click at [147, 543] on p "[GEOGRAPHIC_DATA], [GEOGRAPHIC_DATA]" at bounding box center [125, 544] width 135 height 16
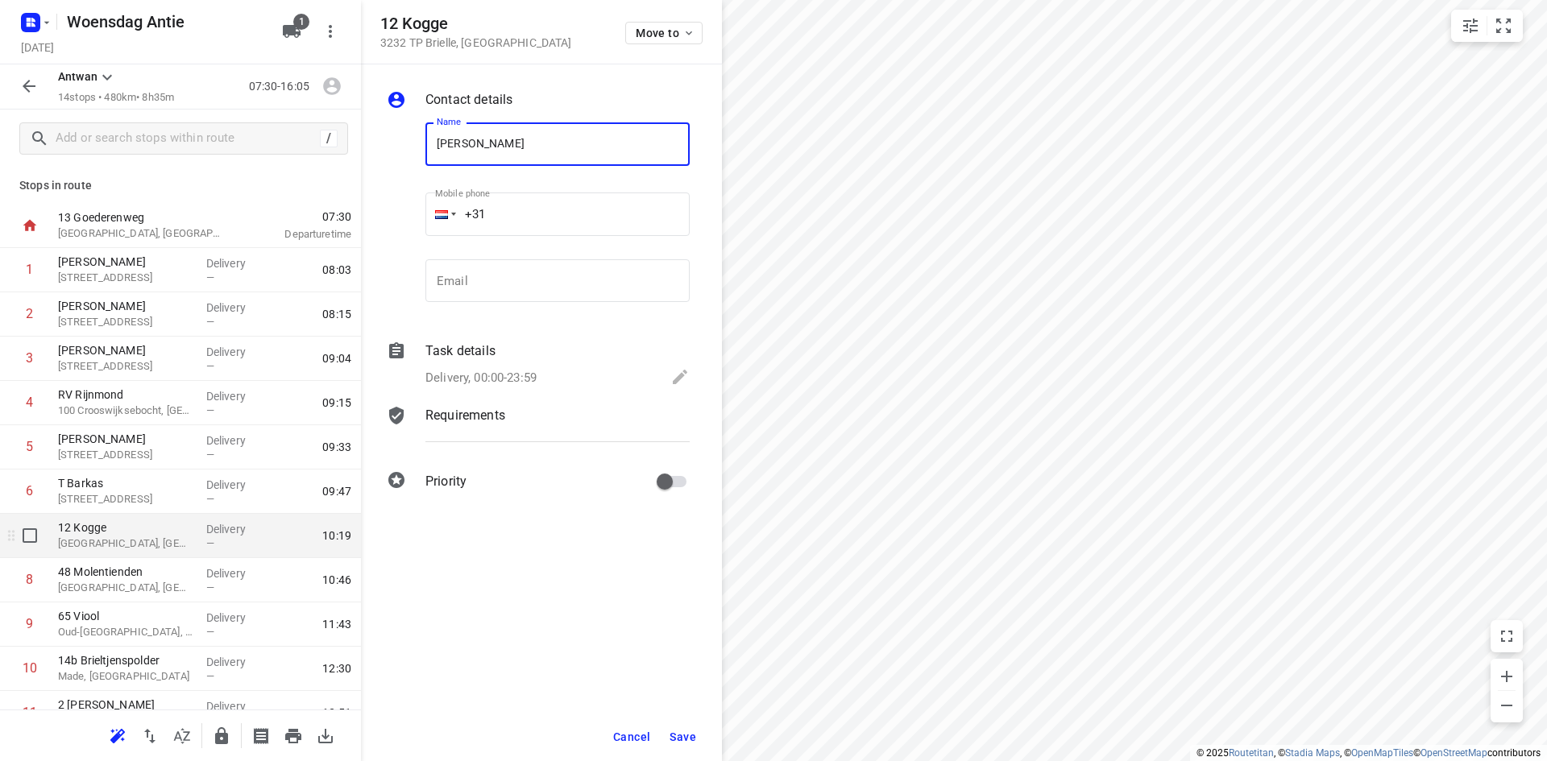
type input "[PERSON_NAME]"
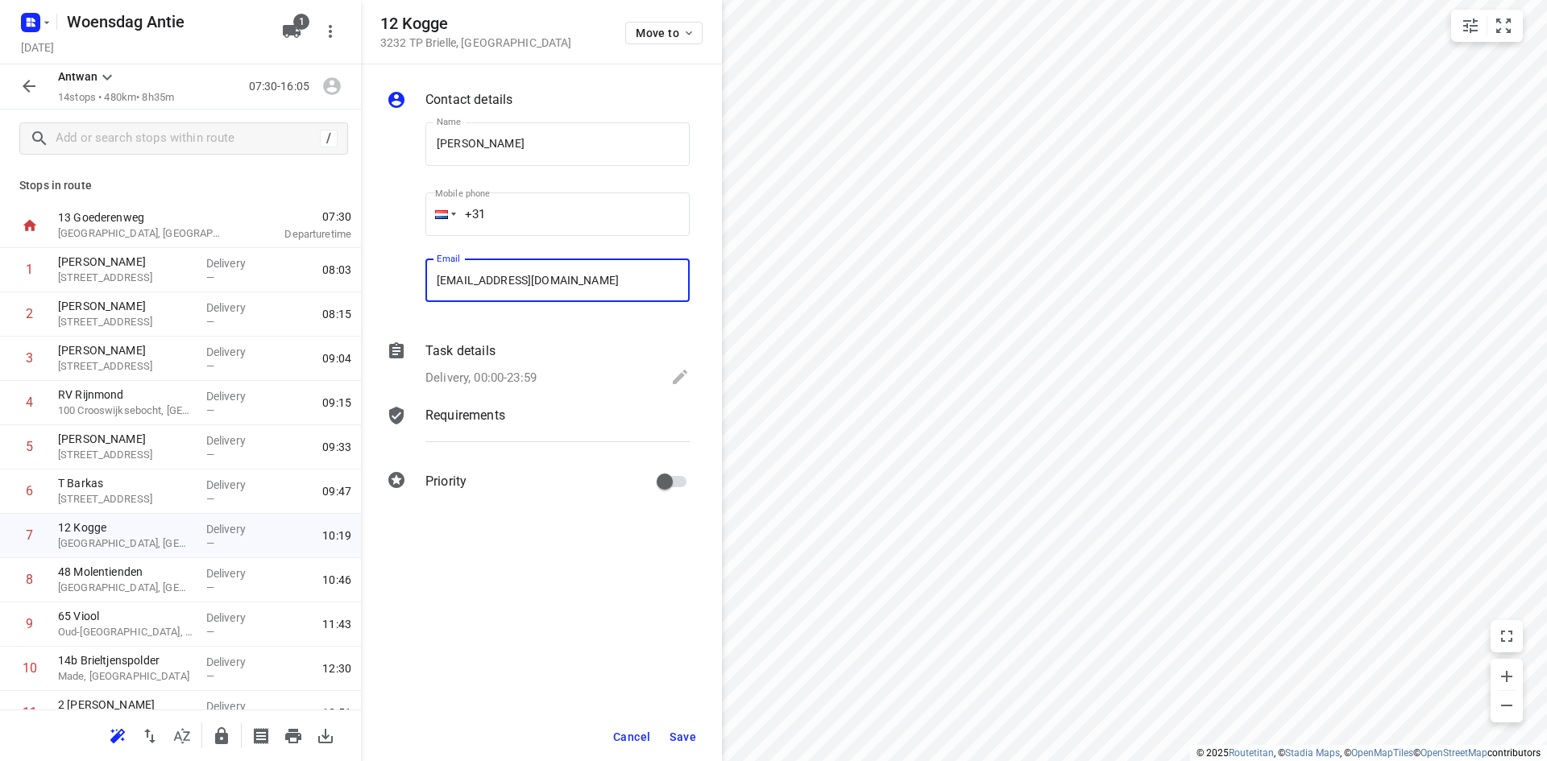
type input "[EMAIL_ADDRESS][DOMAIN_NAME]"
click at [688, 736] on span "Save" at bounding box center [683, 737] width 27 height 13
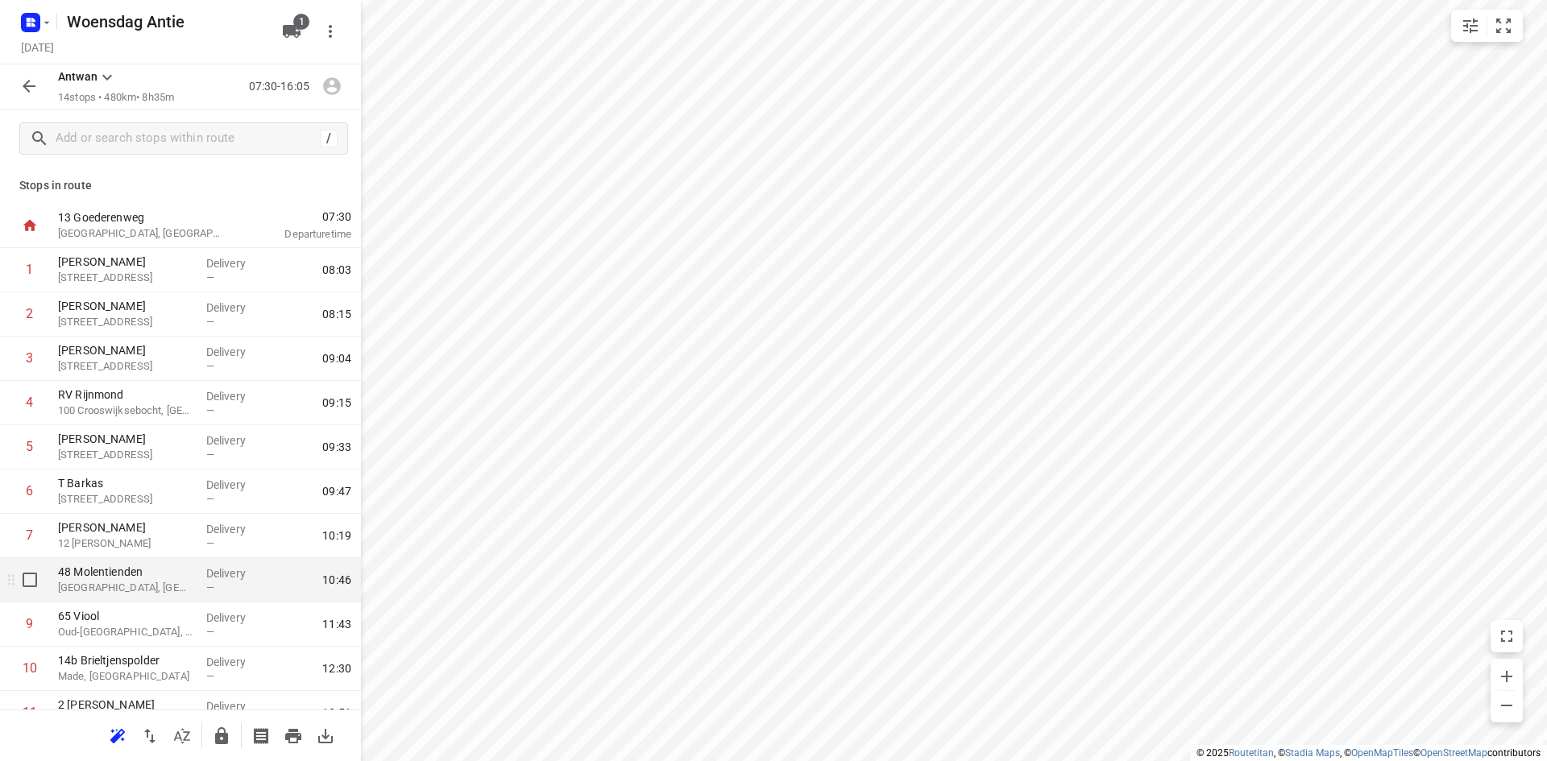
click at [174, 574] on p "48 Molentienden" at bounding box center [125, 572] width 135 height 16
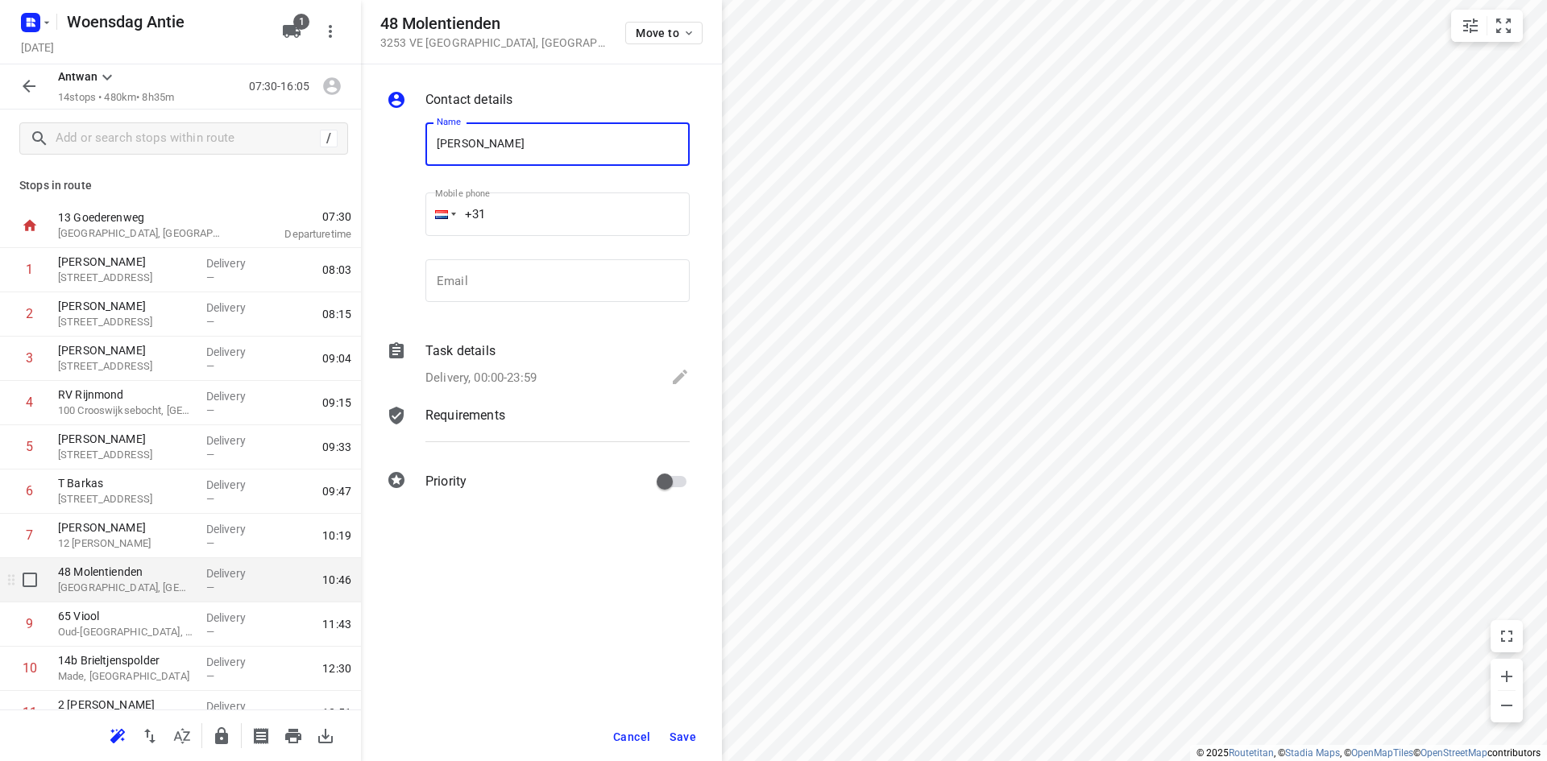
type input "[PERSON_NAME]"
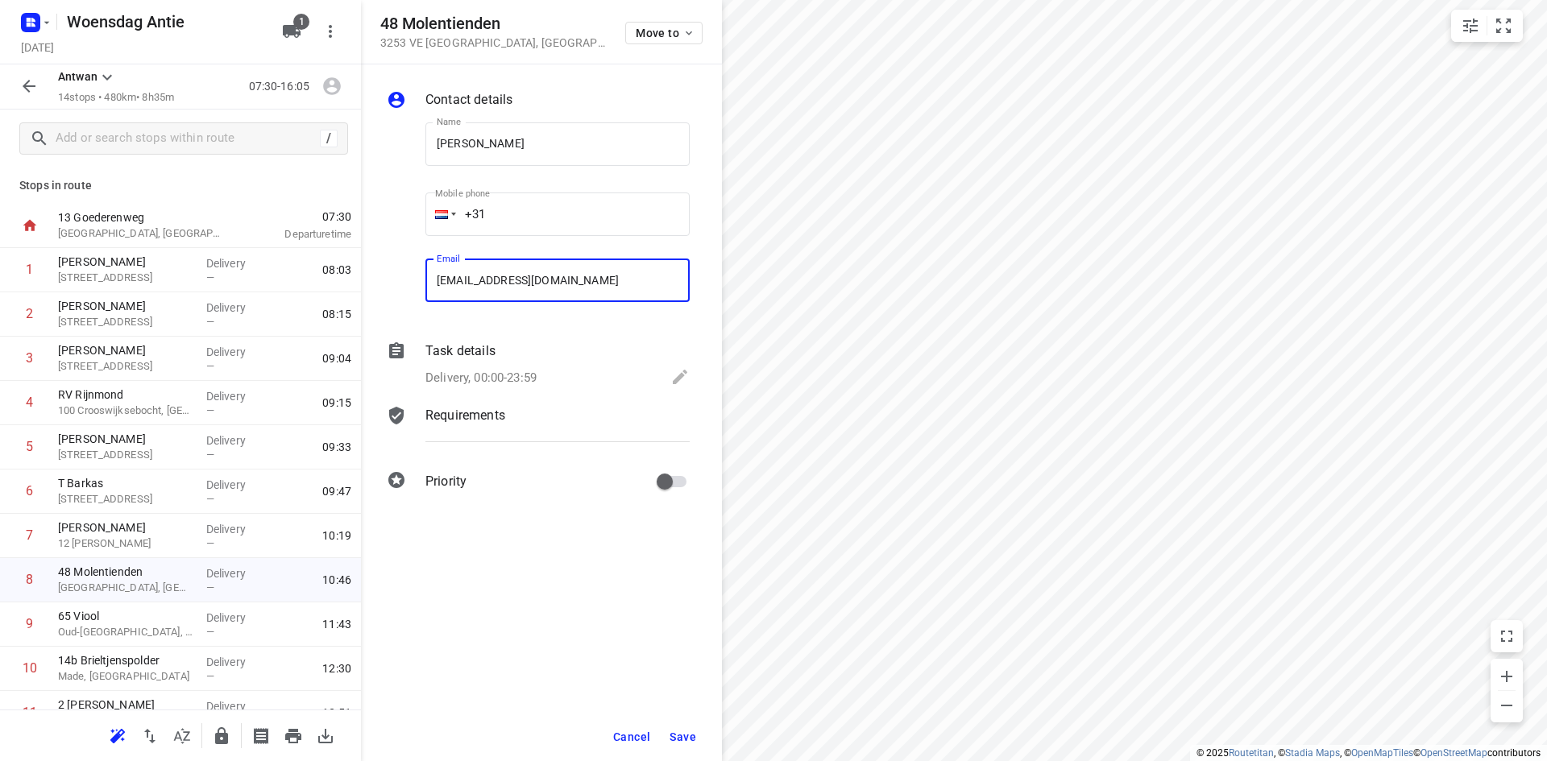
type input "[EMAIL_ADDRESS][DOMAIN_NAME]"
click at [686, 744] on button "Save" at bounding box center [682, 737] width 39 height 29
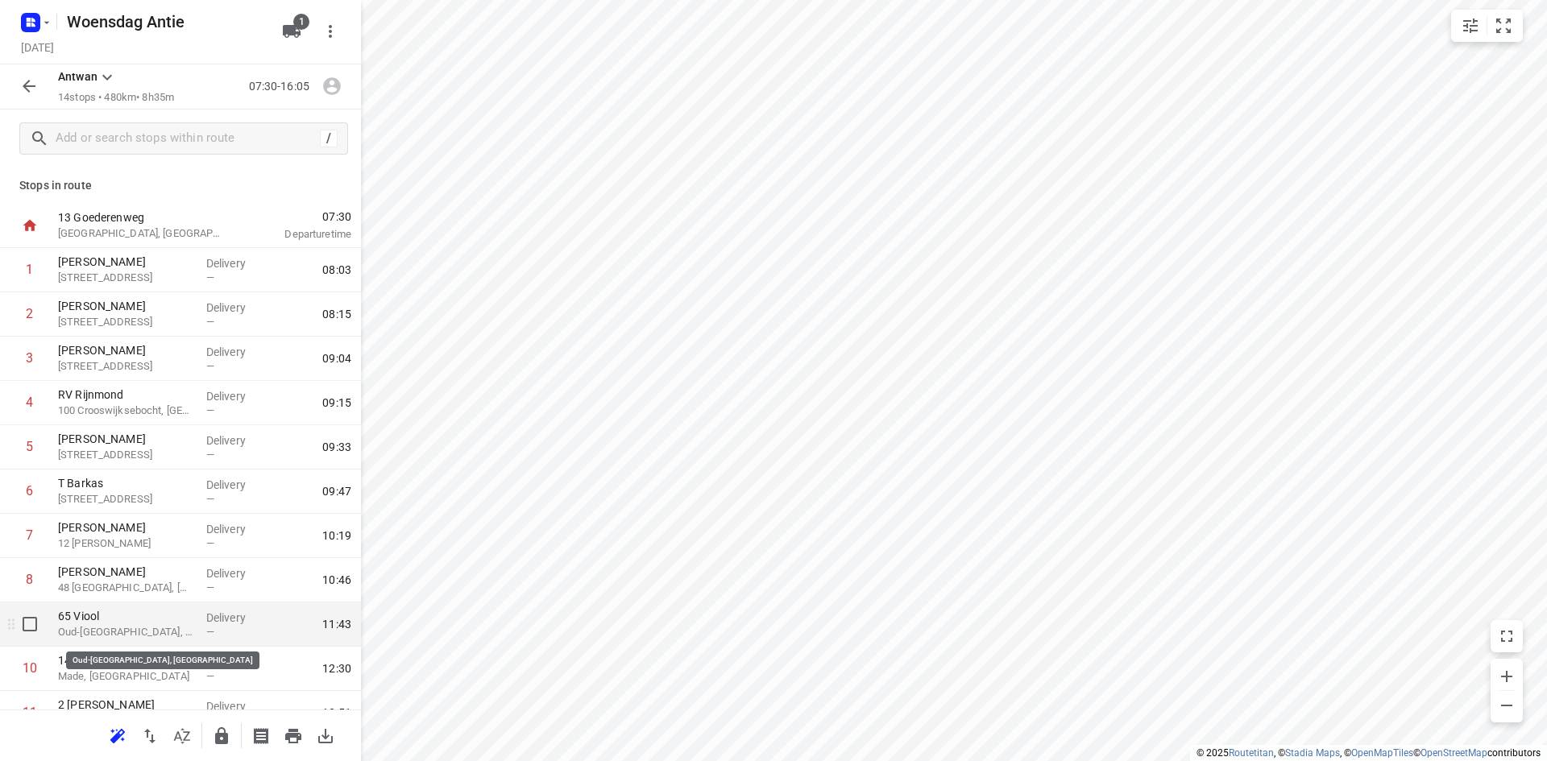
click at [148, 632] on p "Oud-[GEOGRAPHIC_DATA], [GEOGRAPHIC_DATA]" at bounding box center [125, 632] width 135 height 16
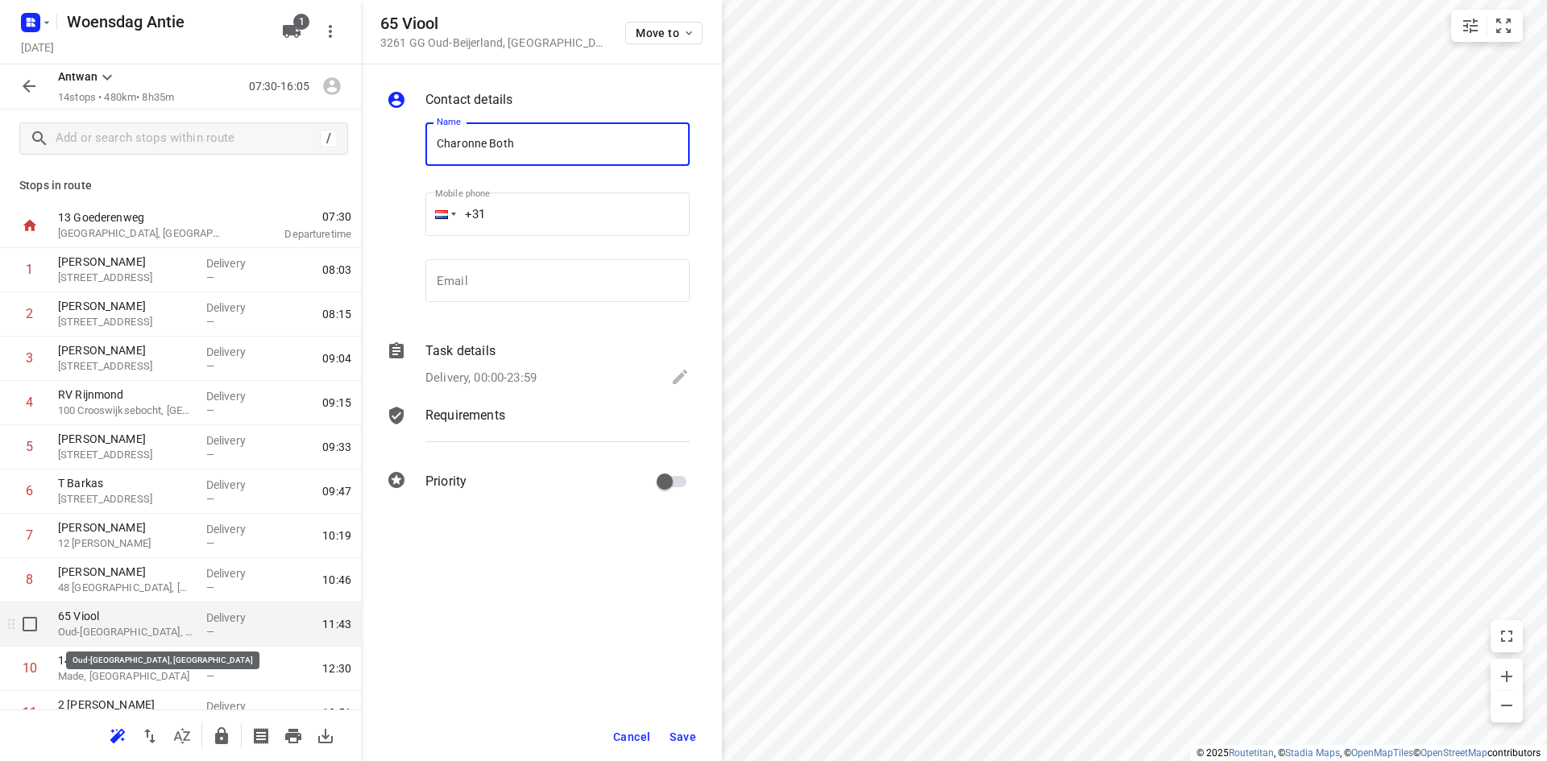
type input "Charonne Both"
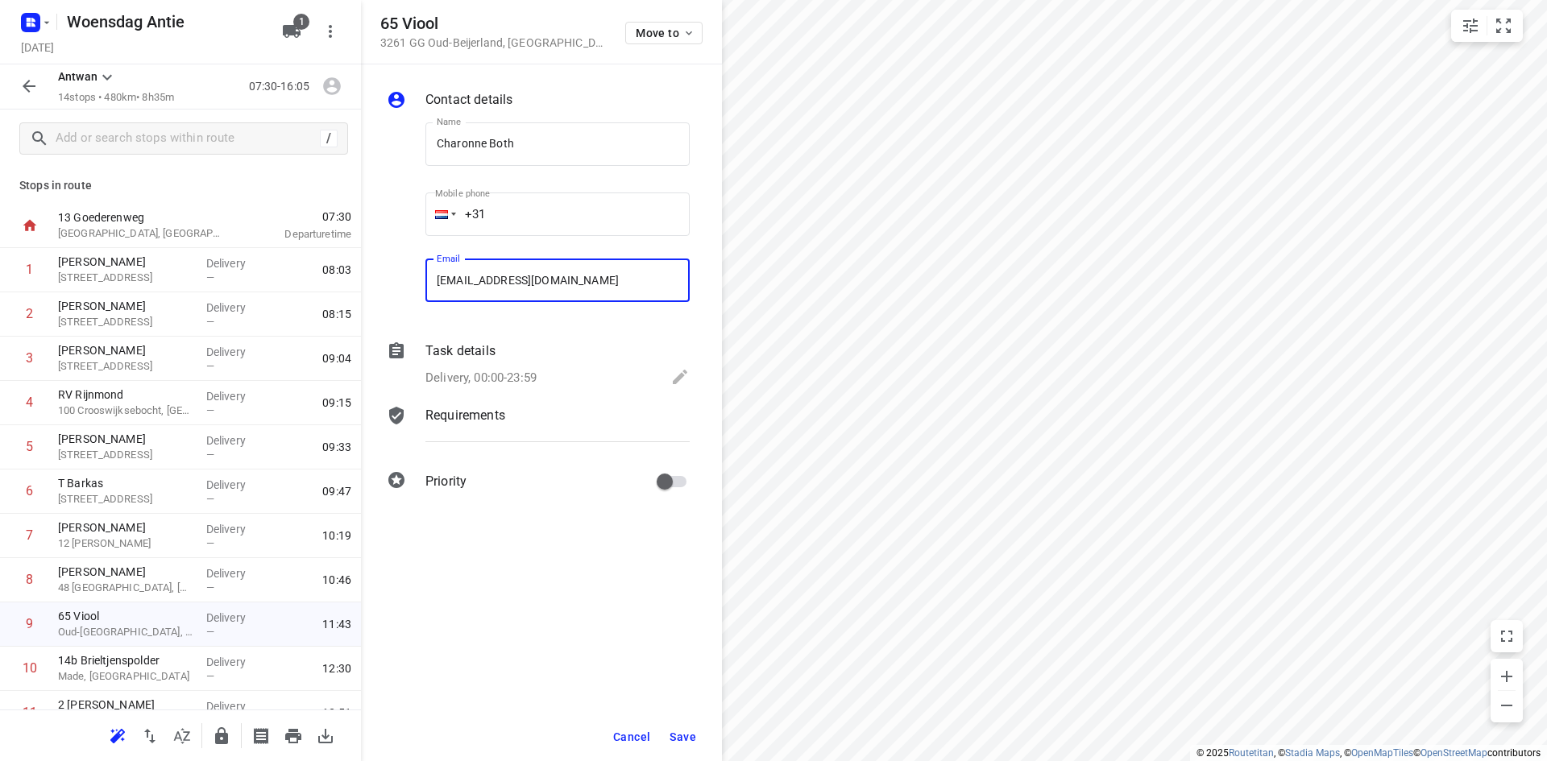
type input "[EMAIL_ADDRESS][DOMAIN_NAME]"
click at [690, 747] on button "Save" at bounding box center [682, 737] width 39 height 29
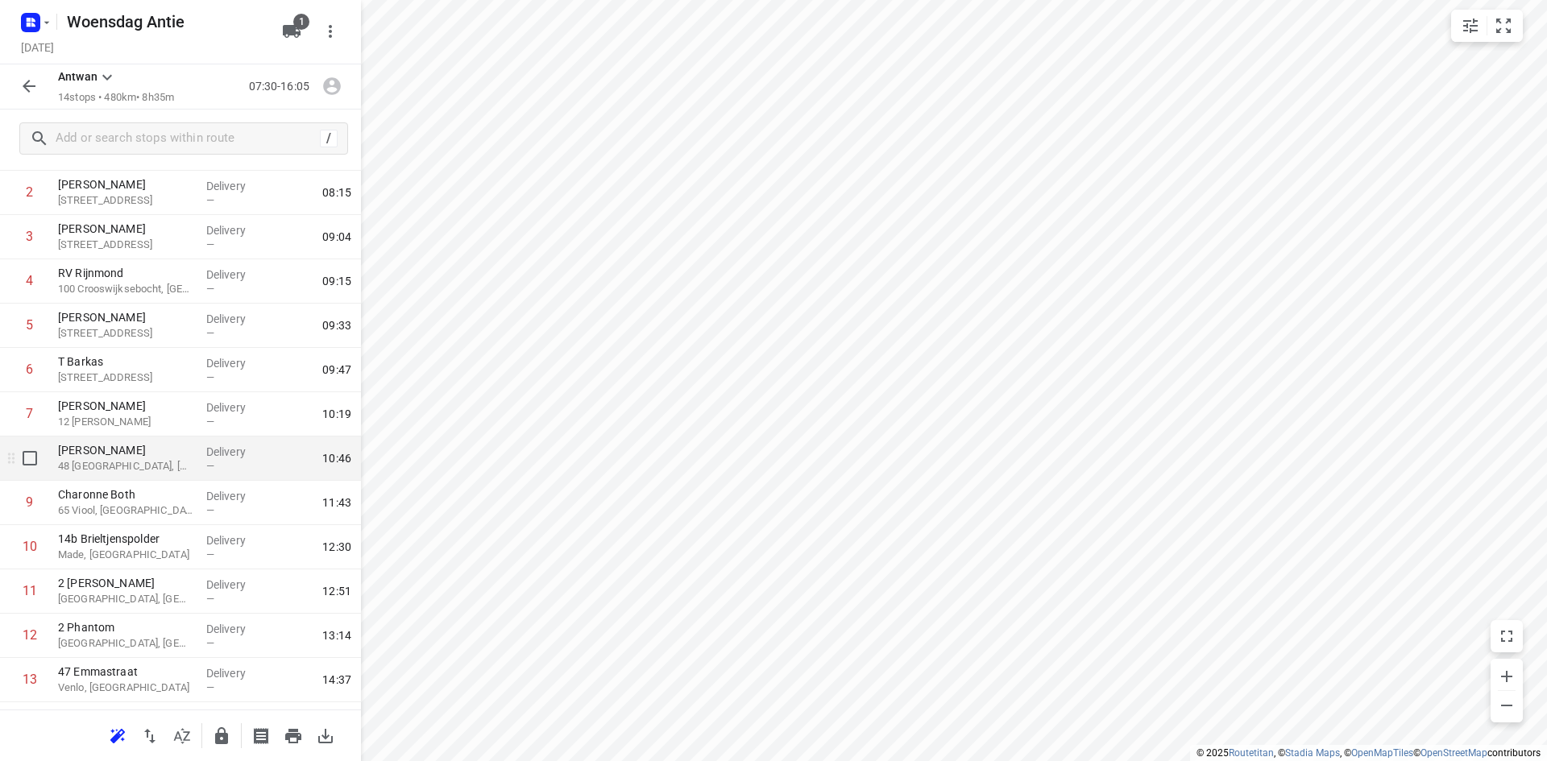
scroll to position [203, 0]
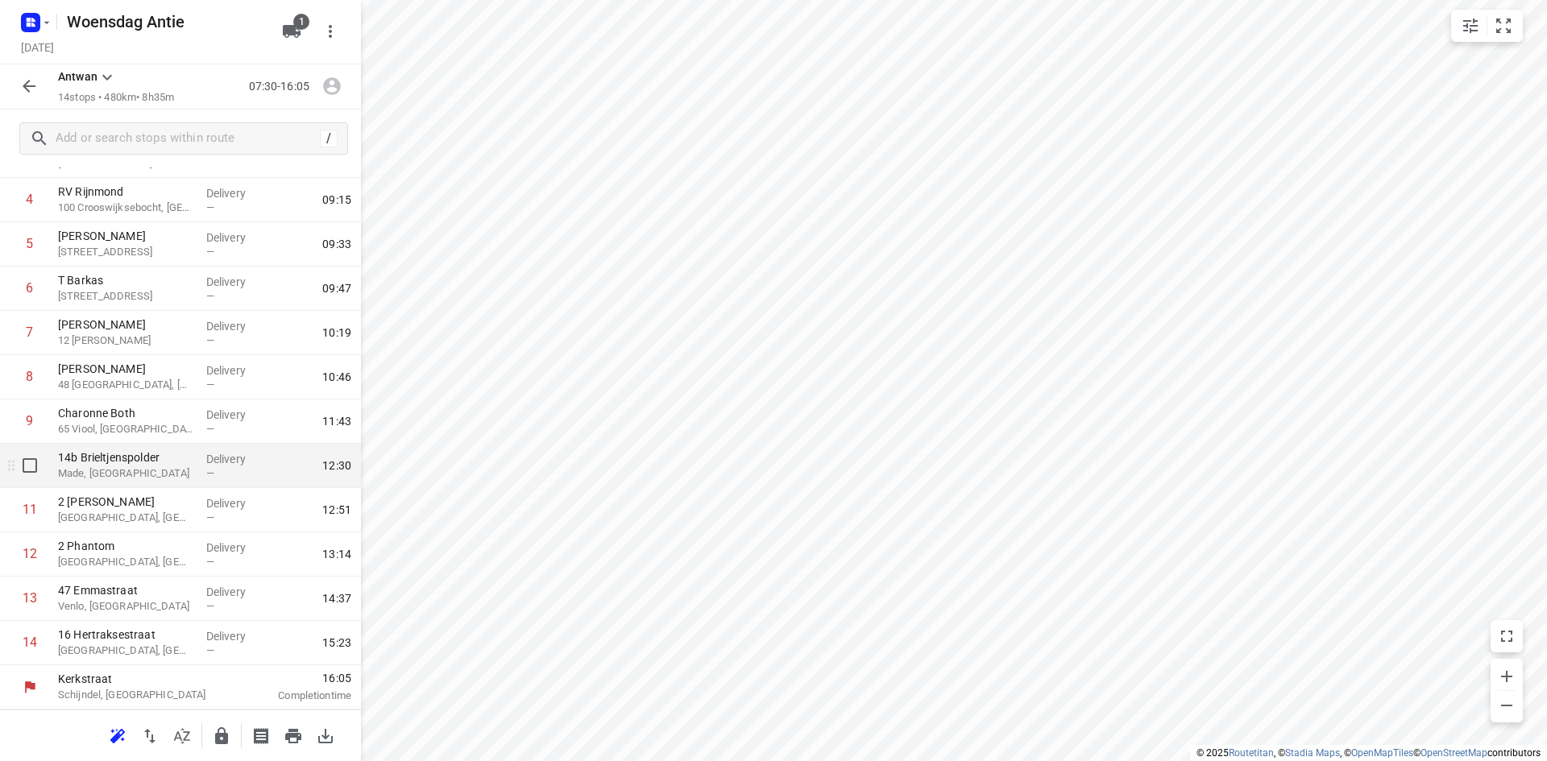
click at [134, 474] on p "Made, [GEOGRAPHIC_DATA]" at bounding box center [125, 474] width 135 height 16
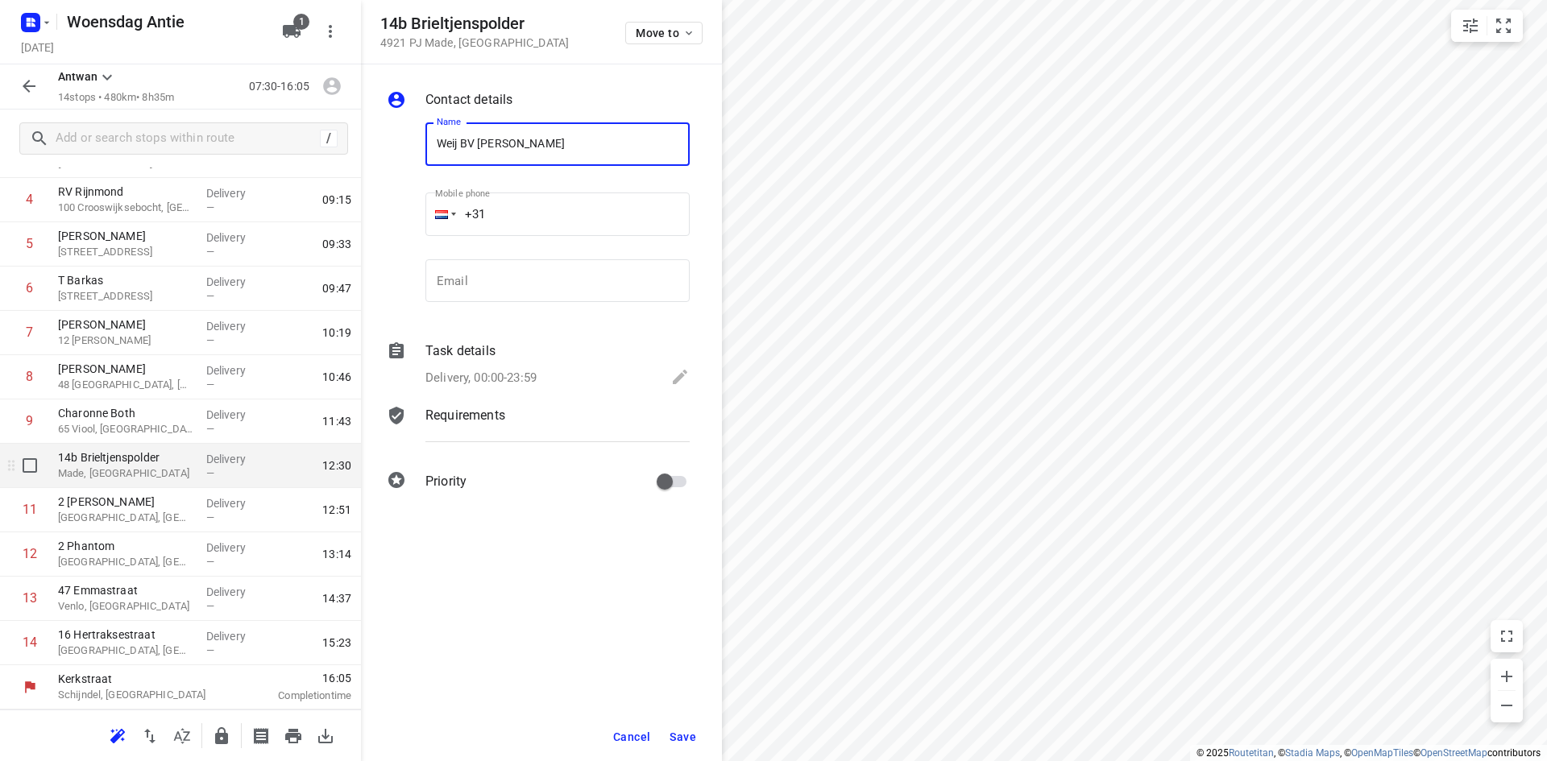
type input "Weij BV [PERSON_NAME]"
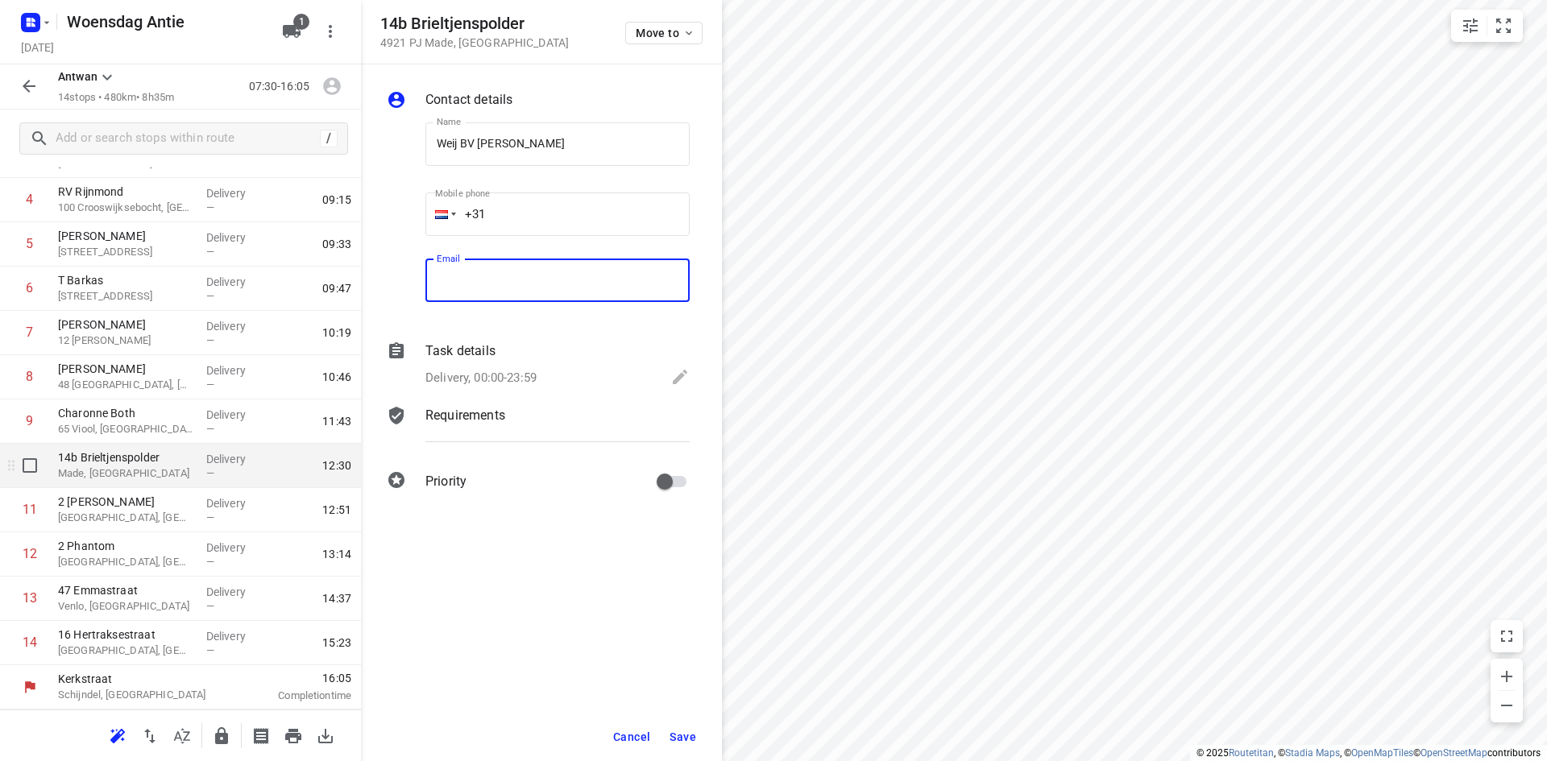
type input "o"
type input "[EMAIL_ADDRESS][DOMAIN_NAME]"
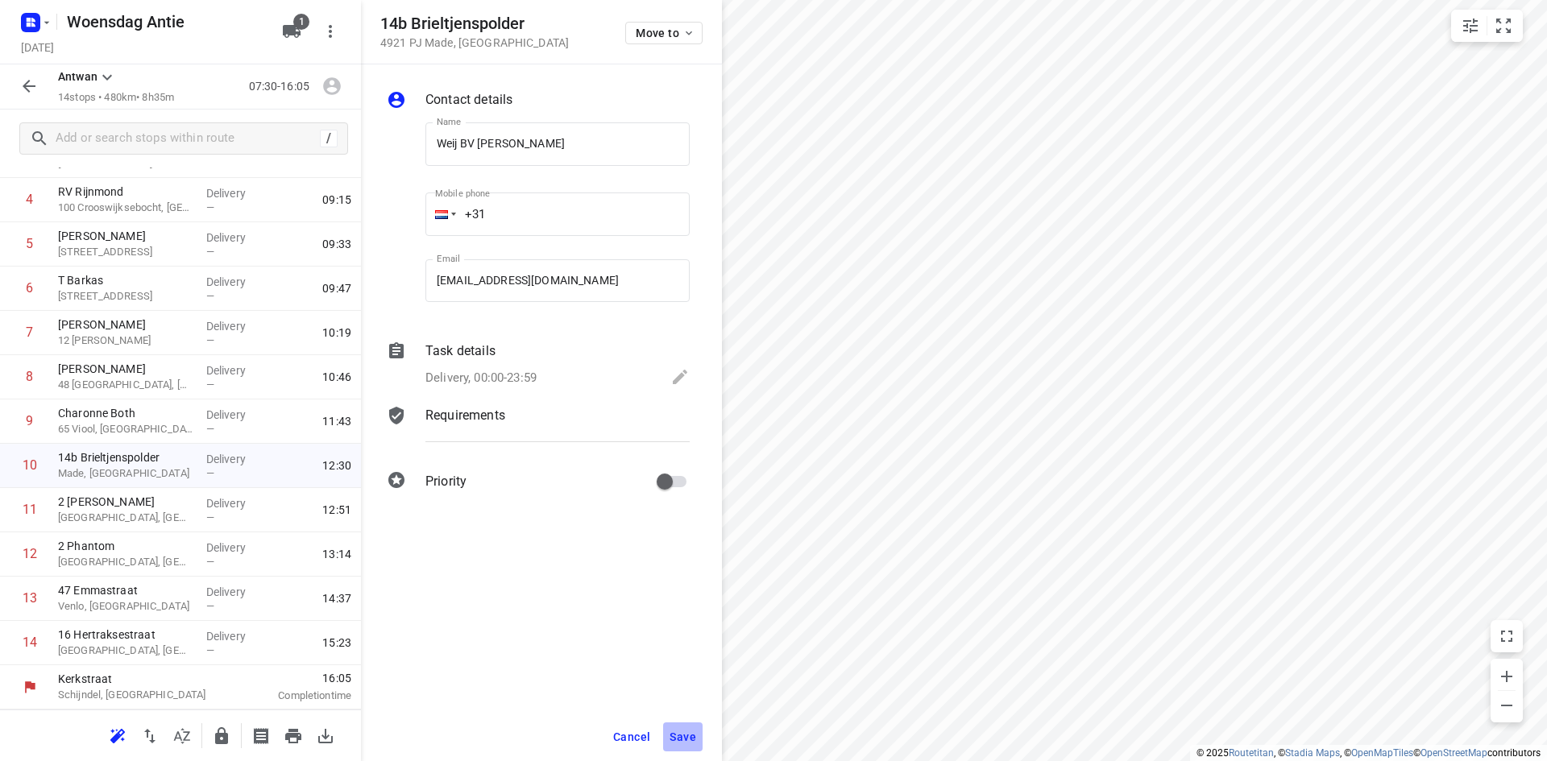
click at [682, 736] on span "Save" at bounding box center [683, 737] width 27 height 13
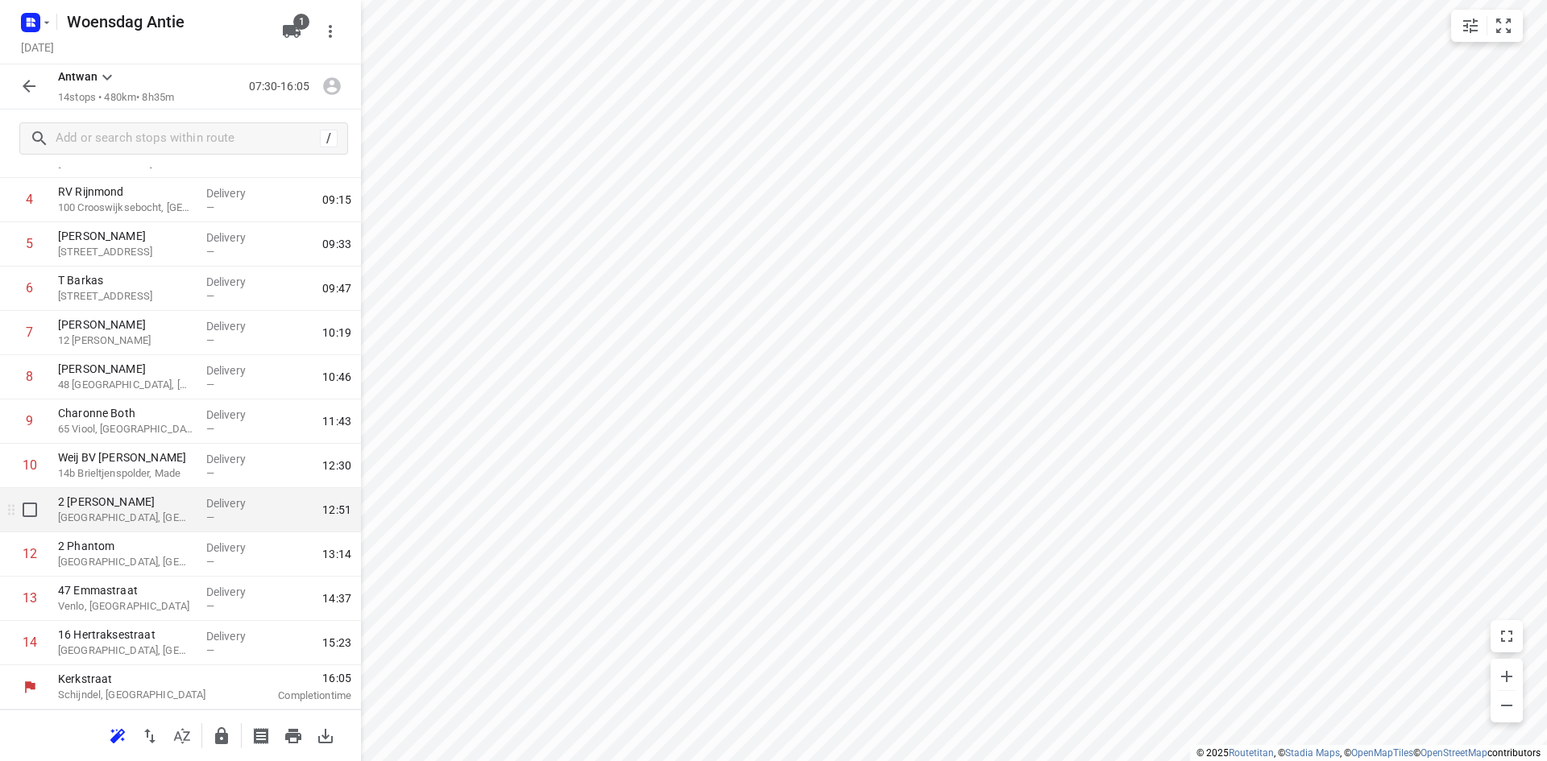
click at [138, 518] on p "[GEOGRAPHIC_DATA], [GEOGRAPHIC_DATA]" at bounding box center [125, 518] width 135 height 16
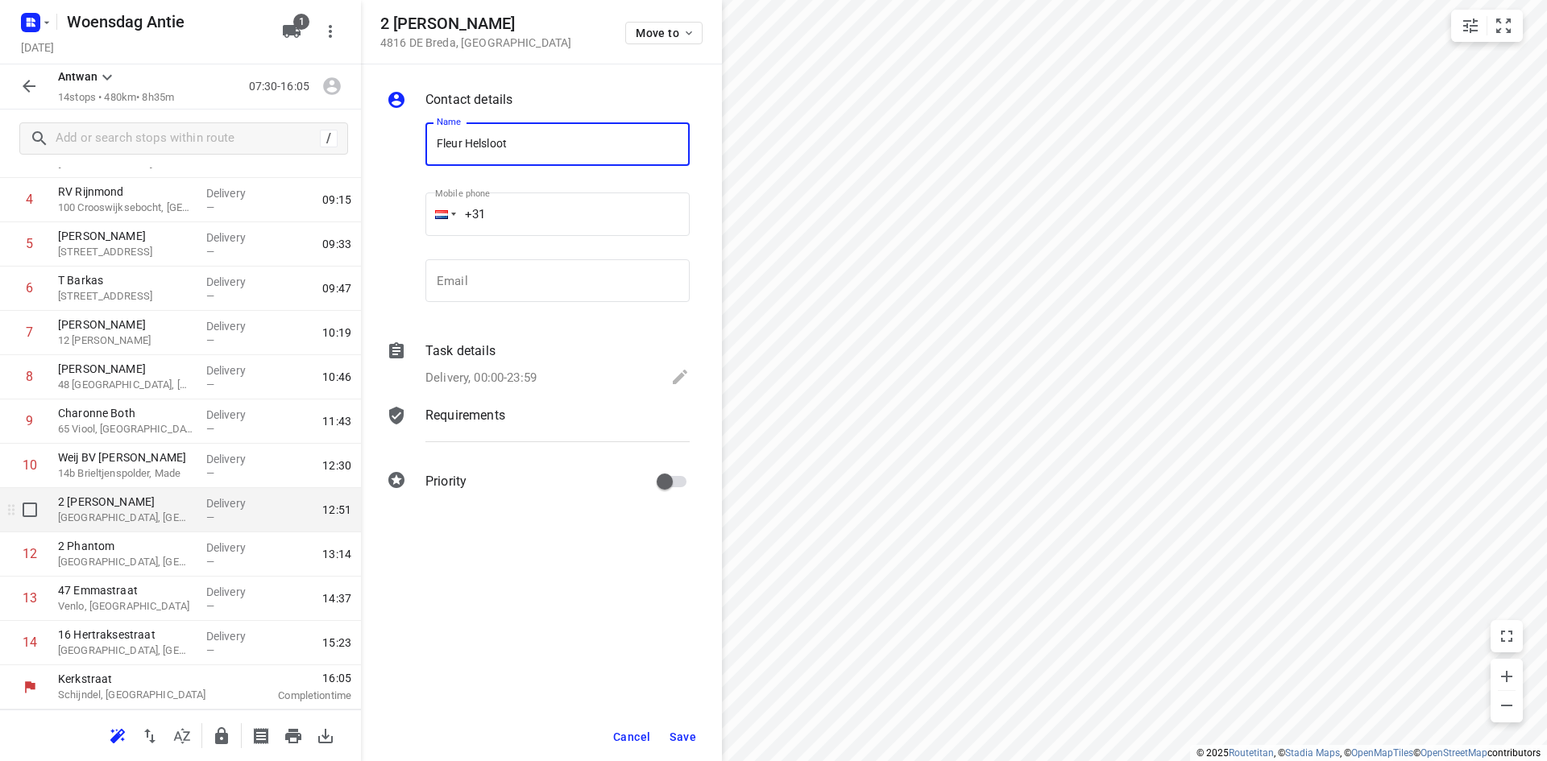
type input "Fleur Helsloot"
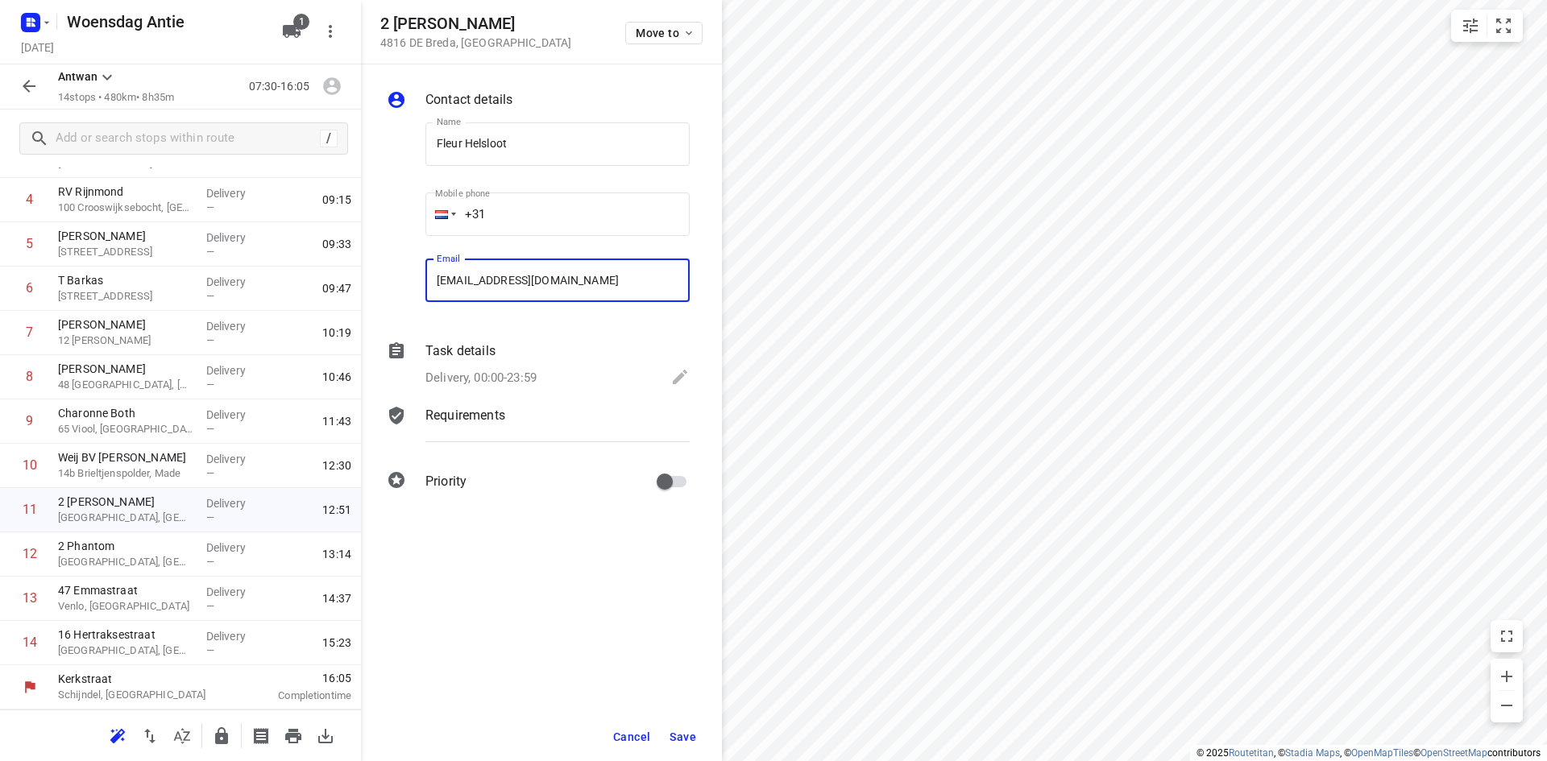
type input "[EMAIL_ADDRESS][DOMAIN_NAME]"
click at [682, 737] on span "Save" at bounding box center [683, 737] width 27 height 13
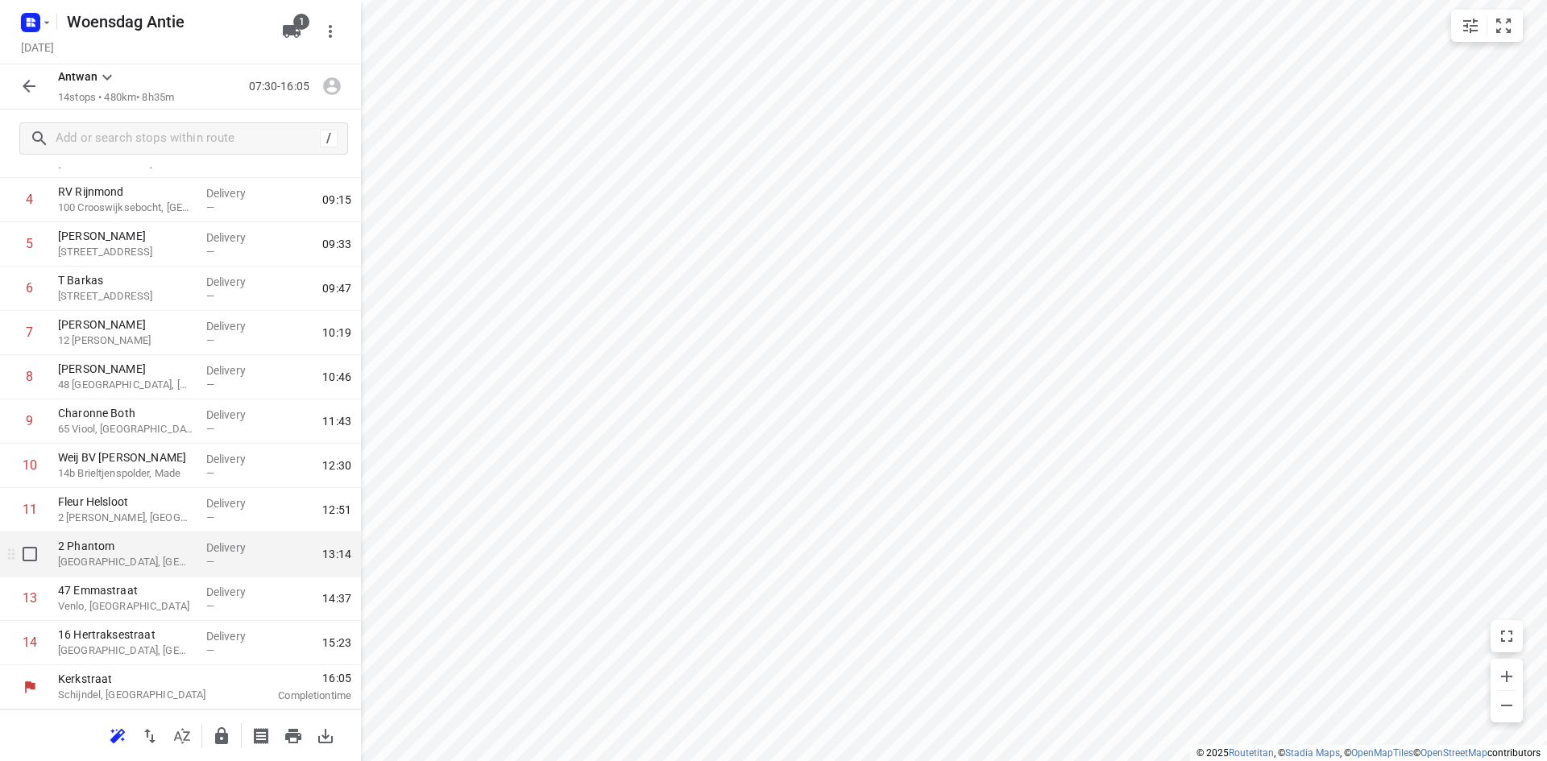
click at [122, 555] on p "[GEOGRAPHIC_DATA], [GEOGRAPHIC_DATA]" at bounding box center [125, 562] width 135 height 16
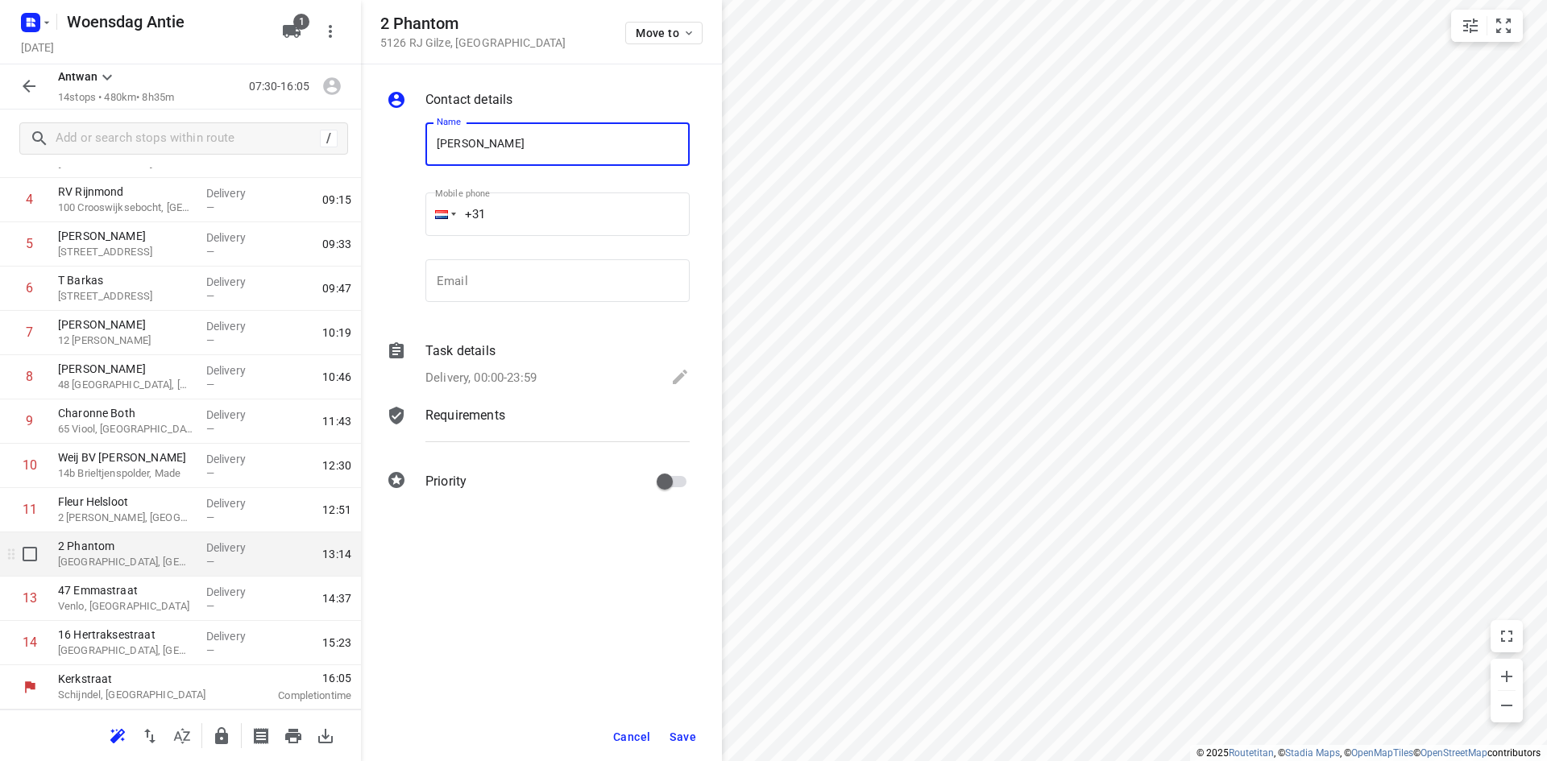
type input "[PERSON_NAME]"
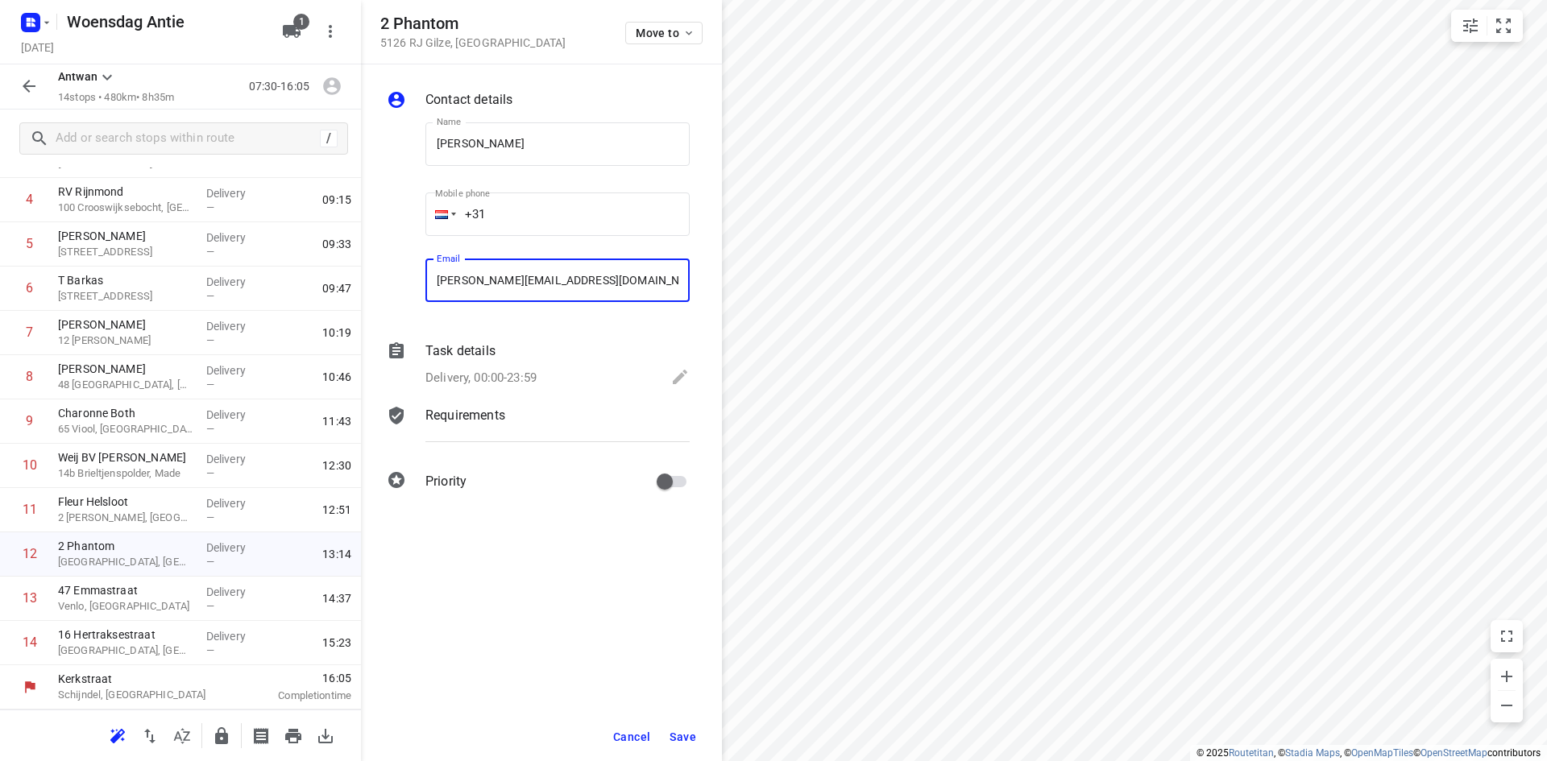
click at [508, 271] on input "[PERSON_NAME][EMAIL_ADDRESS][DOMAIN_NAME]" at bounding box center [557, 281] width 264 height 44
type input "[PERSON_NAME][EMAIL_ADDRESS][PERSON_NAME][DOMAIN_NAME]"
click at [695, 736] on span "Save" at bounding box center [683, 737] width 27 height 13
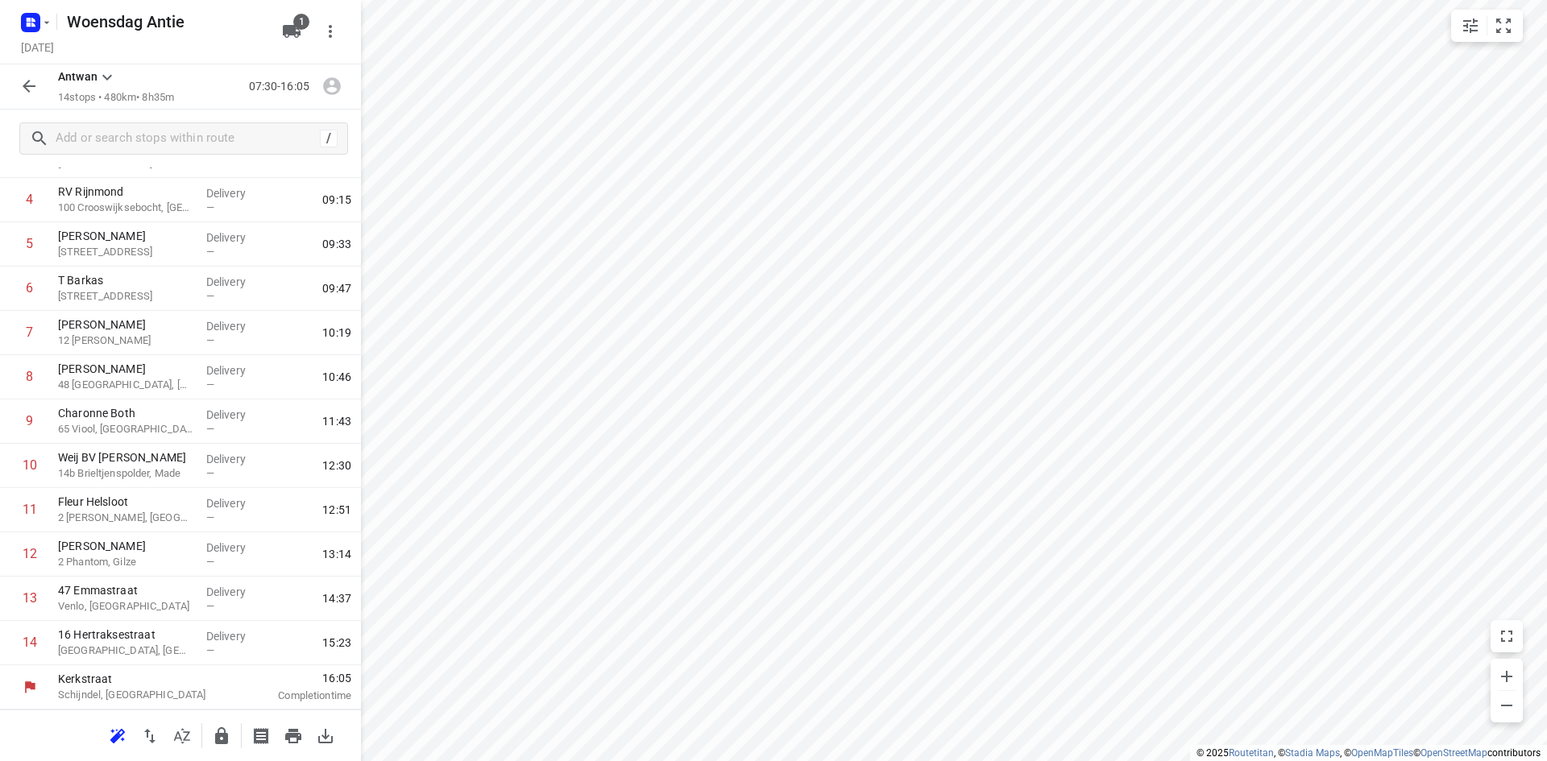
click at [188, 64] on div "[PERSON_NAME] 14 stops • 480km • 8h35m 07:30-16:05" at bounding box center [180, 86] width 361 height 45
click at [109, 616] on div "[STREET_ADDRESS]" at bounding box center [126, 599] width 148 height 44
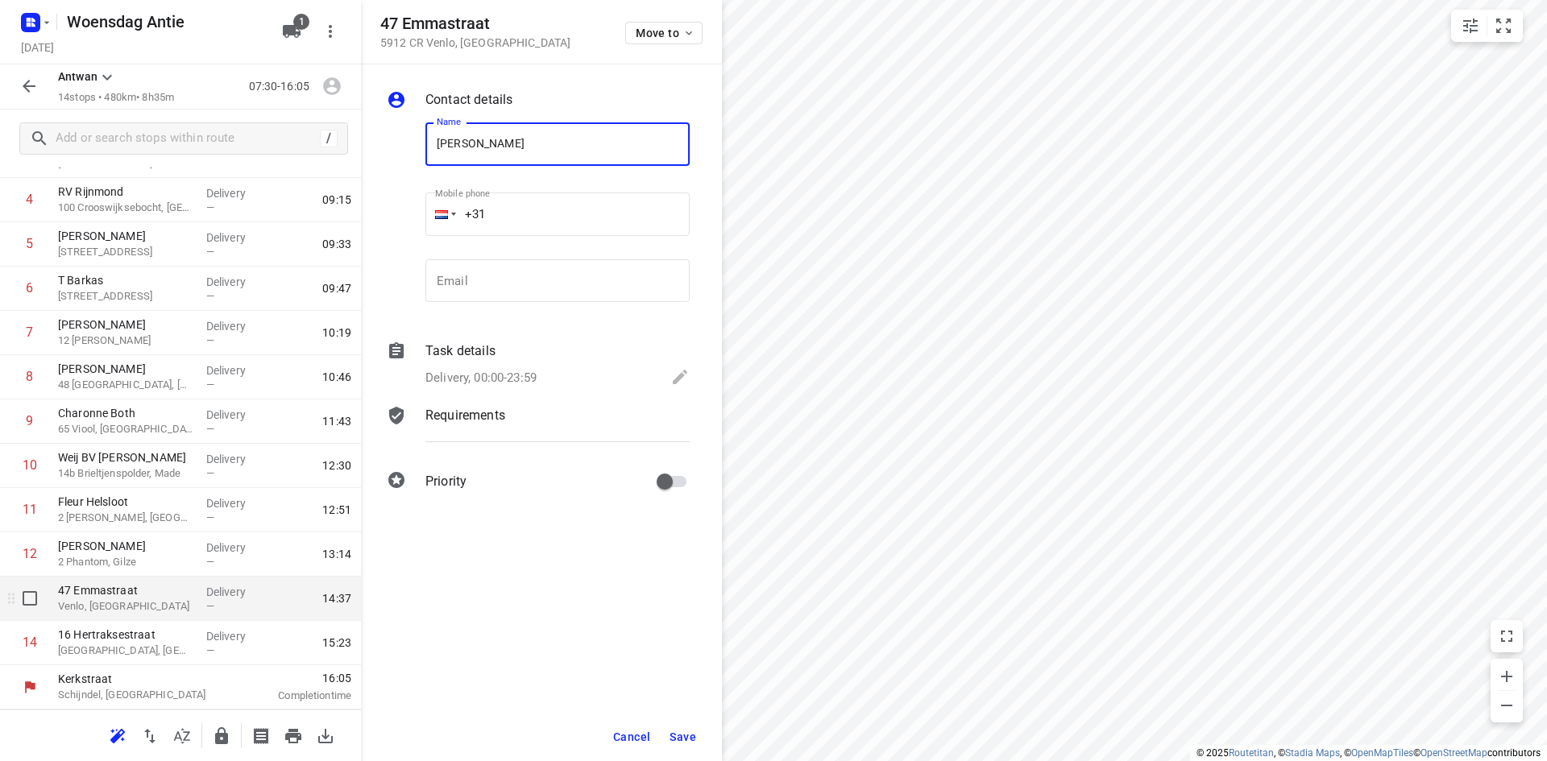
type input "[PERSON_NAME]"
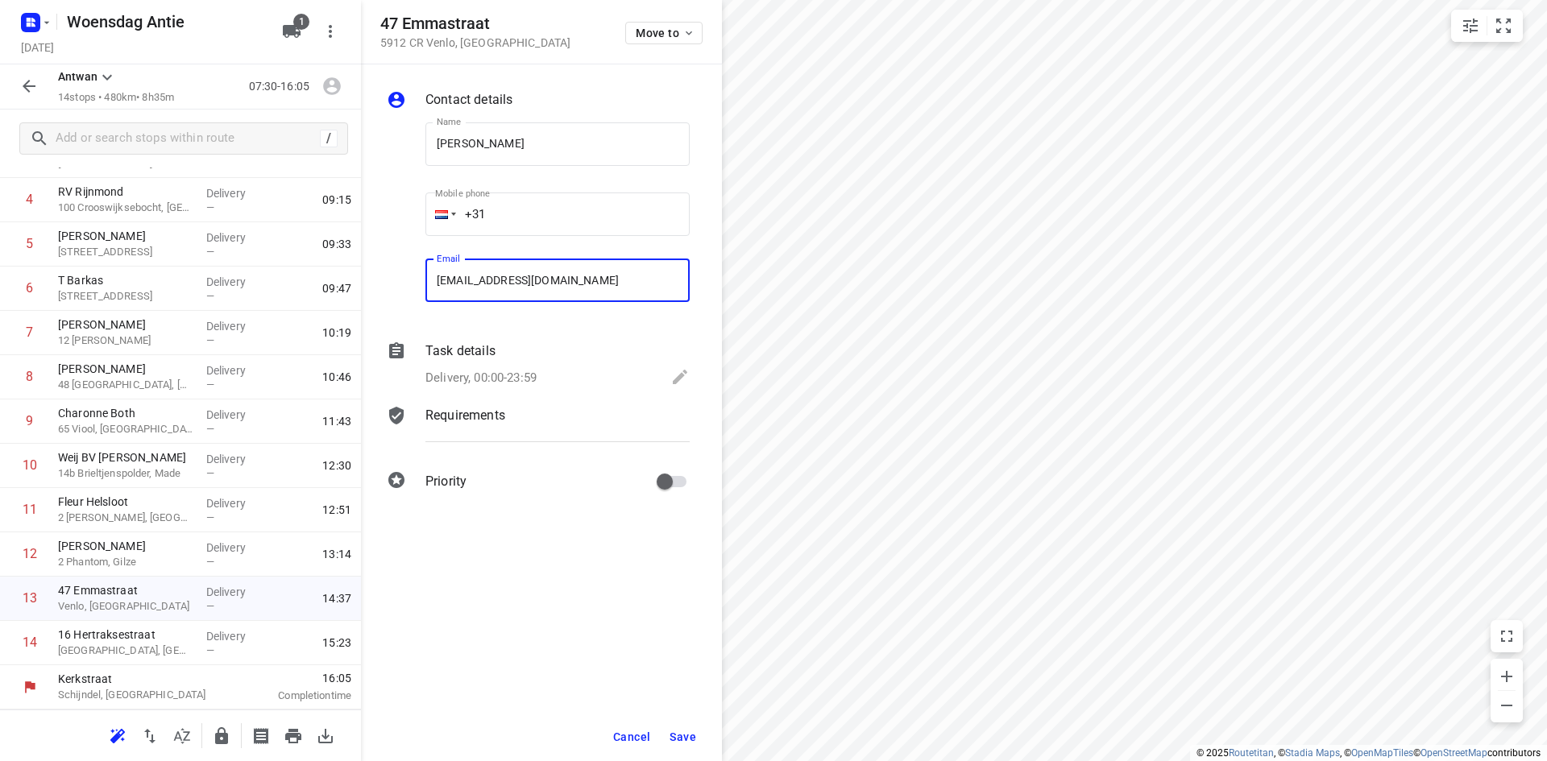
type input "[EMAIL_ADDRESS][DOMAIN_NAME]"
click at [686, 734] on span "Save" at bounding box center [683, 737] width 27 height 13
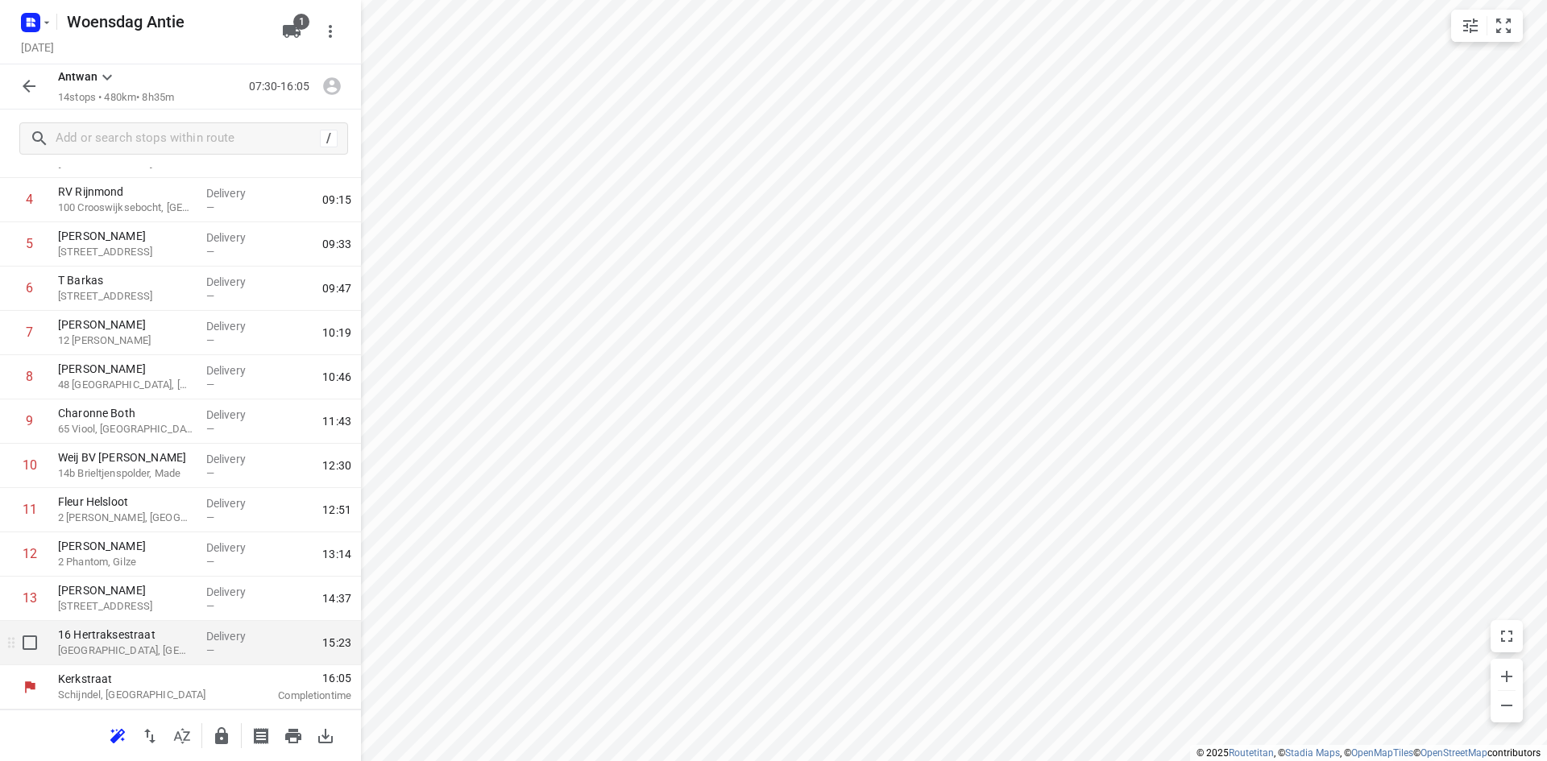
click at [173, 638] on p "16 Hertraksestraat" at bounding box center [125, 635] width 135 height 16
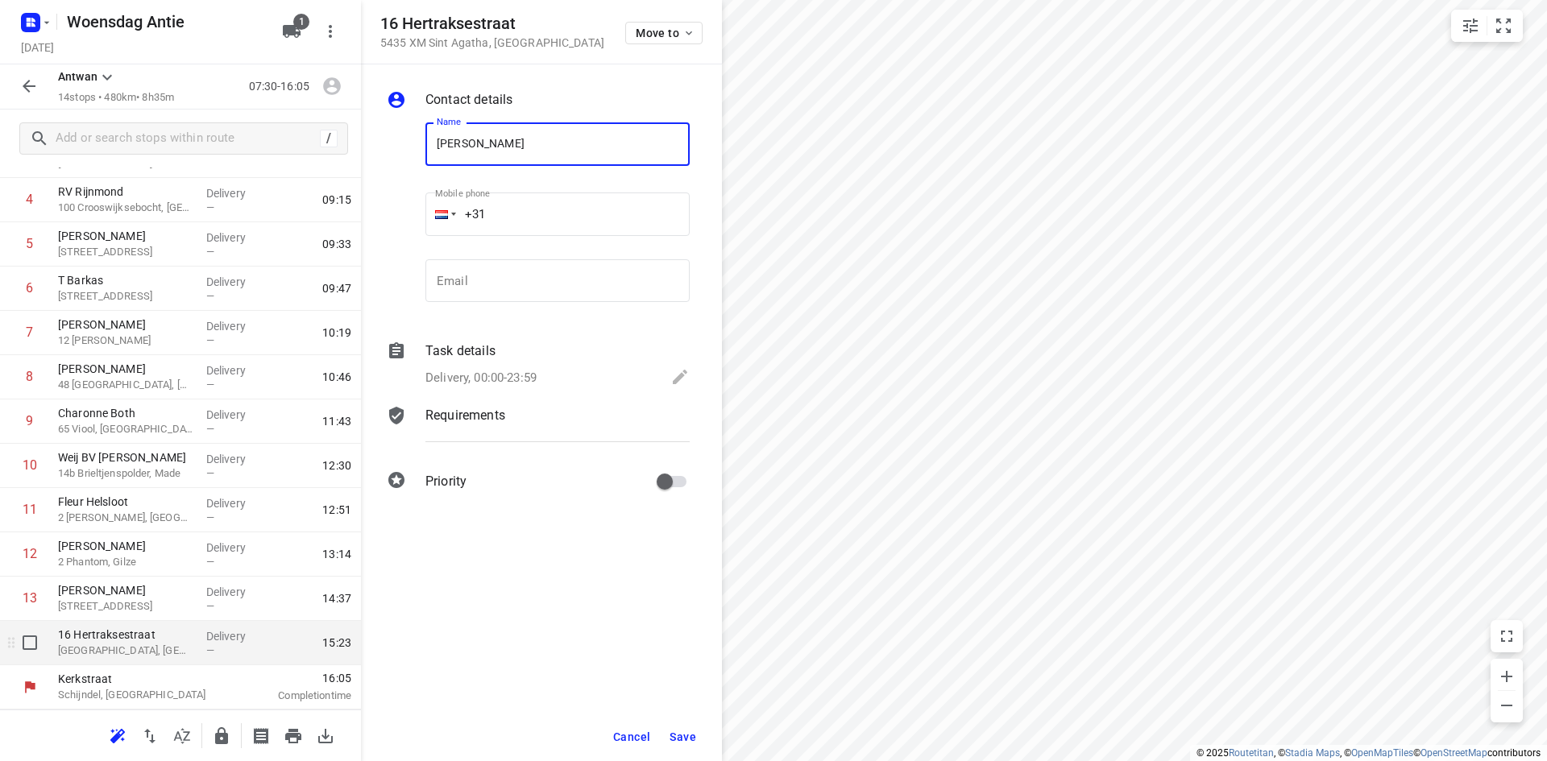
type input "[PERSON_NAME]"
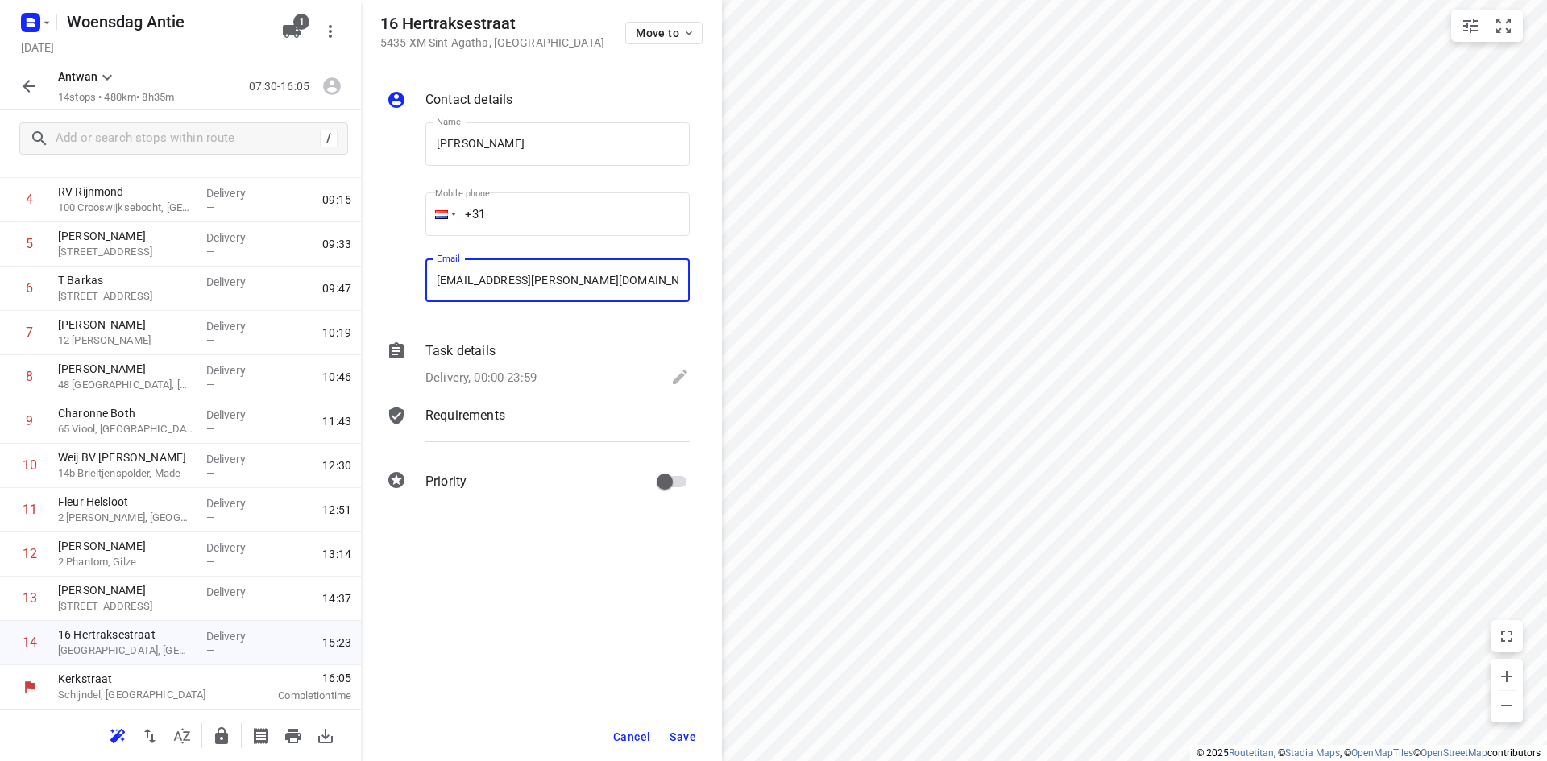
type input "[EMAIL_ADDRESS][PERSON_NAME][DOMAIN_NAME]"
click at [691, 731] on span "Save" at bounding box center [683, 737] width 27 height 13
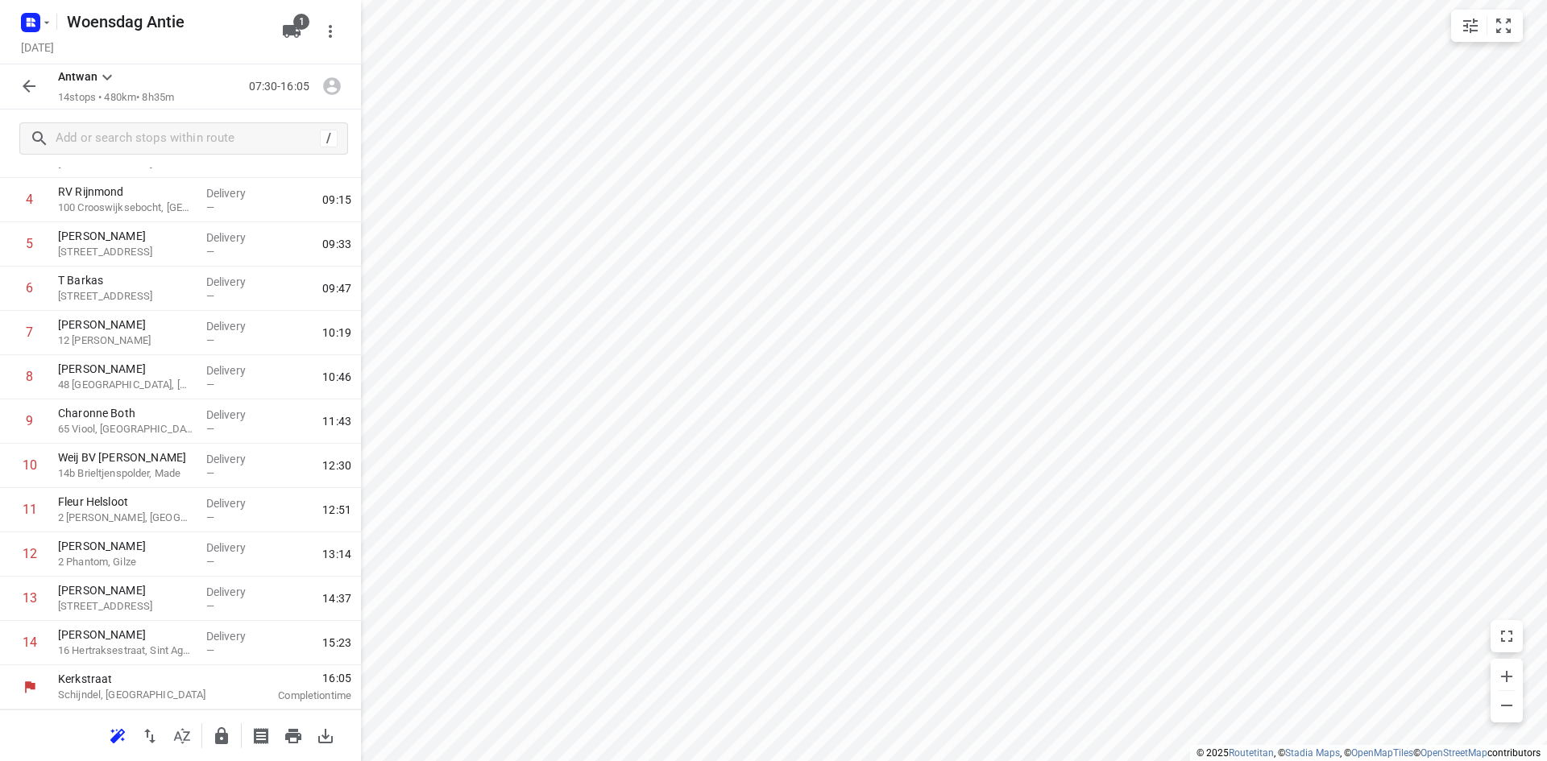
click at [34, 83] on icon "button" at bounding box center [28, 86] width 19 height 19
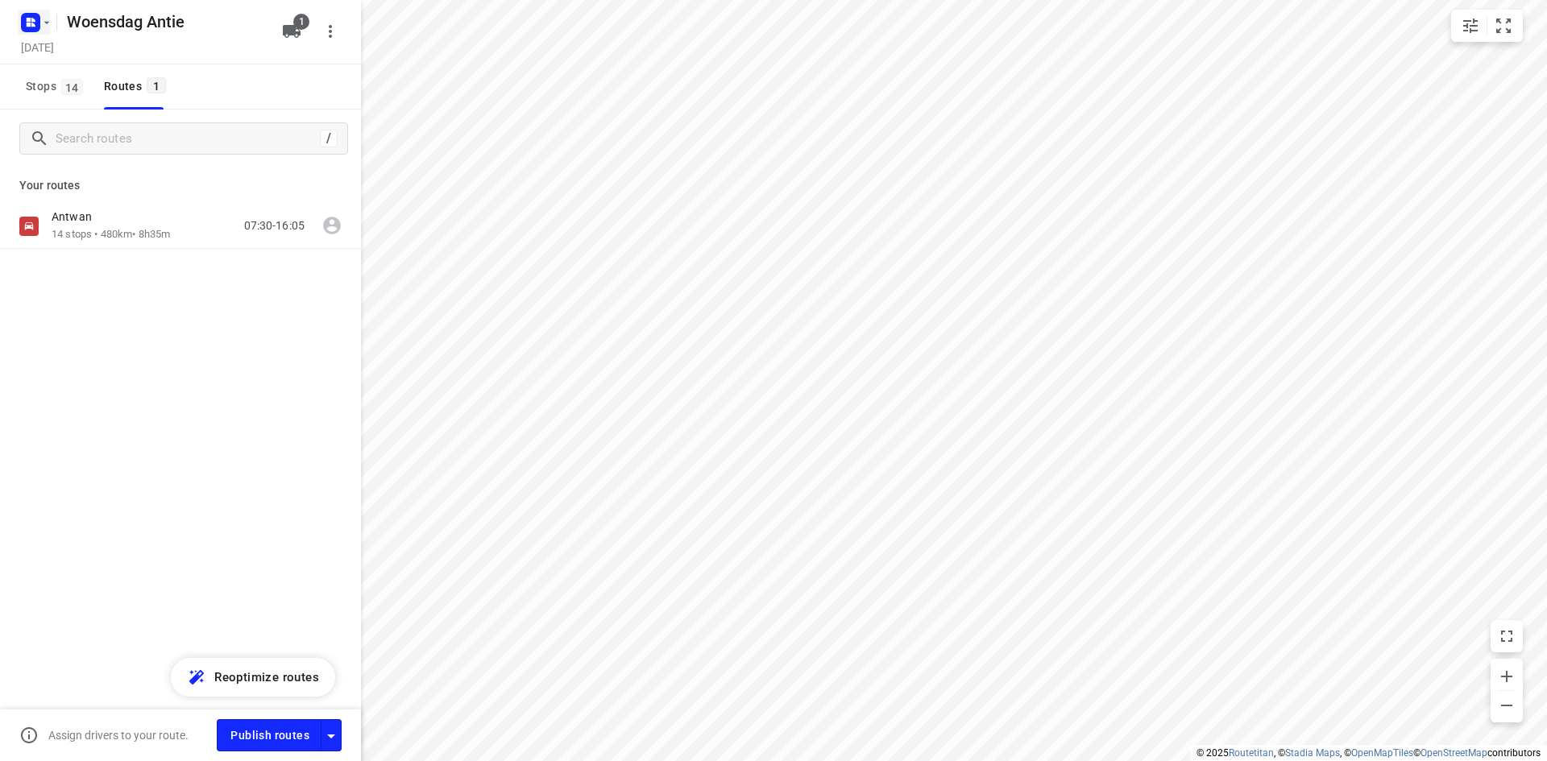
click at [42, 23] on icon "button" at bounding box center [46, 22] width 13 height 13
click at [243, 500] on div at bounding box center [773, 380] width 1547 height 761
drag, startPoint x: 98, startPoint y: 404, endPoint x: 107, endPoint y: 359, distance: 46.0
click at [98, 403] on div "/ Your routes [PERSON_NAME] 14 stops • 480km • 8h35m 07:30-16:05" at bounding box center [180, 458] width 361 height 697
click at [141, 243] on div "[PERSON_NAME] 14 stops • 480km • 8h35m 07:30-16:05" at bounding box center [180, 226] width 361 height 45
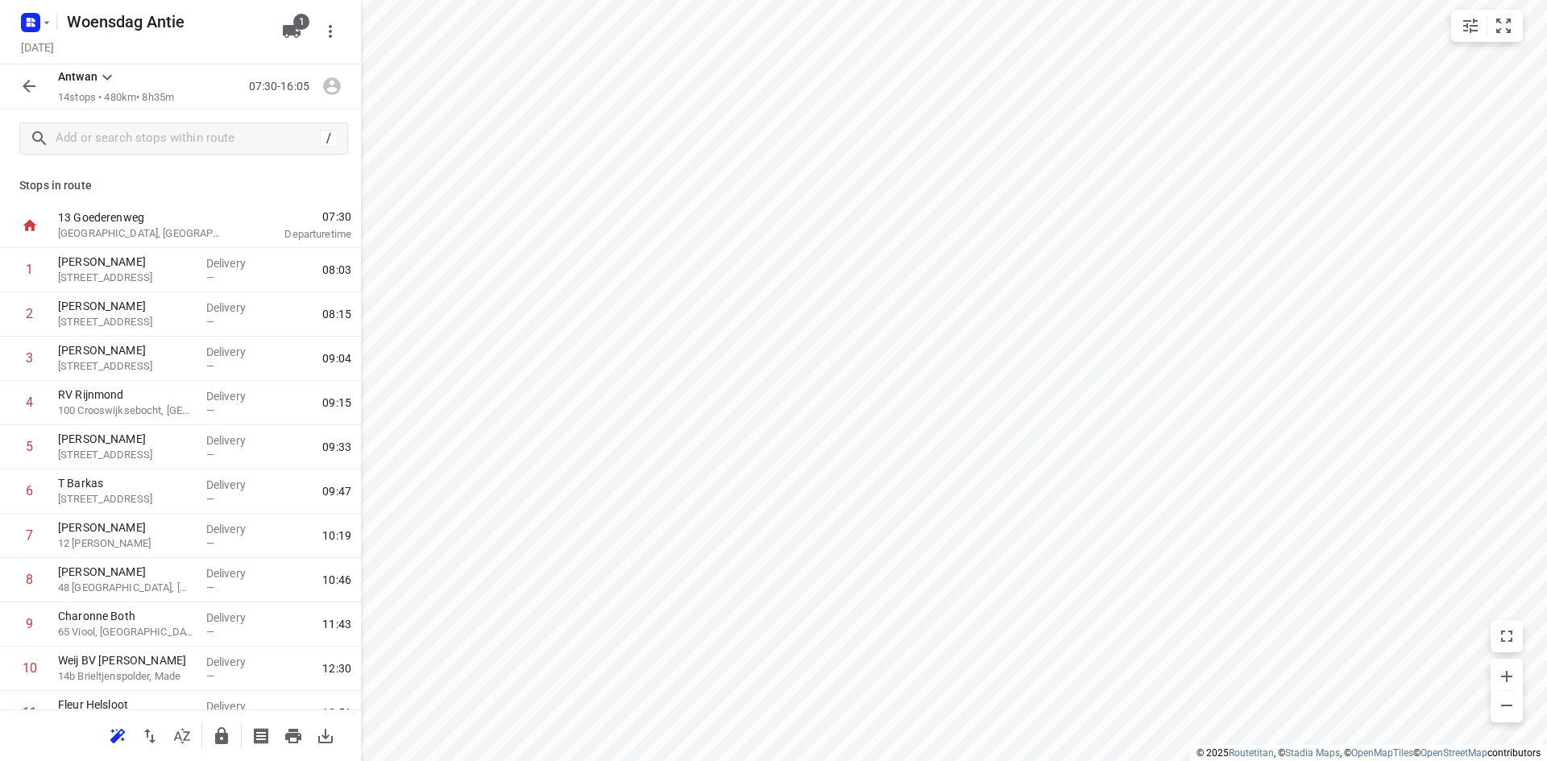
click at [34, 95] on icon "button" at bounding box center [28, 86] width 19 height 19
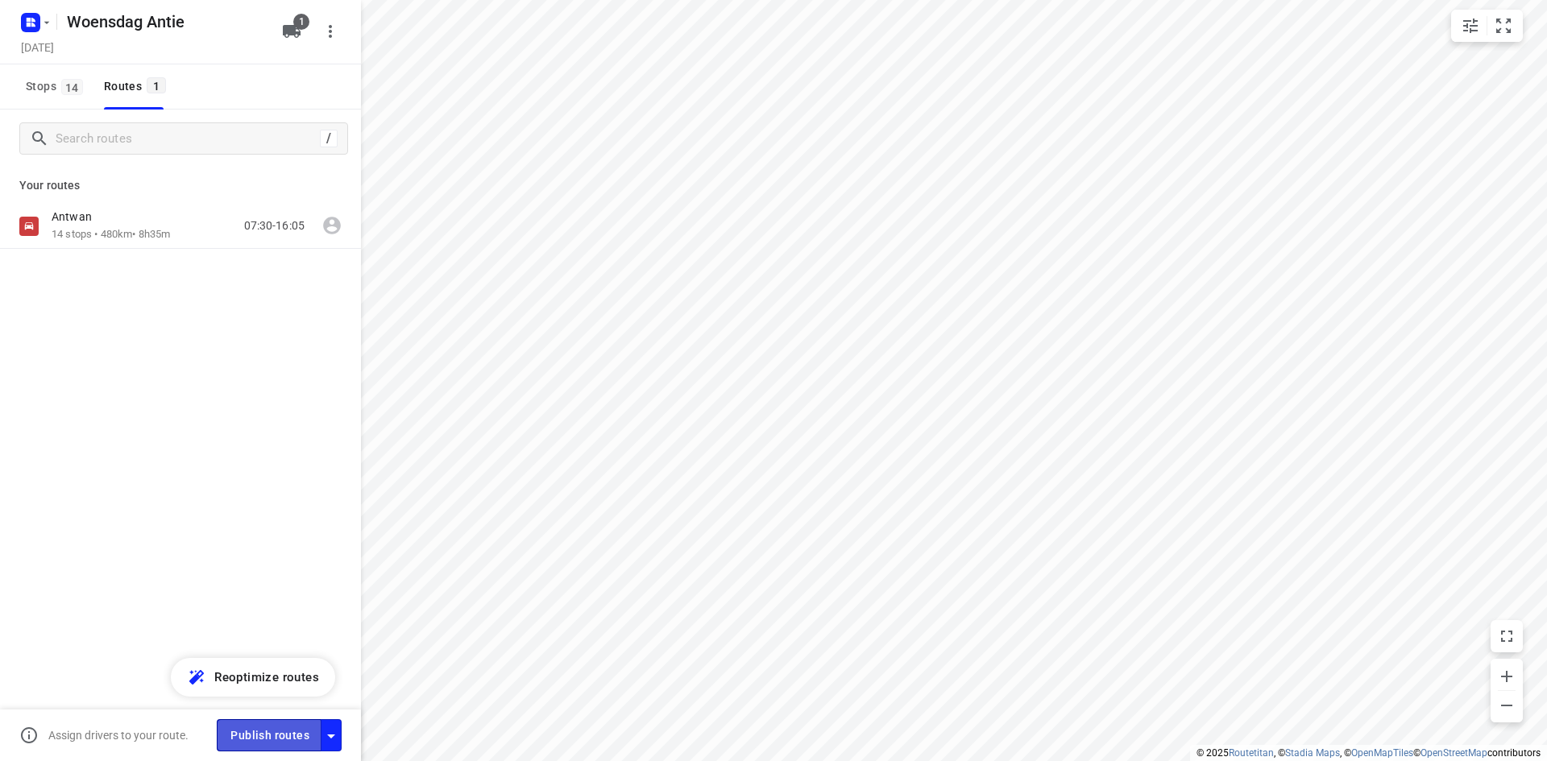
click at [269, 740] on span "Publish routes" at bounding box center [269, 736] width 79 height 20
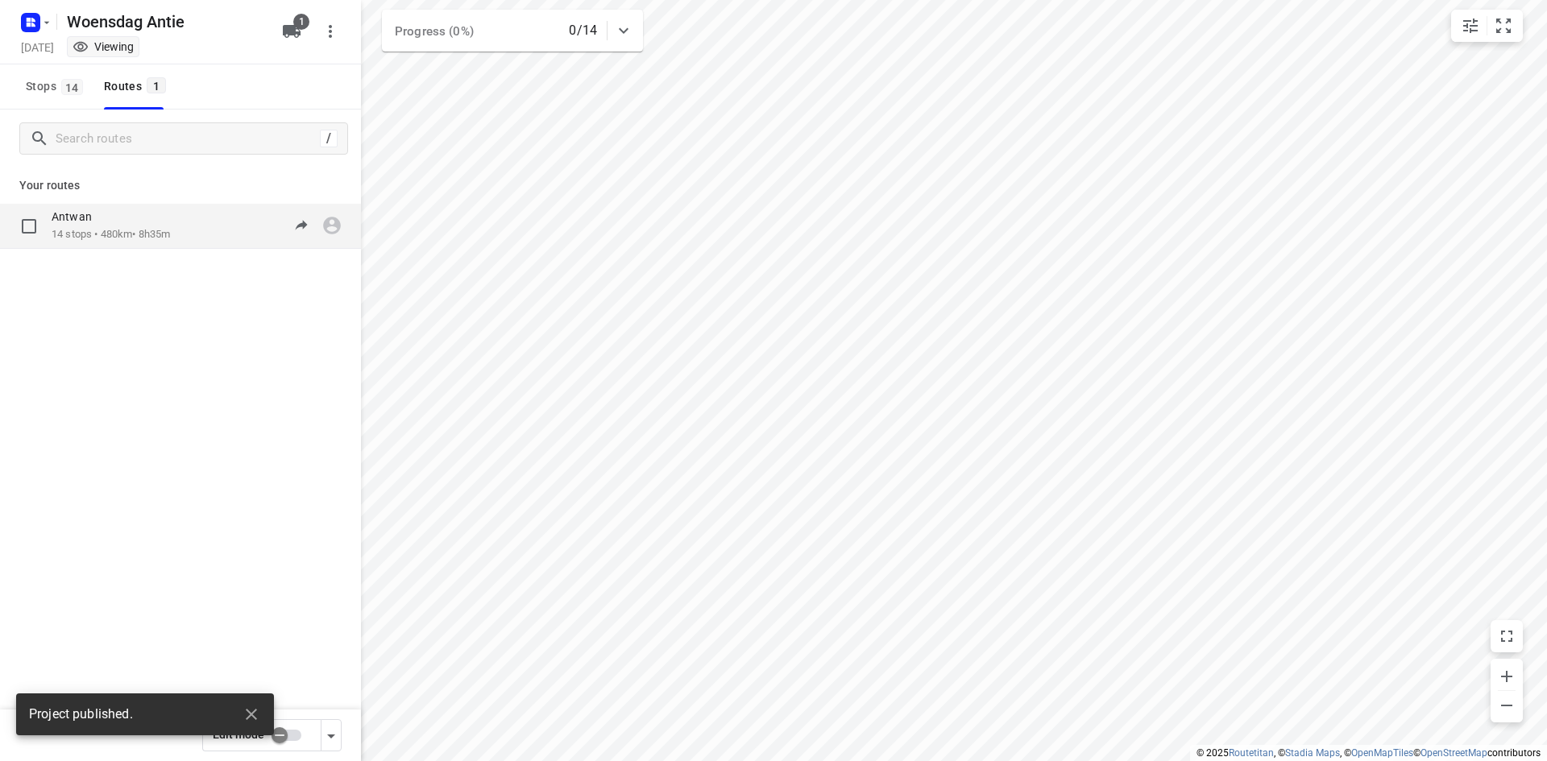
click at [146, 238] on p "14 stops • 480km • 8h35m" at bounding box center [111, 234] width 118 height 15
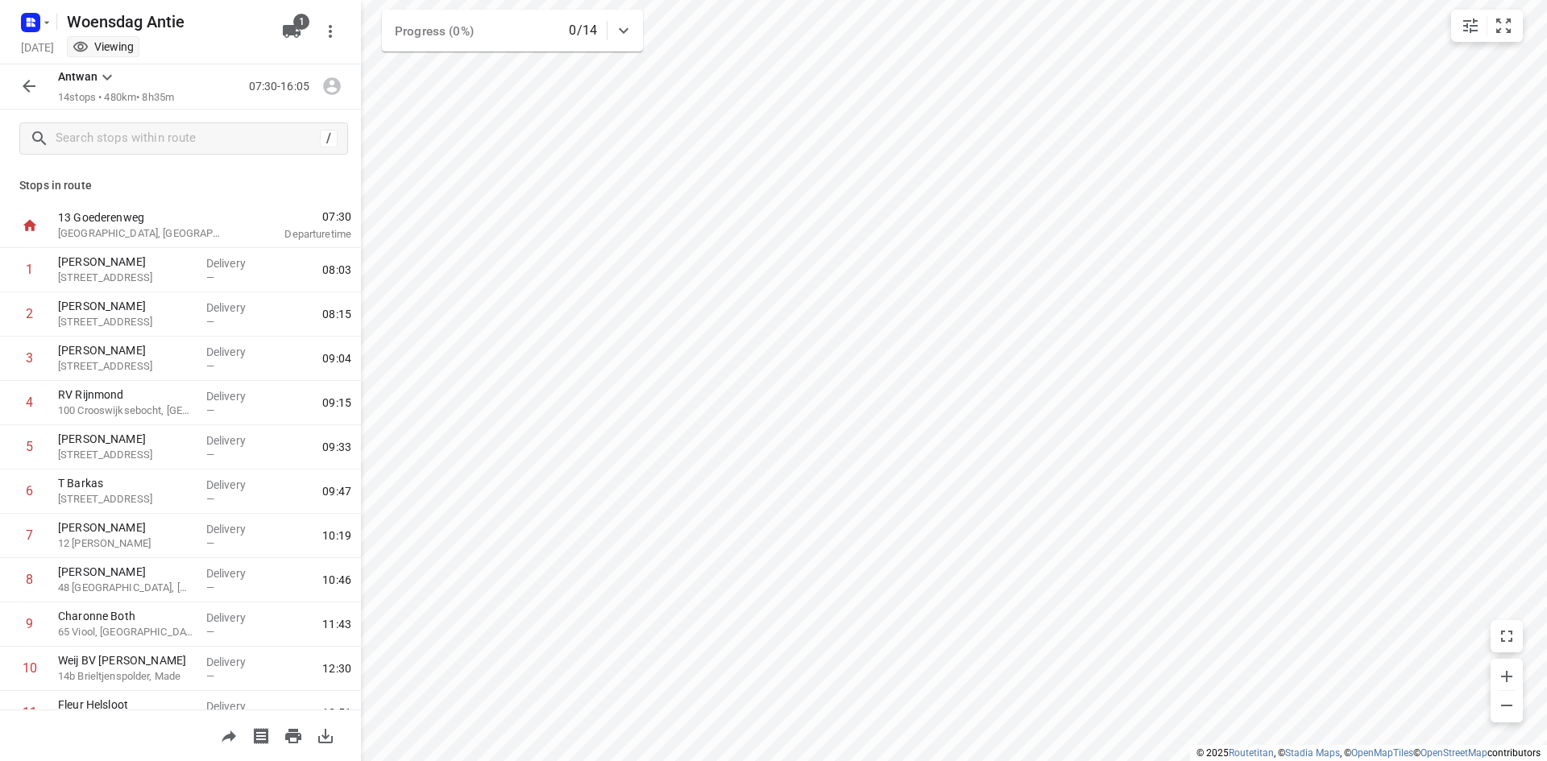
click at [325, 740] on icon "button" at bounding box center [325, 736] width 19 height 19
click at [33, 84] on icon "button" at bounding box center [28, 86] width 19 height 19
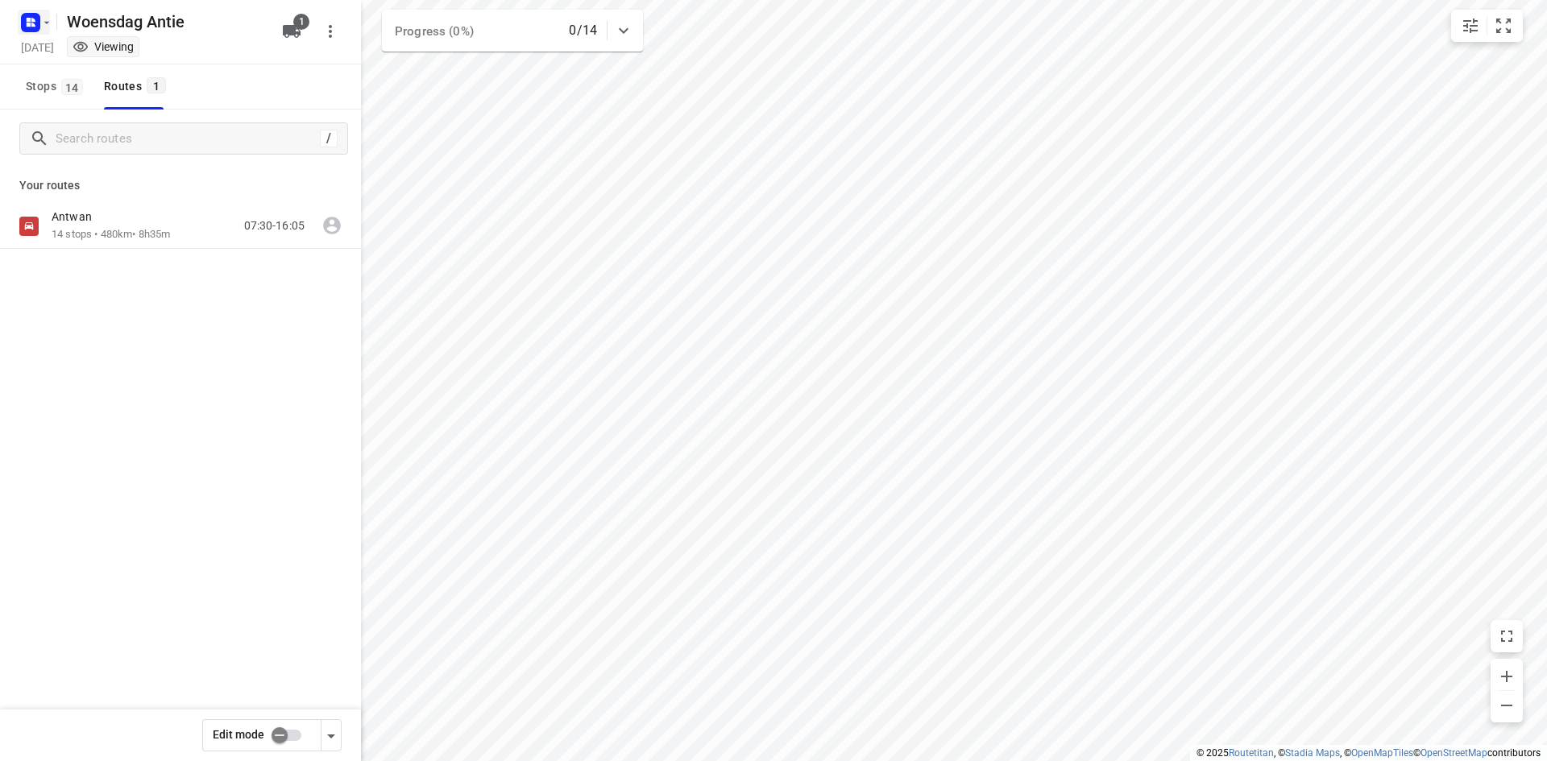
click at [45, 19] on icon "button" at bounding box center [46, 22] width 13 height 13
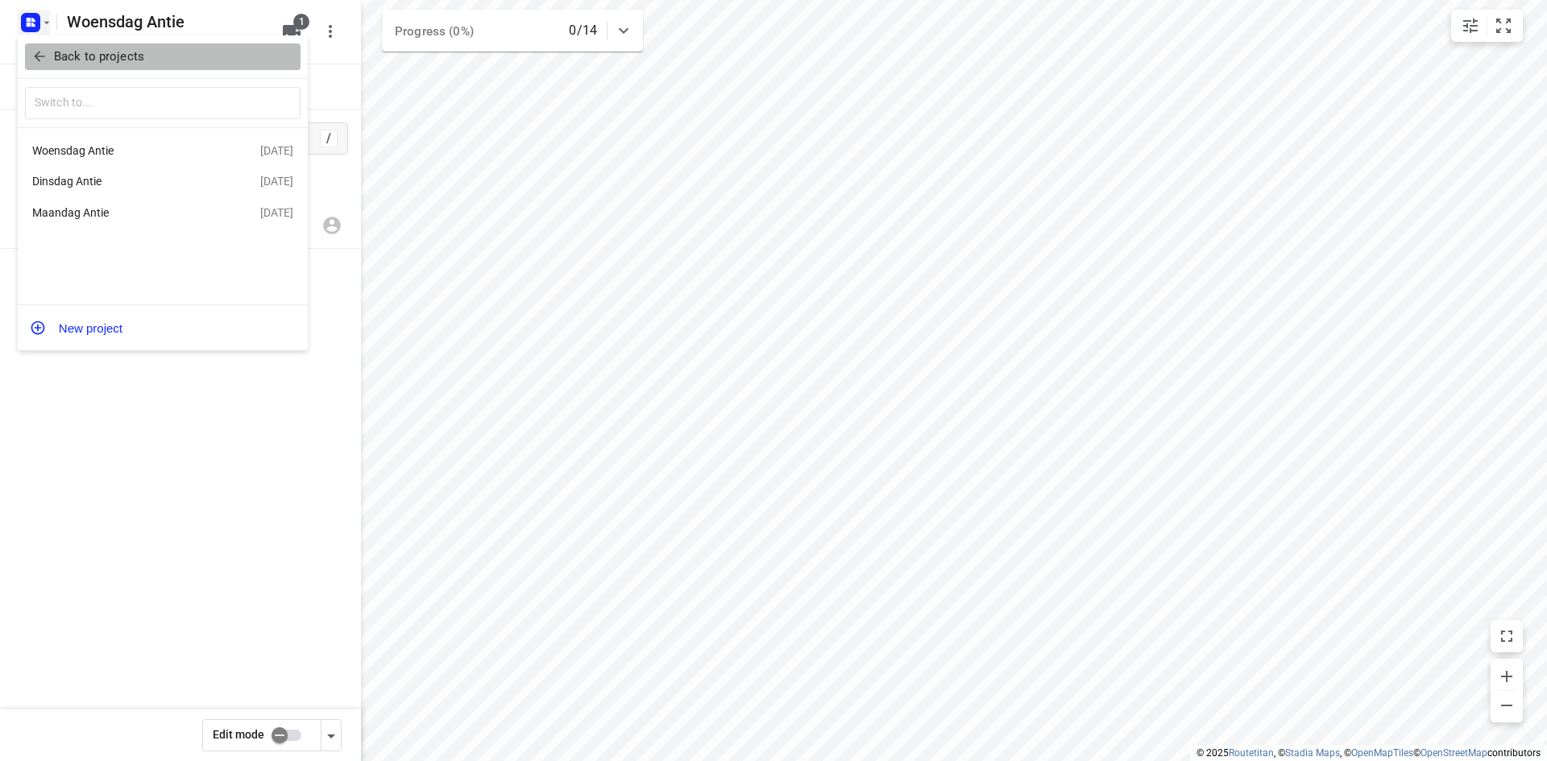
drag, startPoint x: 59, startPoint y: 59, endPoint x: 85, endPoint y: 57, distance: 25.8
click at [64, 58] on p "Back to projects" at bounding box center [99, 57] width 90 height 19
